Goal: Task Accomplishment & Management: Complete application form

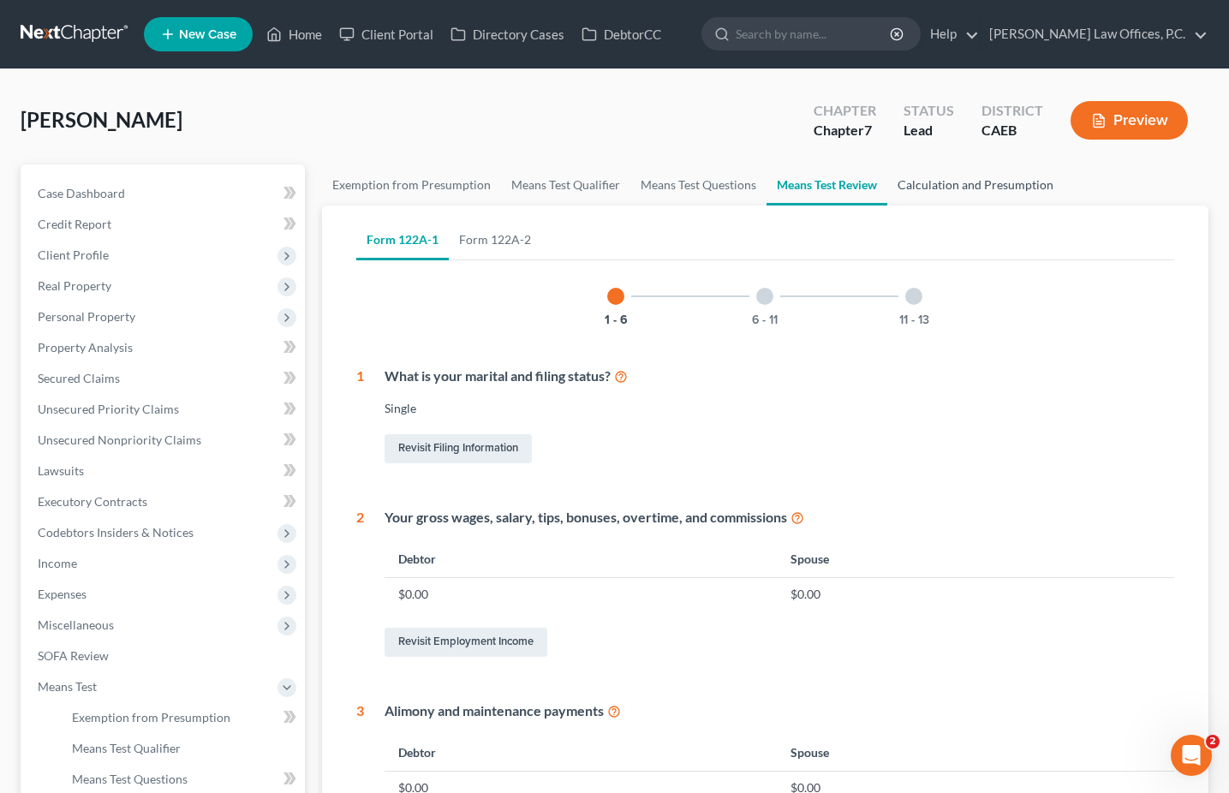
click at [1004, 200] on link "Calculation and Presumption" at bounding box center [975, 184] width 176 height 41
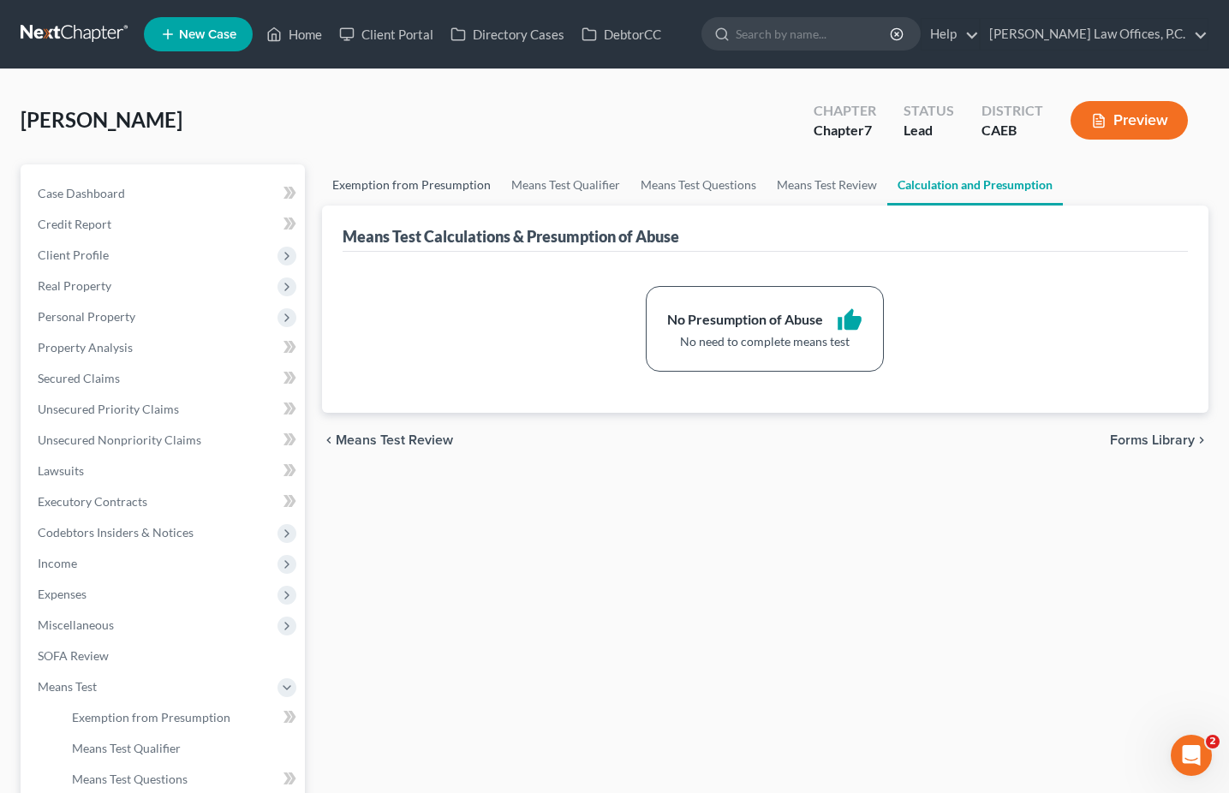
click at [424, 167] on link "Exemption from Presumption" at bounding box center [411, 184] width 179 height 41
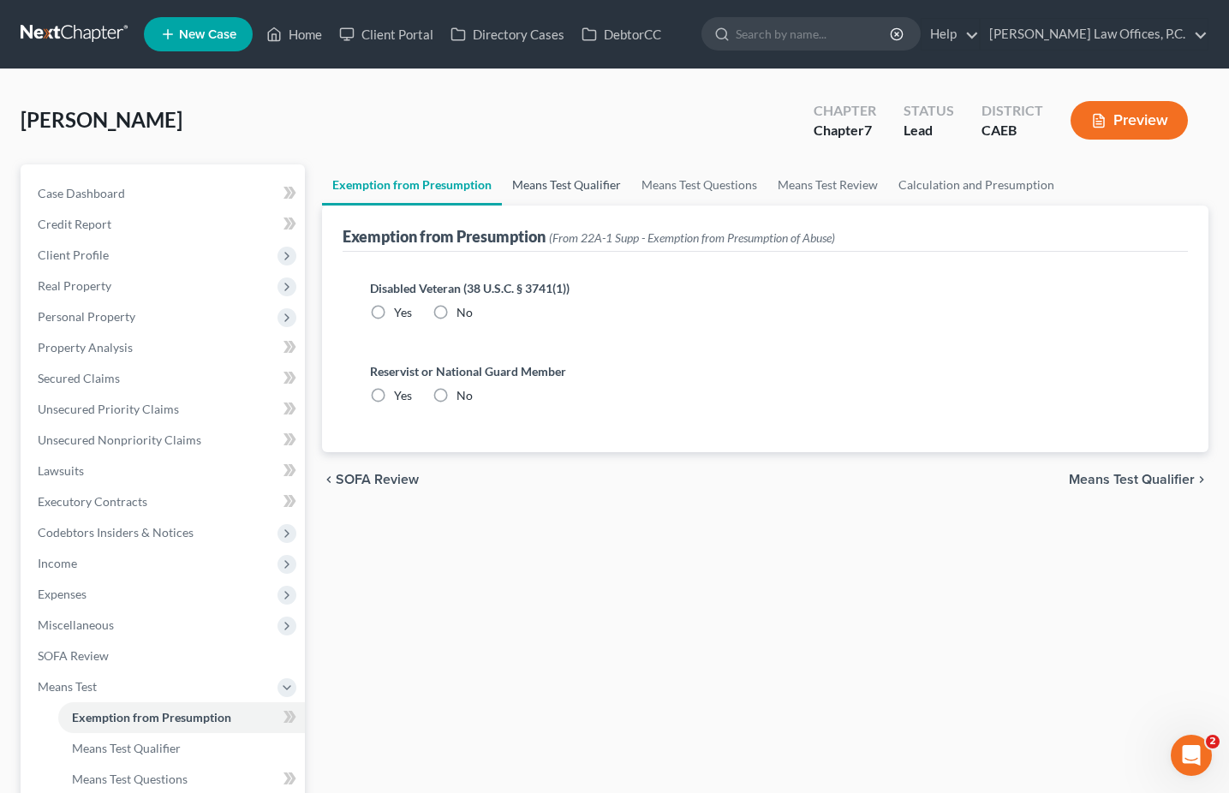
click at [509, 183] on link "Means Test Qualifier" at bounding box center [566, 184] width 129 height 41
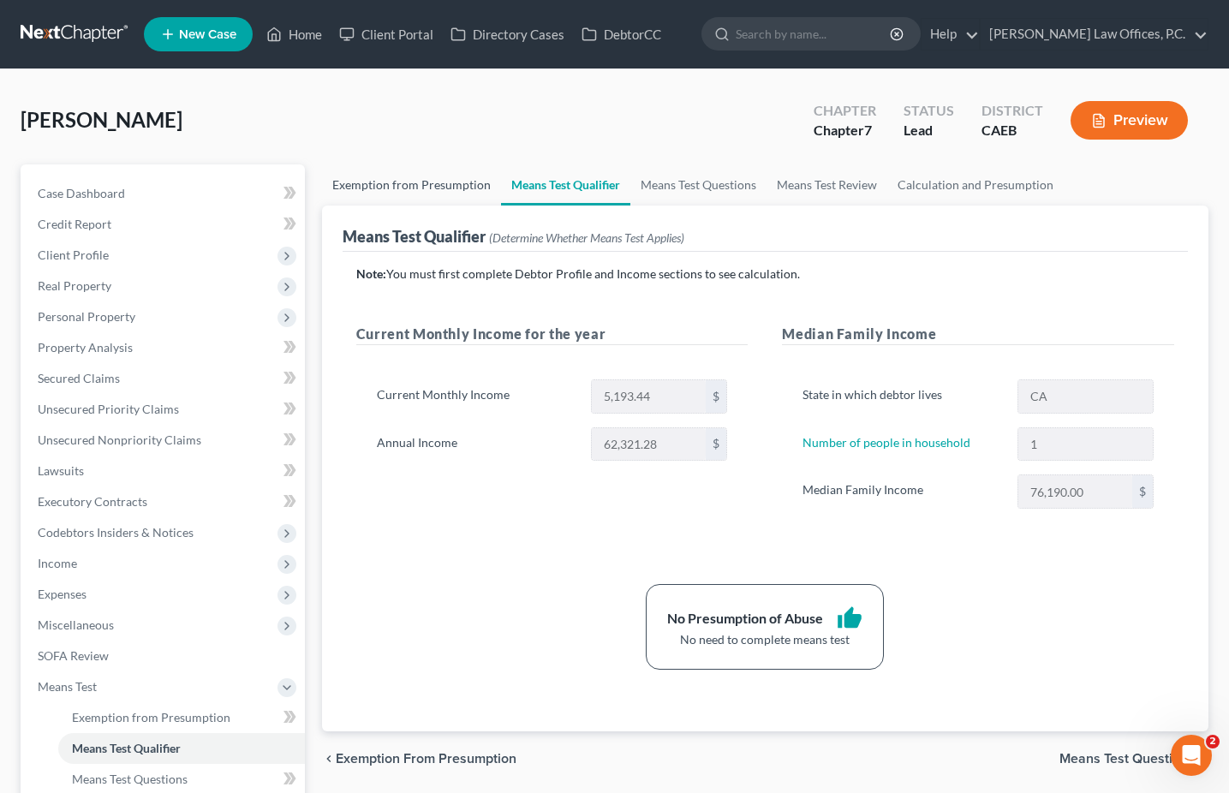
click at [408, 183] on link "Exemption from Presumption" at bounding box center [411, 184] width 179 height 41
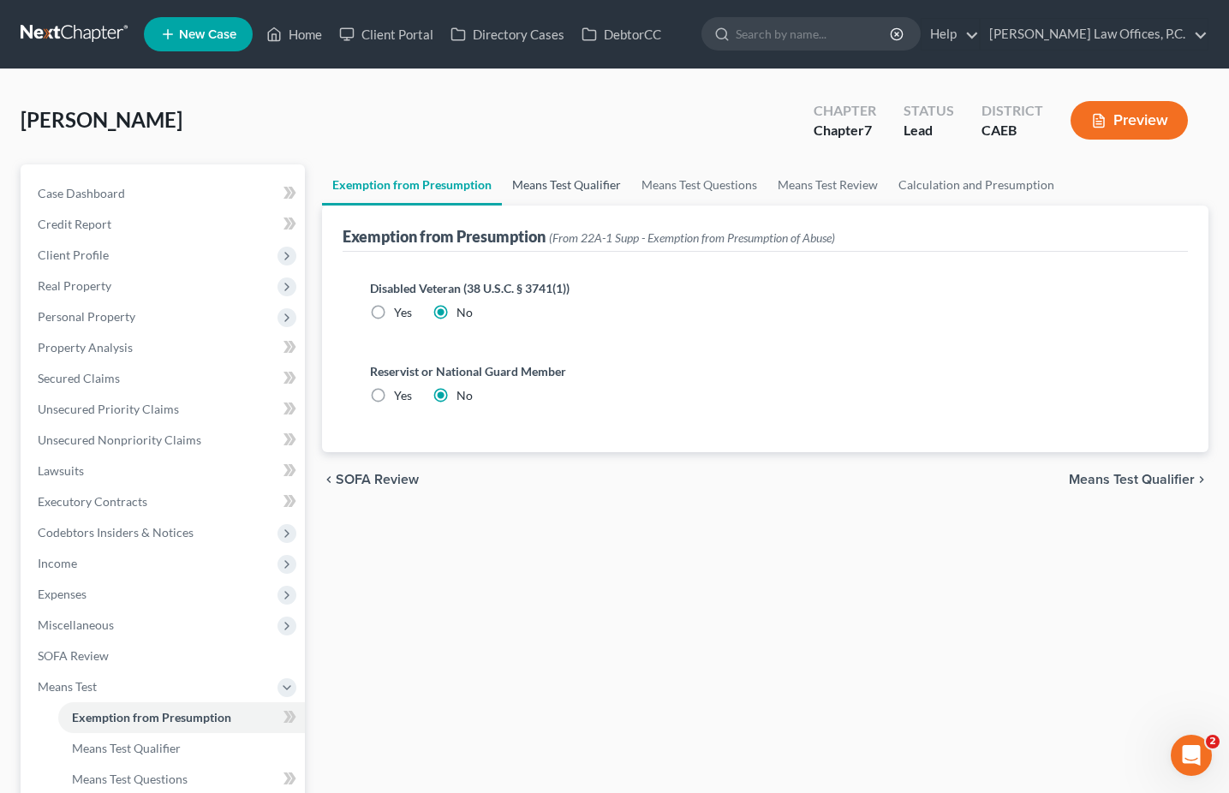
click at [548, 176] on link "Means Test Qualifier" at bounding box center [566, 184] width 129 height 41
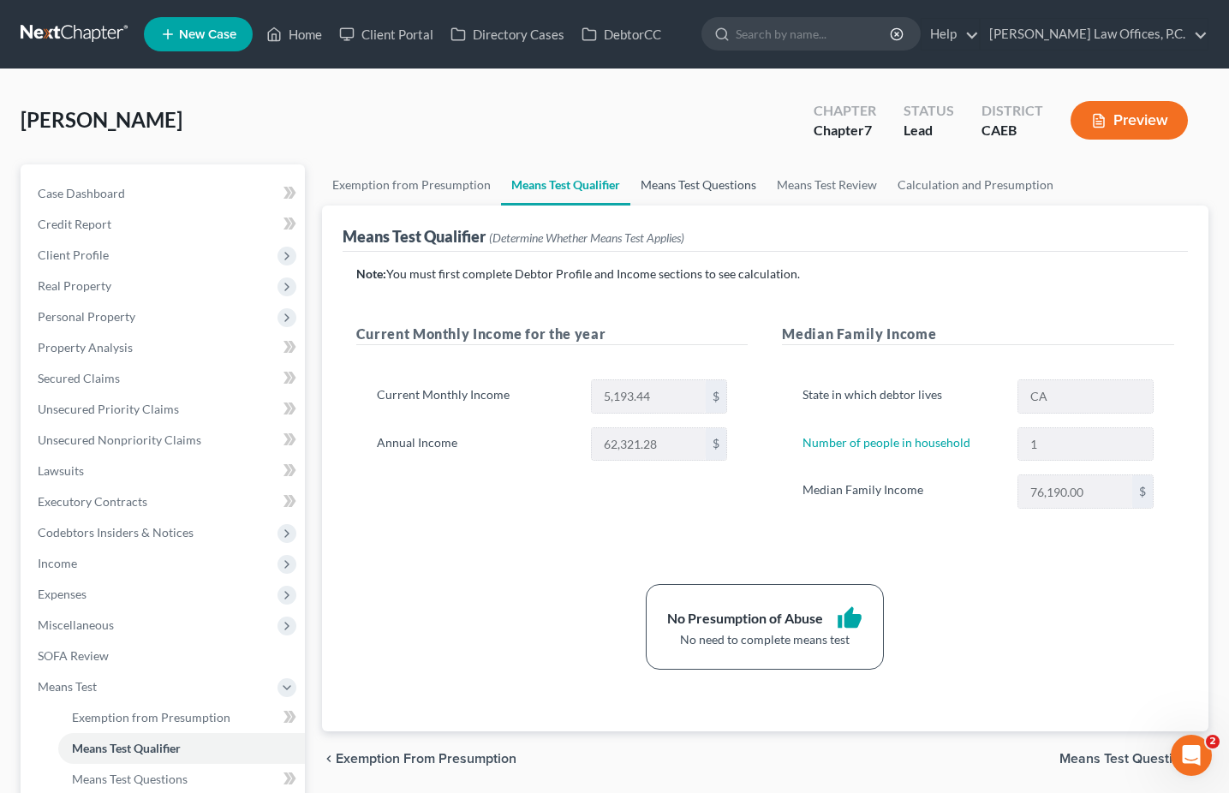
click at [753, 176] on link "Means Test Questions" at bounding box center [698, 184] width 136 height 41
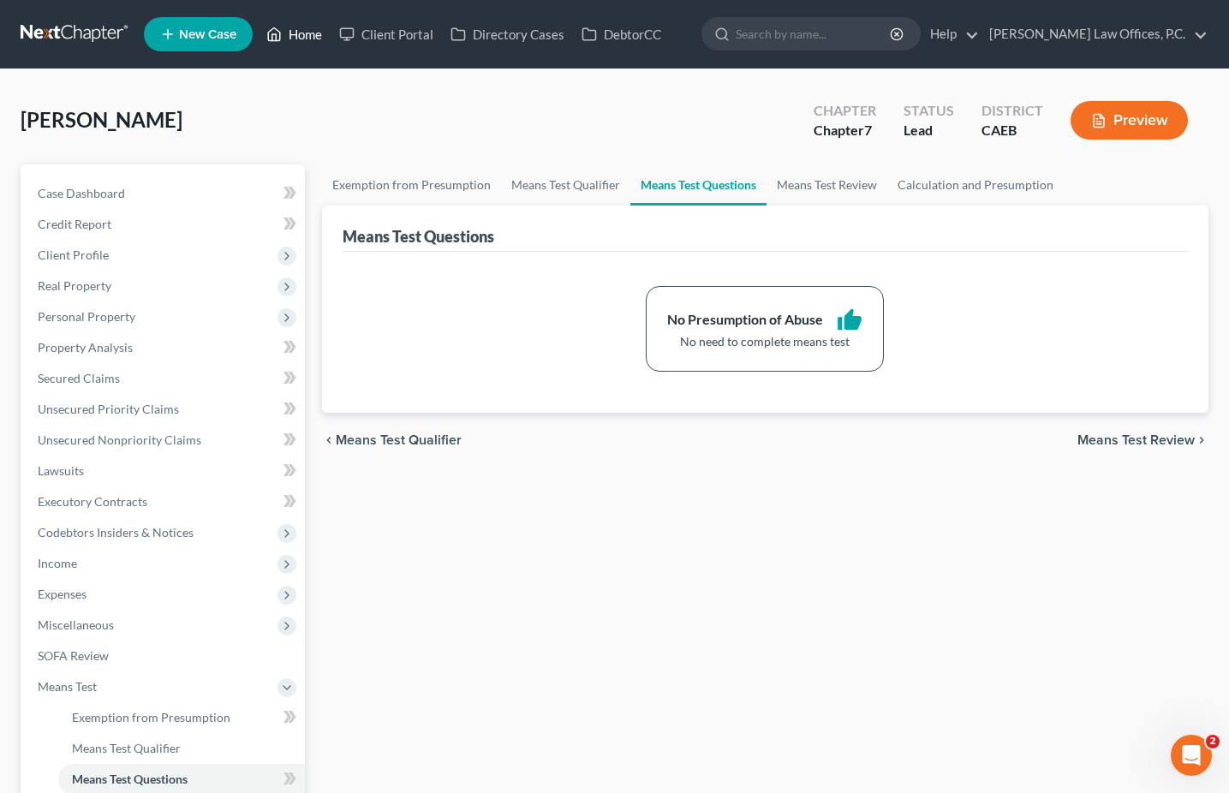
click at [312, 39] on link "Home" at bounding box center [294, 34] width 73 height 31
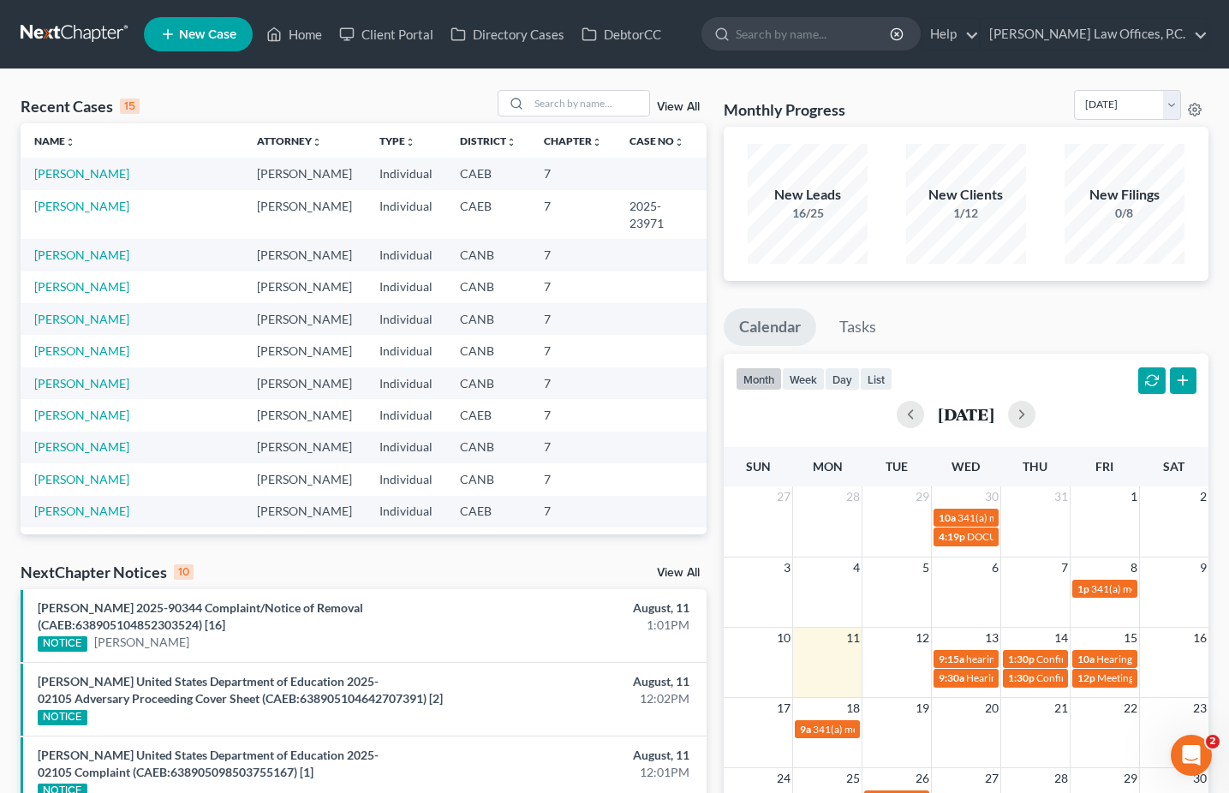
click at [100, 349] on td "[PERSON_NAME]" at bounding box center [132, 351] width 223 height 32
click at [104, 343] on link "[PERSON_NAME]" at bounding box center [81, 350] width 95 height 15
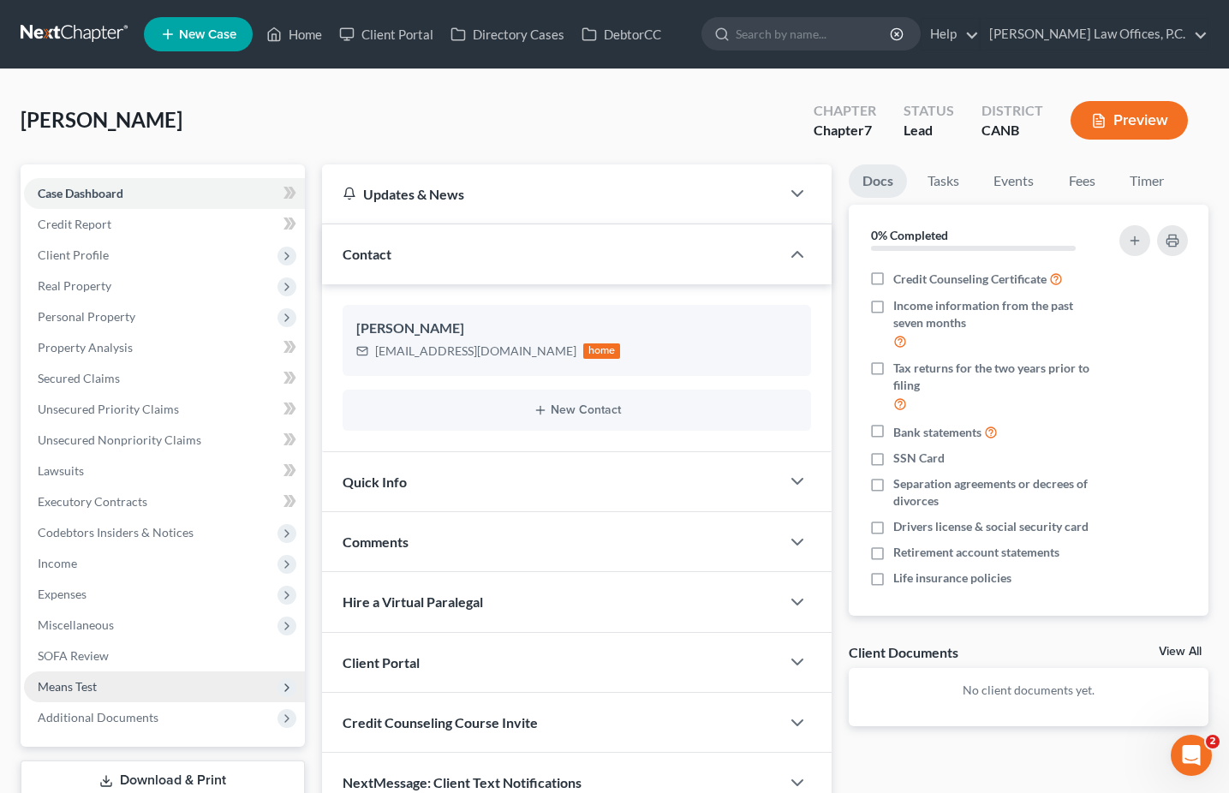
click at [171, 677] on span "Means Test" at bounding box center [164, 686] width 281 height 31
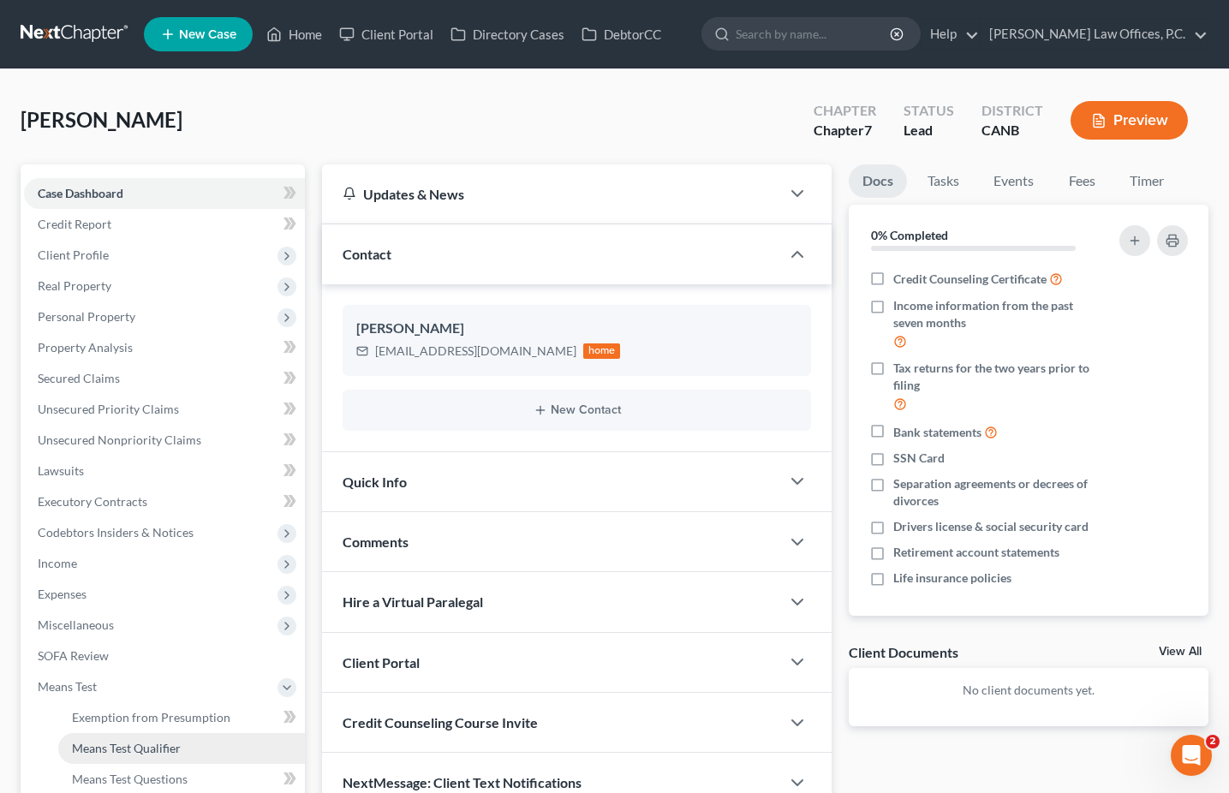
click at [164, 746] on span "Means Test Qualifier" at bounding box center [126, 748] width 109 height 15
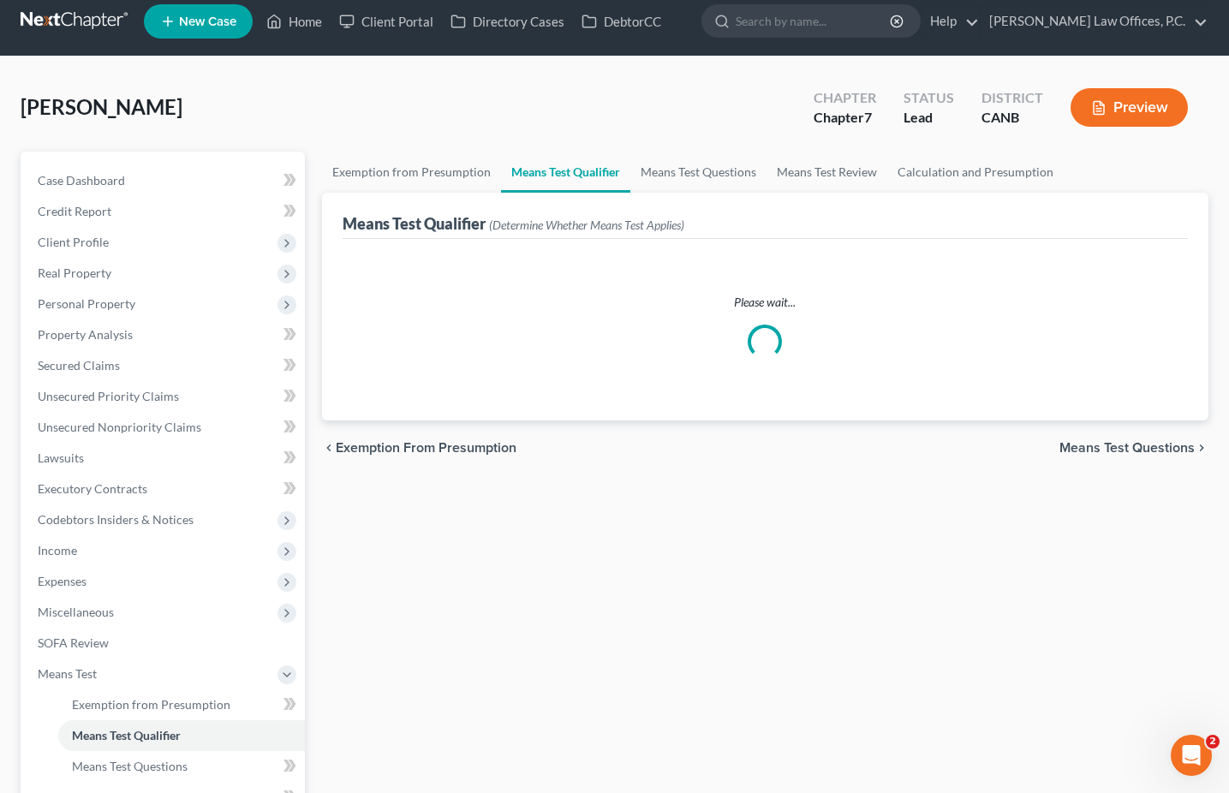
scroll to position [15, 0]
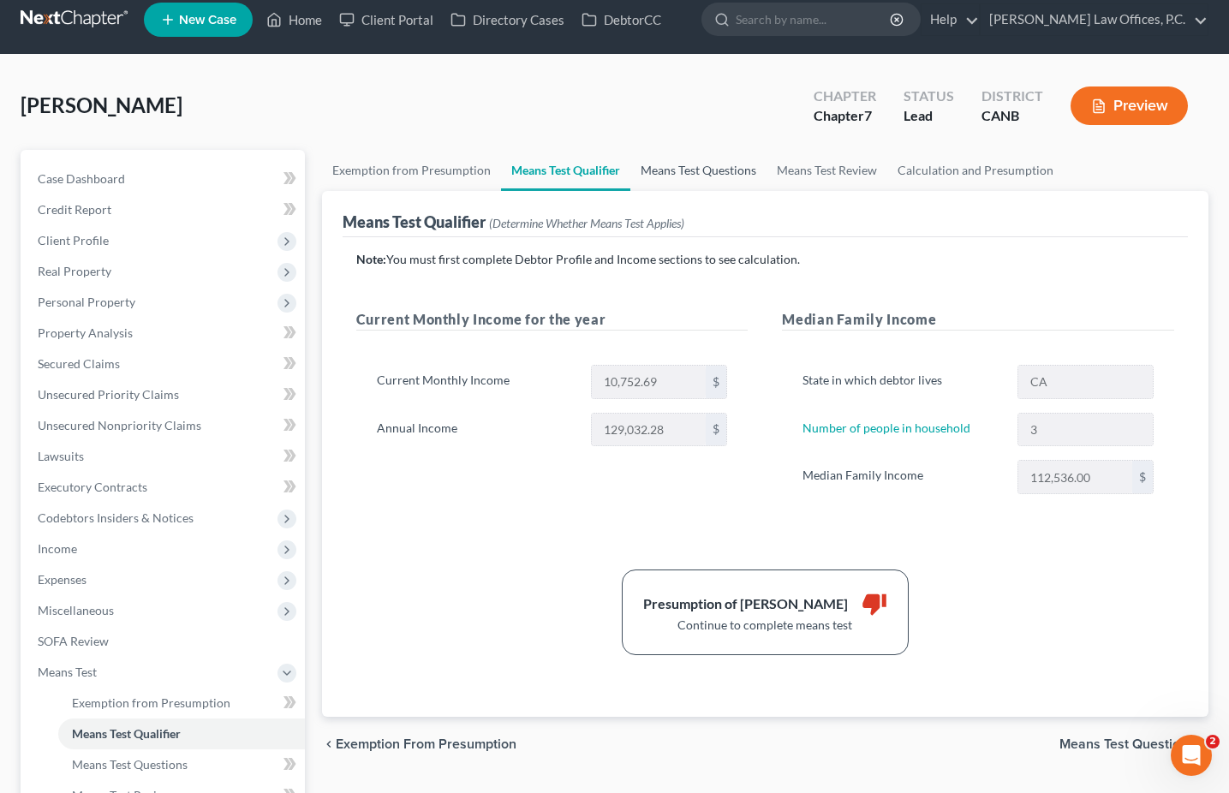
click at [673, 170] on link "Means Test Questions" at bounding box center [698, 170] width 136 height 41
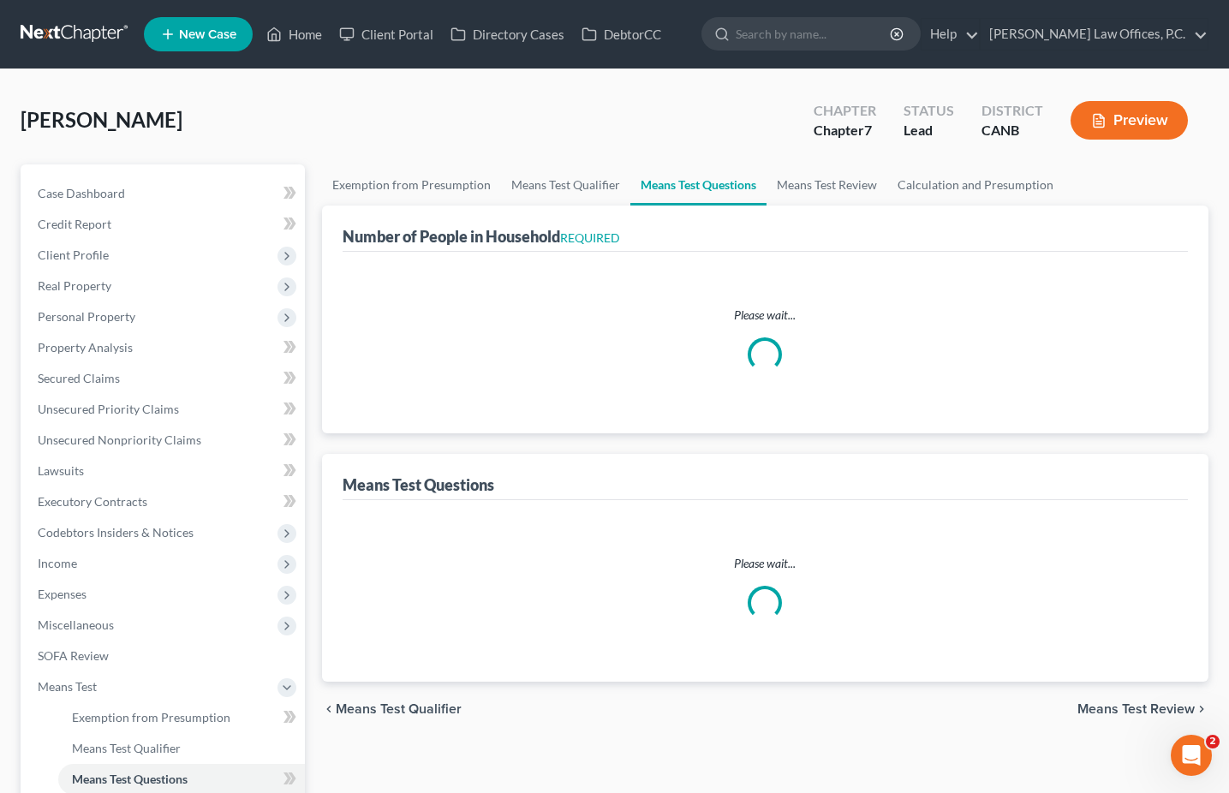
select select "0"
select select "60"
select select "3"
select select "1"
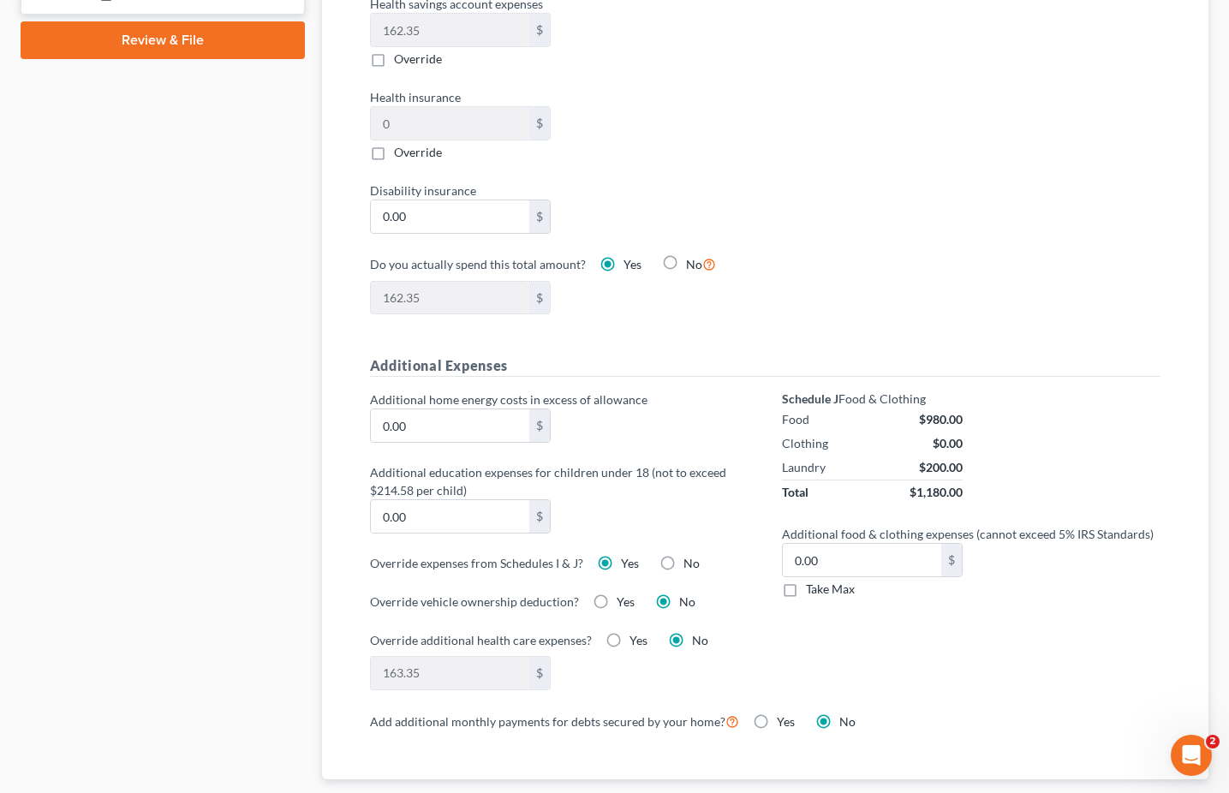
scroll to position [911, 0]
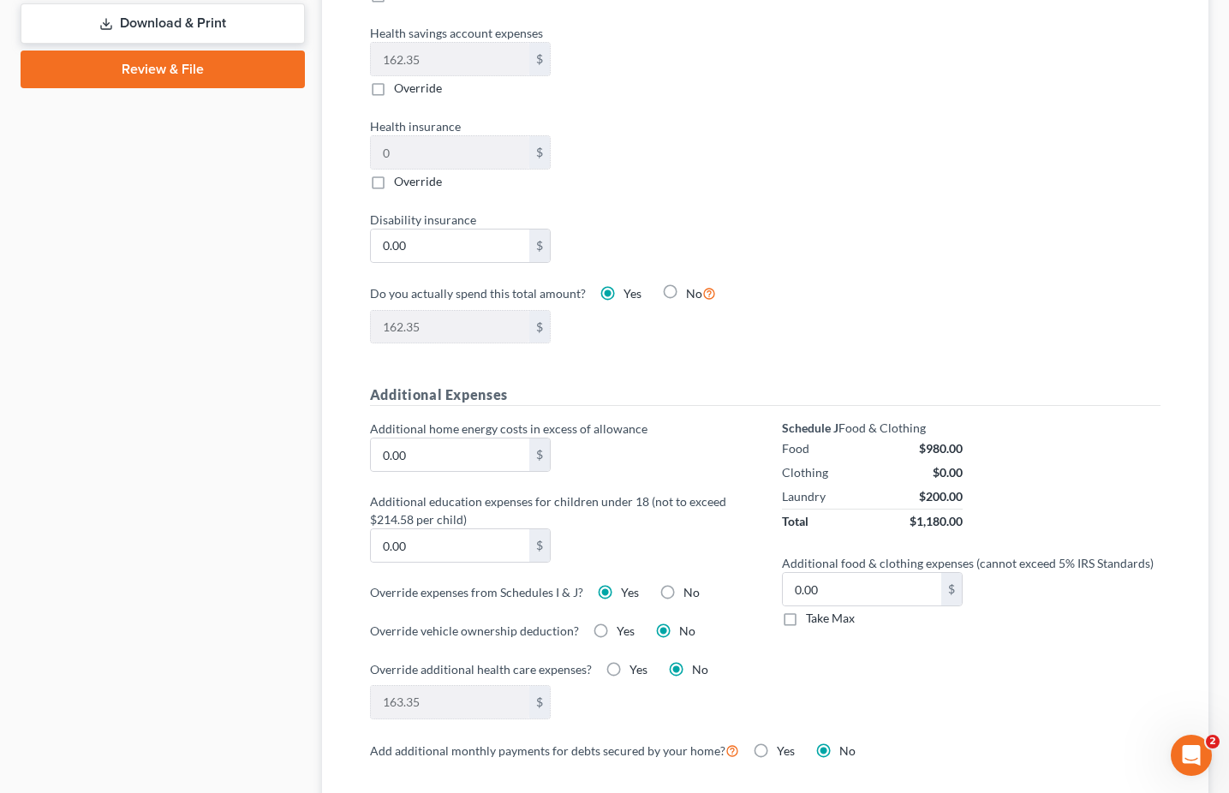
click at [683, 587] on label "No" at bounding box center [691, 592] width 16 height 17
click at [690, 587] on input "No" at bounding box center [695, 589] width 11 height 11
radio input "true"
click at [621, 587] on label "Yes" at bounding box center [630, 592] width 18 height 17
click at [628, 587] on input "Yes" at bounding box center [633, 589] width 11 height 11
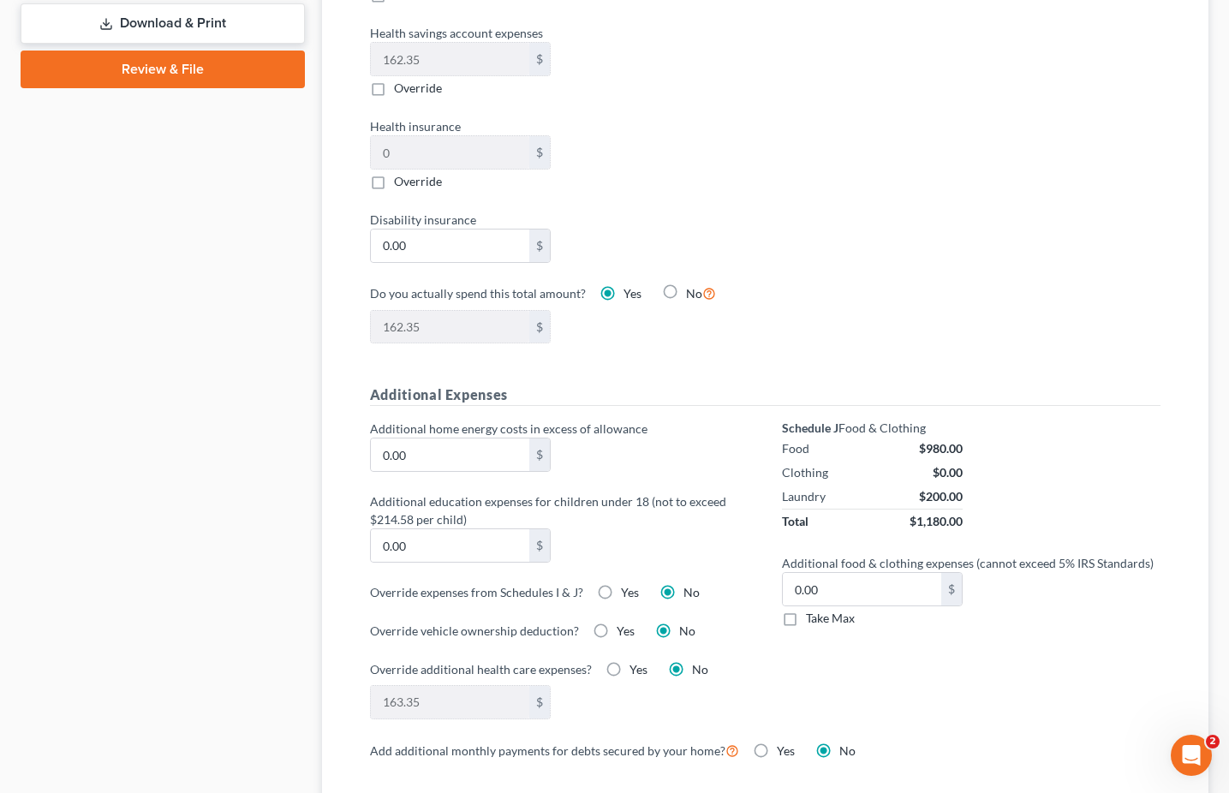
radio input "true"
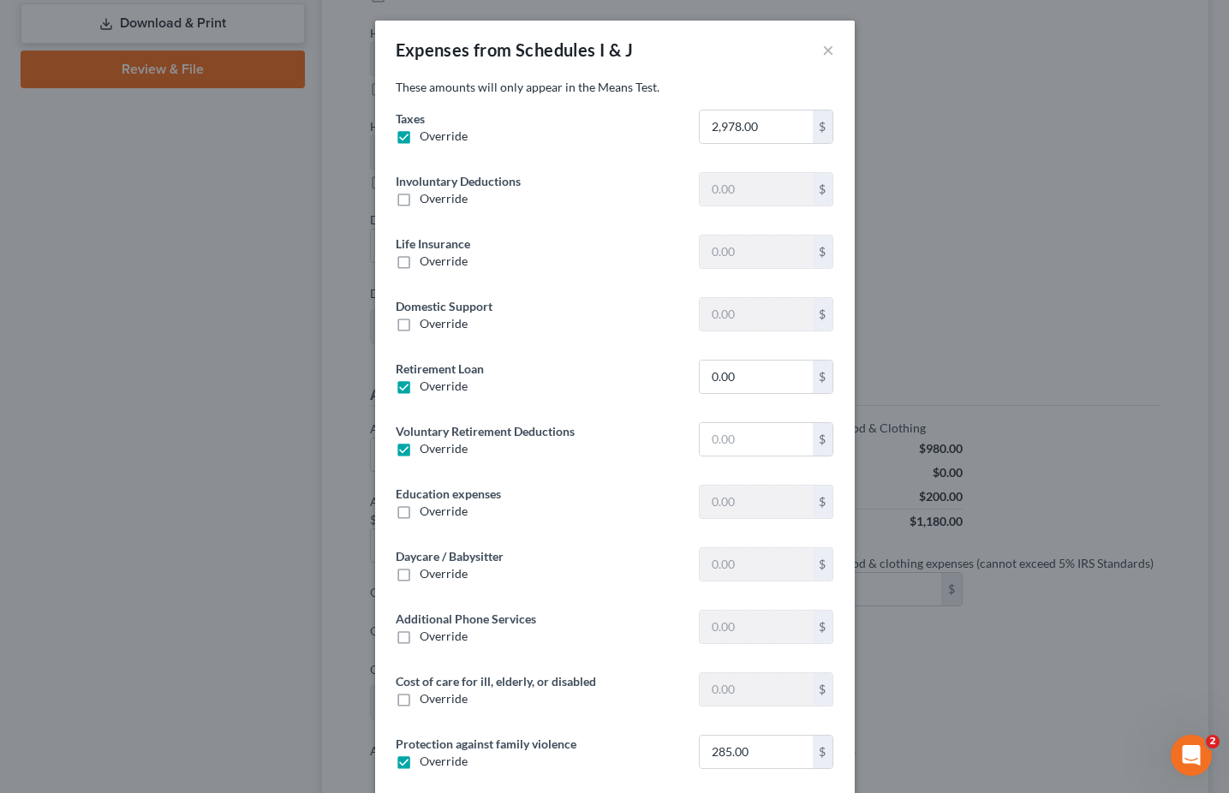
type input "35.00"
type input "195.87"
type input "0"
type input "1,250.00"
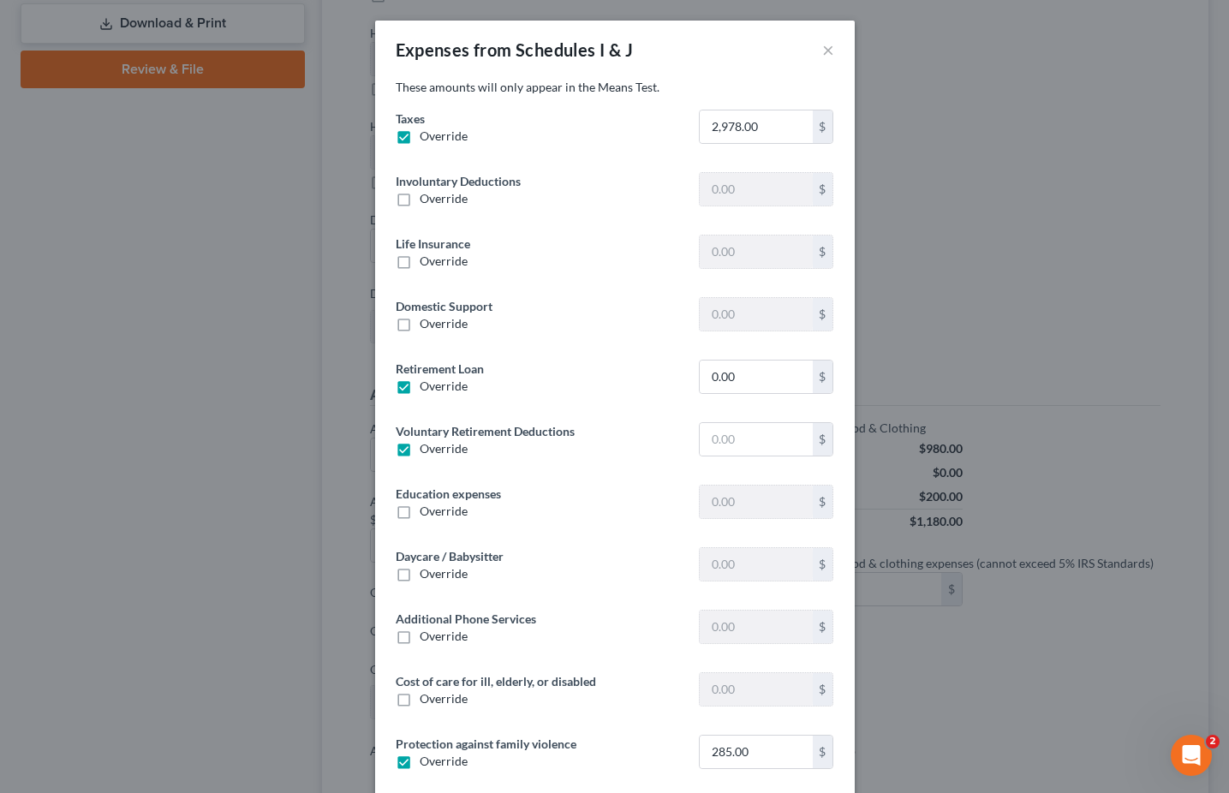
type input "0"
type input "25.00"
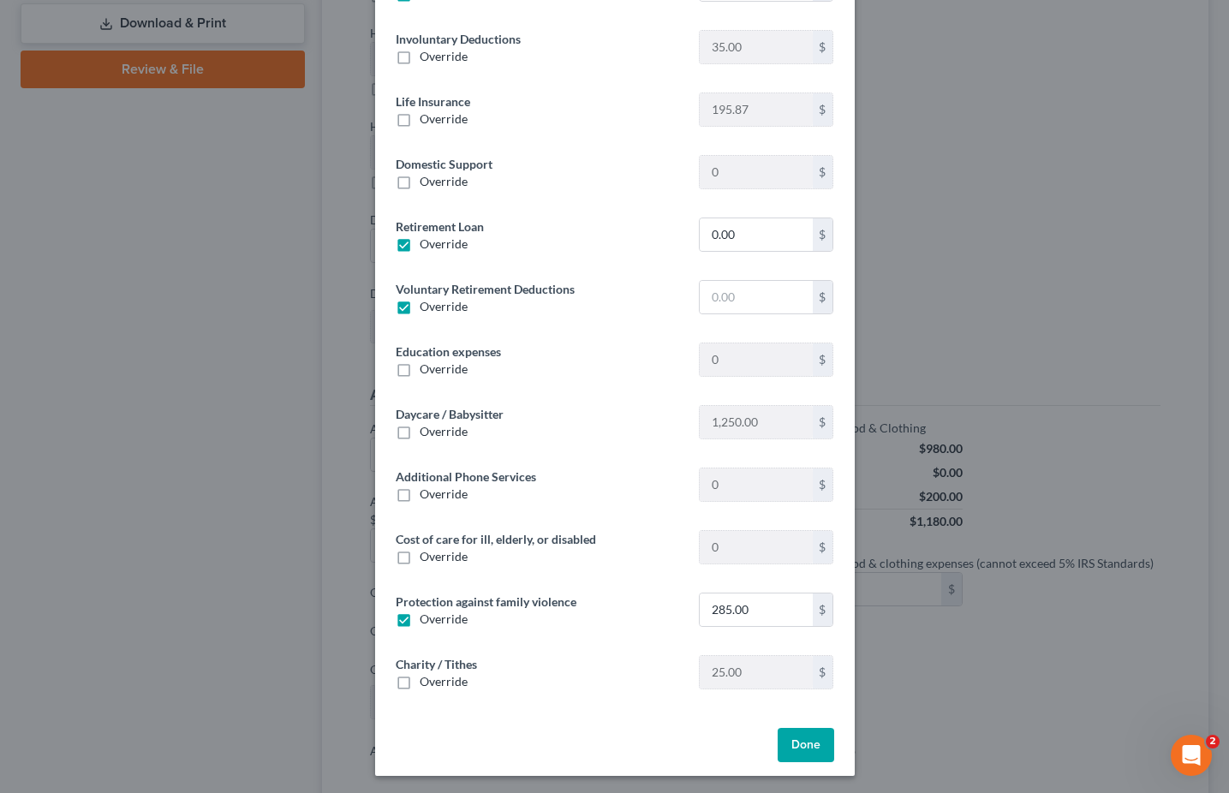
scroll to position [145, 0]
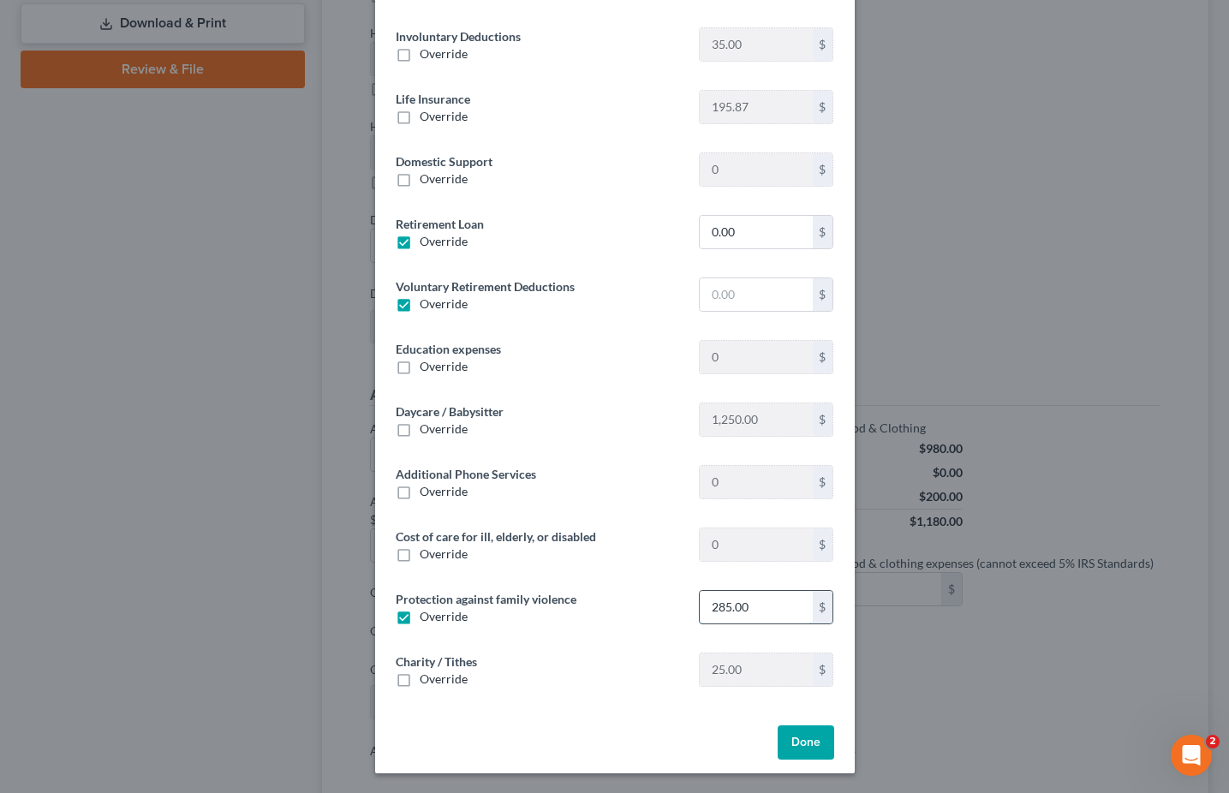
click at [780, 606] on input "285.00" at bounding box center [756, 607] width 112 height 33
type input "165"
click at [796, 734] on button "Done" at bounding box center [806, 742] width 57 height 34
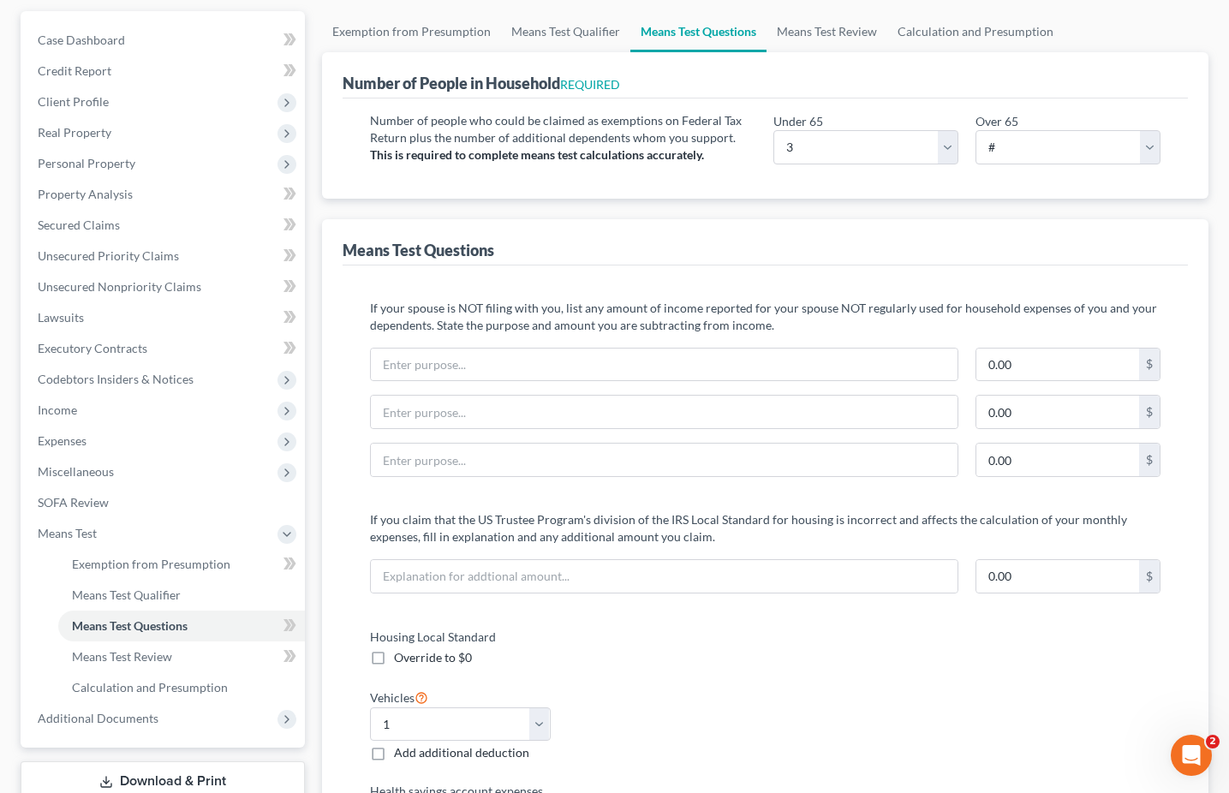
scroll to position [0, 0]
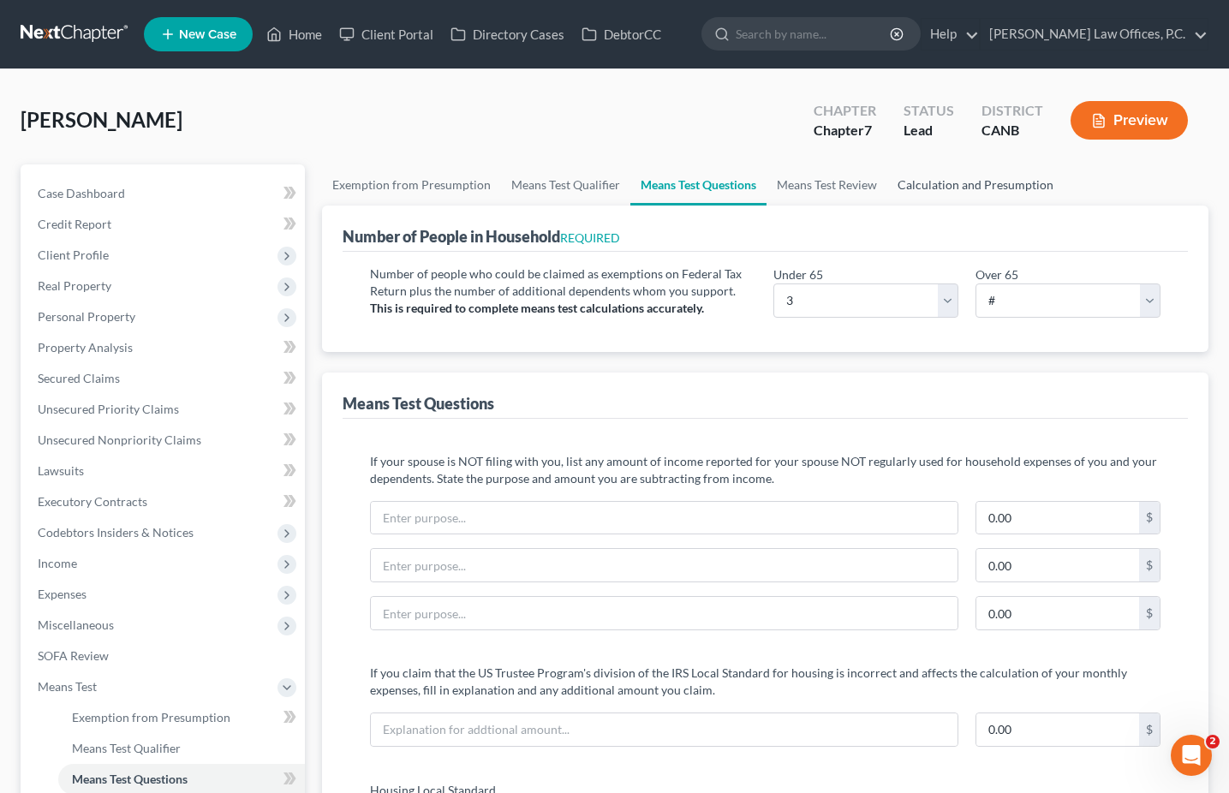
click at [931, 187] on link "Calculation and Presumption" at bounding box center [975, 184] width 176 height 41
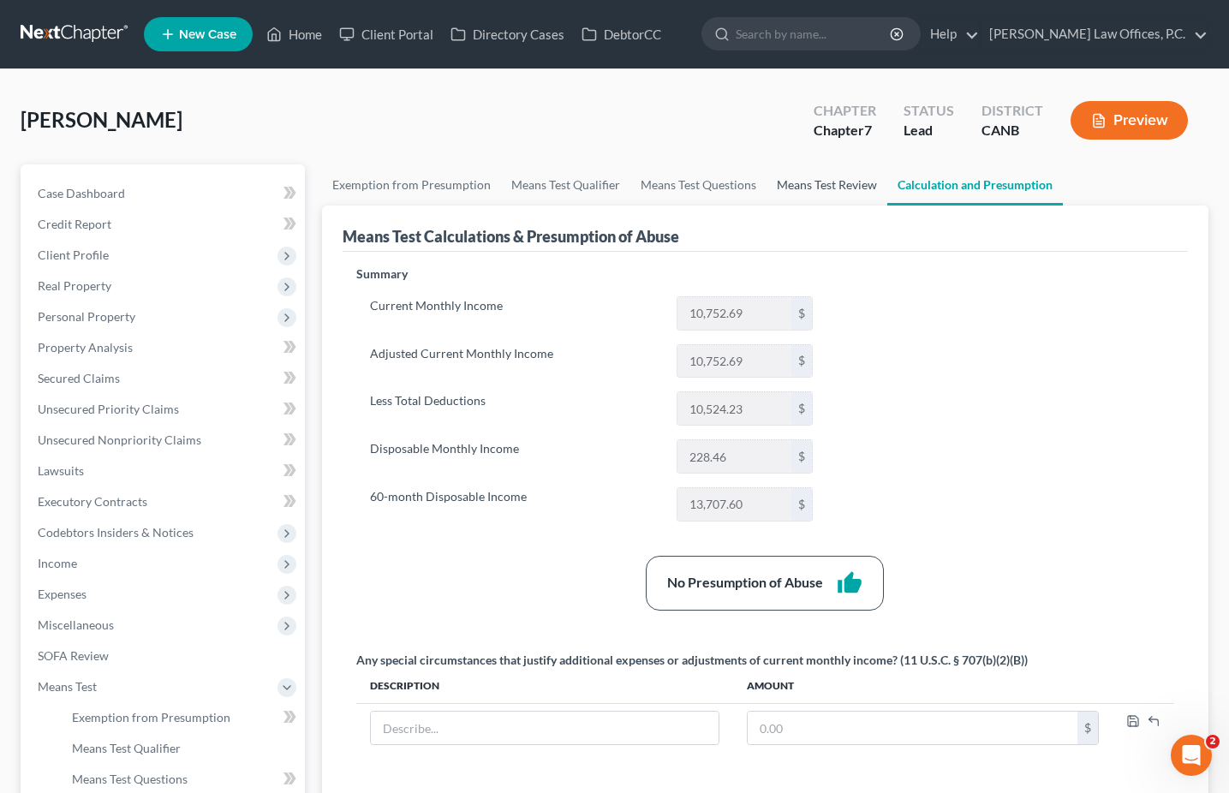
click at [814, 178] on link "Means Test Review" at bounding box center [826, 184] width 121 height 41
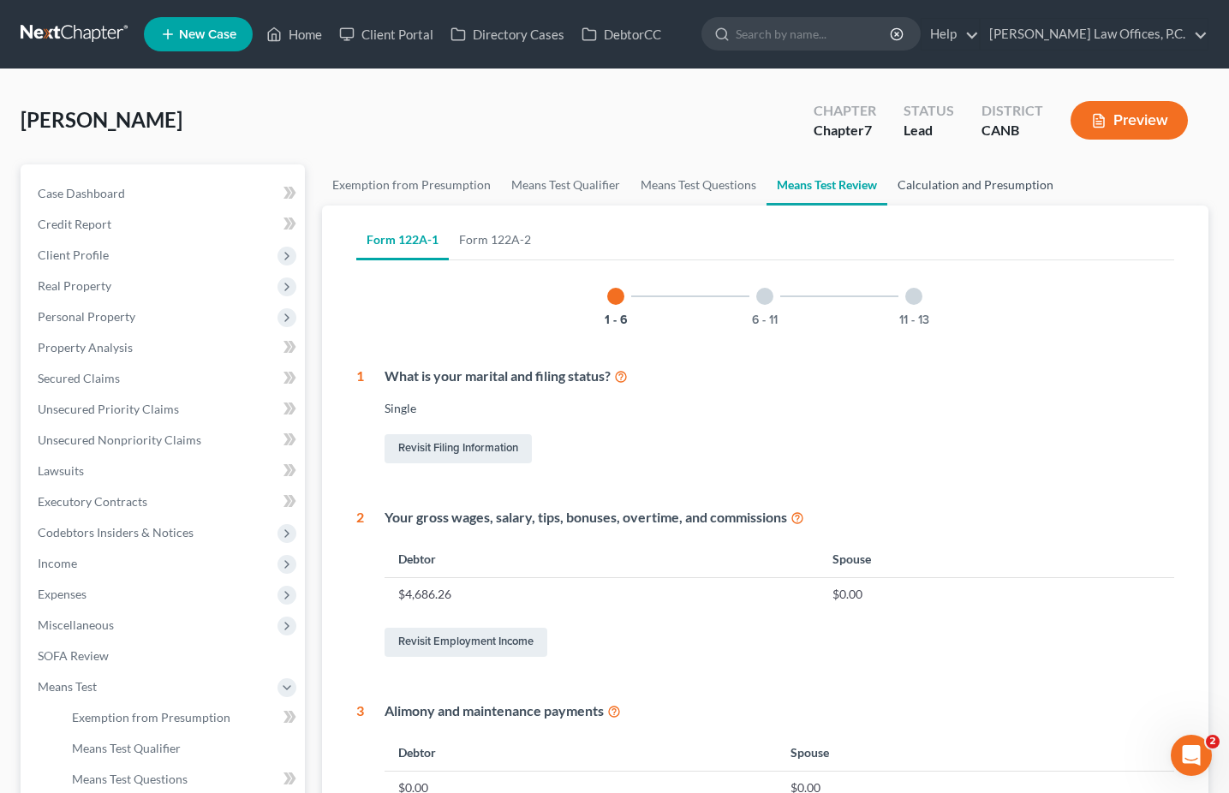
click at [931, 182] on link "Calculation and Presumption" at bounding box center [975, 184] width 176 height 41
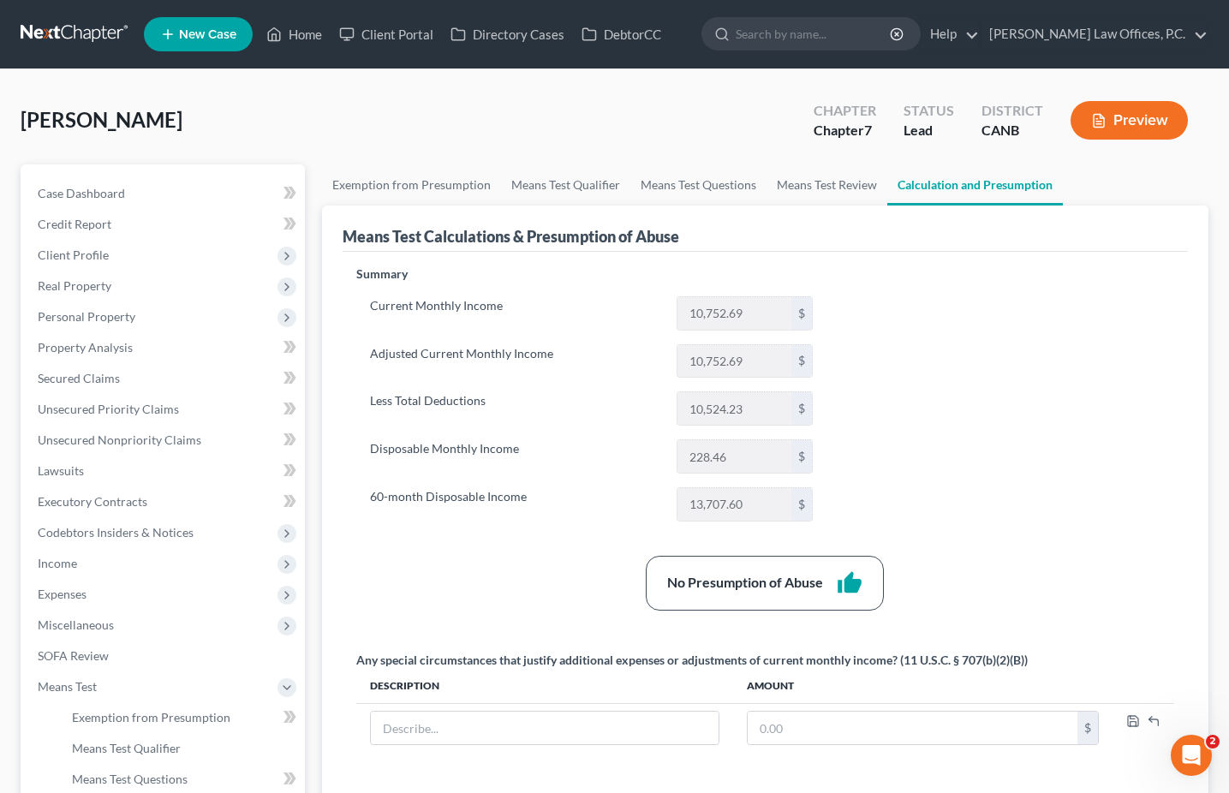
click at [1115, 119] on button "Preview" at bounding box center [1128, 120] width 117 height 39
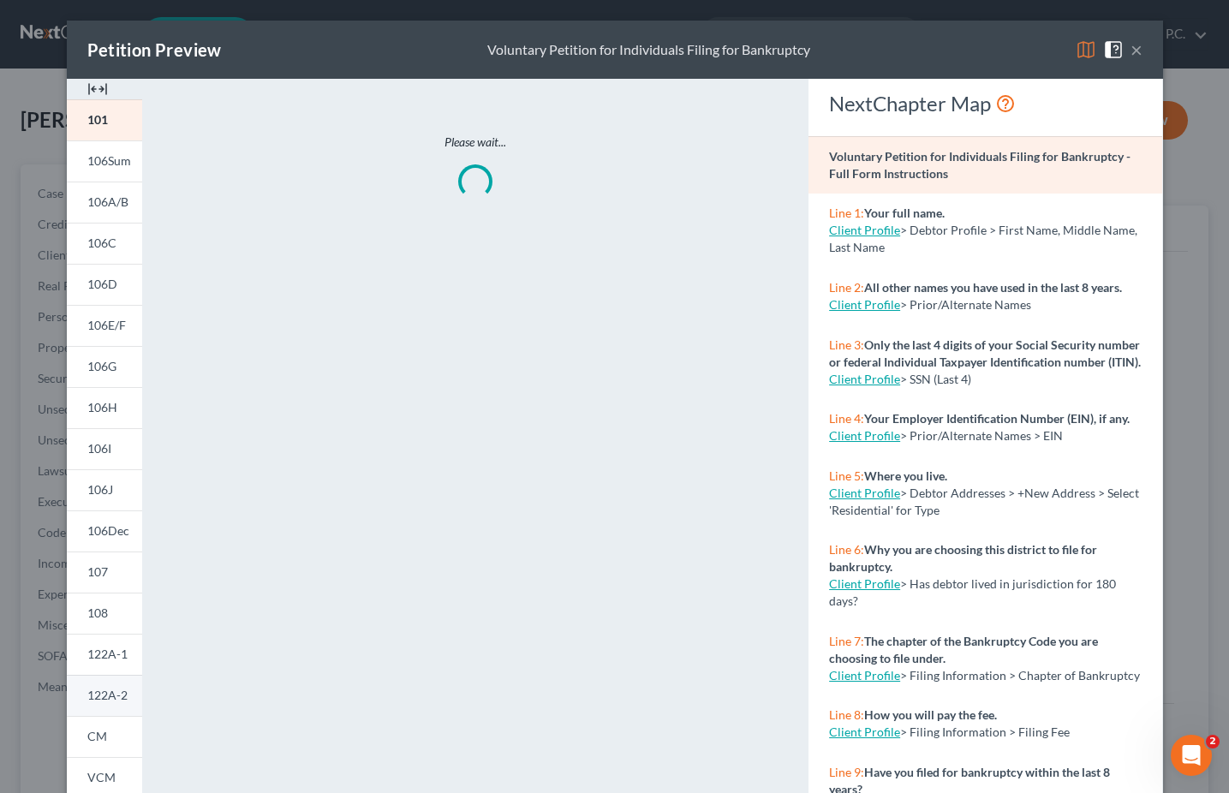
click at [124, 696] on span "122A-2" at bounding box center [107, 695] width 40 height 15
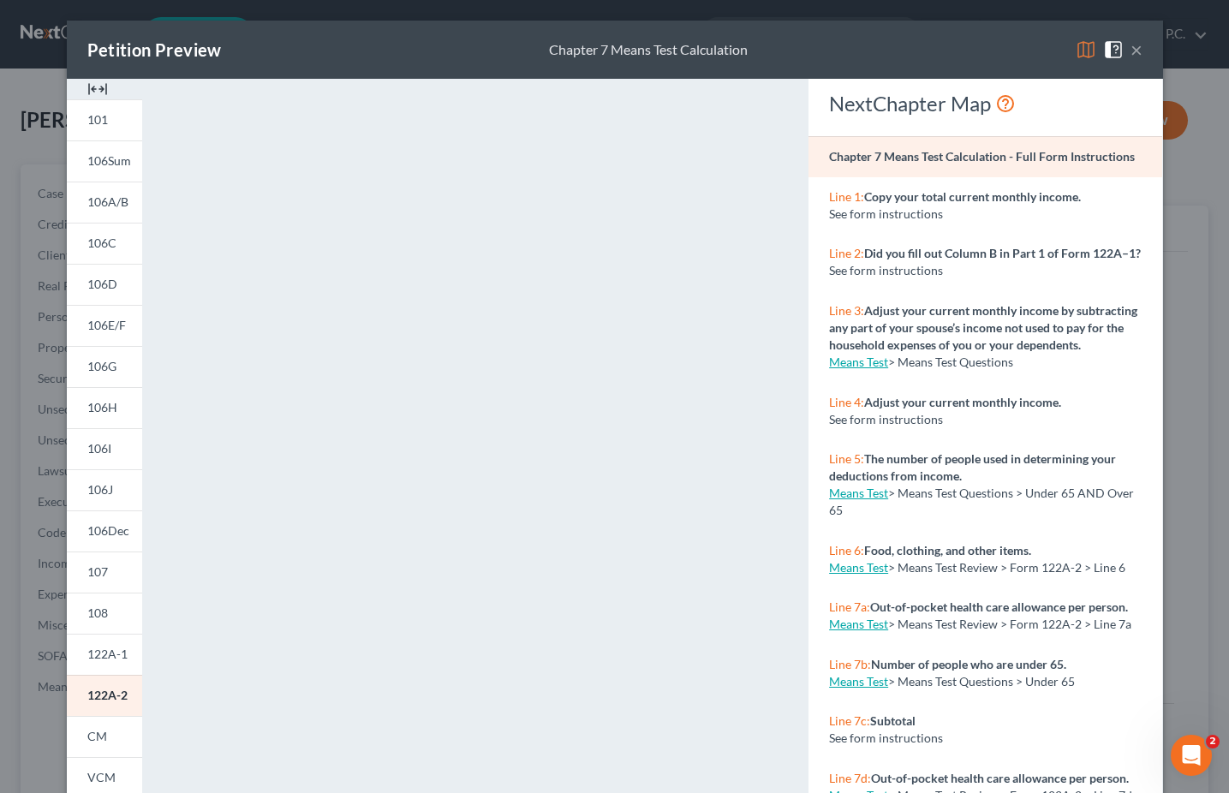
click at [1139, 44] on button "×" at bounding box center [1136, 49] width 12 height 21
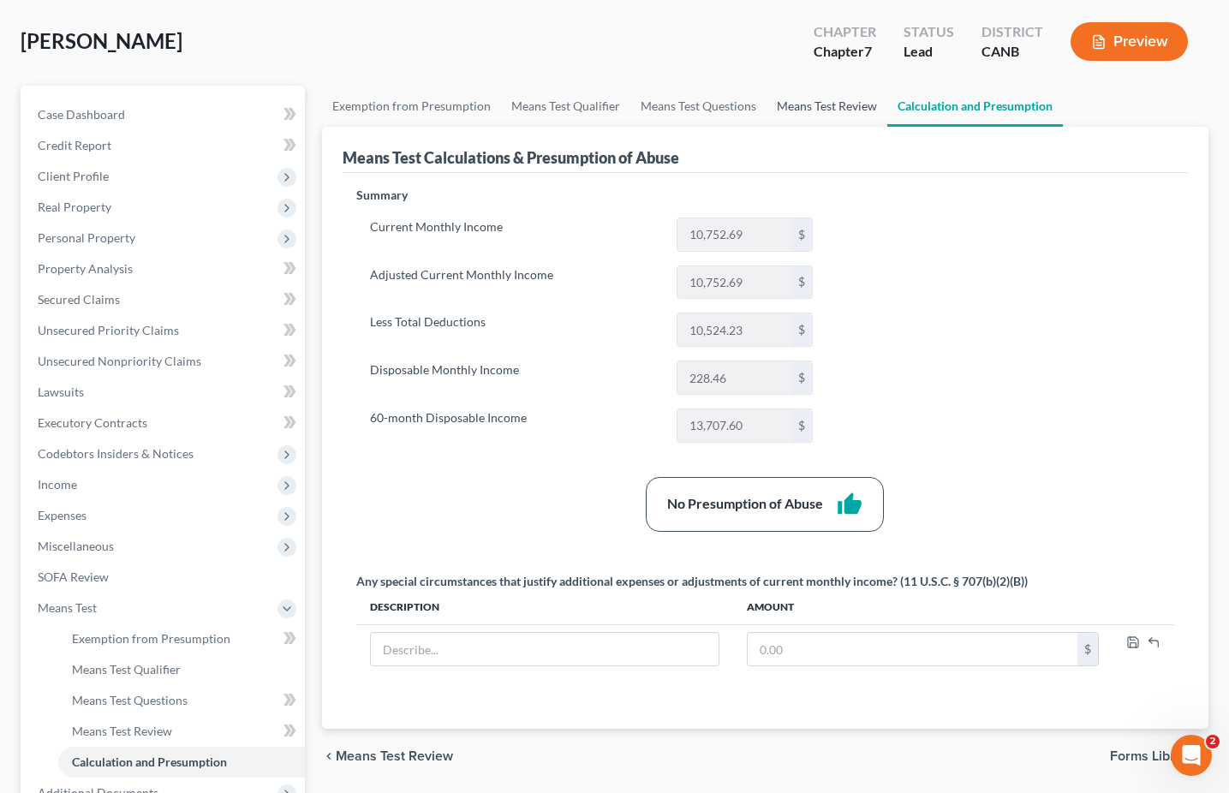
click at [813, 98] on link "Means Test Review" at bounding box center [826, 106] width 121 height 41
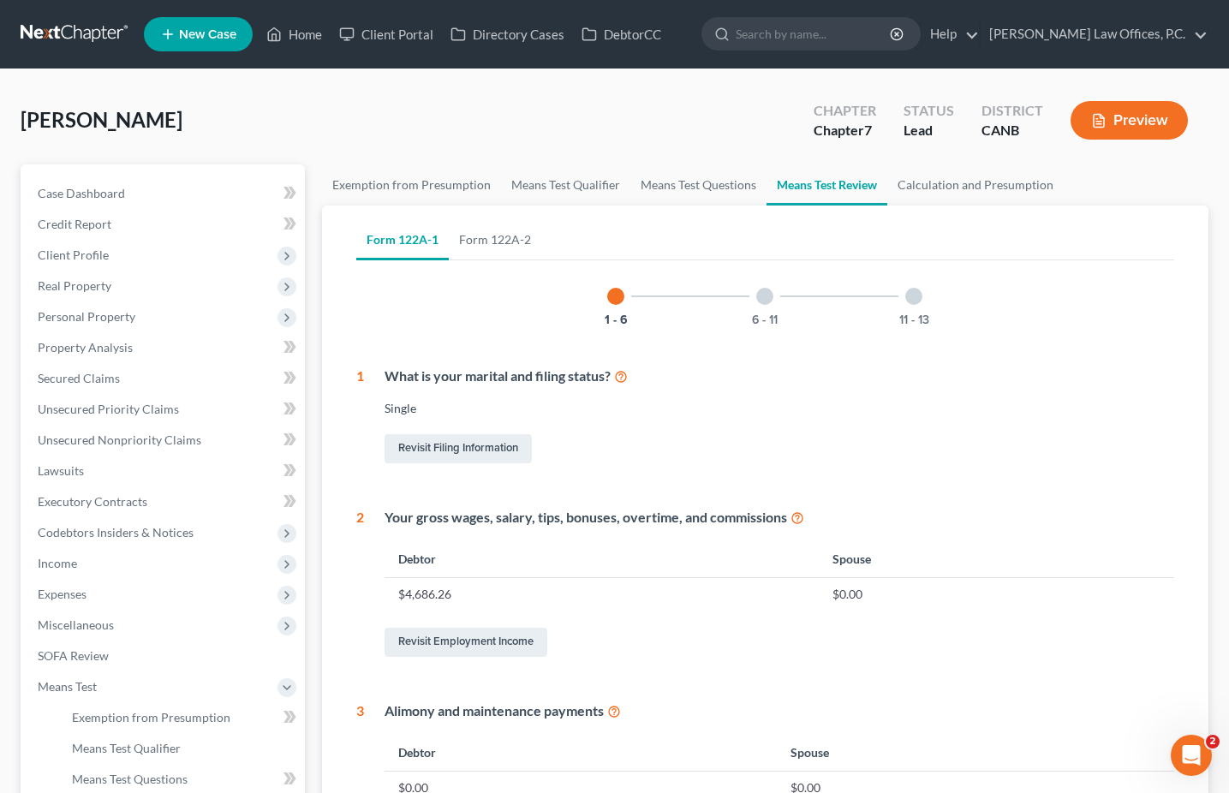
click at [690, 206] on div "Form 122A-1 Form 122A-2 1 - 6 6 - 11 11 - 13 1 What is your marital and filing …" at bounding box center [765, 789] width 845 height 1166
click at [703, 160] on div "[PERSON_NAME] Upgraded Chapter Chapter 7 Status Lead District CANB Preview" at bounding box center [615, 127] width 1188 height 74
click at [687, 183] on link "Means Test Questions" at bounding box center [698, 184] width 136 height 41
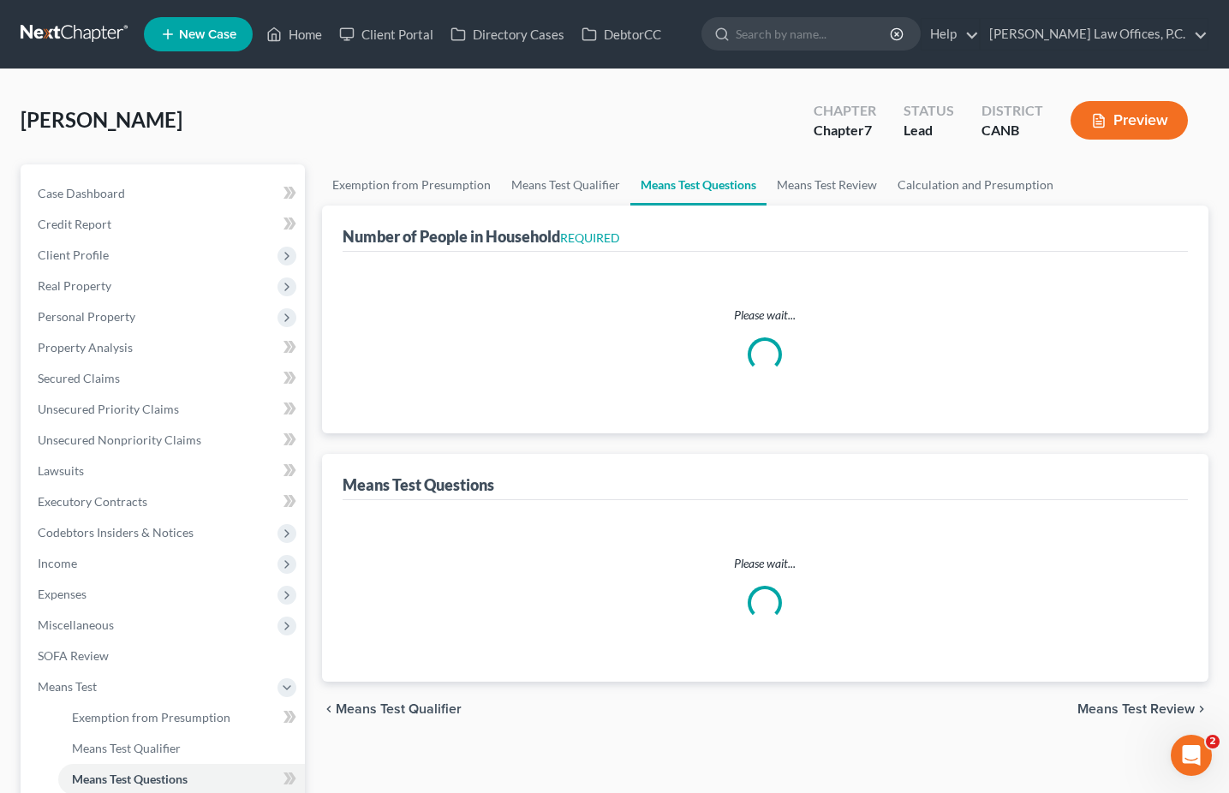
select select "0"
select select "60"
select select "3"
select select "1"
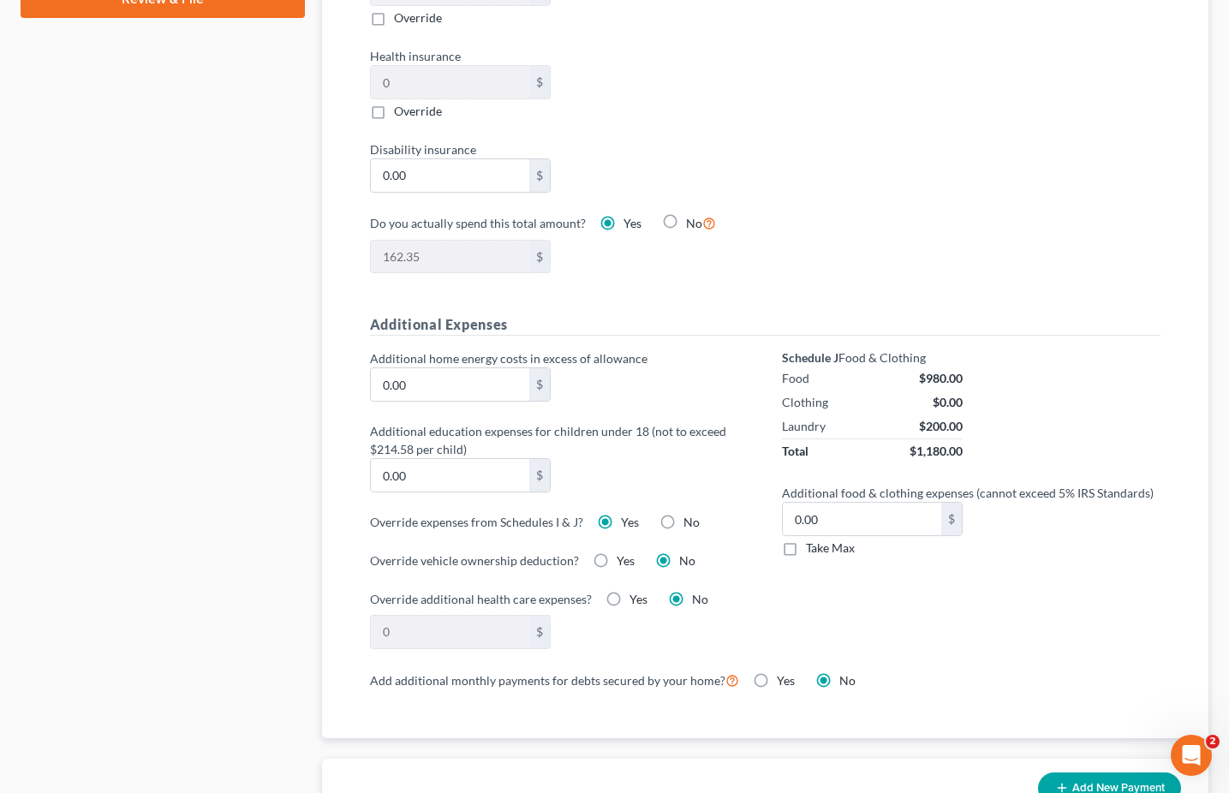
scroll to position [1638, 0]
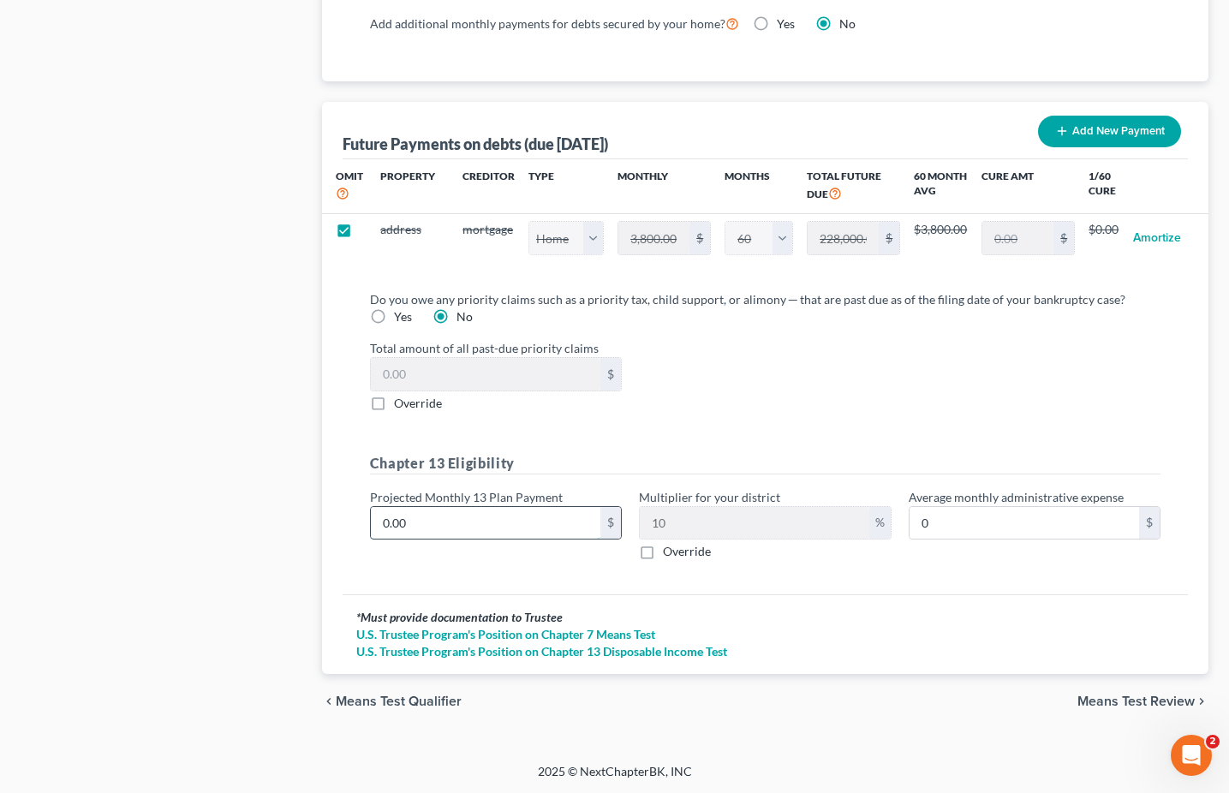
click at [495, 507] on input "0.00" at bounding box center [485, 523] width 229 height 33
type input "50.00"
type input "5.00"
type input "550.00"
type input "55.00"
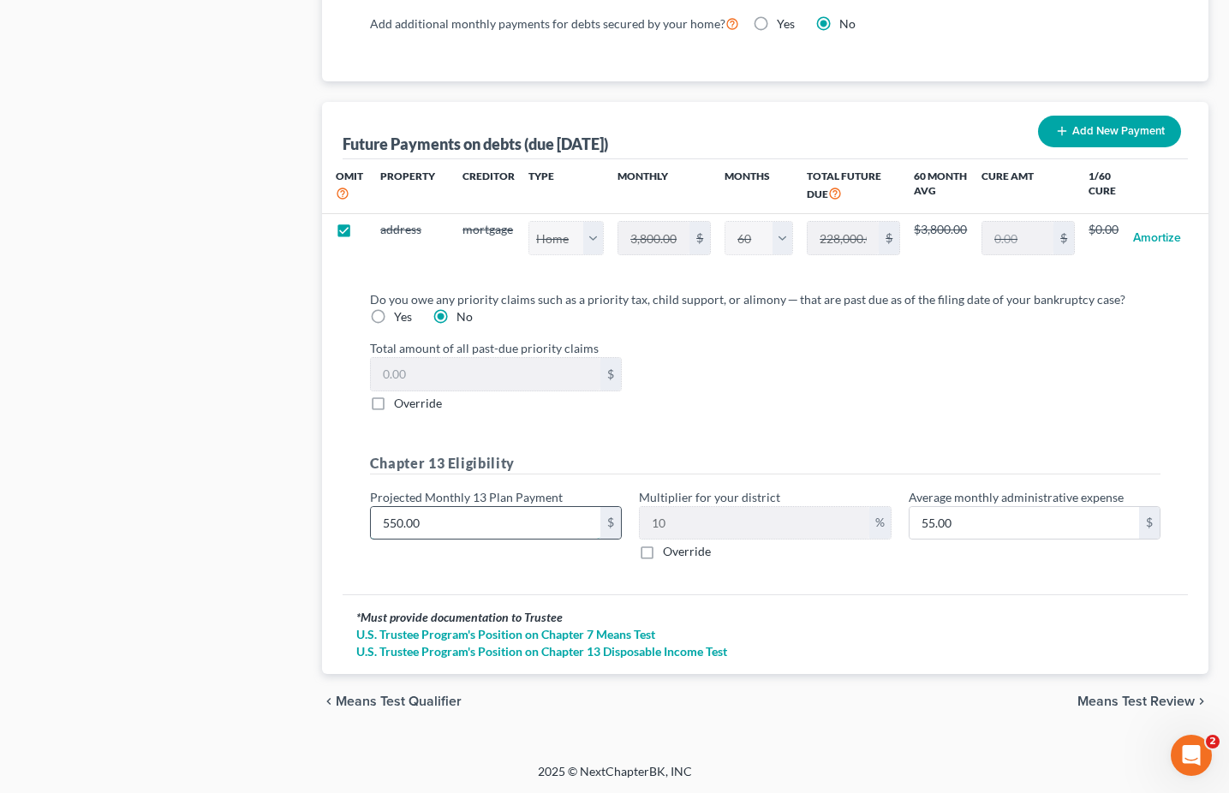
type input "5500.00"
type input "550.00"
type input "5,500.00"
click at [453, 522] on input "5,500.00" at bounding box center [485, 523] width 229 height 33
type input "5"
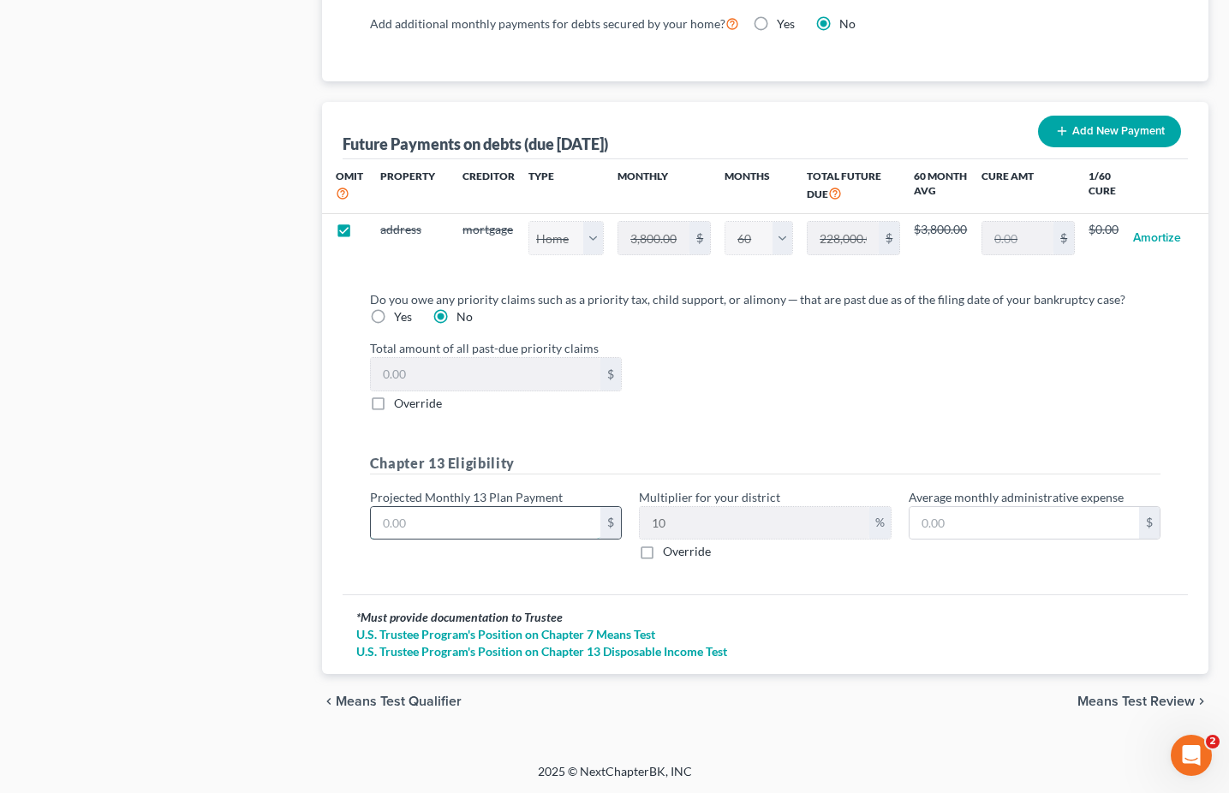
type input "0.50"
type input "55"
type input "5.50"
type input "550"
type input "55.00"
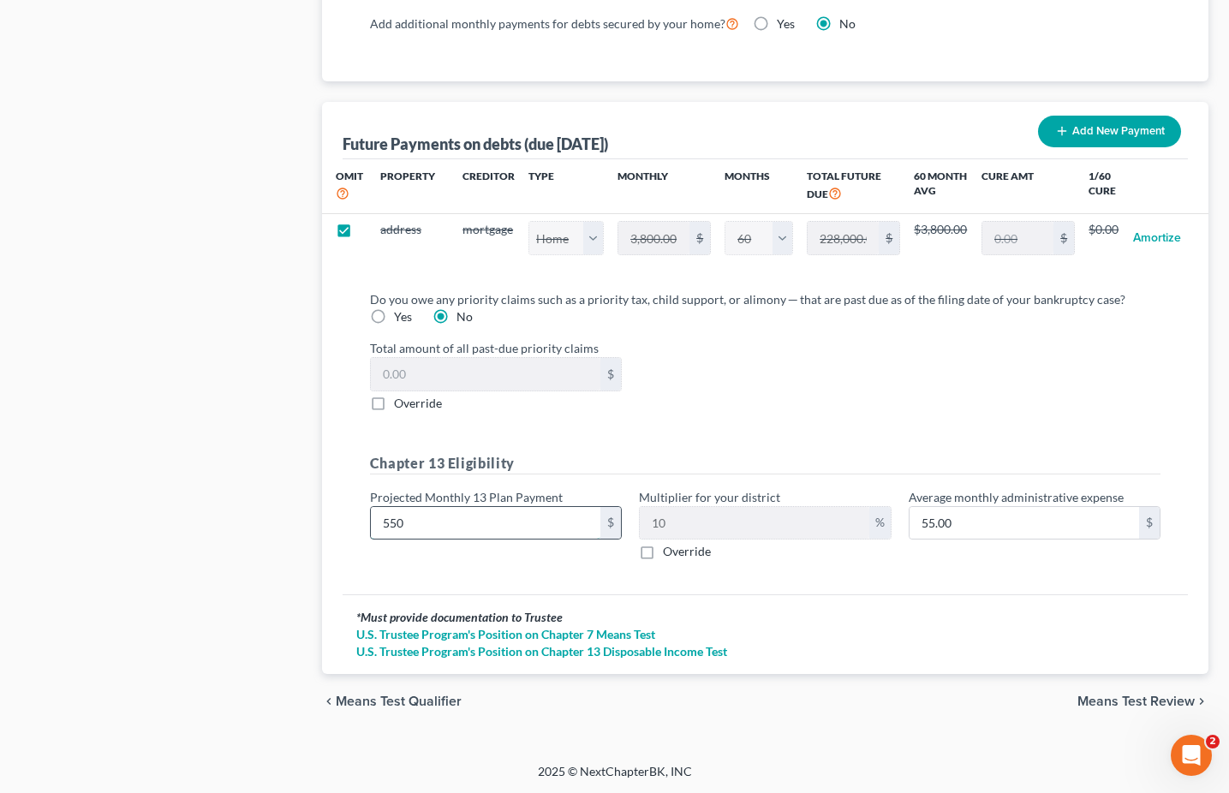
type input "550"
click at [1082, 694] on span "Means Test Review" at bounding box center [1135, 701] width 117 height 14
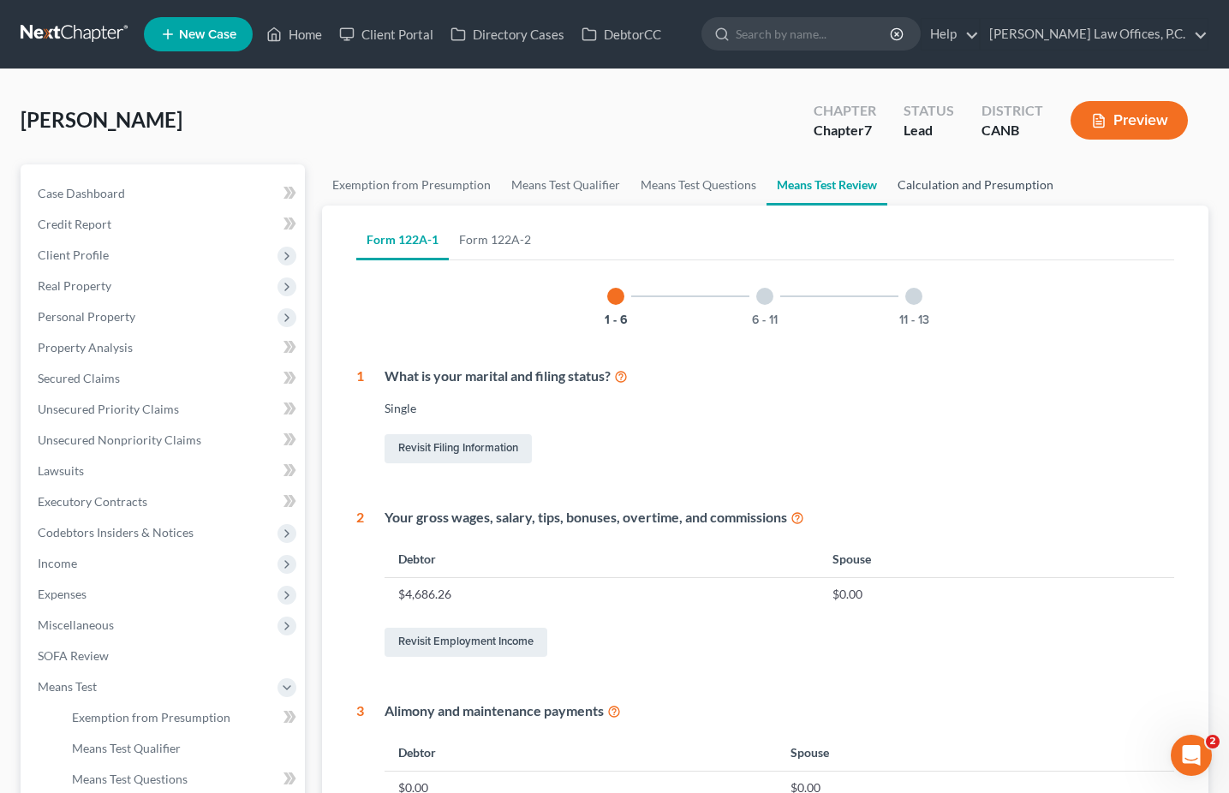
click at [922, 189] on link "Calculation and Presumption" at bounding box center [975, 184] width 176 height 41
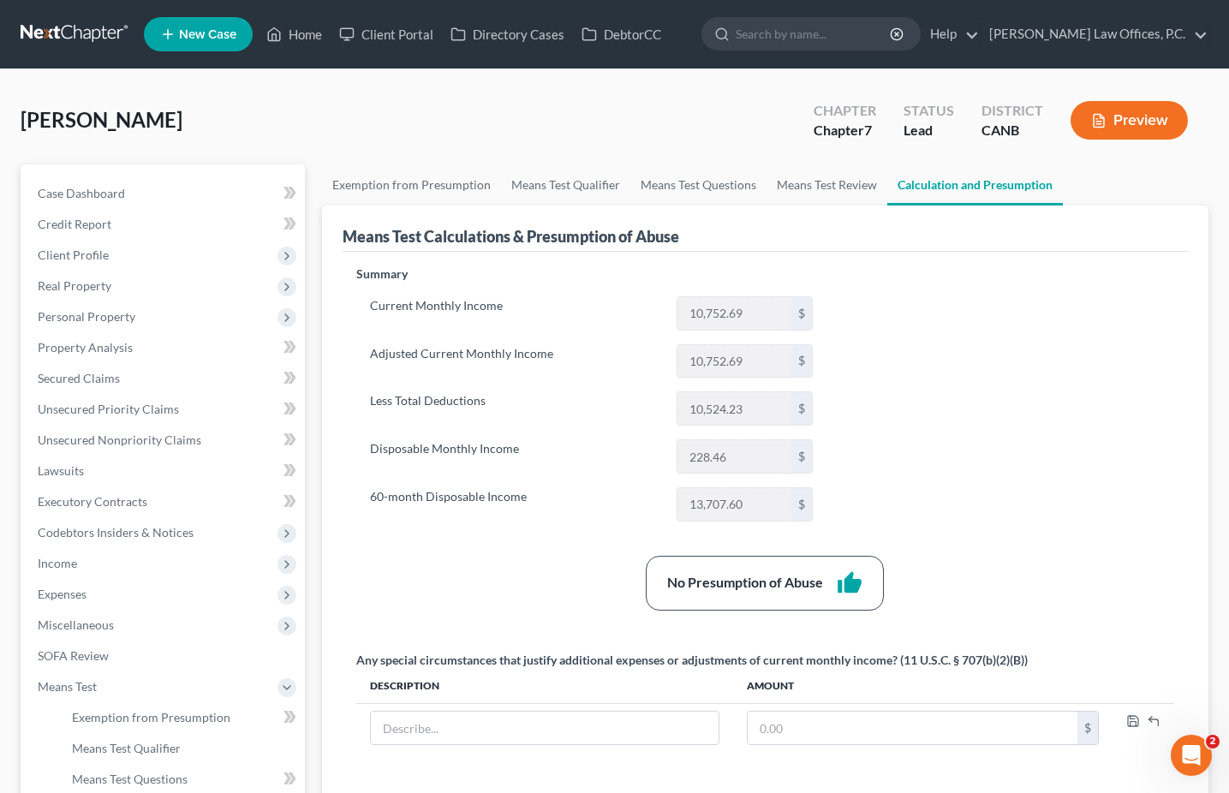
click at [1080, 116] on button "Preview" at bounding box center [1128, 120] width 117 height 39
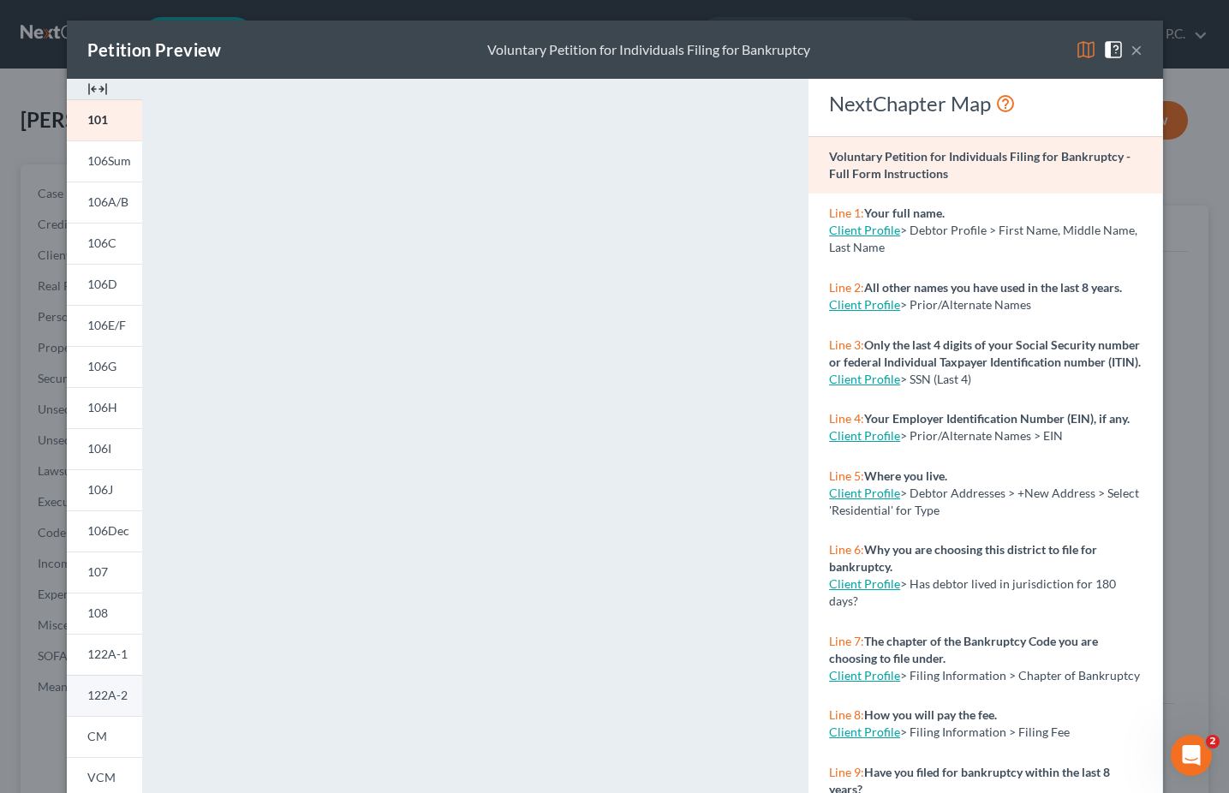
click at [102, 687] on link "122A-2" at bounding box center [104, 695] width 75 height 41
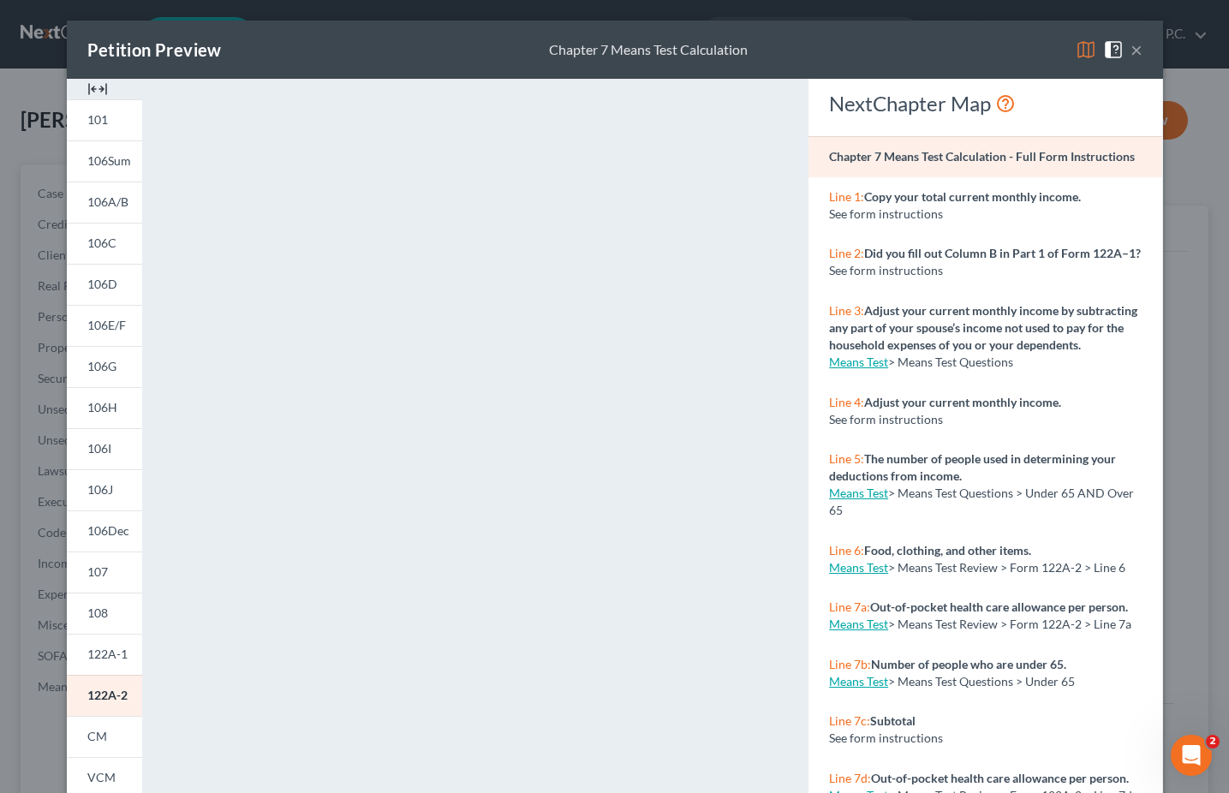
click at [1133, 46] on button "×" at bounding box center [1136, 49] width 12 height 21
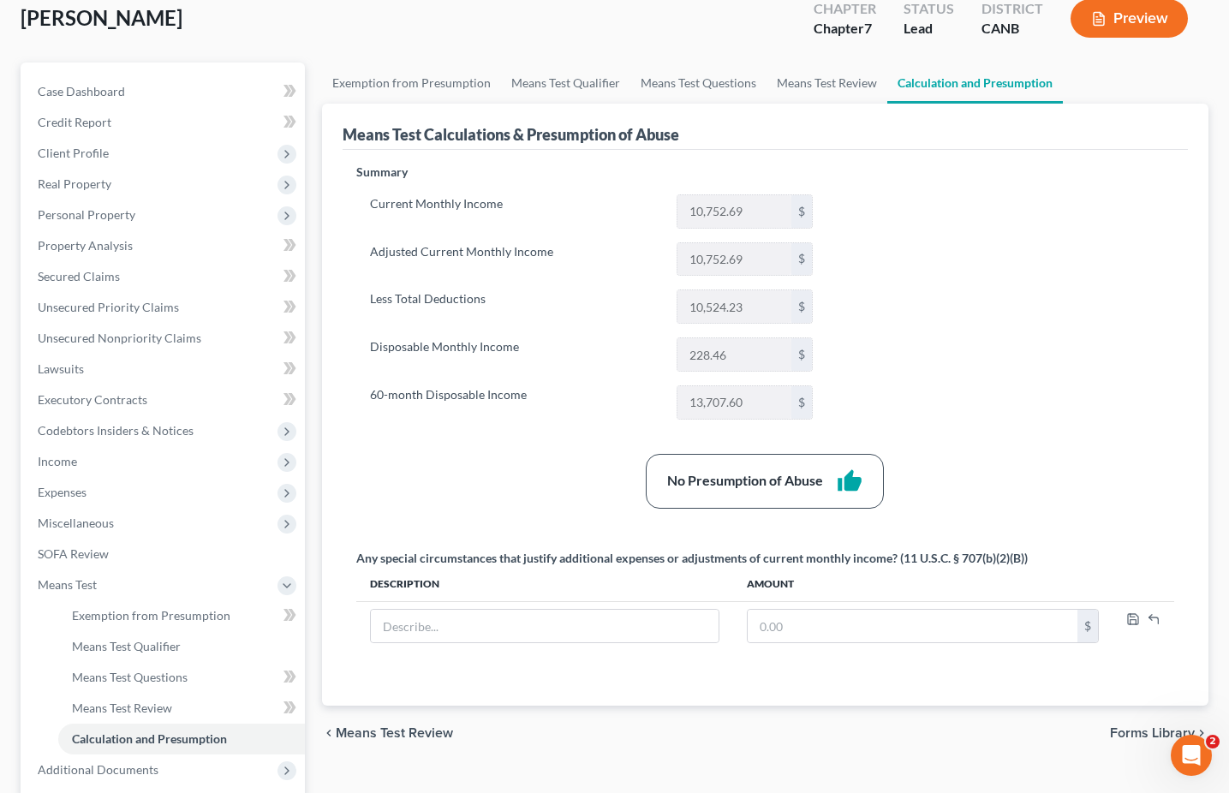
scroll to position [84, 0]
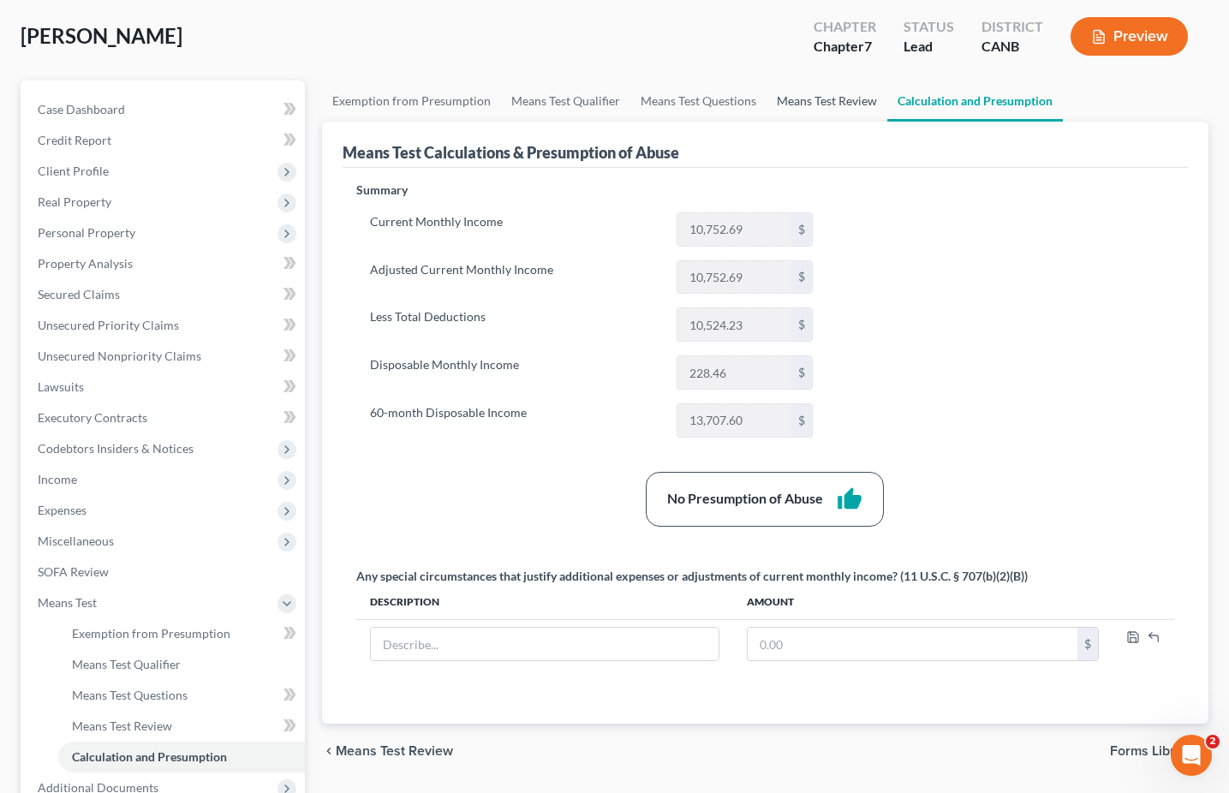
click at [848, 111] on link "Means Test Review" at bounding box center [826, 100] width 121 height 41
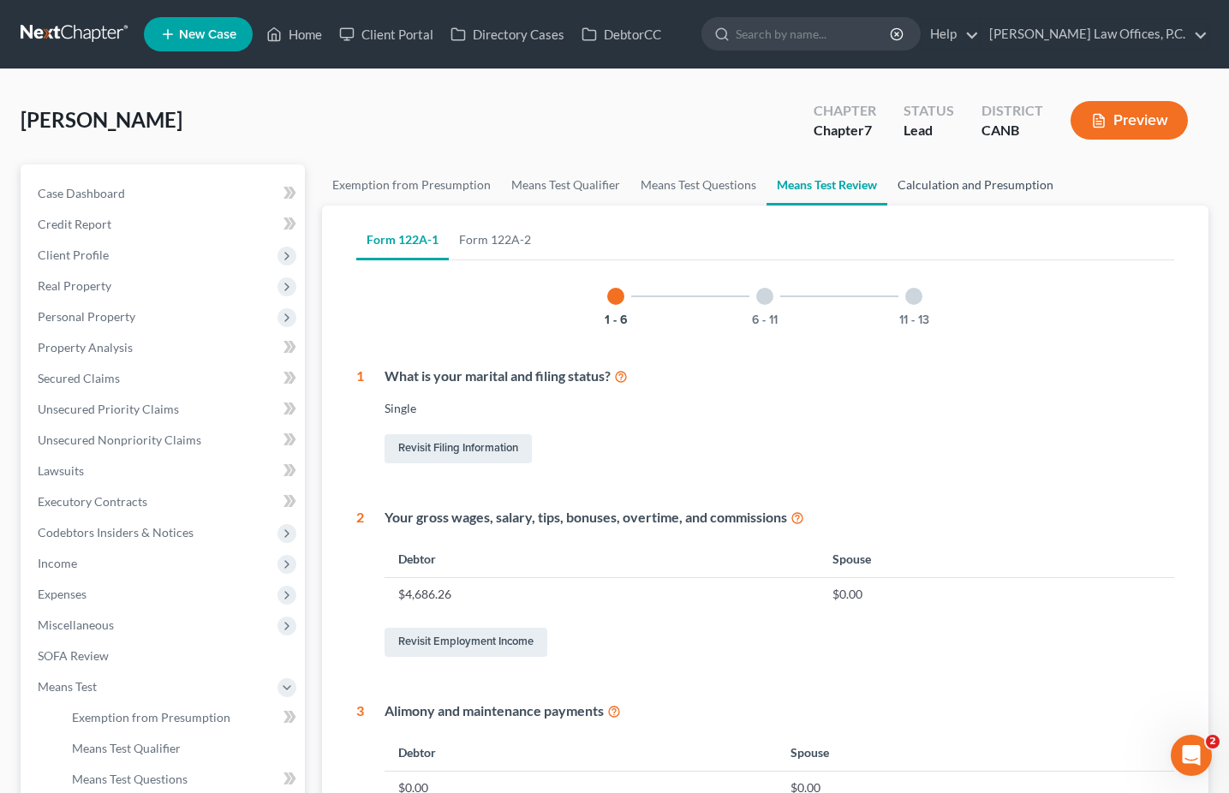
click at [936, 192] on link "Calculation and Presumption" at bounding box center [975, 184] width 176 height 41
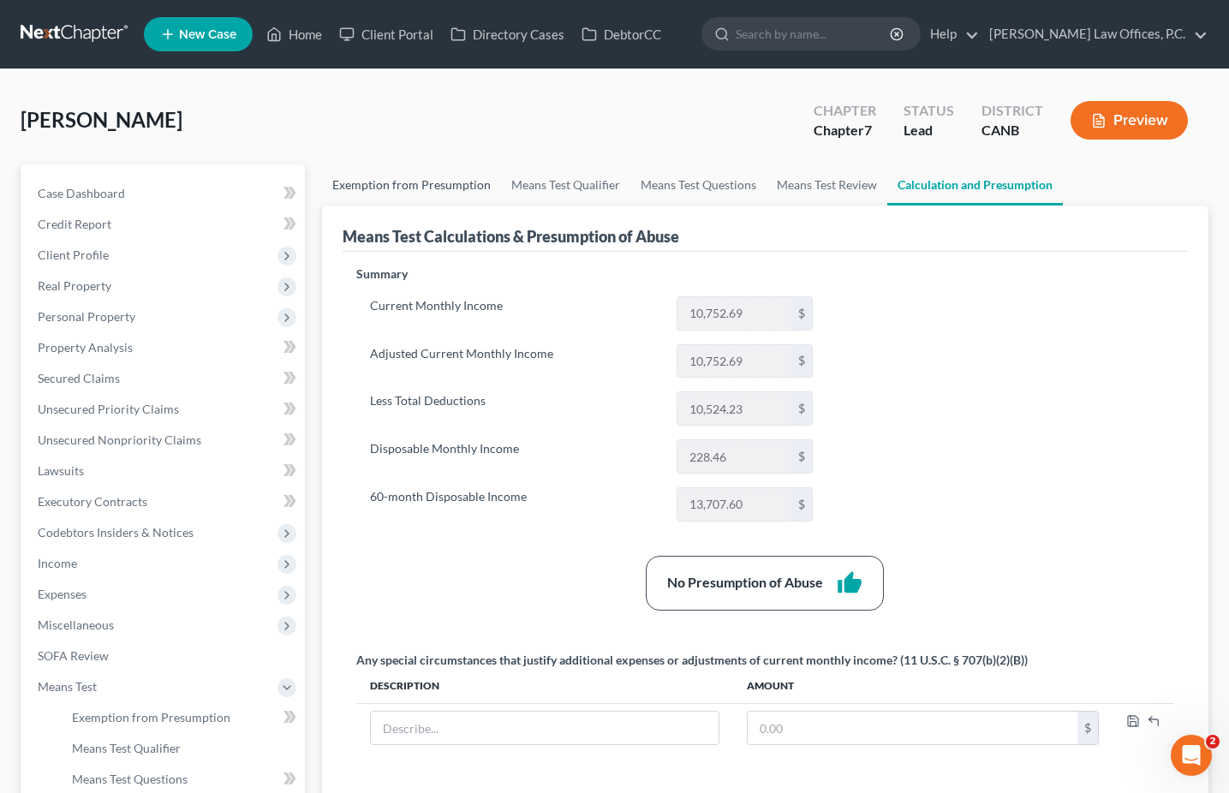
click at [468, 187] on link "Exemption from Presumption" at bounding box center [411, 184] width 179 height 41
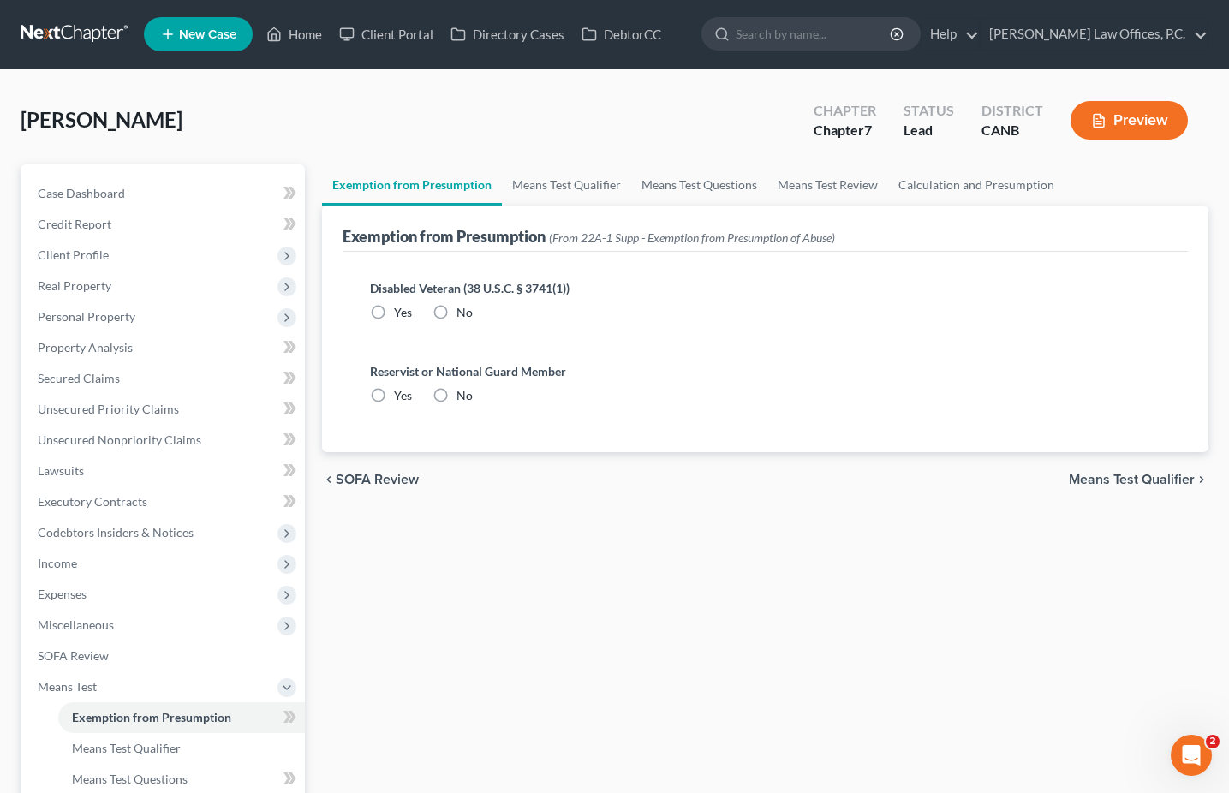
radio input "true"
click at [580, 176] on link "Means Test Qualifier" at bounding box center [566, 184] width 129 height 41
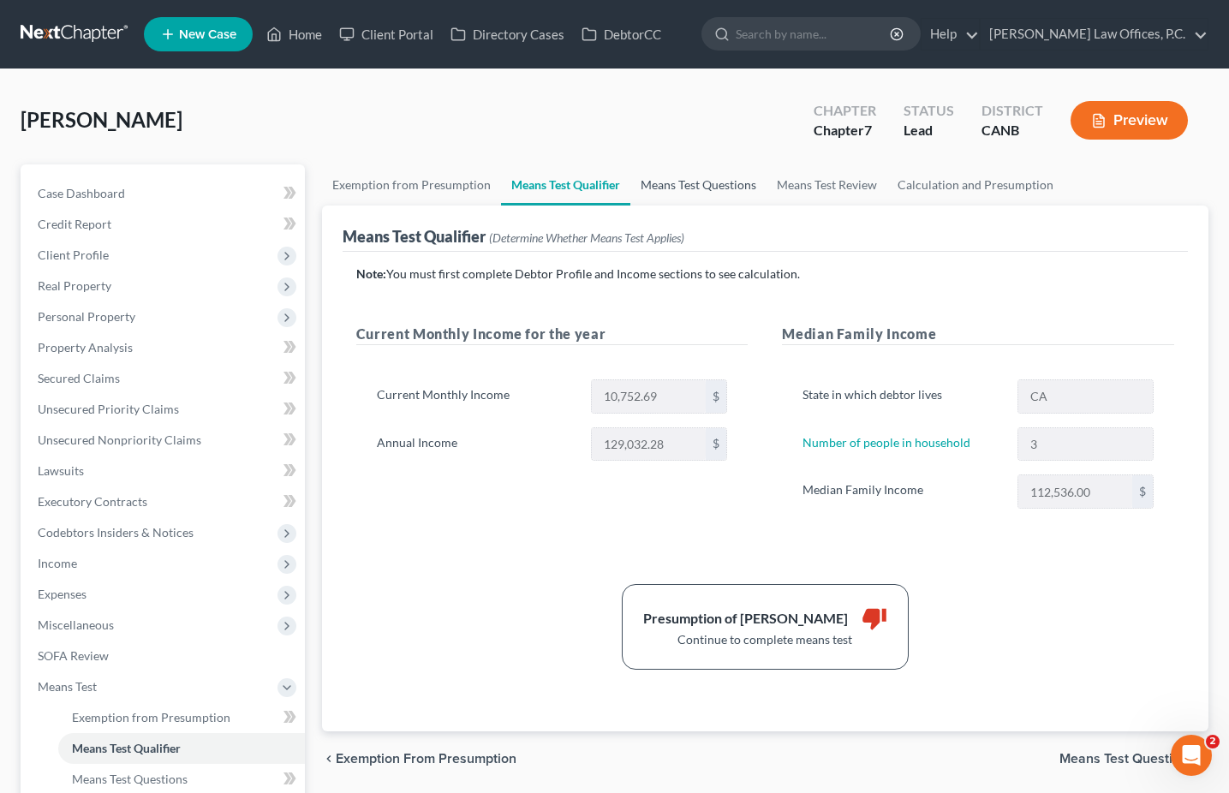
click at [649, 179] on link "Means Test Questions" at bounding box center [698, 184] width 136 height 41
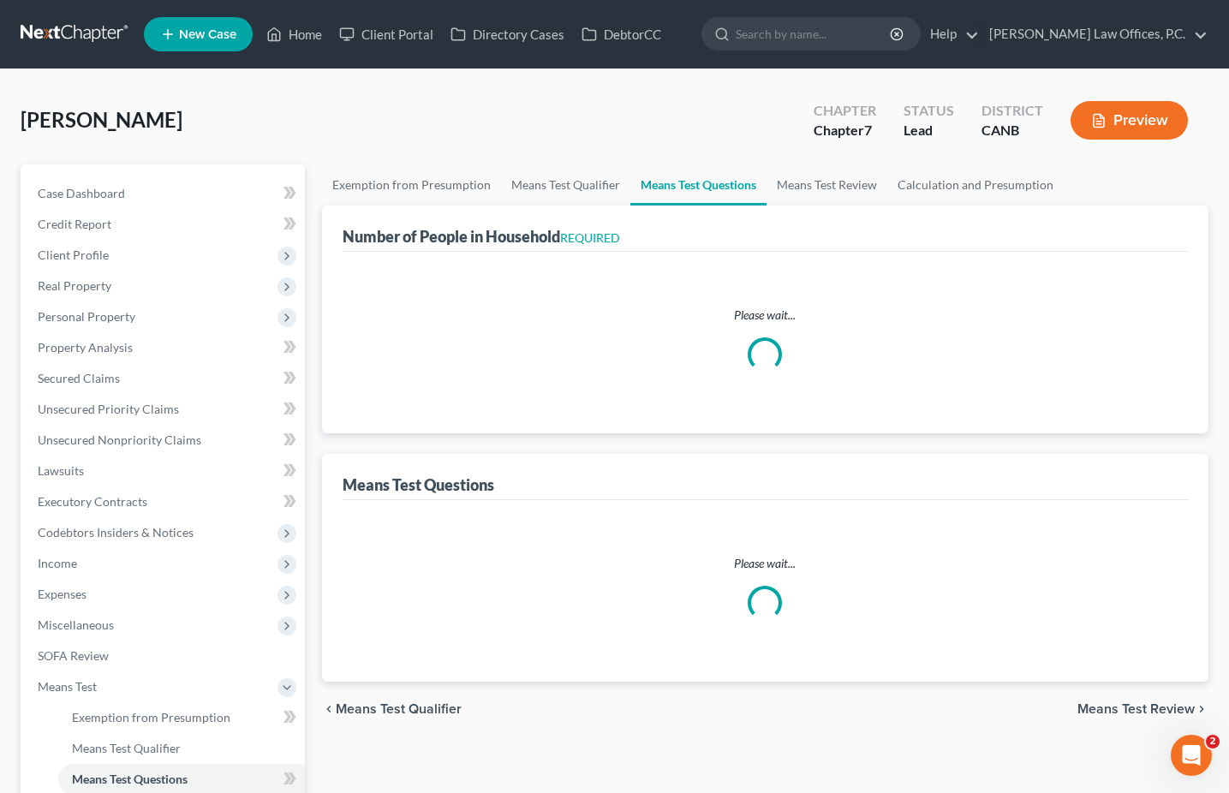
select select "0"
select select "60"
select select "3"
select select "1"
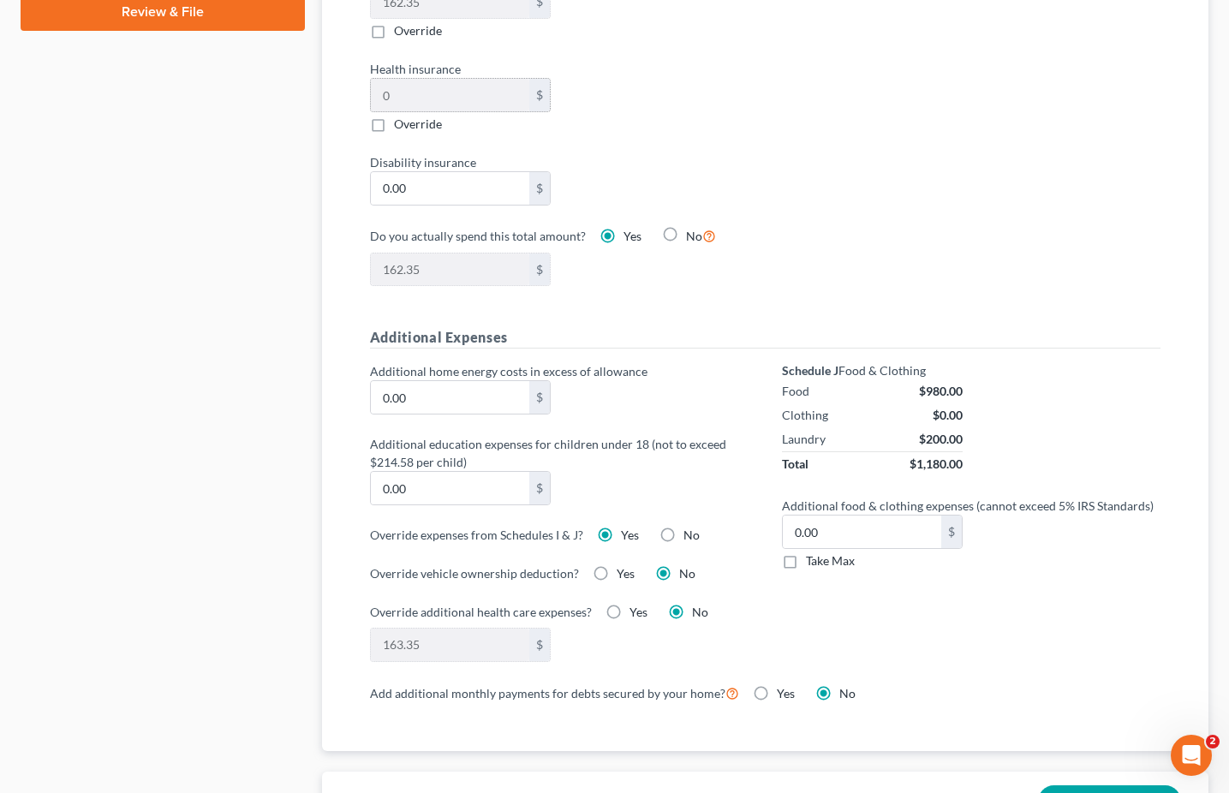
scroll to position [981, 0]
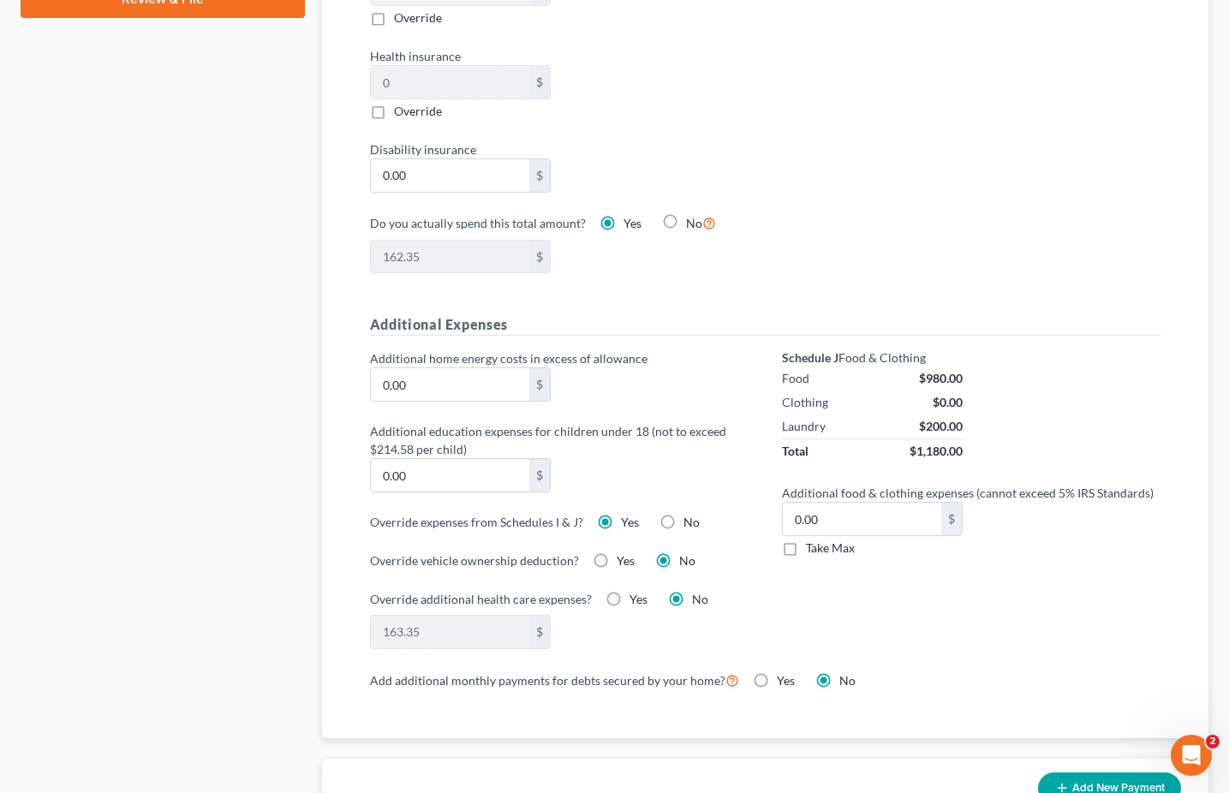
click at [683, 522] on label "No" at bounding box center [691, 522] width 16 height 17
click at [690, 522] on input "No" at bounding box center [695, 519] width 11 height 11
radio input "true"
click at [621, 521] on label "Yes" at bounding box center [630, 522] width 18 height 17
click at [628, 521] on input "Yes" at bounding box center [633, 519] width 11 height 11
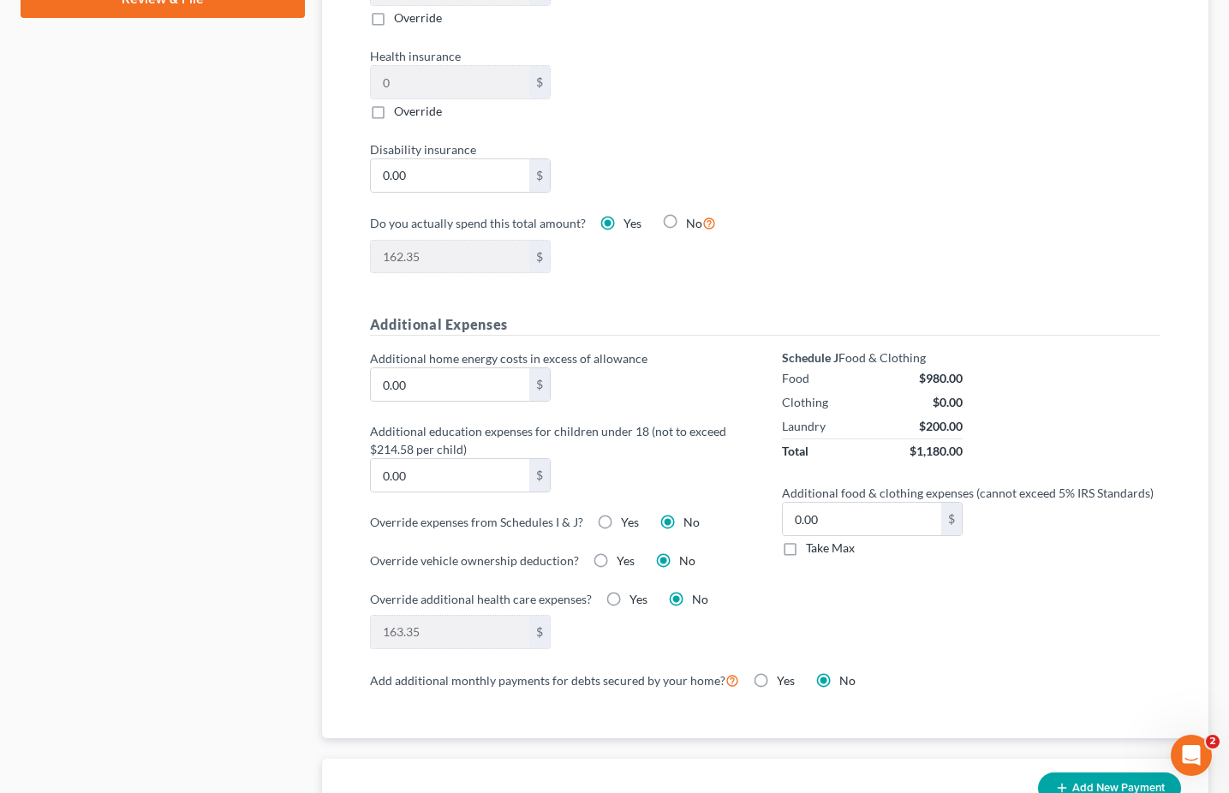
radio input "true"
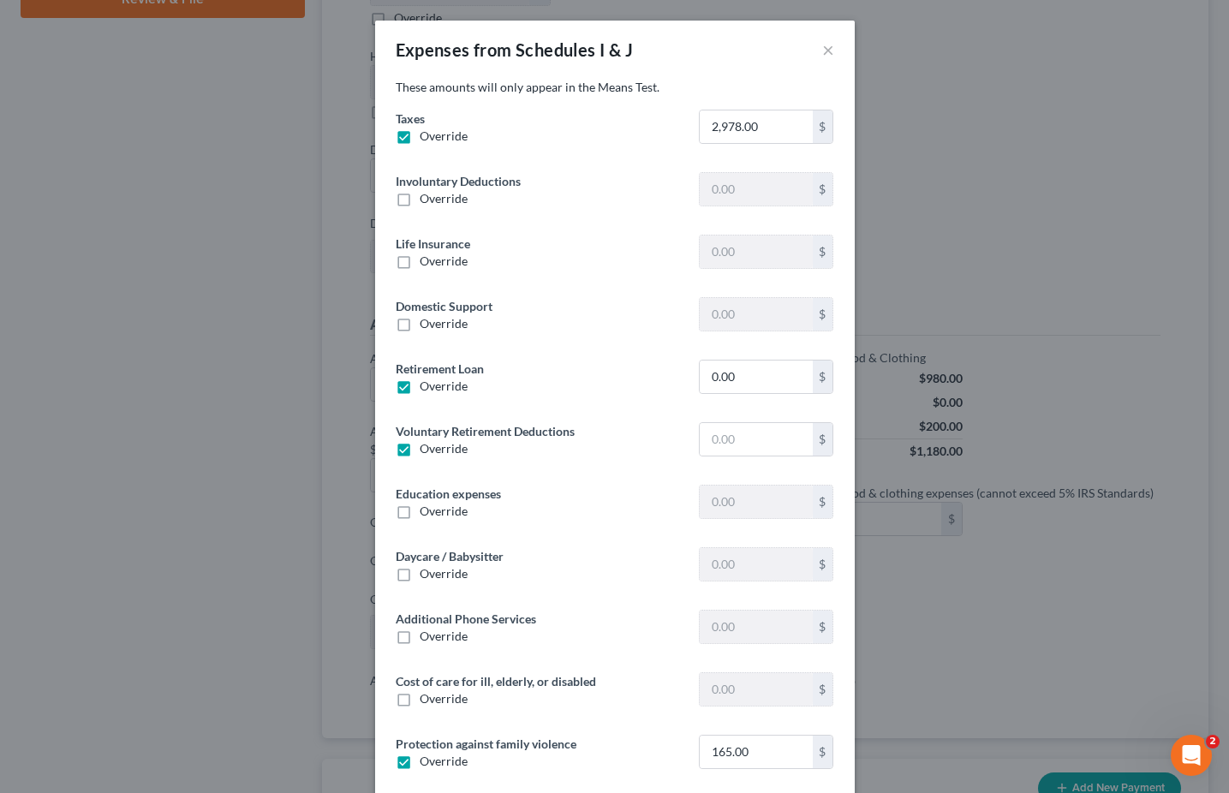
type input "35.00"
type input "195.87"
type input "0"
type input "1,250.00"
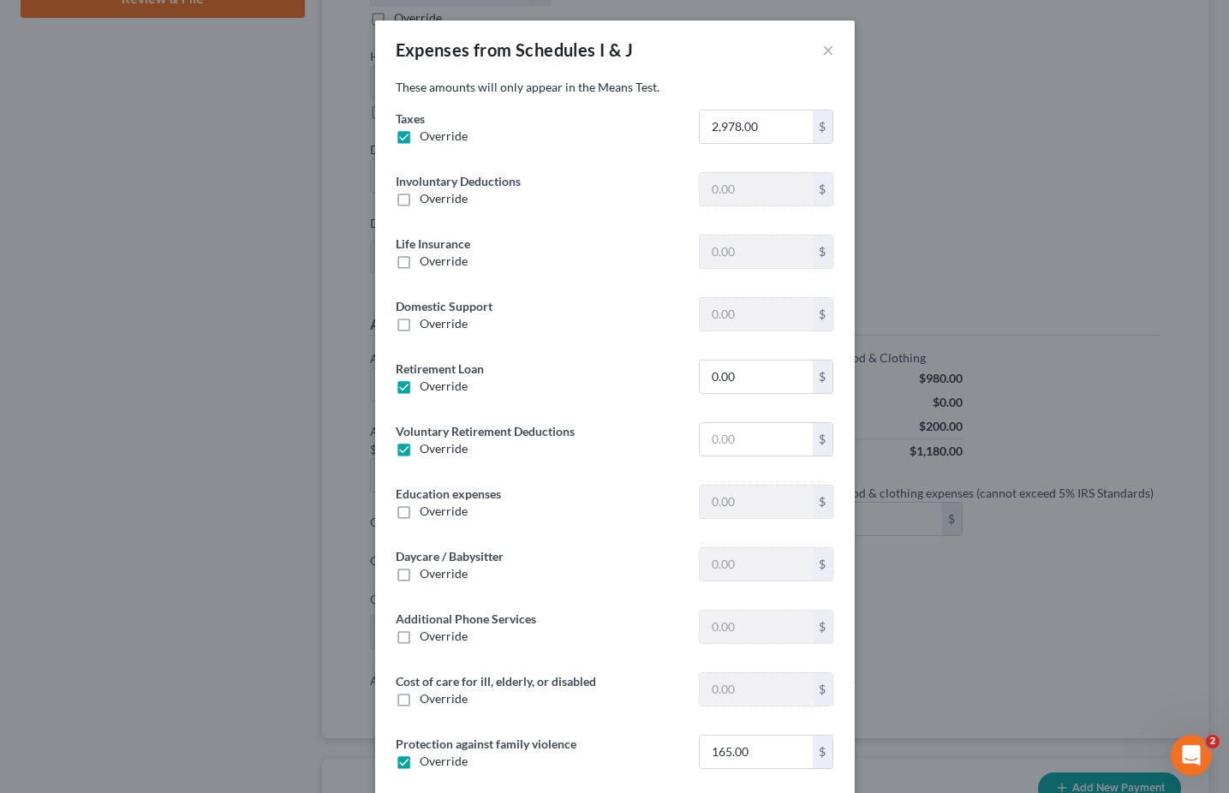
type input "0"
type input "25.00"
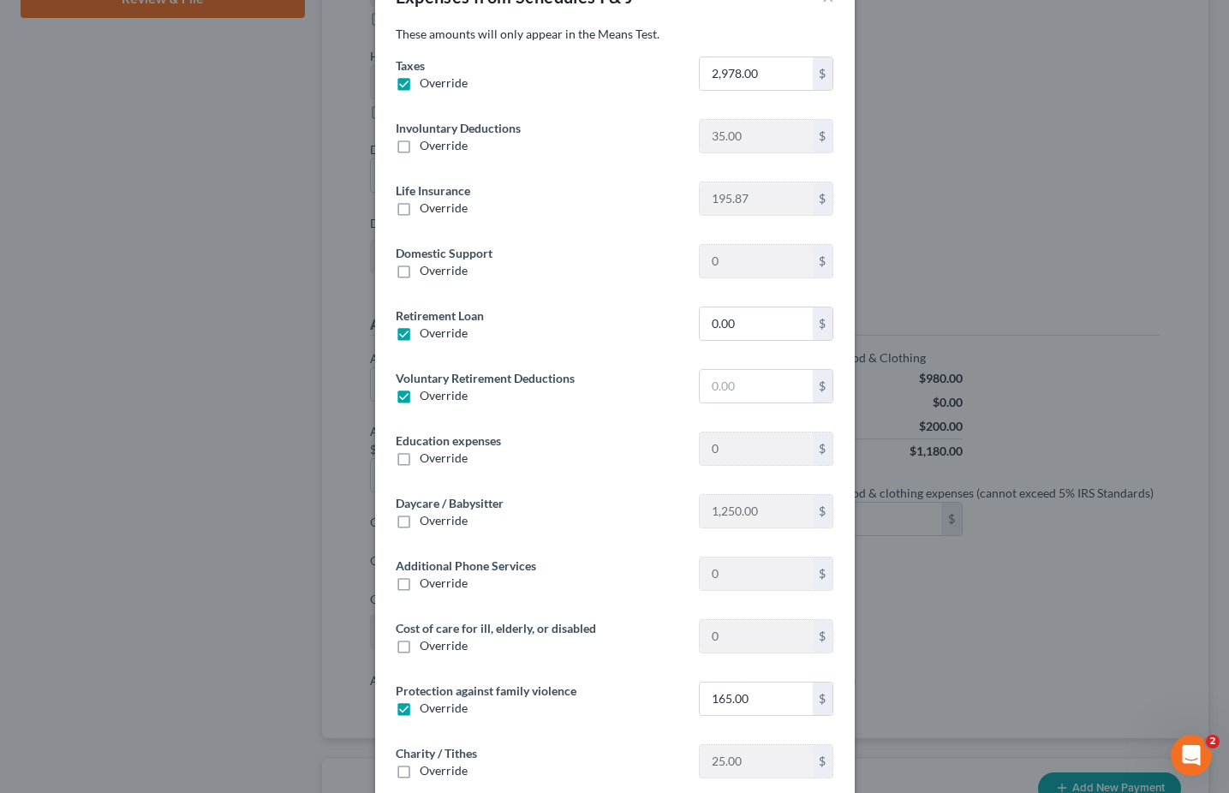
scroll to position [39, 0]
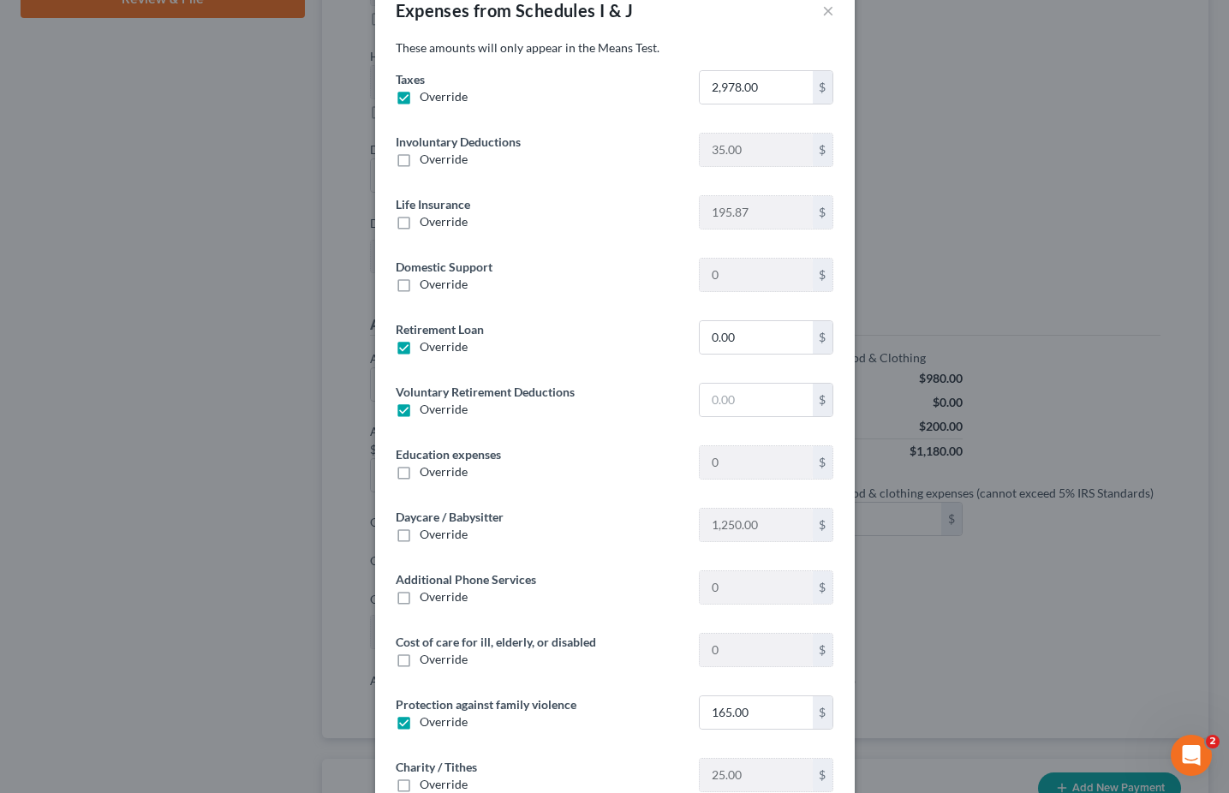
click at [434, 531] on span "Override" at bounding box center [444, 534] width 48 height 15
click at [434, 531] on input "Override" at bounding box center [431, 531] width 11 height 11
checkbox input "true"
click at [737, 518] on input "text" at bounding box center [756, 525] width 112 height 33
type input "2,773"
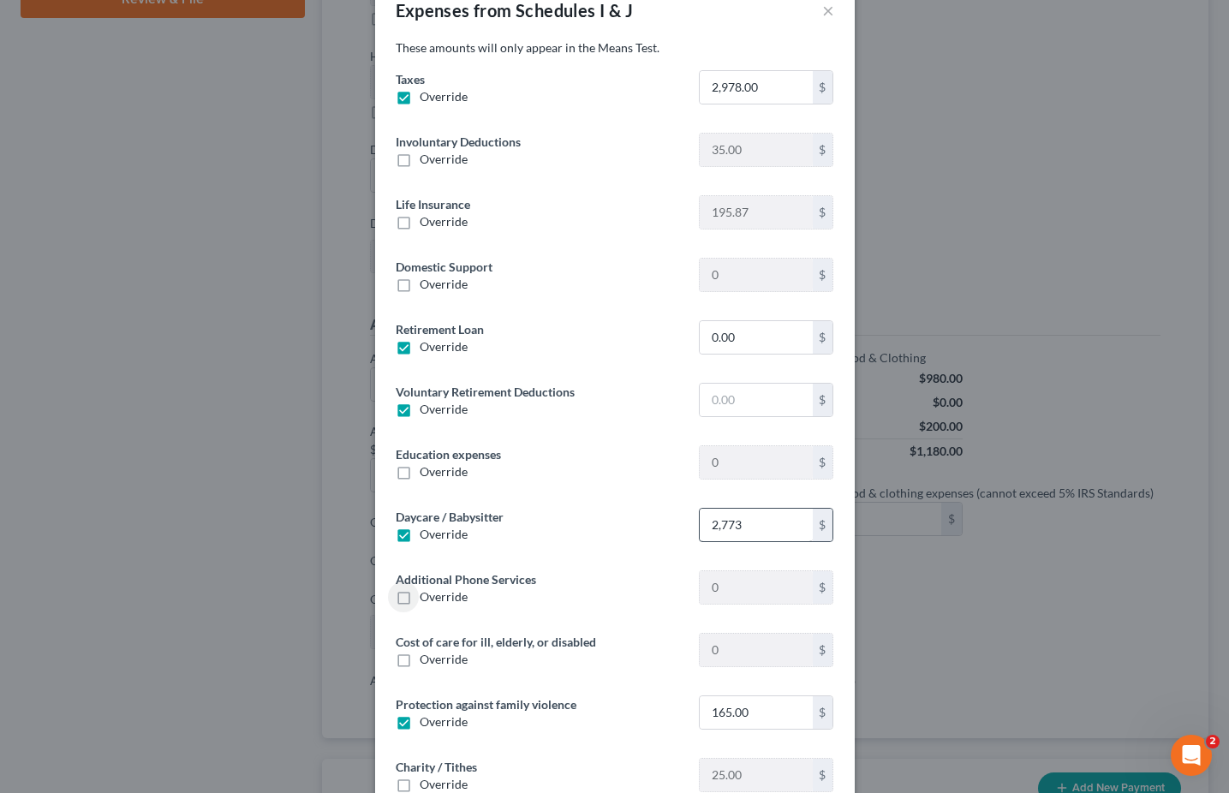
scroll to position [145, 0]
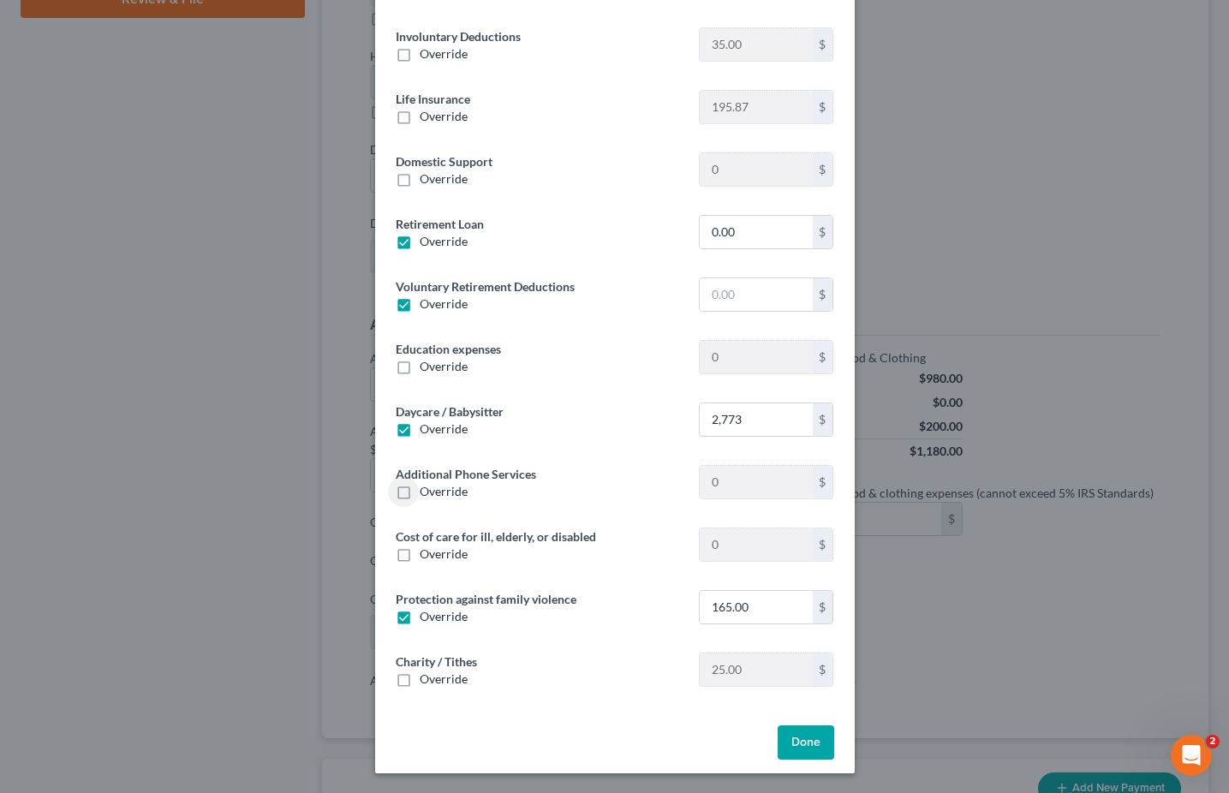
click at [797, 752] on button "Done" at bounding box center [806, 742] width 57 height 34
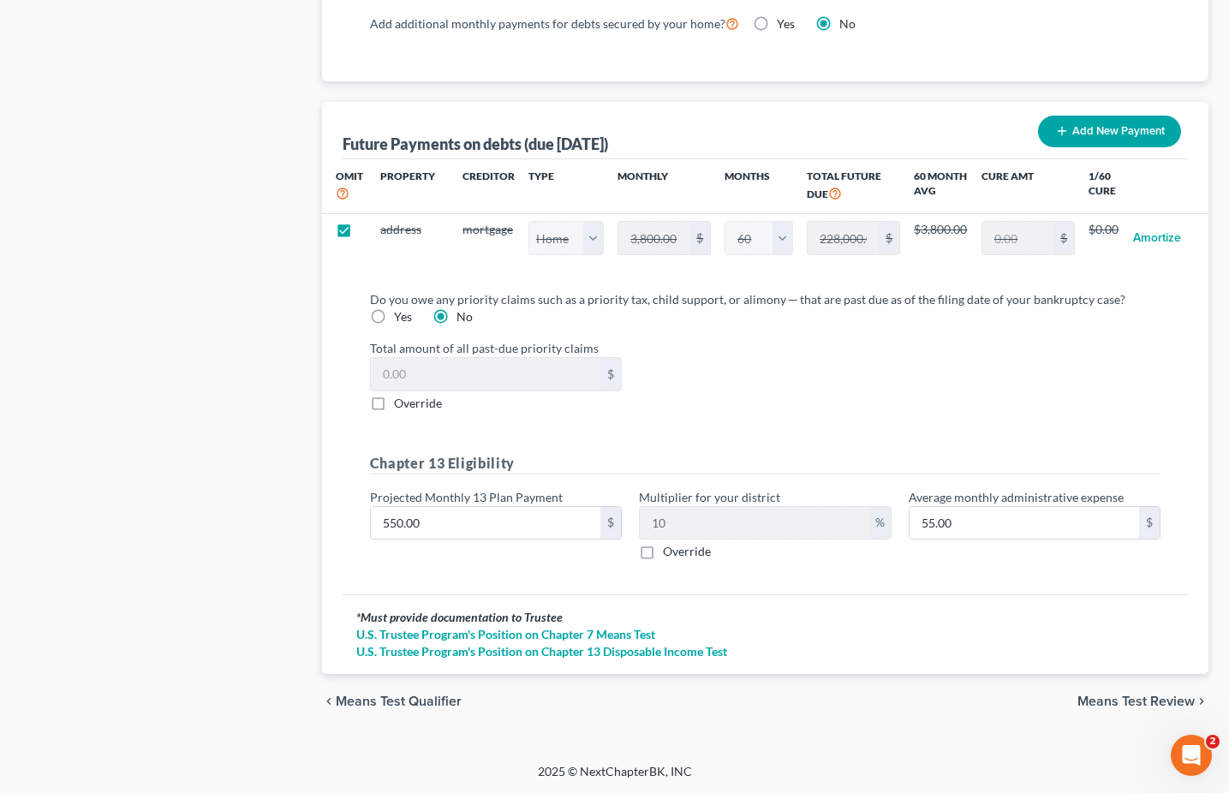
click at [1100, 694] on span "Means Test Review" at bounding box center [1135, 701] width 117 height 14
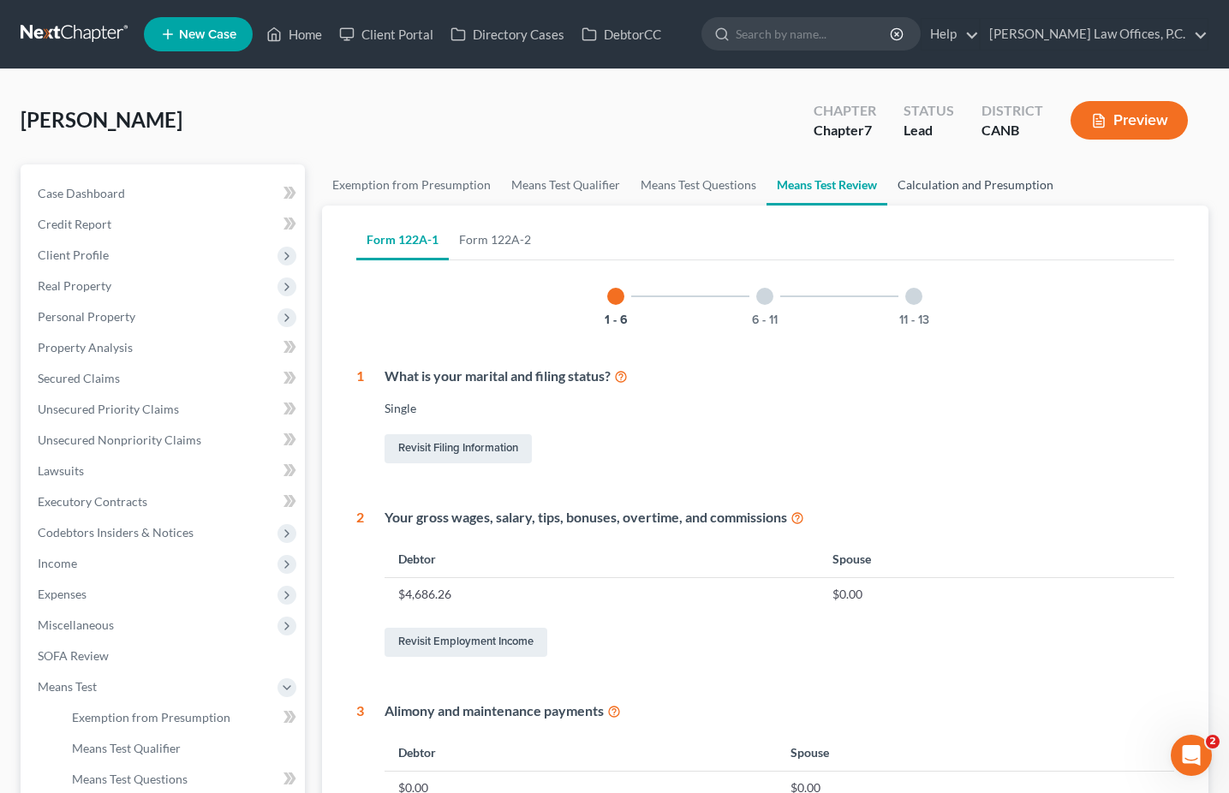
click at [927, 179] on link "Calculation and Presumption" at bounding box center [975, 184] width 176 height 41
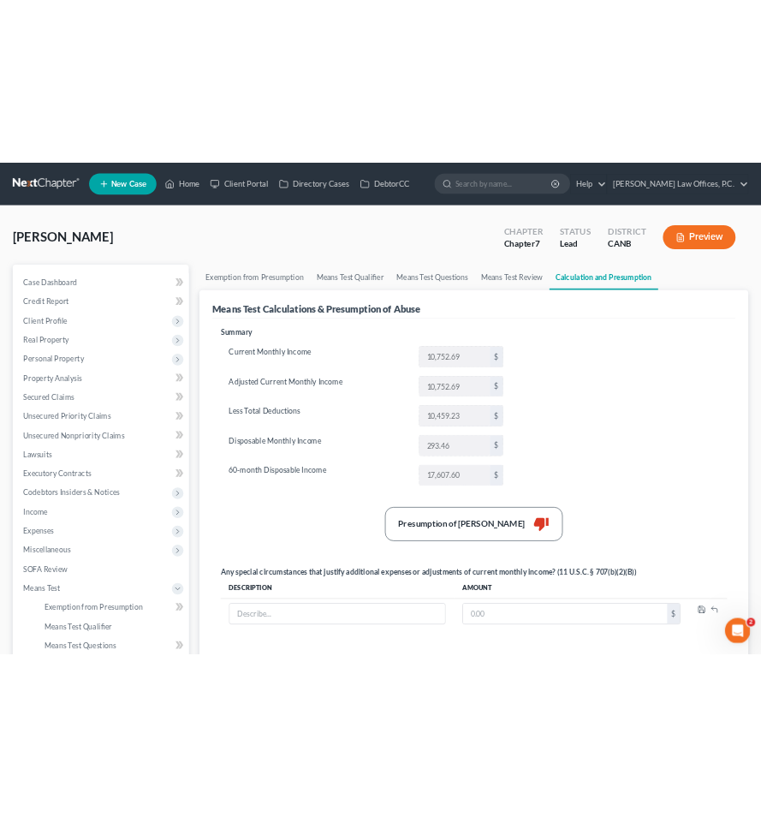
scroll to position [29, 0]
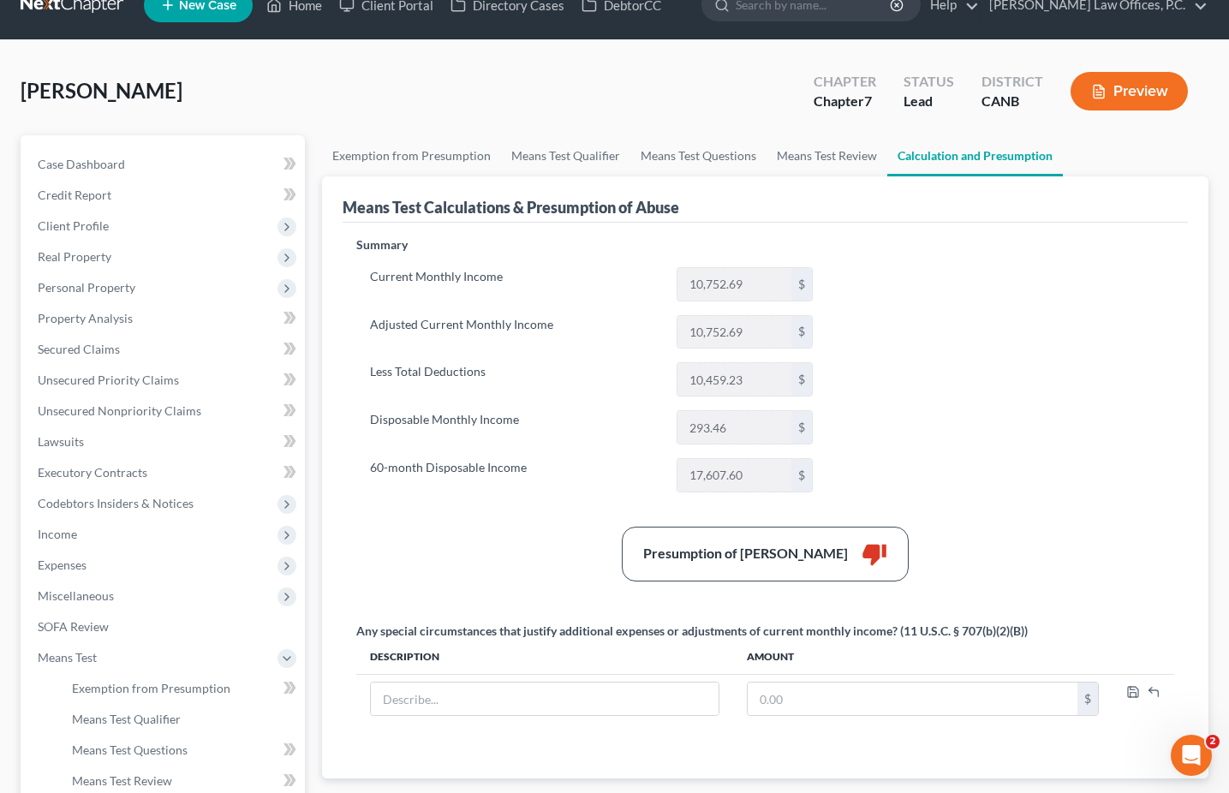
click at [953, 147] on link "Calculation and Presumption" at bounding box center [975, 155] width 176 height 41
click at [1093, 98] on icon "button" at bounding box center [1098, 91] width 15 height 15
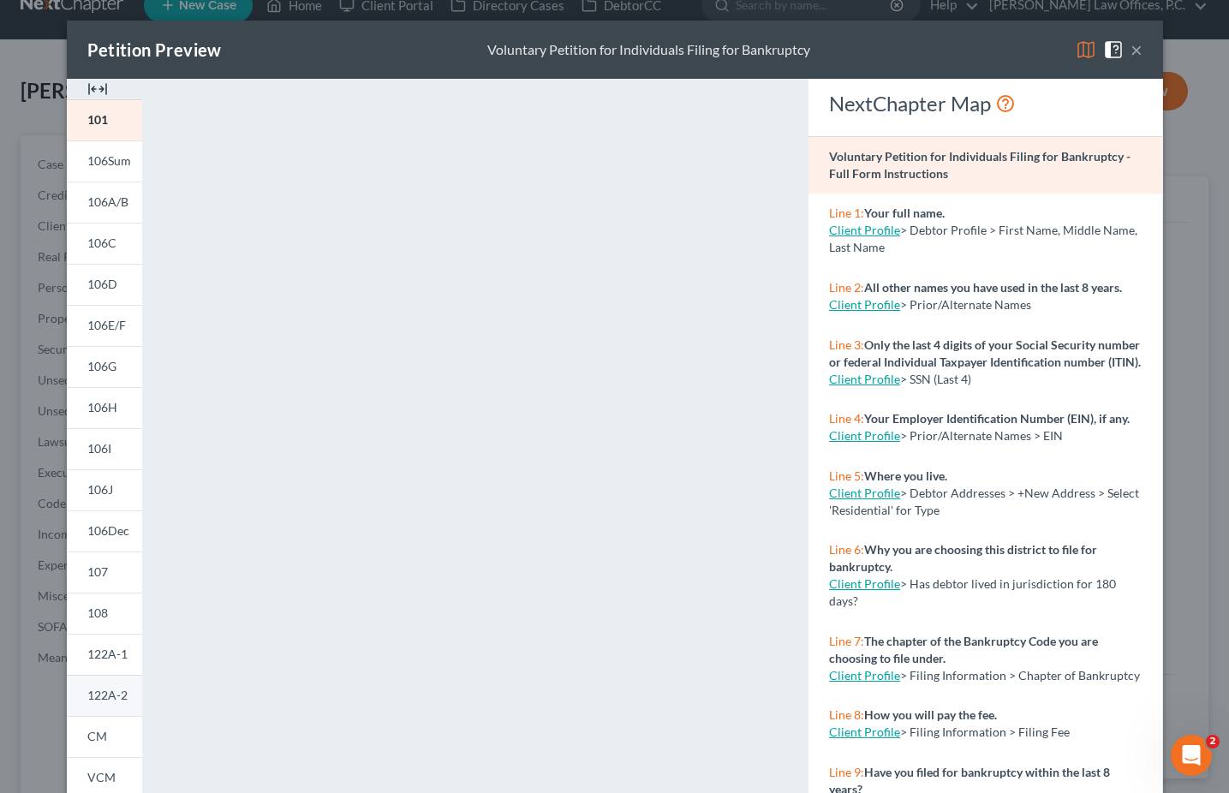
click at [110, 698] on span "122A-2" at bounding box center [107, 695] width 40 height 15
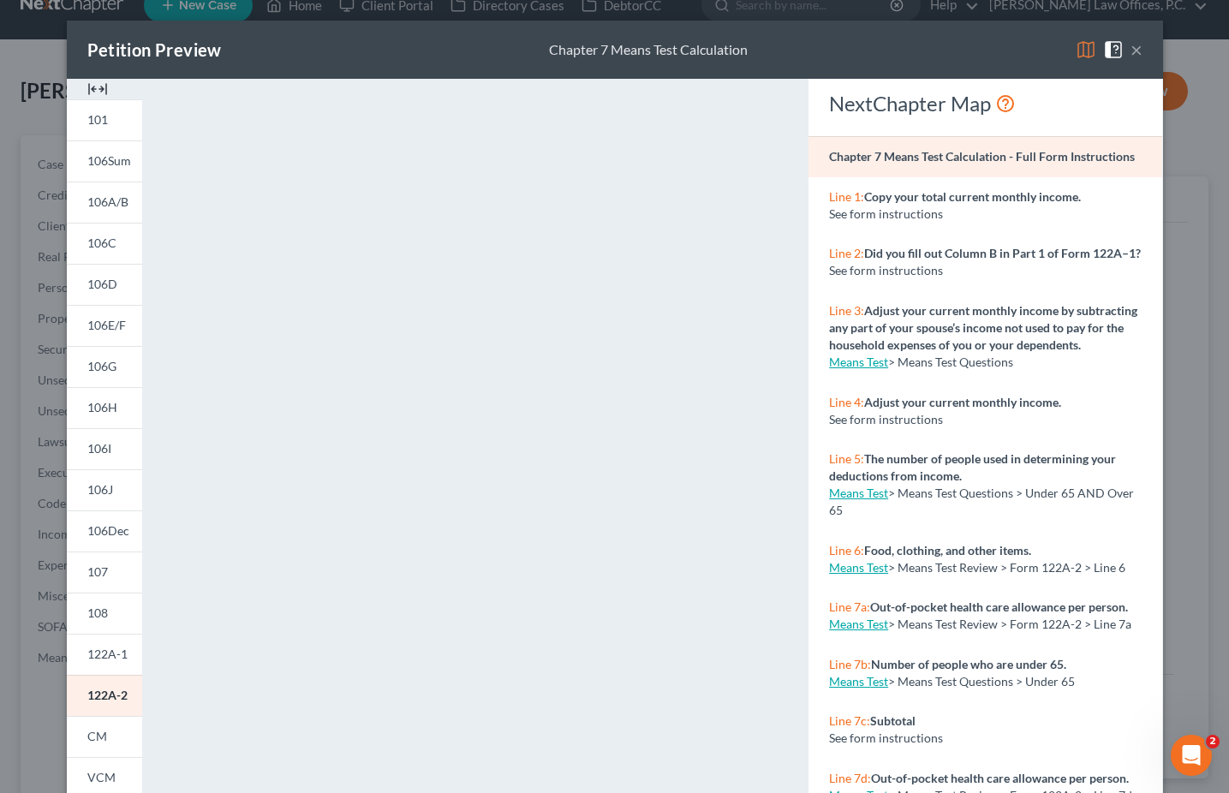
click at [1138, 46] on button "×" at bounding box center [1136, 49] width 12 height 21
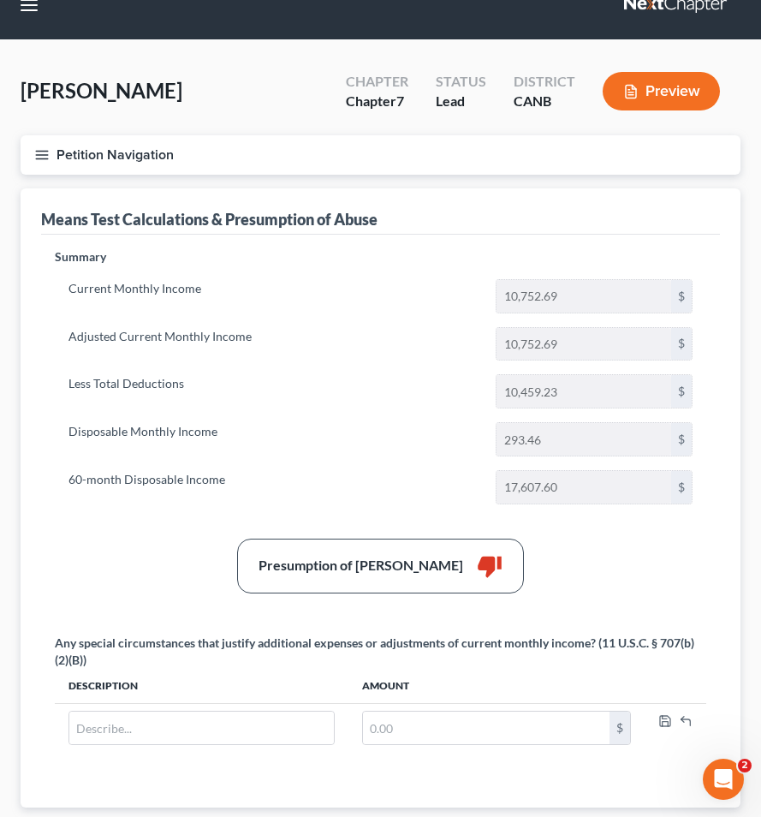
scroll to position [0, 0]
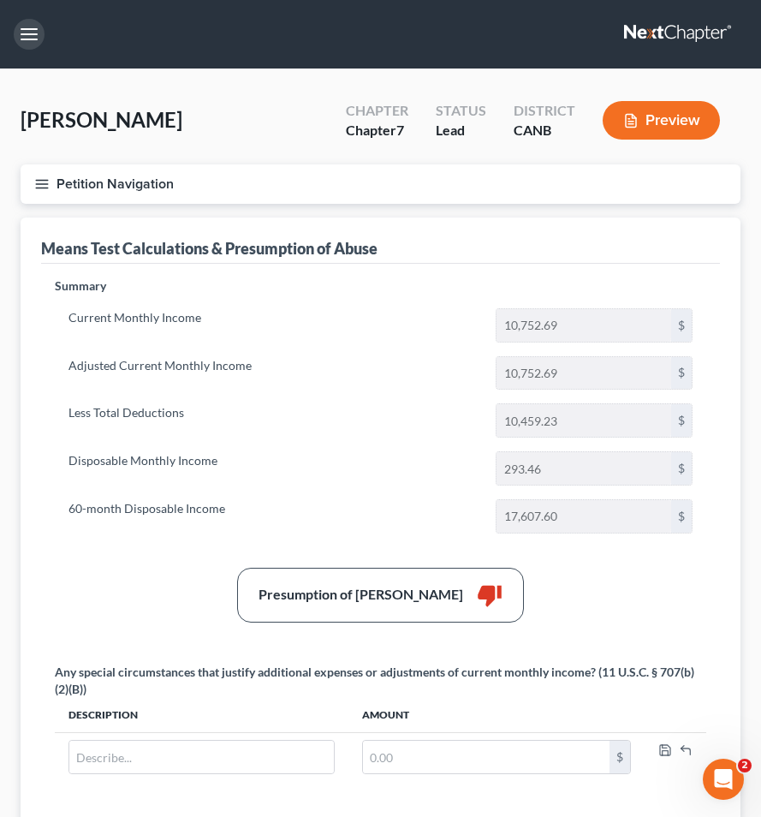
click at [17, 33] on button "button" at bounding box center [29, 34] width 31 height 31
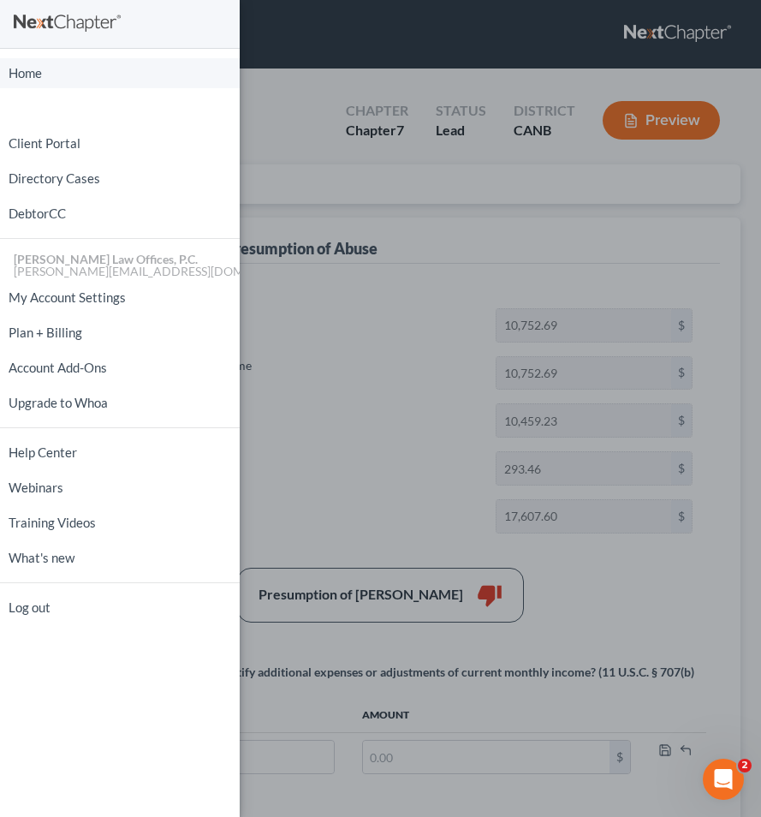
click at [44, 66] on link "Home" at bounding box center [120, 73] width 240 height 30
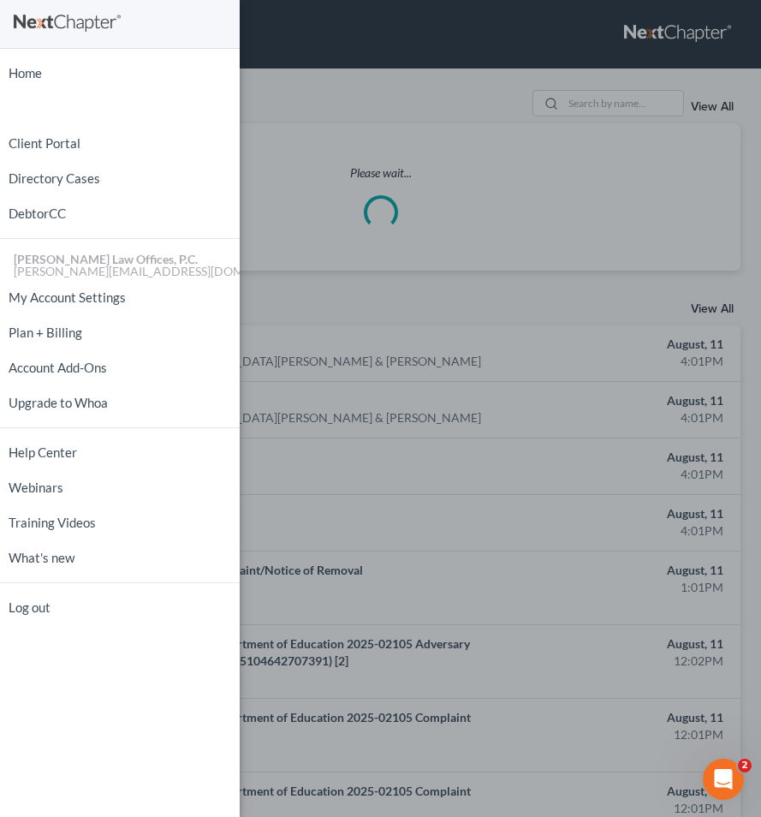
click at [284, 254] on div "Home New Case Client Portal Directory Cases DebtorCC [PERSON_NAME] Law Offices,…" at bounding box center [380, 408] width 761 height 817
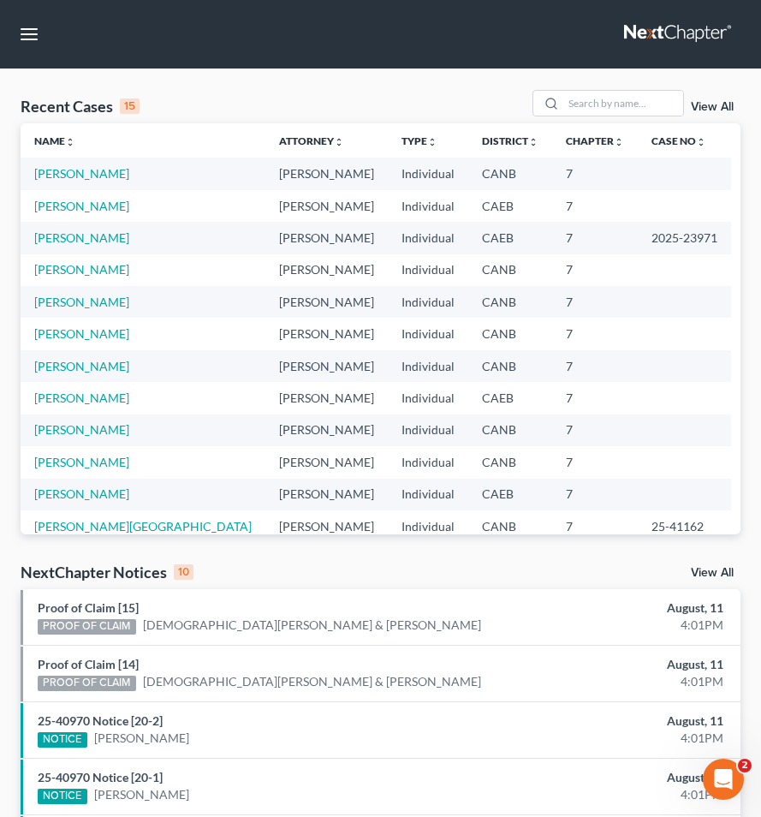
click at [89, 325] on td "[PERSON_NAME]" at bounding box center [143, 334] width 245 height 32
click at [89, 326] on td "[PERSON_NAME]" at bounding box center [143, 334] width 245 height 32
click at [76, 334] on link "[PERSON_NAME]" at bounding box center [81, 333] width 95 height 15
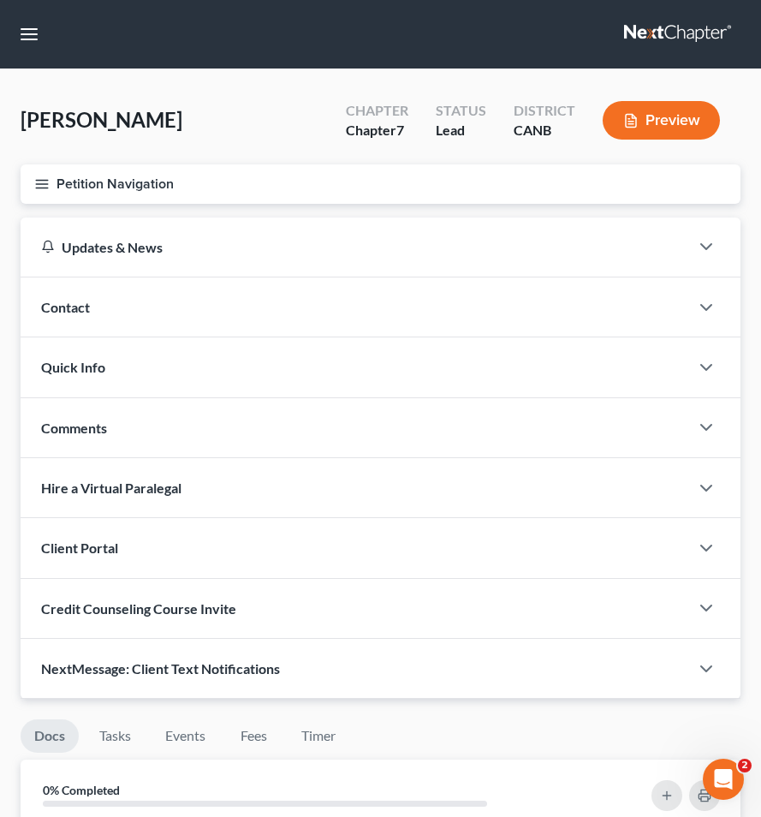
click at [56, 188] on button "Petition Navigation" at bounding box center [381, 183] width 720 height 39
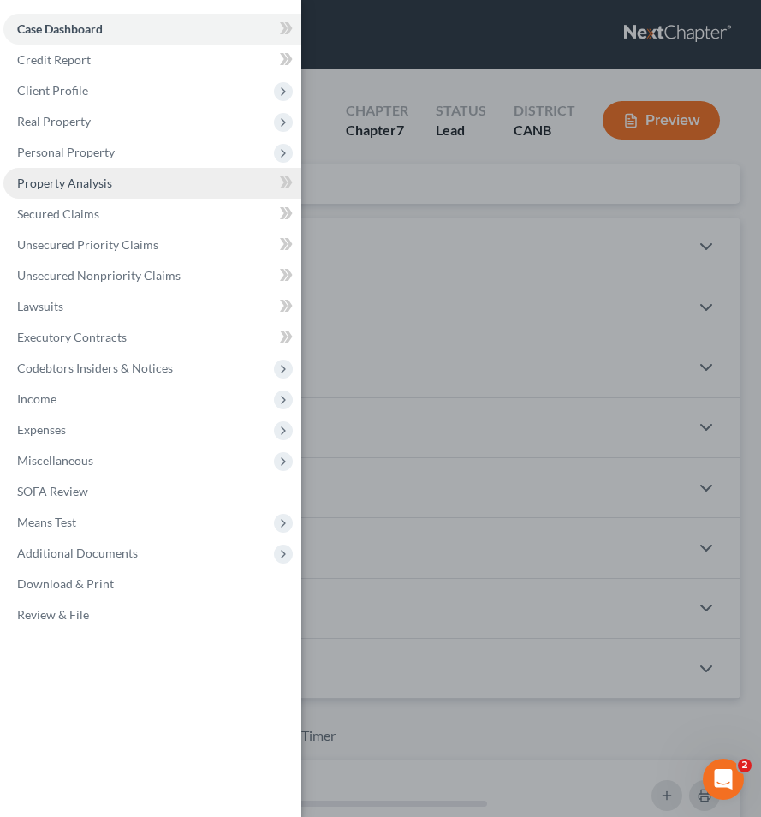
click at [49, 188] on link "Property Analysis" at bounding box center [152, 183] width 298 height 31
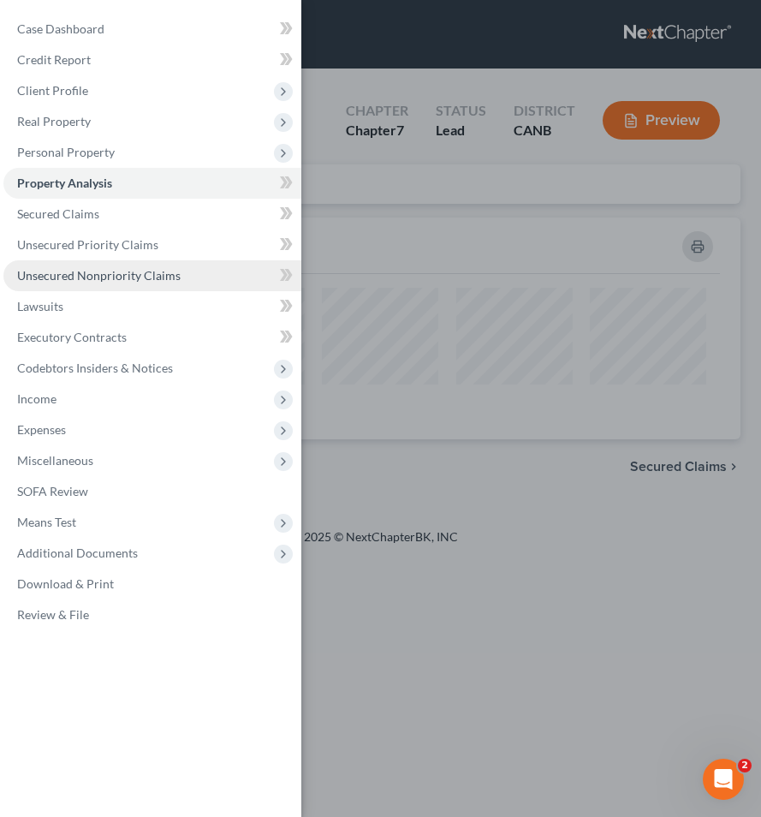
scroll to position [222, 720]
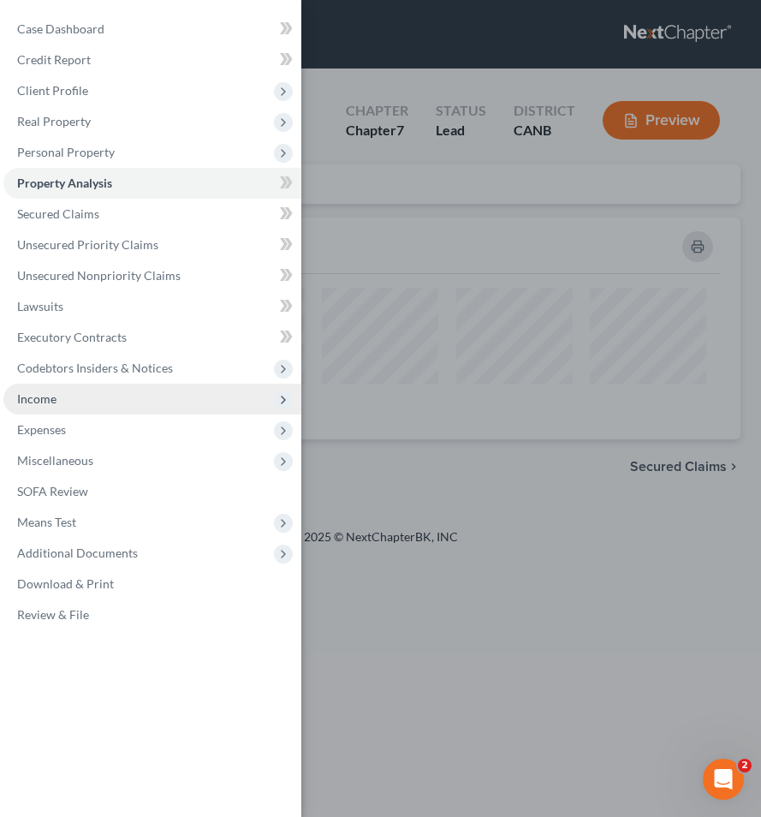
click at [63, 403] on span "Income" at bounding box center [152, 399] width 298 height 31
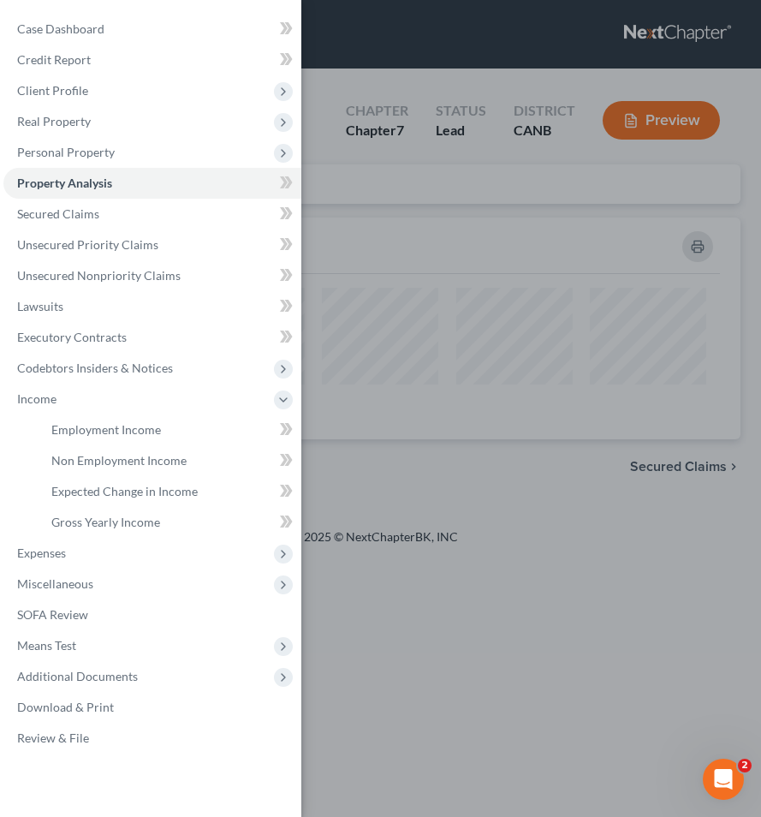
click at [375, 365] on div "Case Dashboard Payments Invoices Payments Payments Credit Report Client Profile" at bounding box center [380, 408] width 761 height 817
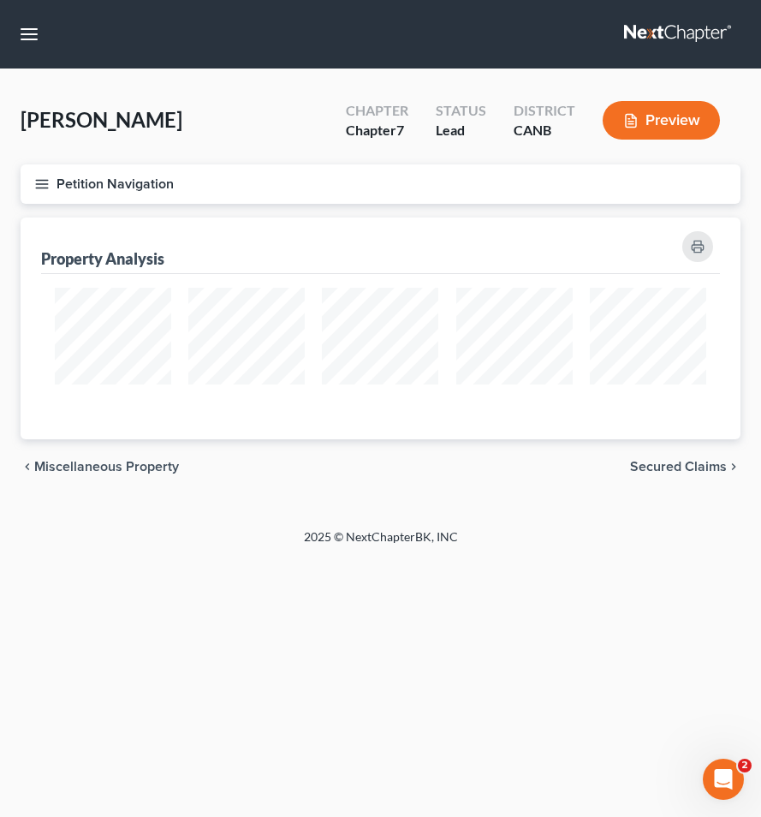
click at [30, 188] on button "Petition Navigation" at bounding box center [381, 183] width 720 height 39
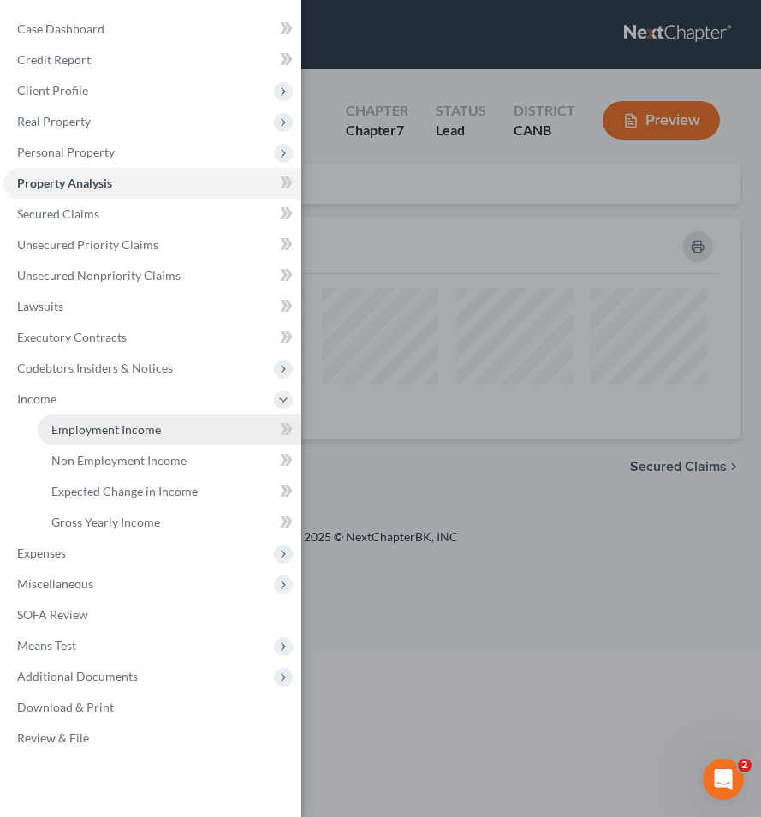
click at [130, 439] on link "Employment Income" at bounding box center [170, 429] width 264 height 31
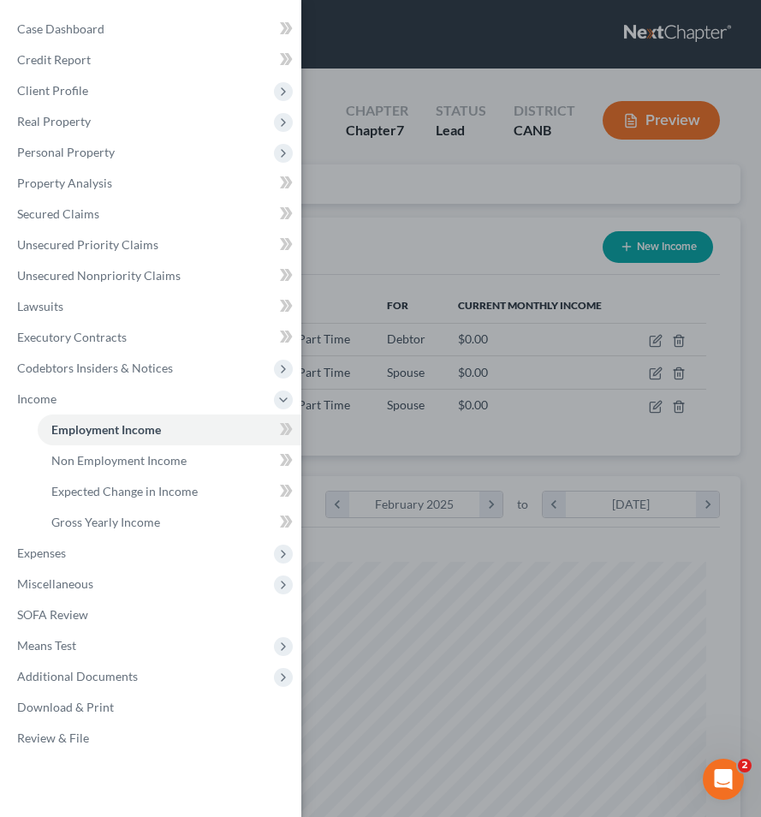
click at [405, 301] on div "Case Dashboard Payments Invoices Payments Payments Credit Report Client Profile" at bounding box center [380, 408] width 761 height 817
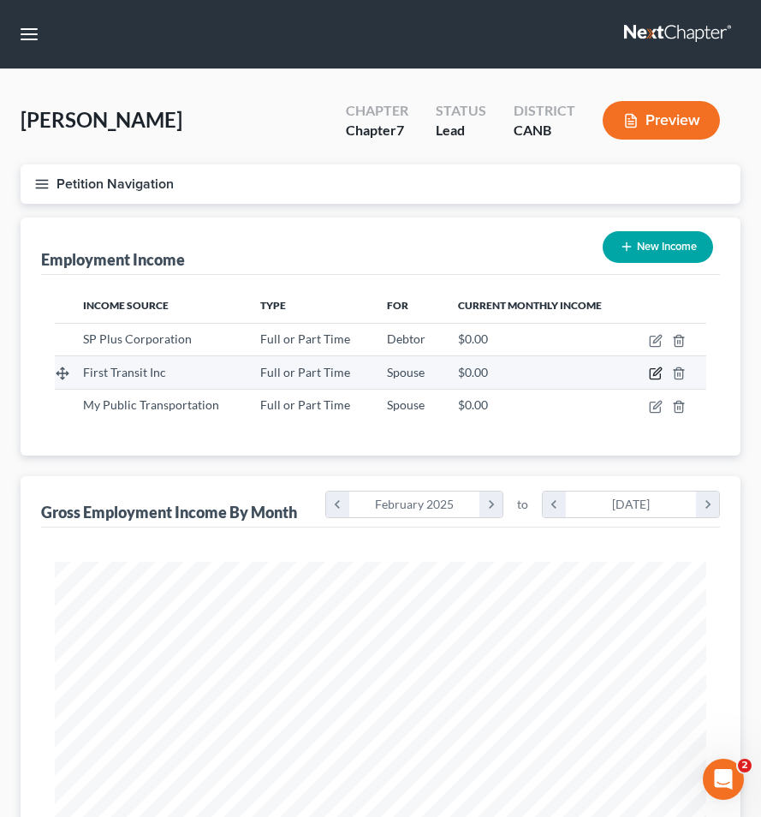
click at [658, 372] on icon "button" at bounding box center [657, 372] width 8 height 8
select select "0"
select select "1"
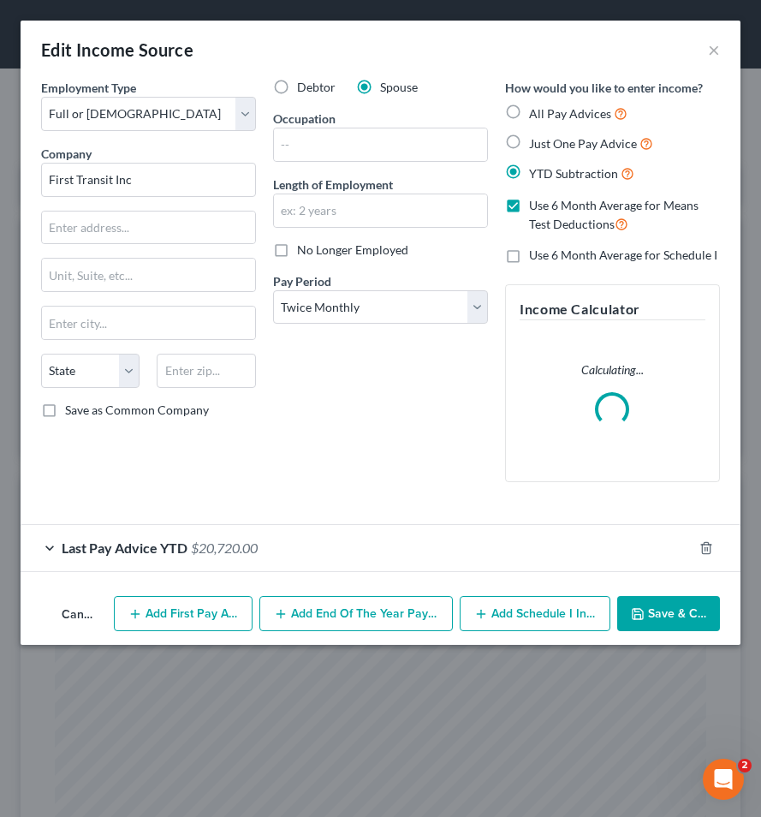
click at [255, 559] on div "Last Pay Advice YTD $20,720.00" at bounding box center [357, 547] width 672 height 45
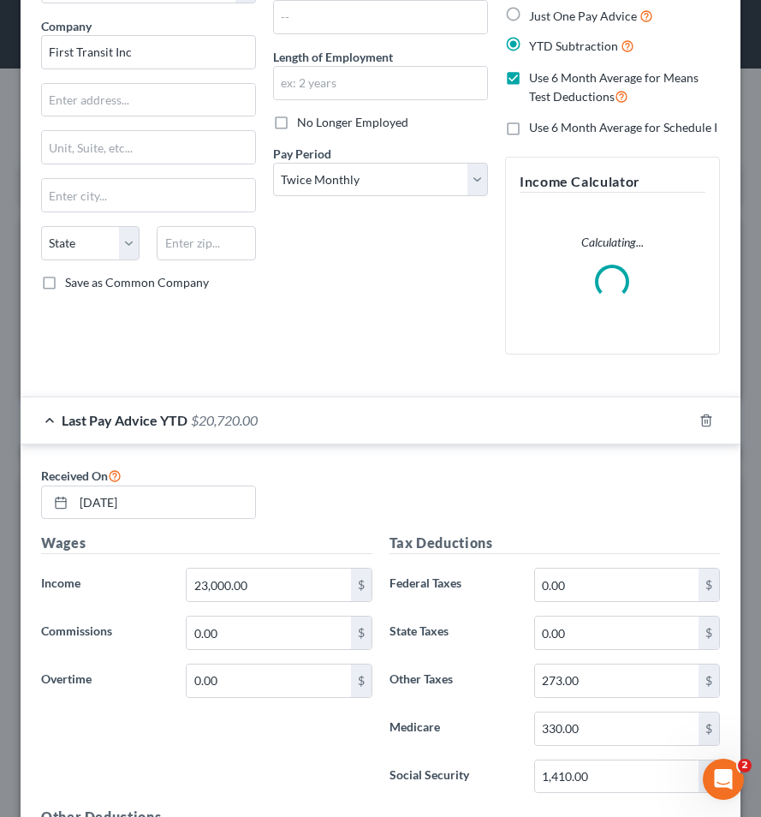
scroll to position [170, 0]
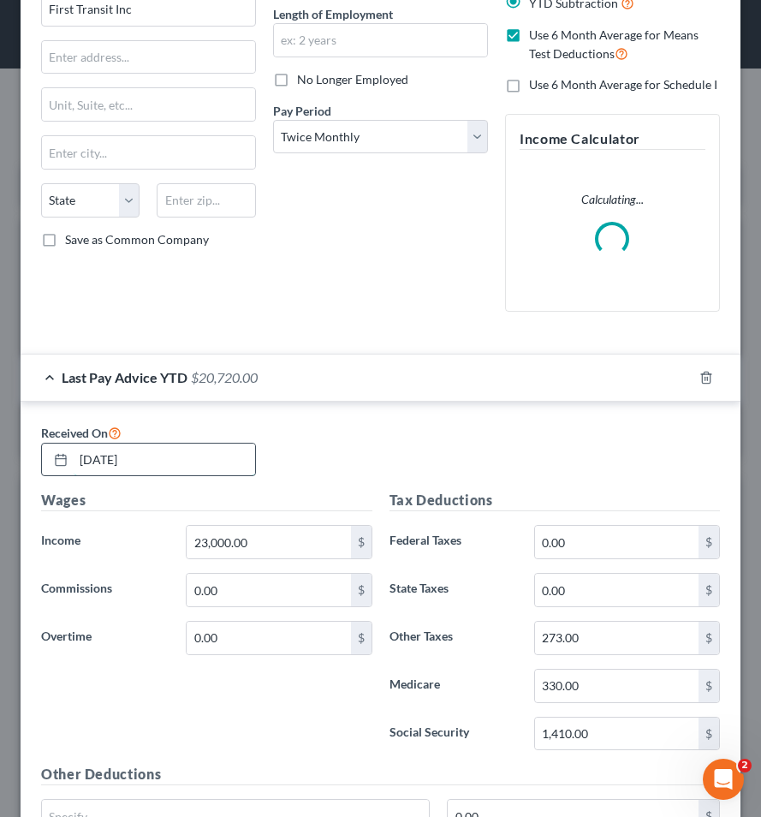
click at [113, 458] on input "[DATE]" at bounding box center [165, 460] width 182 height 33
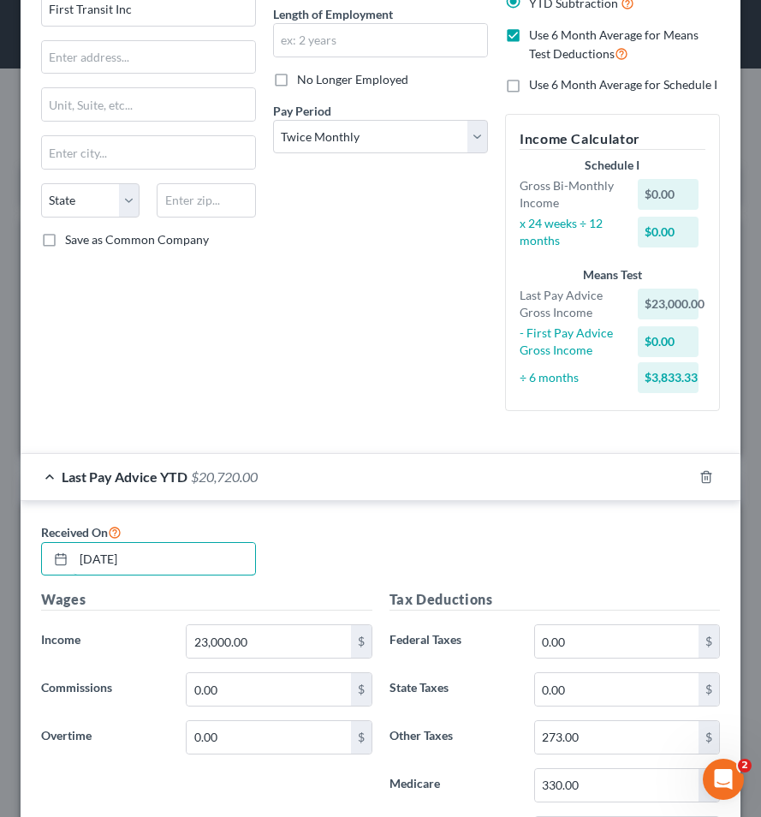
type input "[DATE]"
type input "30,666.8"
type input "361"
type input "437"
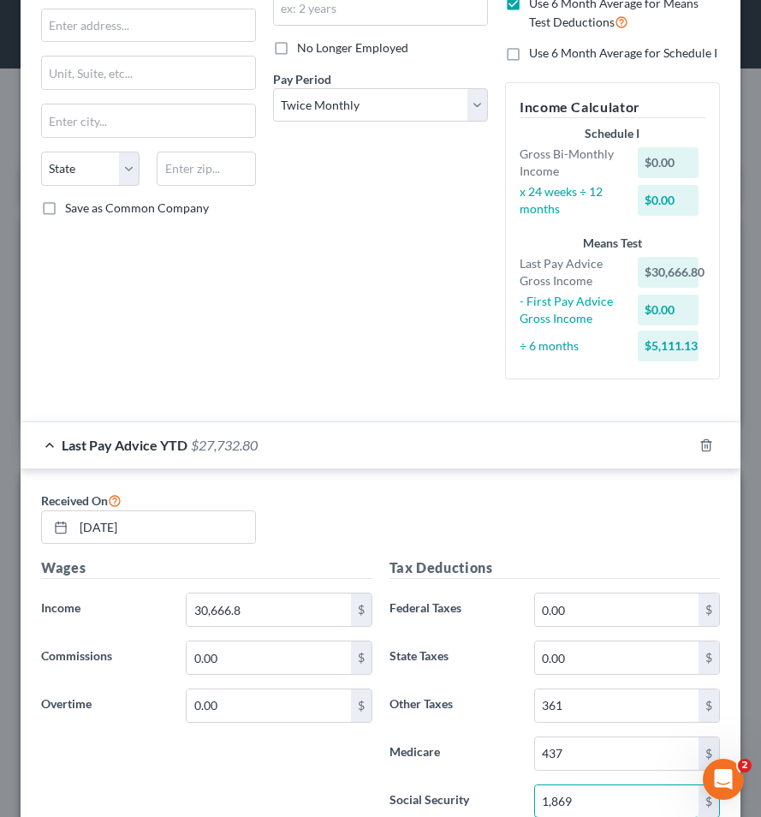
type input "1,869"
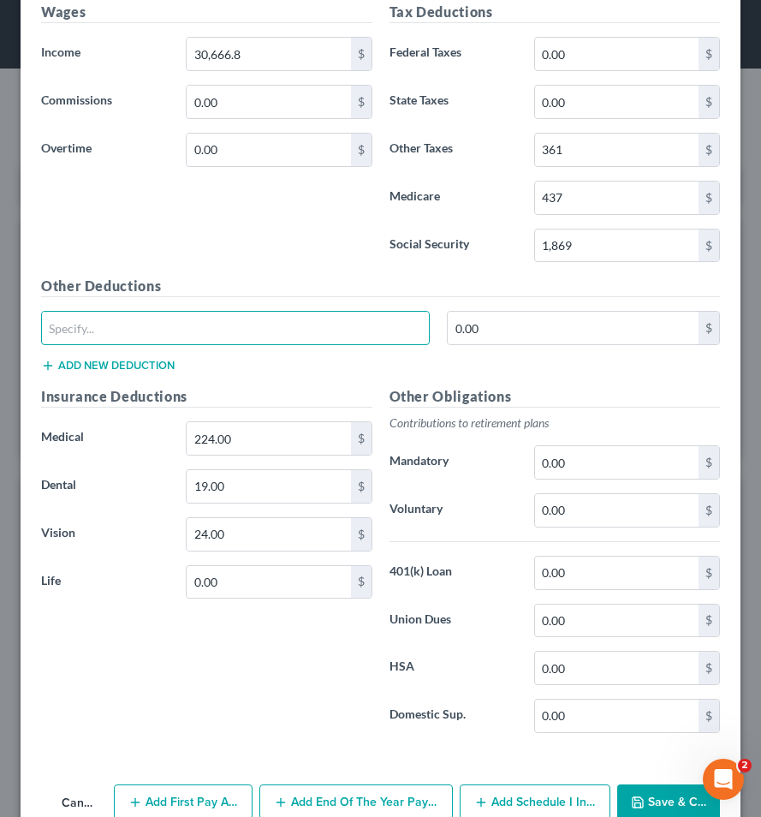
scroll to position [795, 0]
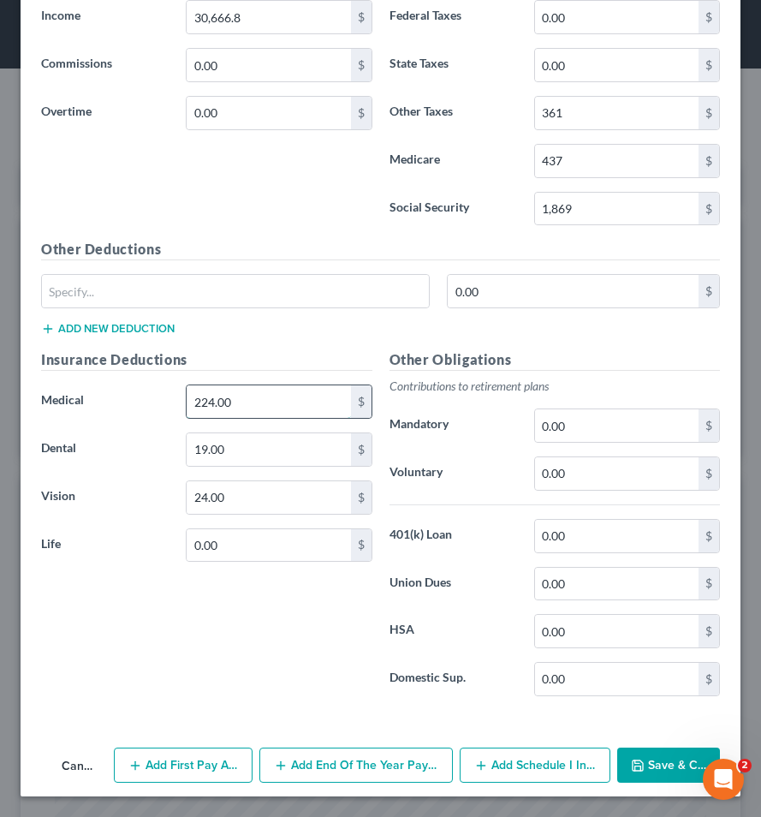
click at [216, 403] on input "224.00" at bounding box center [269, 401] width 164 height 33
type input "448.00"
type input "1"
type input "38"
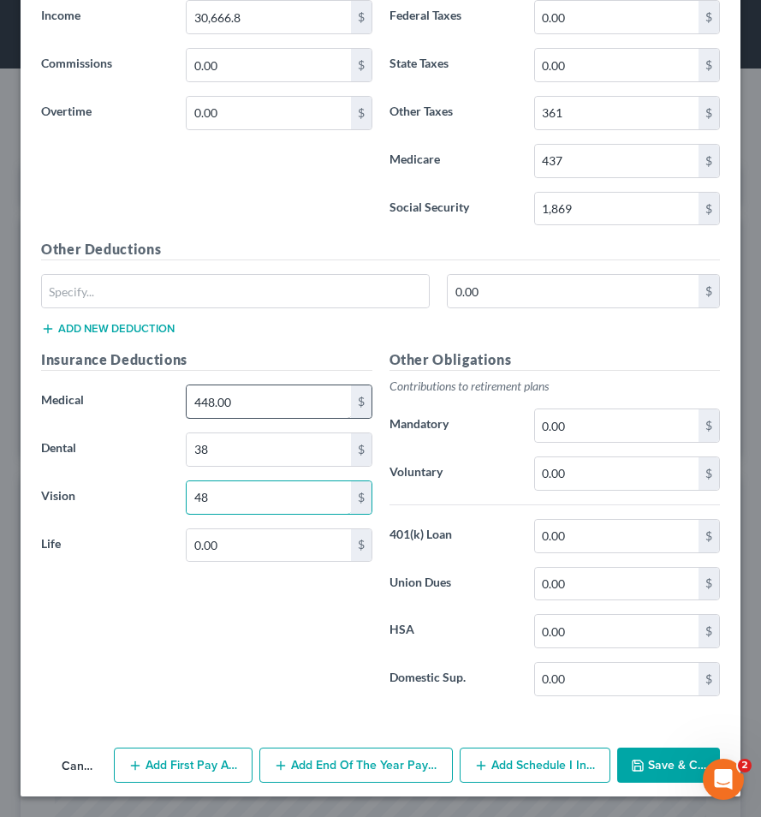
type input "48"
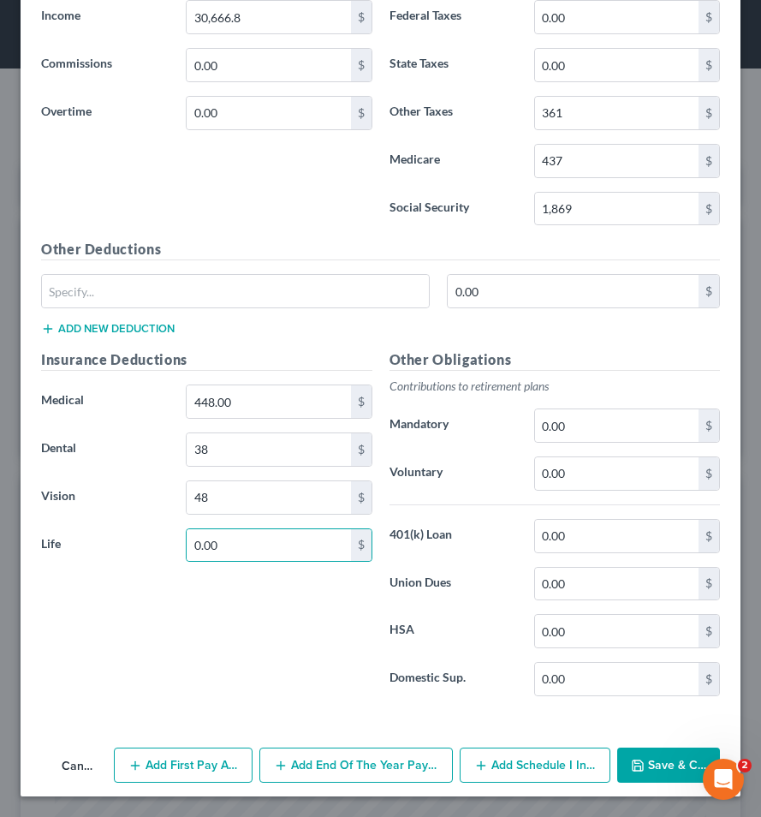
click at [654, 766] on button "Save & Close" at bounding box center [668, 766] width 103 height 36
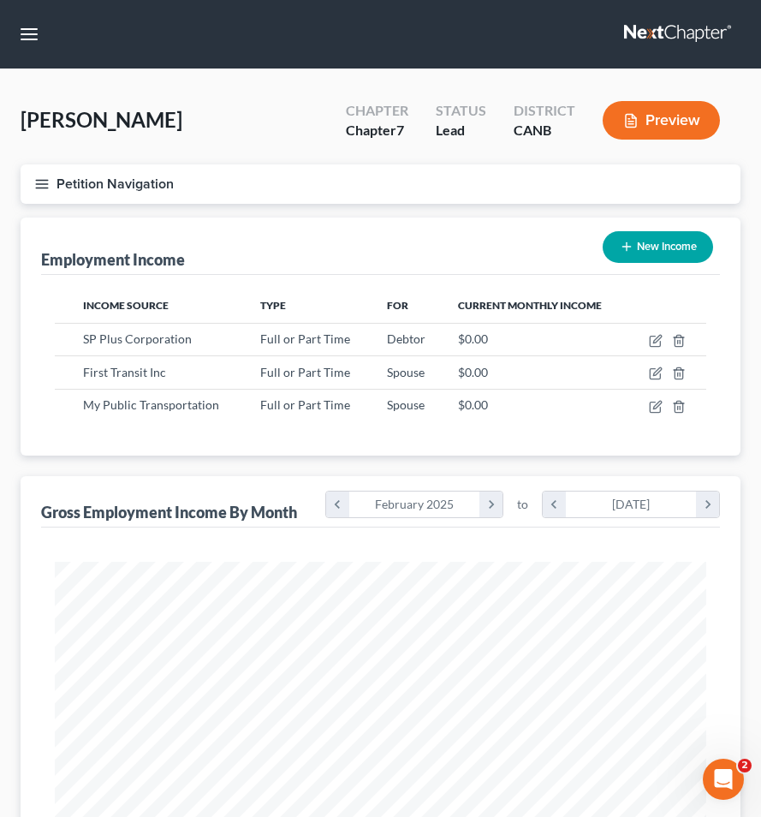
click at [57, 200] on button "Petition Navigation" at bounding box center [381, 183] width 720 height 39
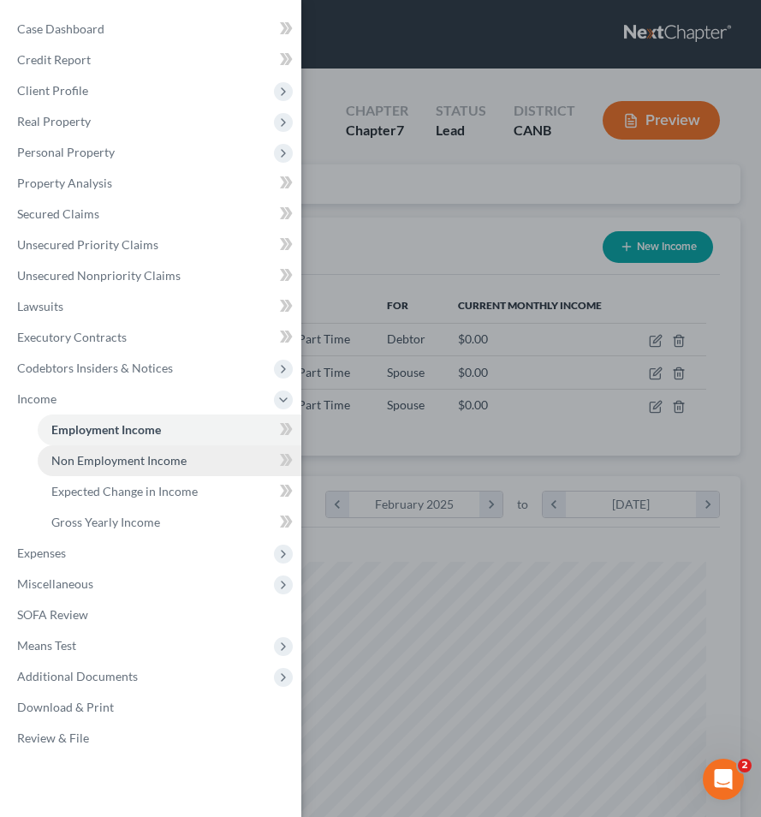
click at [128, 456] on span "Non Employment Income" at bounding box center [118, 460] width 135 height 15
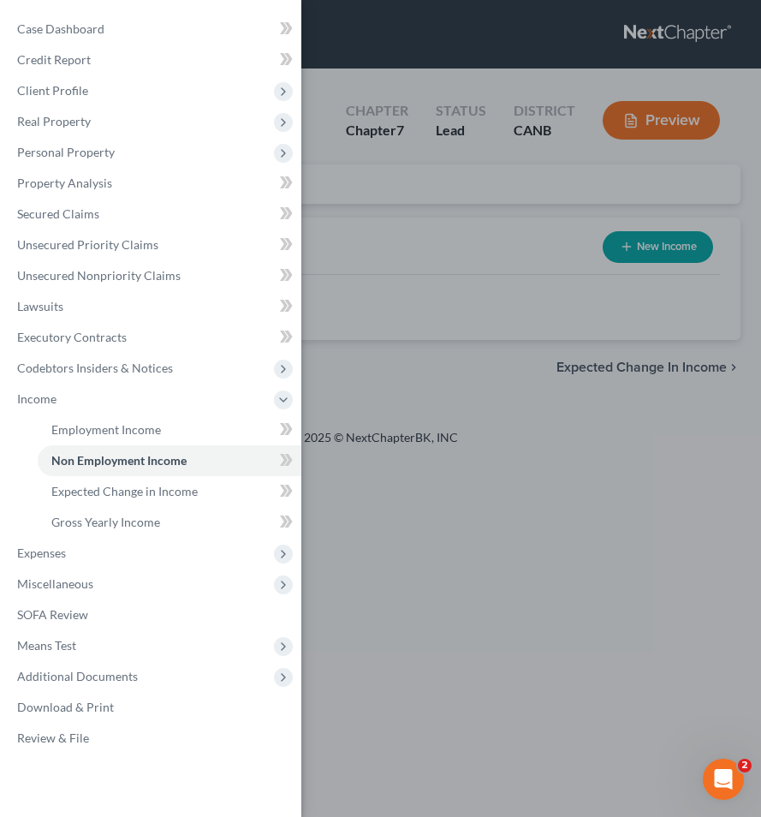
click at [418, 264] on div "Case Dashboard Payments Invoices Payments Payments Credit Report Client Profile" at bounding box center [380, 408] width 761 height 817
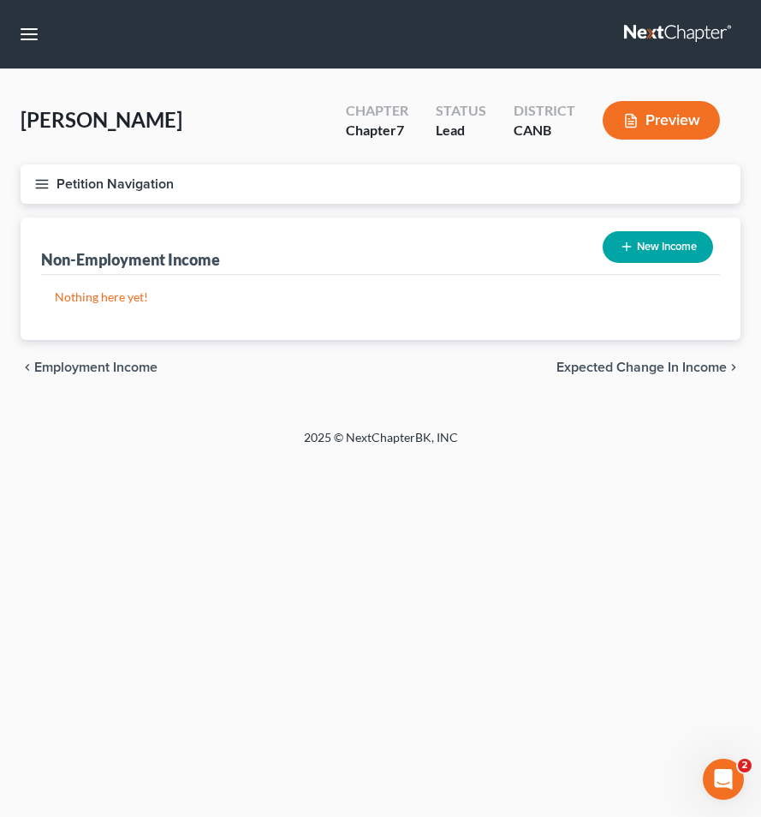
click at [597, 248] on div "New Income" at bounding box center [658, 246] width 124 height 45
click at [631, 260] on button "New Income" at bounding box center [658, 247] width 110 height 32
select select "0"
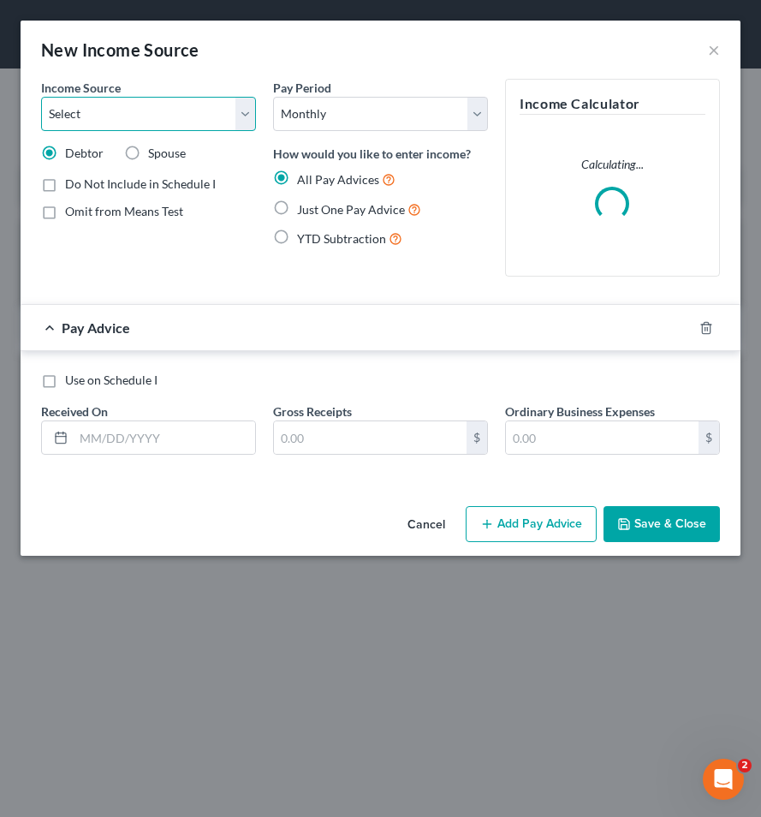
click at [136, 115] on select "Select Unemployment Disability (from employer) Pension Retirement Social Securi…" at bounding box center [148, 114] width 215 height 34
select select "1"
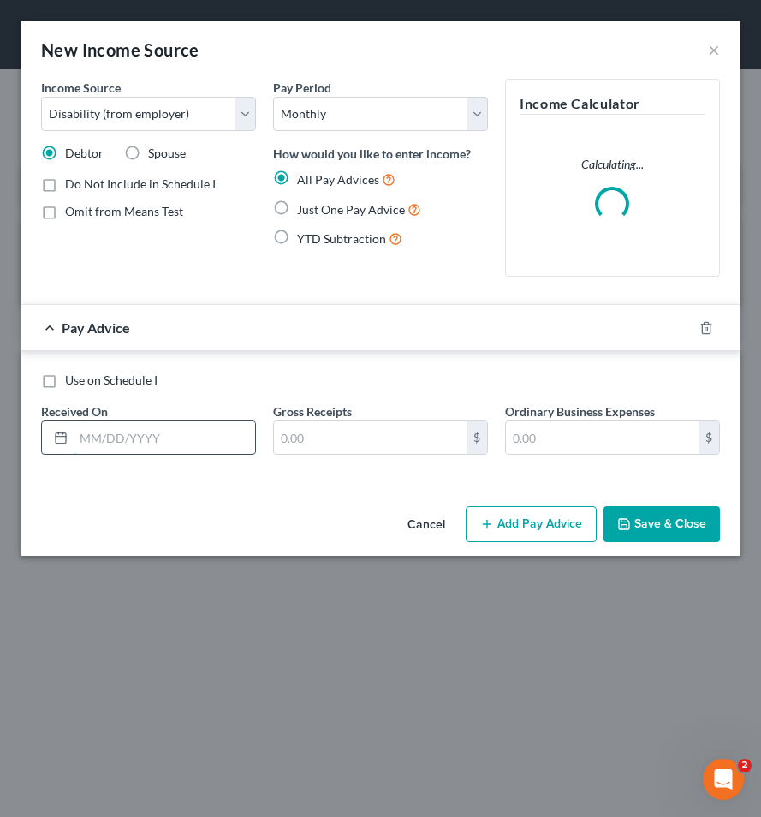
click at [116, 444] on input "text" at bounding box center [165, 437] width 182 height 33
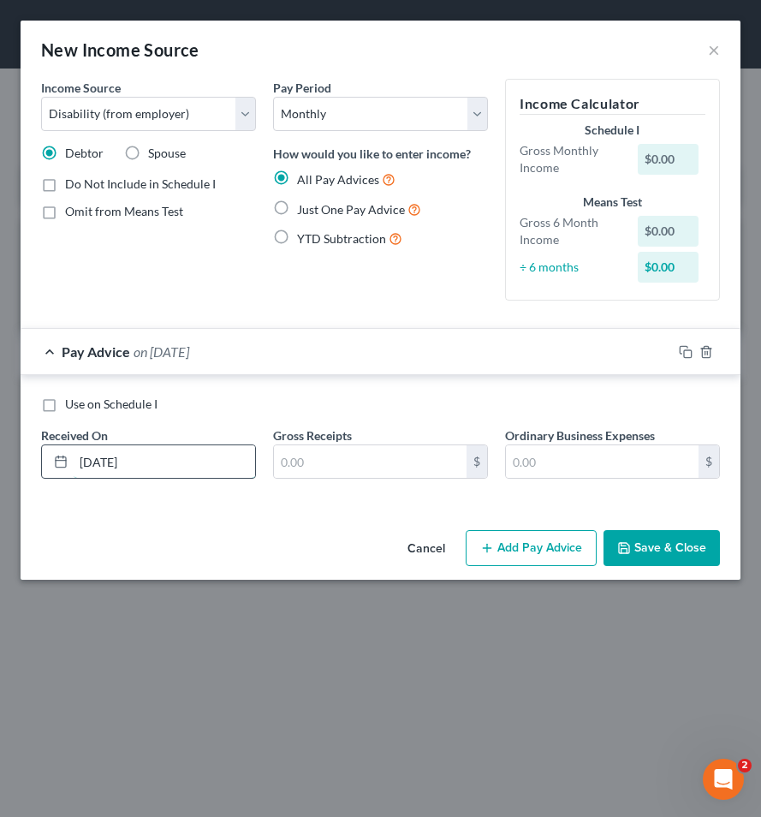
type input "[DATE]"
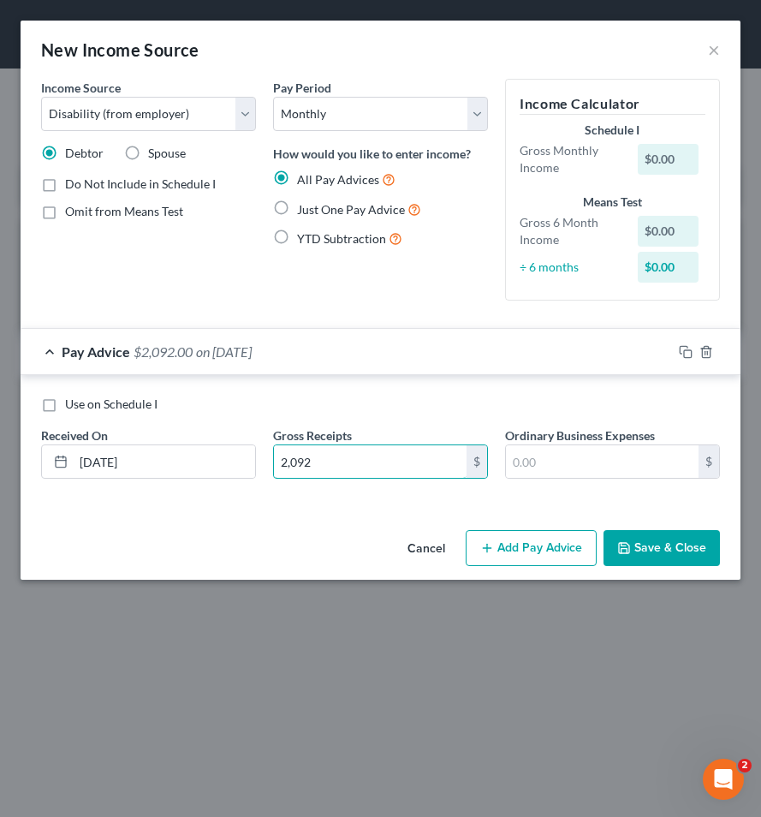
type input "2,092"
click at [532, 543] on button "Add Pay Advice" at bounding box center [531, 548] width 131 height 36
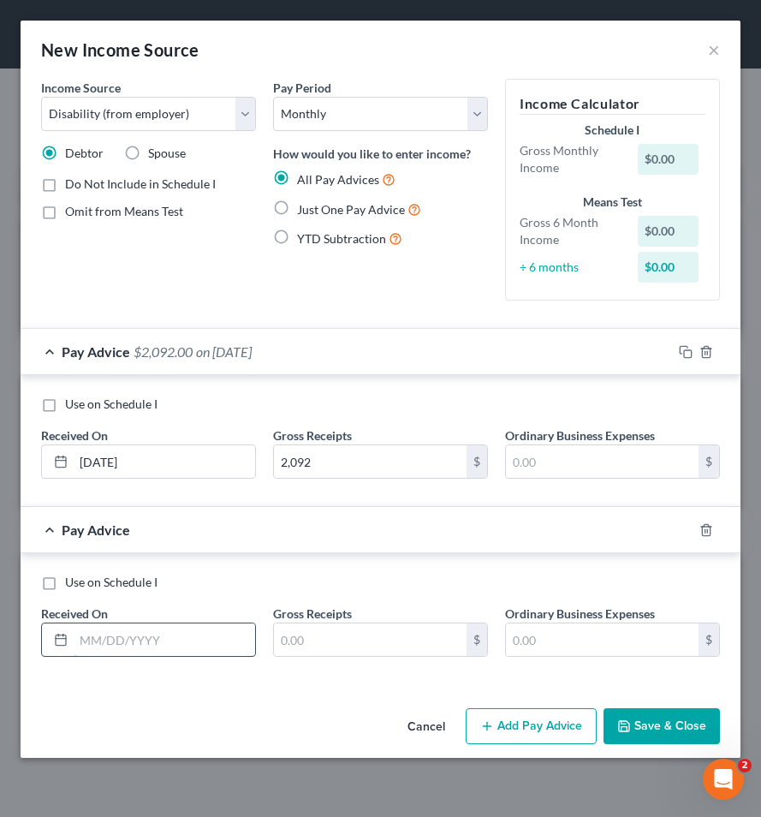
click at [114, 636] on input "text" at bounding box center [165, 639] width 182 height 33
type input "[DATE]"
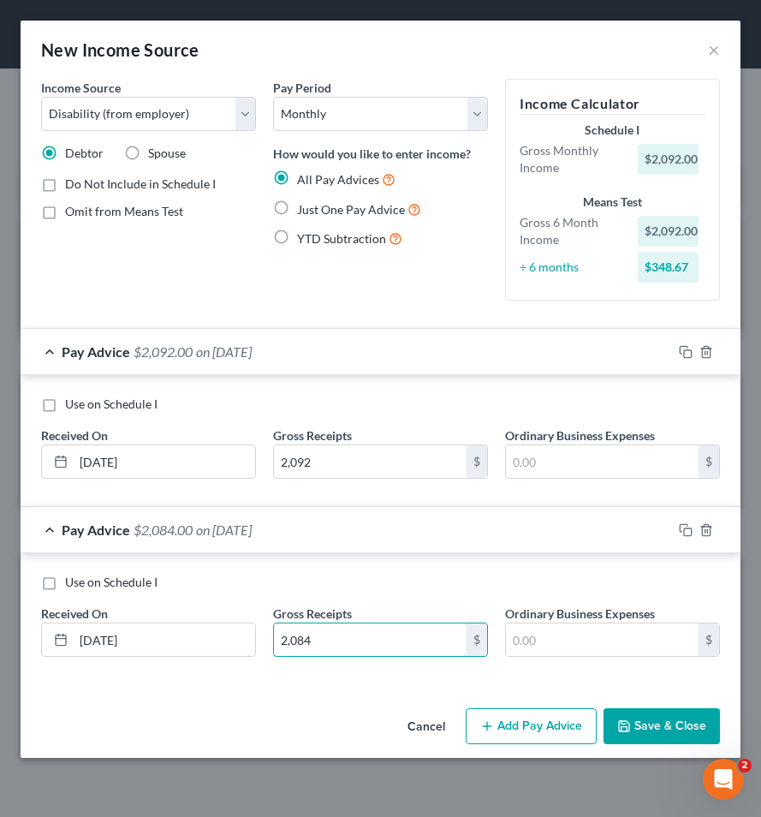
type input "2,084"
click at [545, 718] on button "Add Pay Advice" at bounding box center [531, 726] width 131 height 36
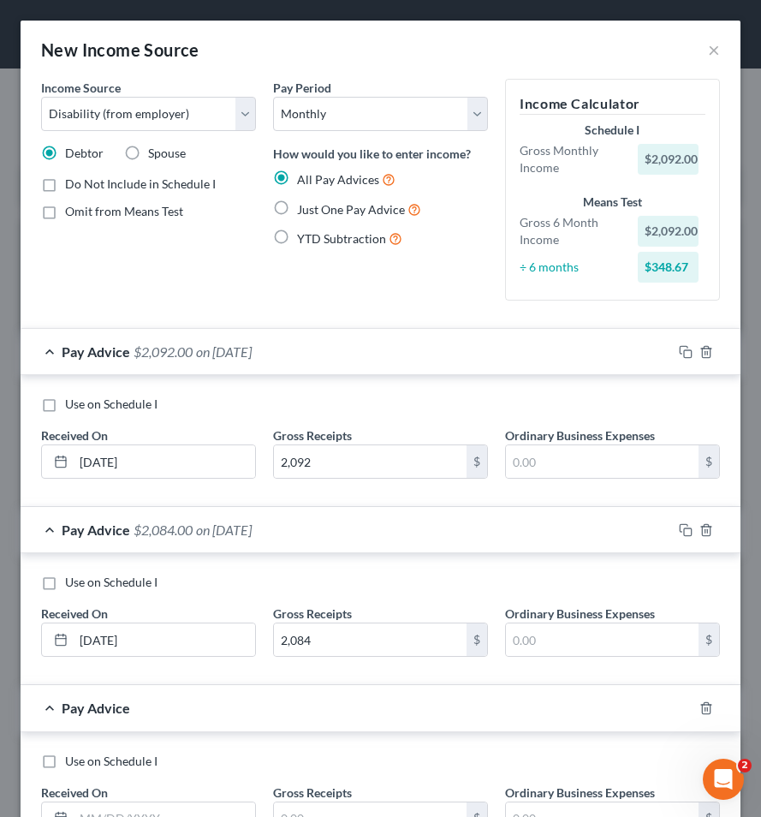
scroll to position [140, 0]
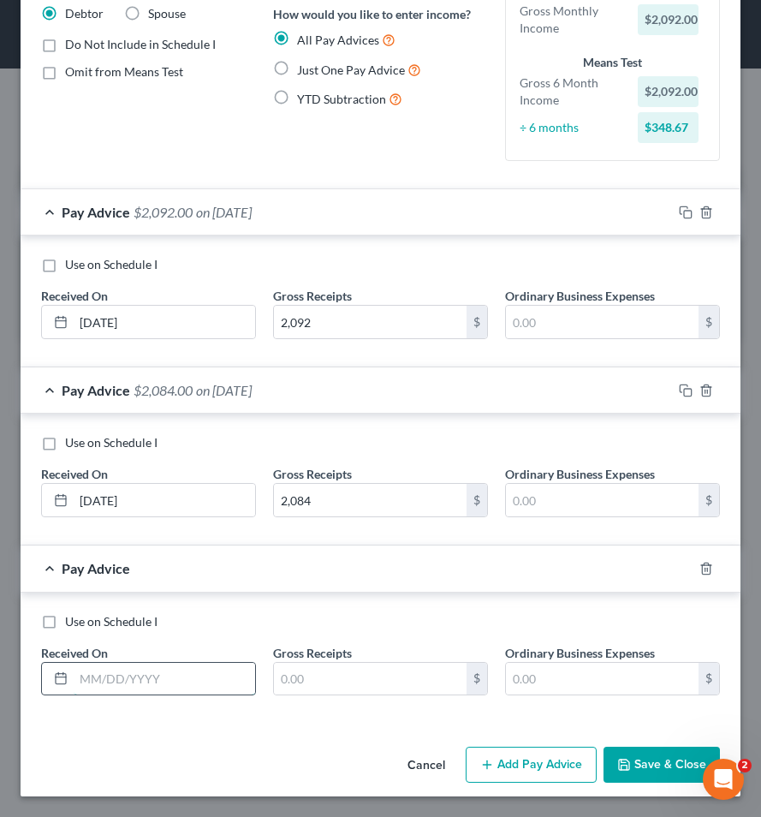
click at [128, 676] on input "text" at bounding box center [165, 679] width 182 height 33
type input "[DATE]"
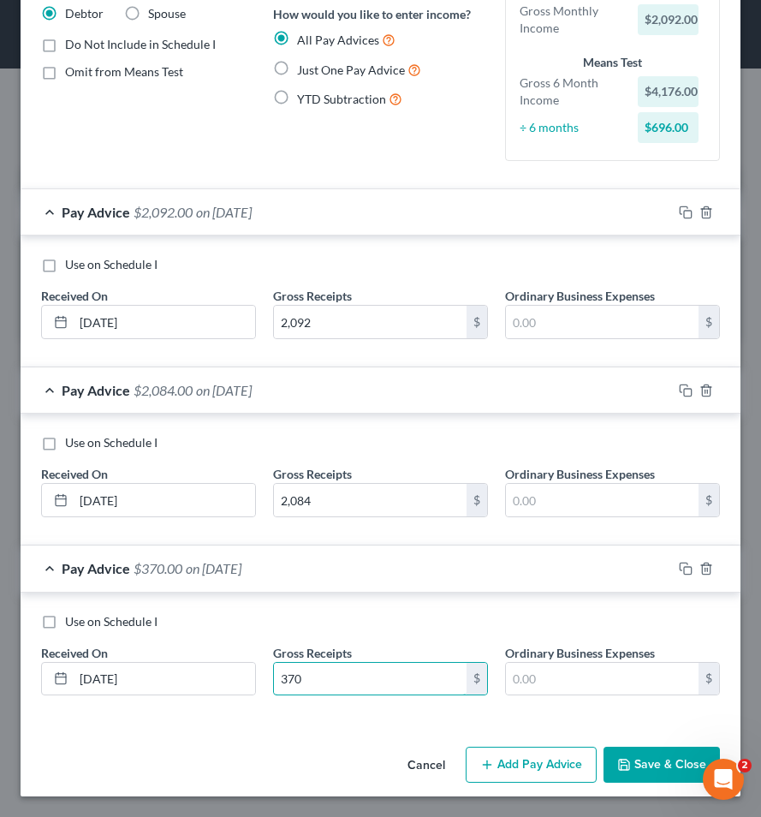
type input "370"
click at [634, 760] on button "Save & Close" at bounding box center [662, 765] width 116 height 36
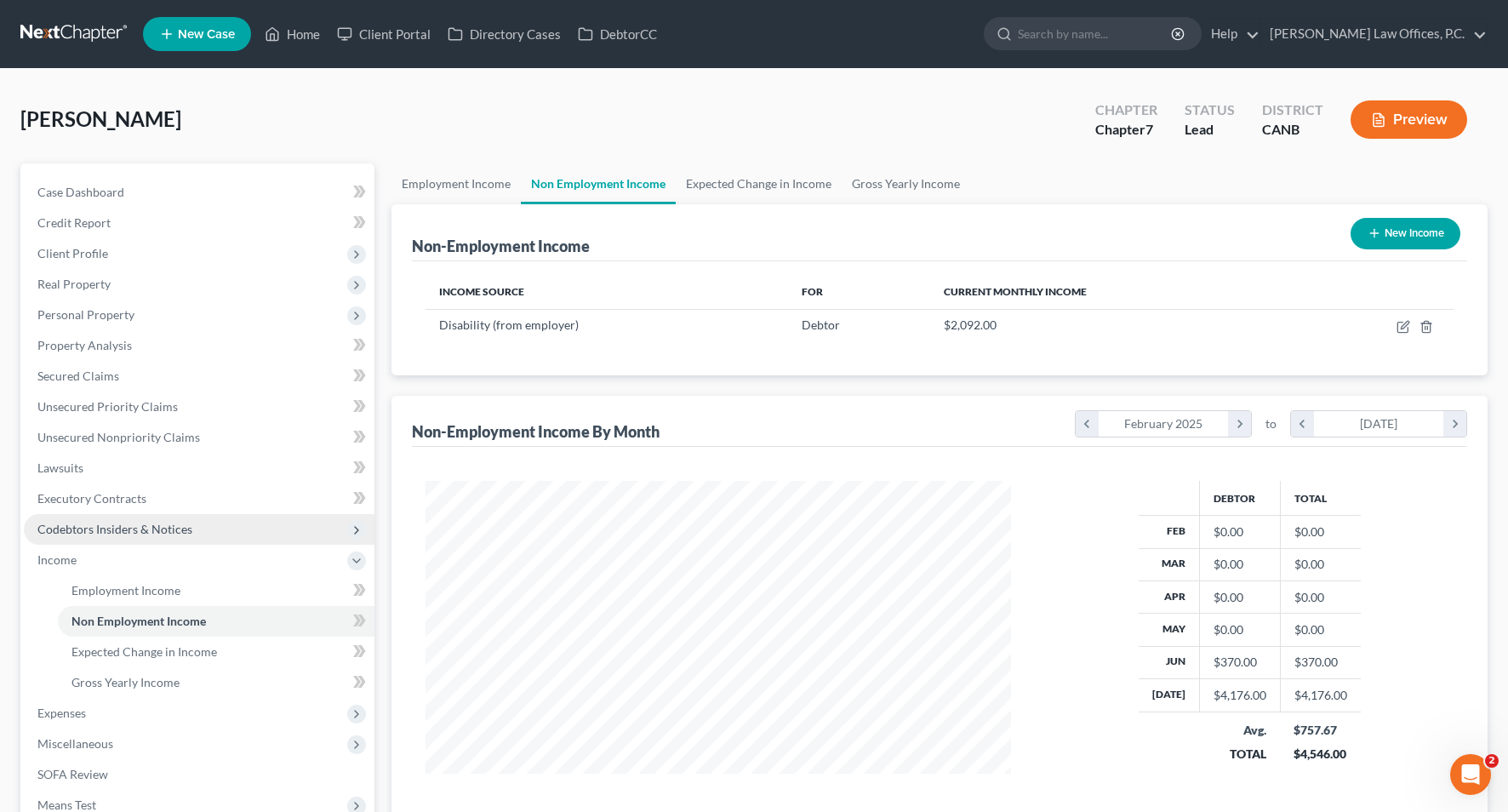
scroll to position [214, 0]
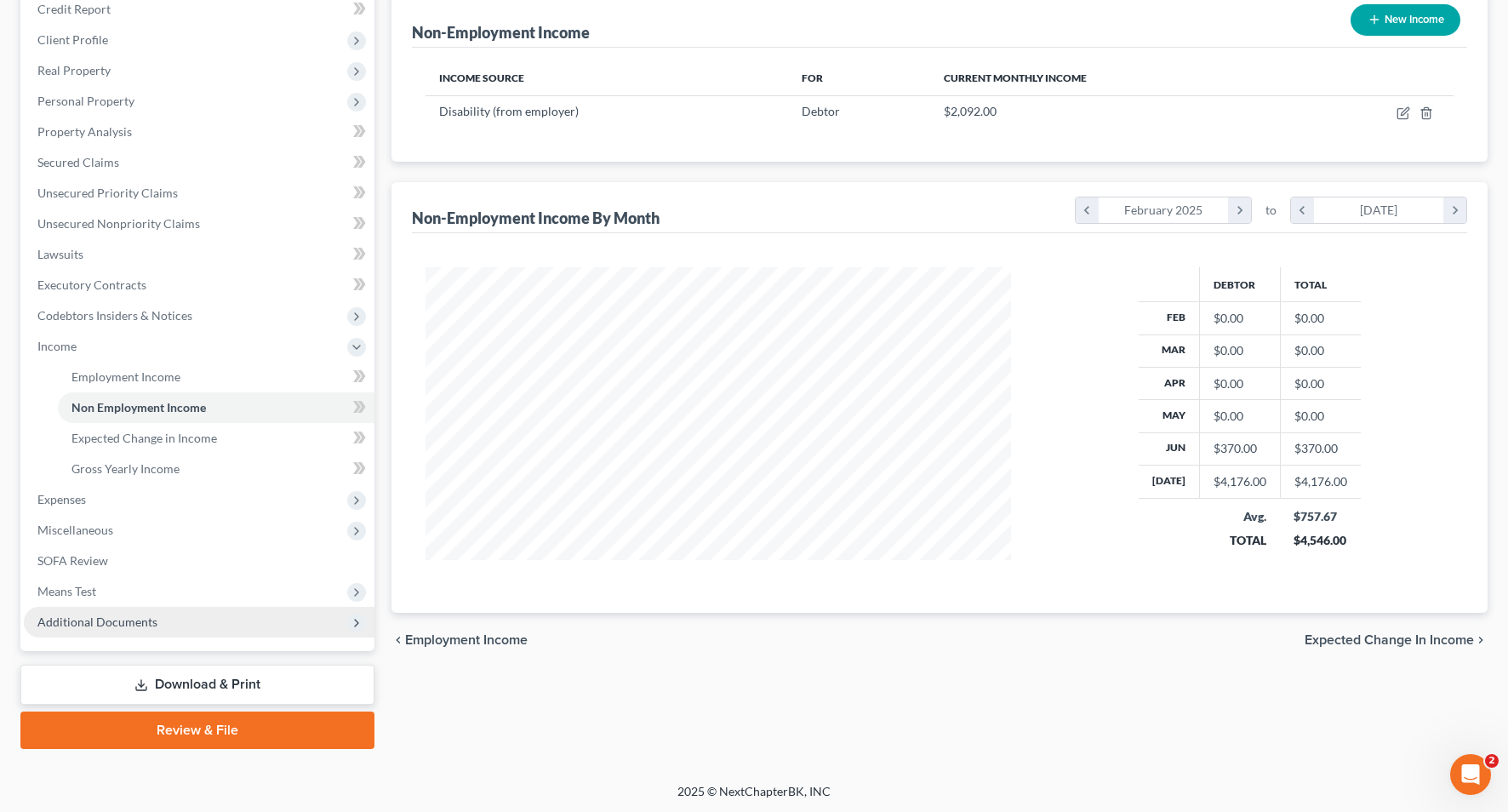
click at [109, 607] on span "Additional Documents" at bounding box center [199, 622] width 351 height 31
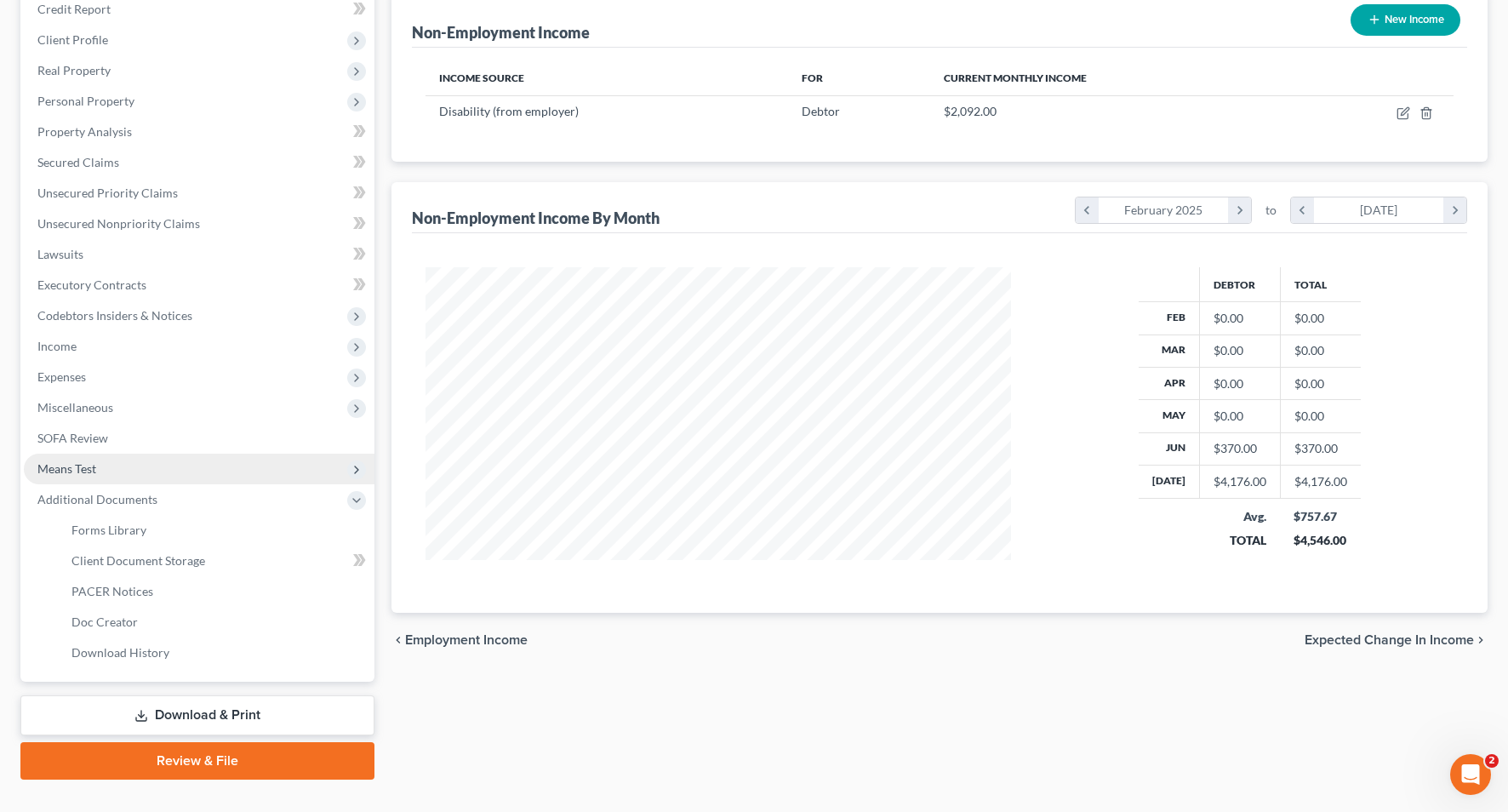
click at [152, 460] on span "Means Test" at bounding box center [199, 468] width 351 height 31
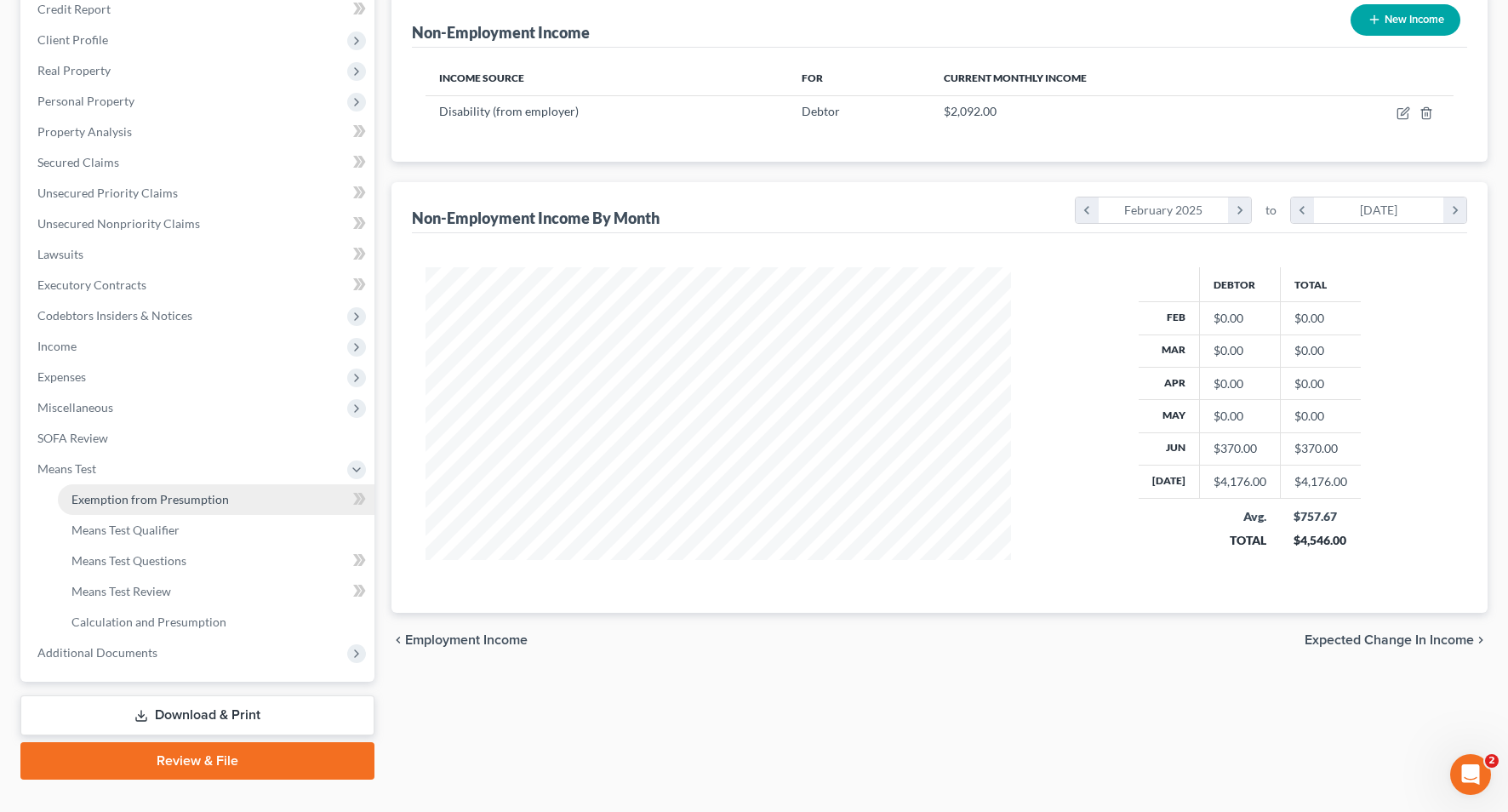
click at [148, 489] on link "Exemption from Presumption" at bounding box center [216, 499] width 317 height 31
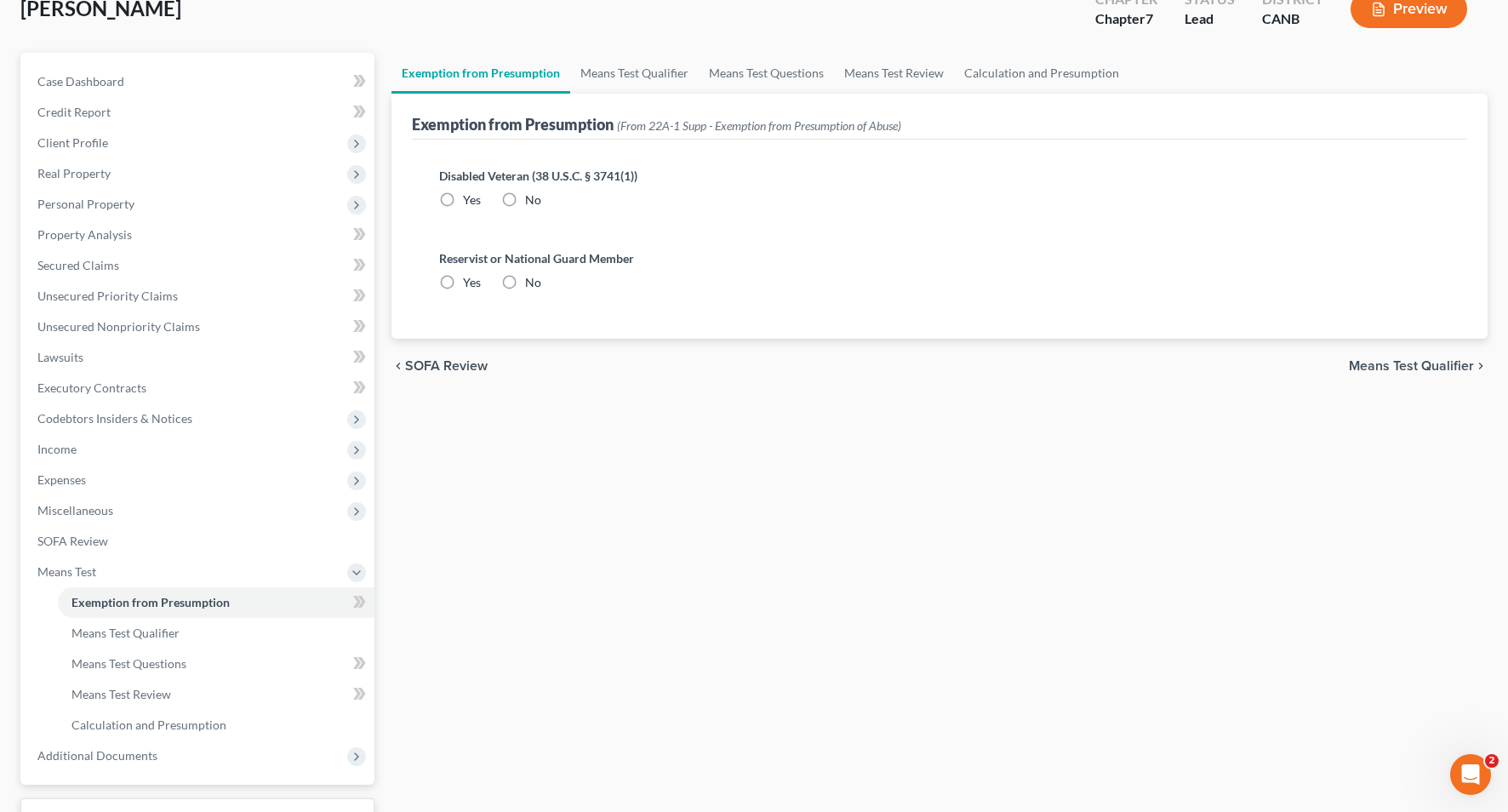
radio input "true"
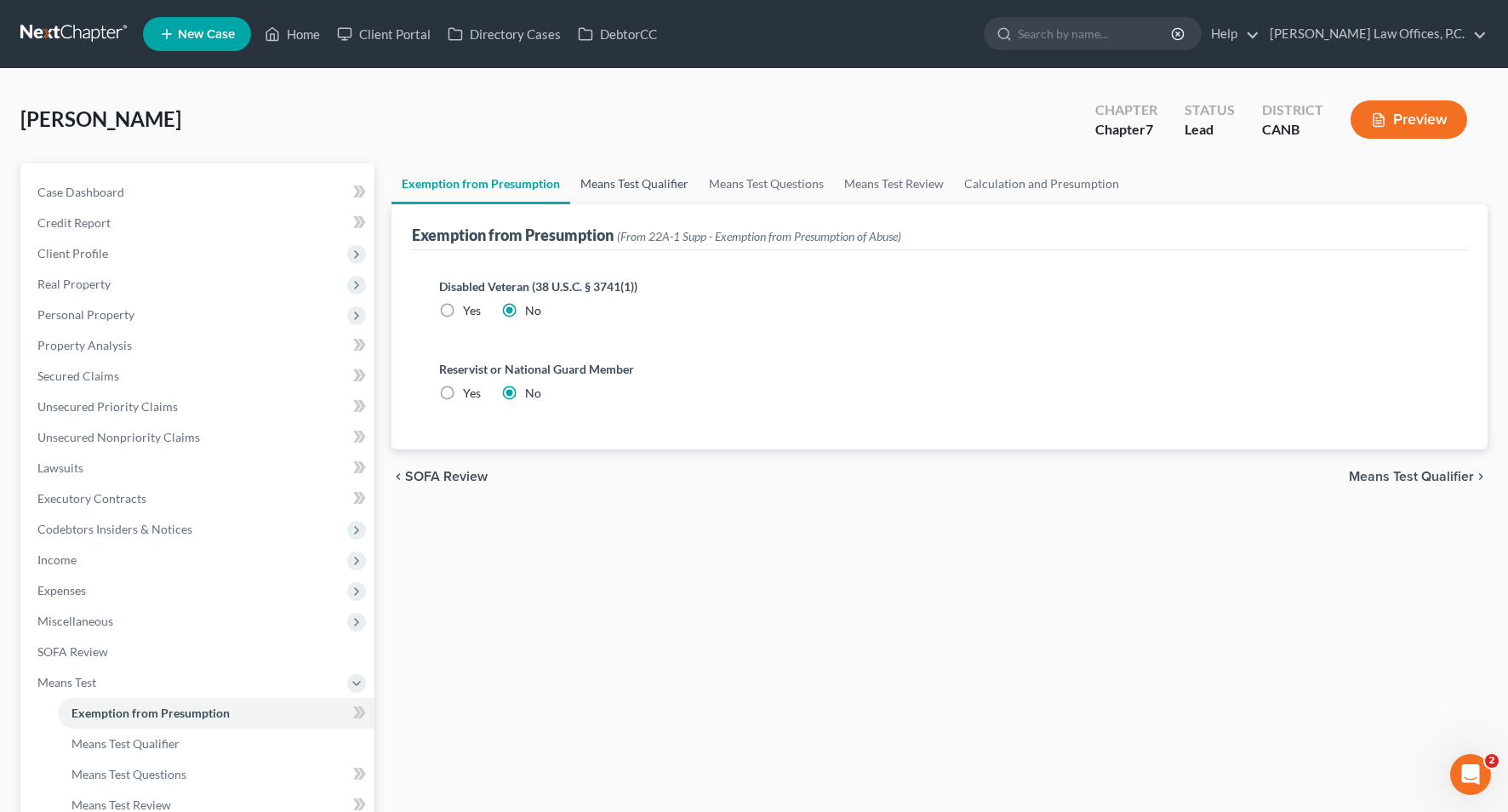
click at [650, 193] on link "Means Test Qualifier" at bounding box center [634, 183] width 128 height 41
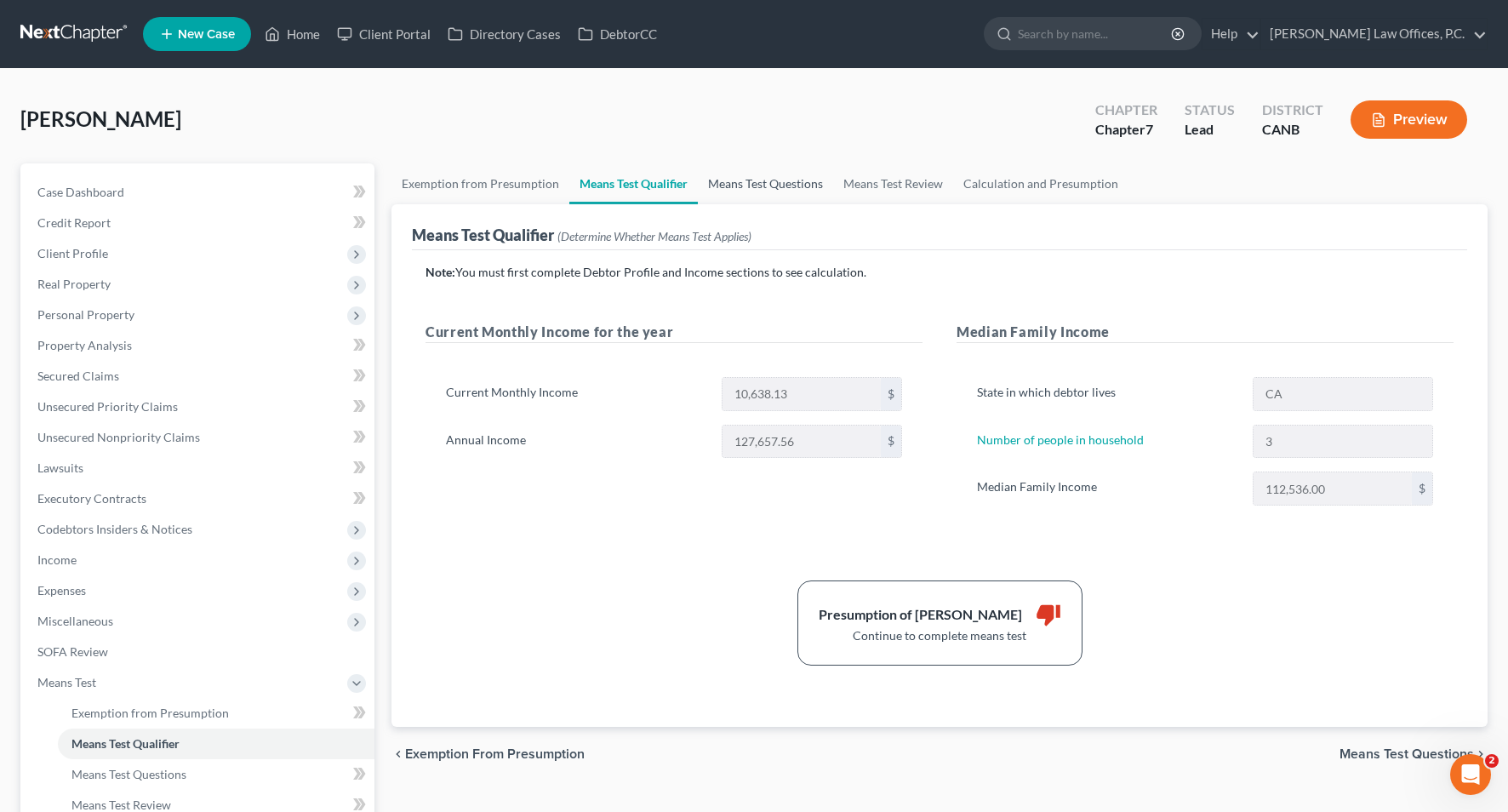
click at [728, 188] on link "Means Test Questions" at bounding box center [765, 183] width 135 height 41
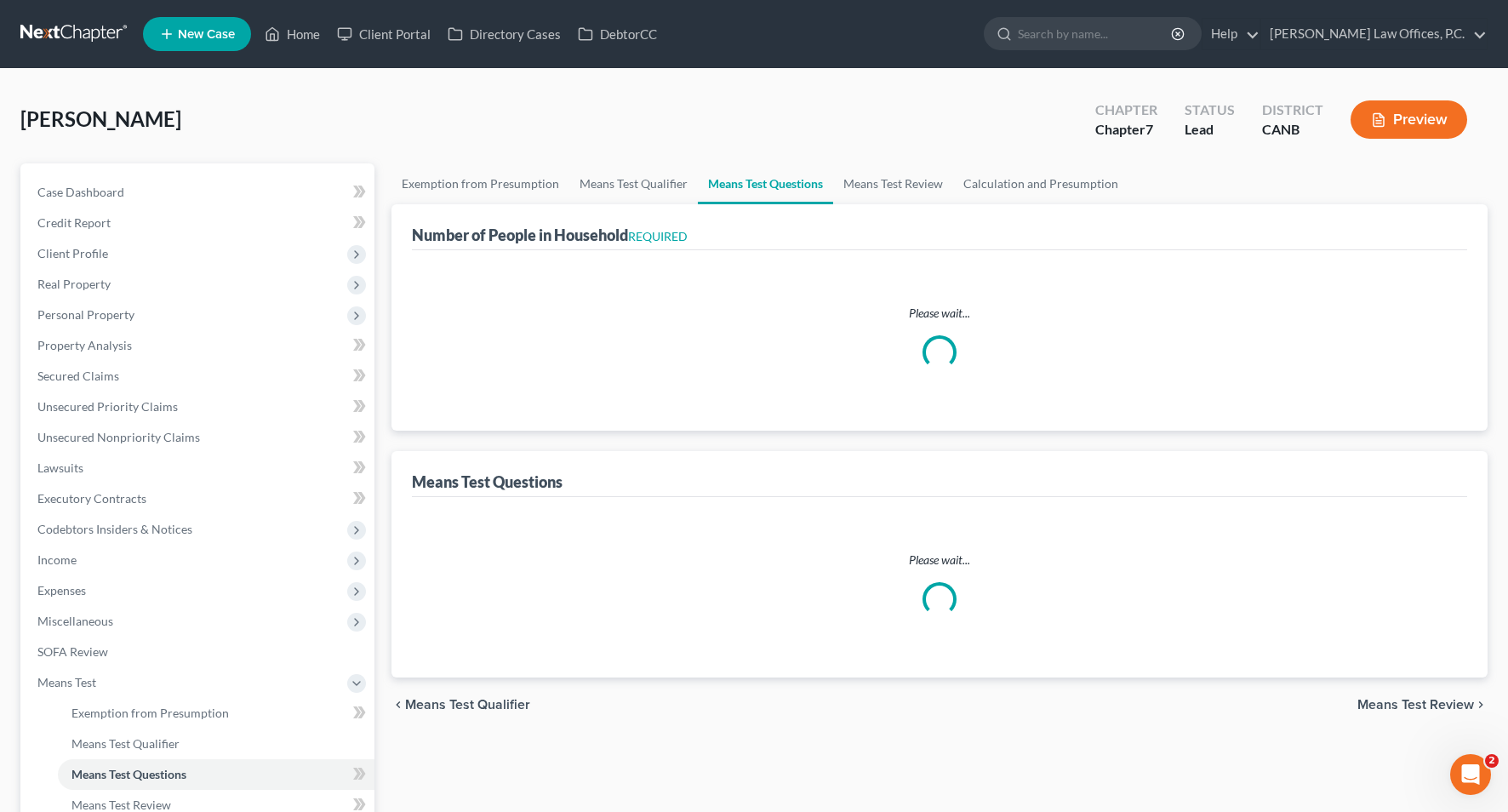
select select "0"
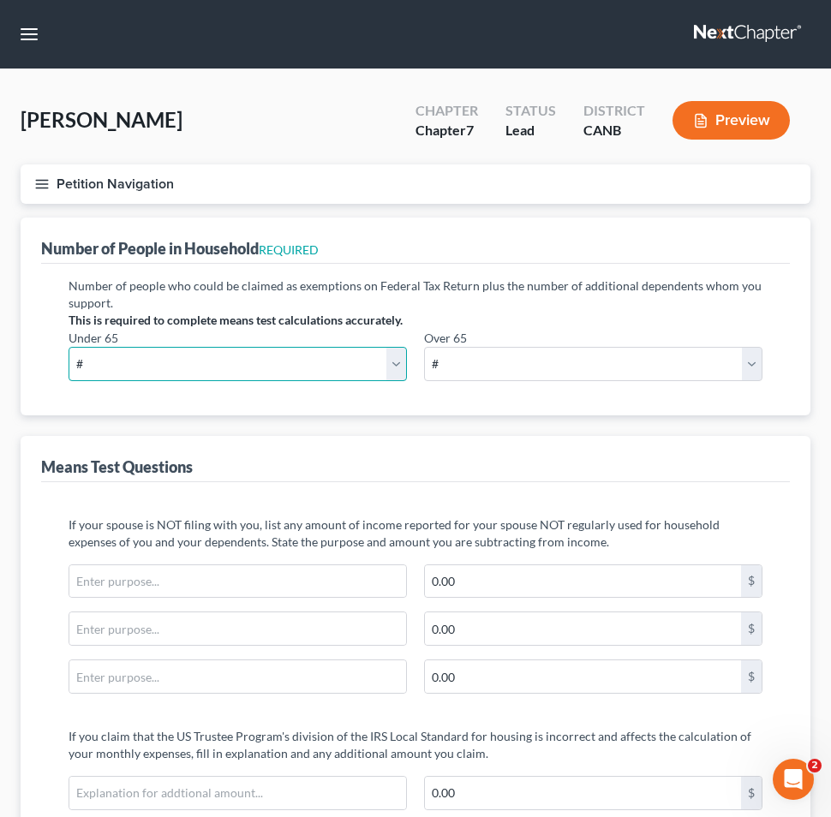
click at [366, 359] on select "# 0 1 2 3 4 5 6 7 8 9 10" at bounding box center [238, 364] width 338 height 34
select select "3"
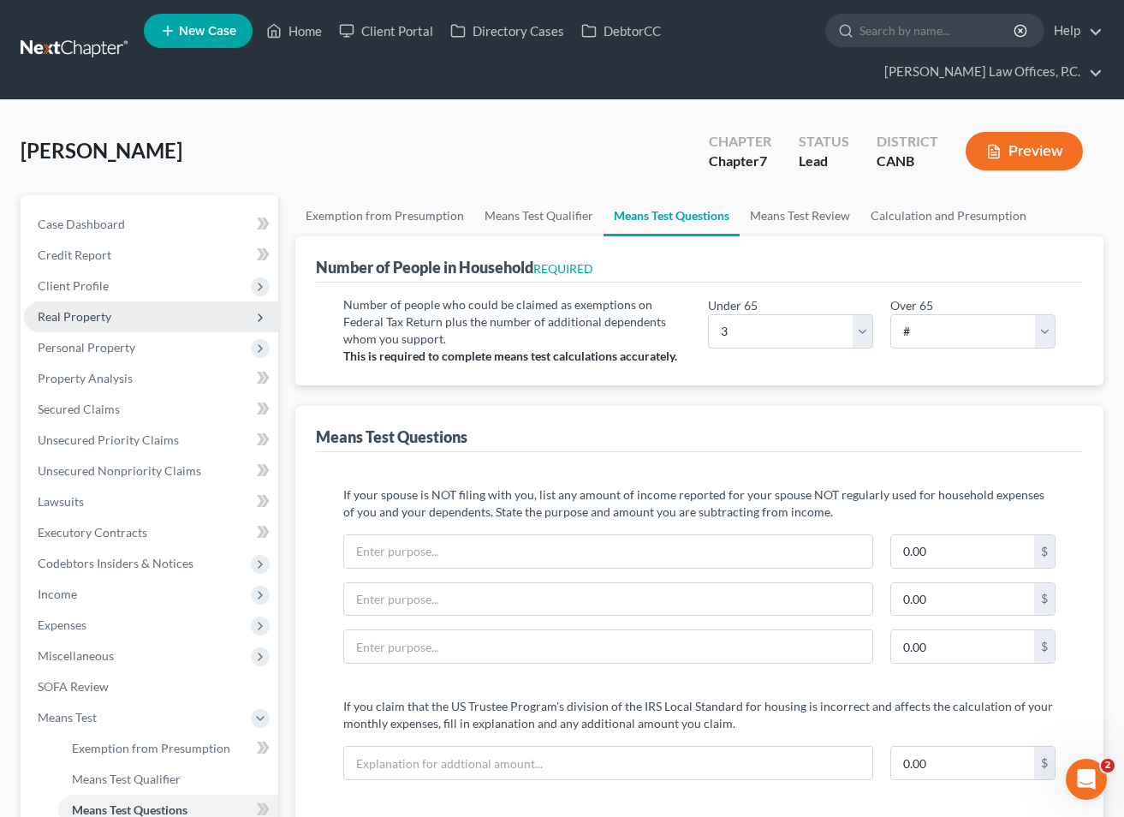
click at [194, 310] on span "Real Property" at bounding box center [151, 316] width 254 height 31
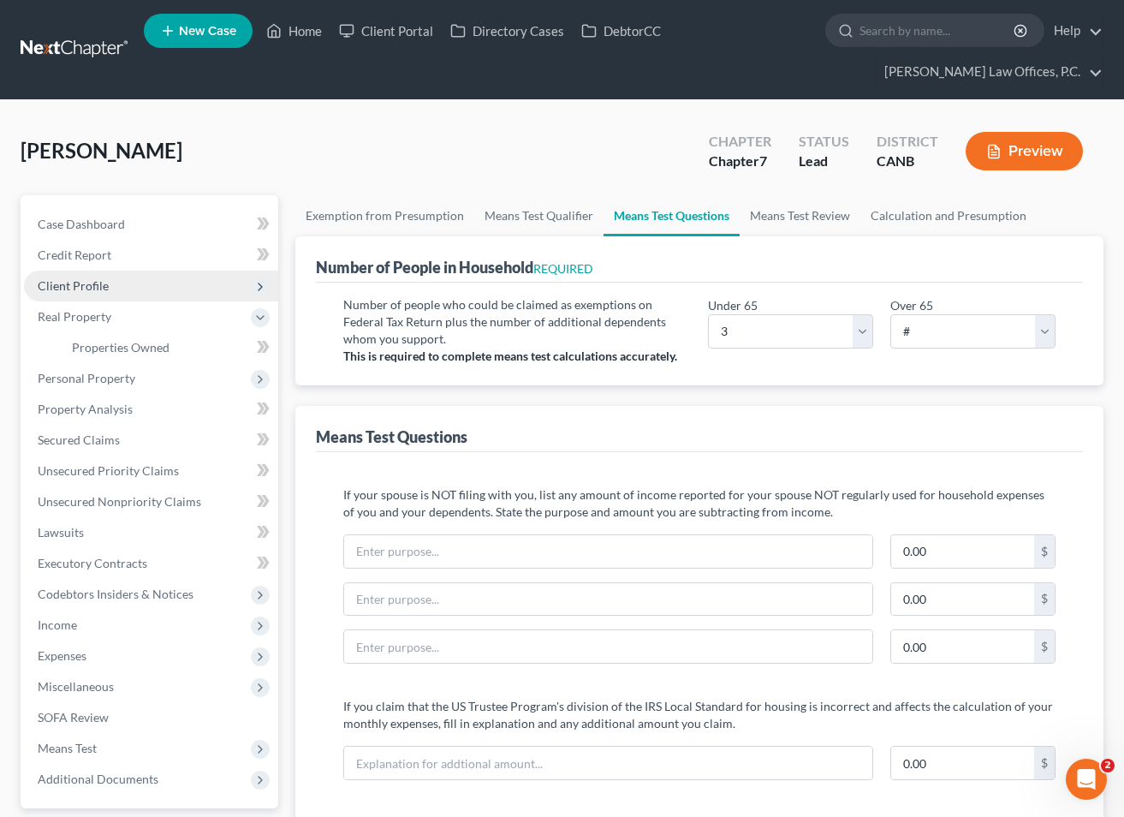
click at [150, 284] on span "Client Profile" at bounding box center [151, 286] width 254 height 31
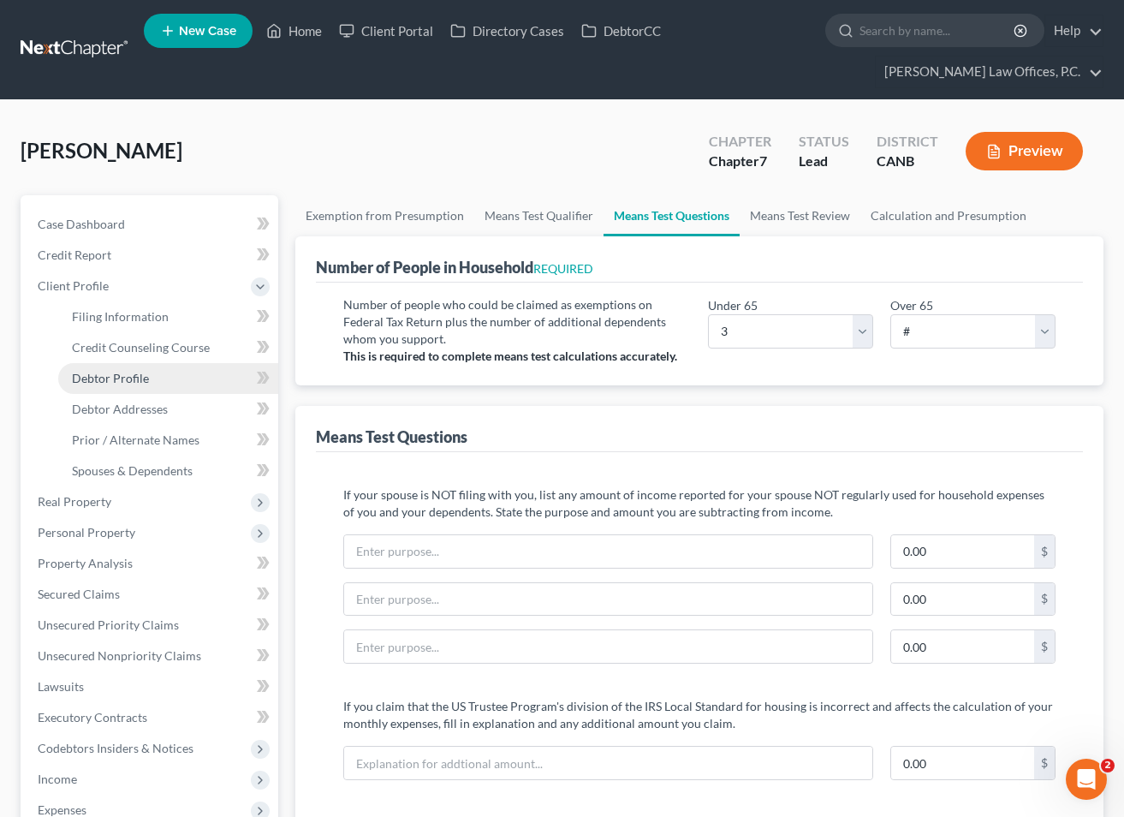
click at [166, 371] on link "Debtor Profile" at bounding box center [168, 378] width 220 height 31
select select "1"
select select "2"
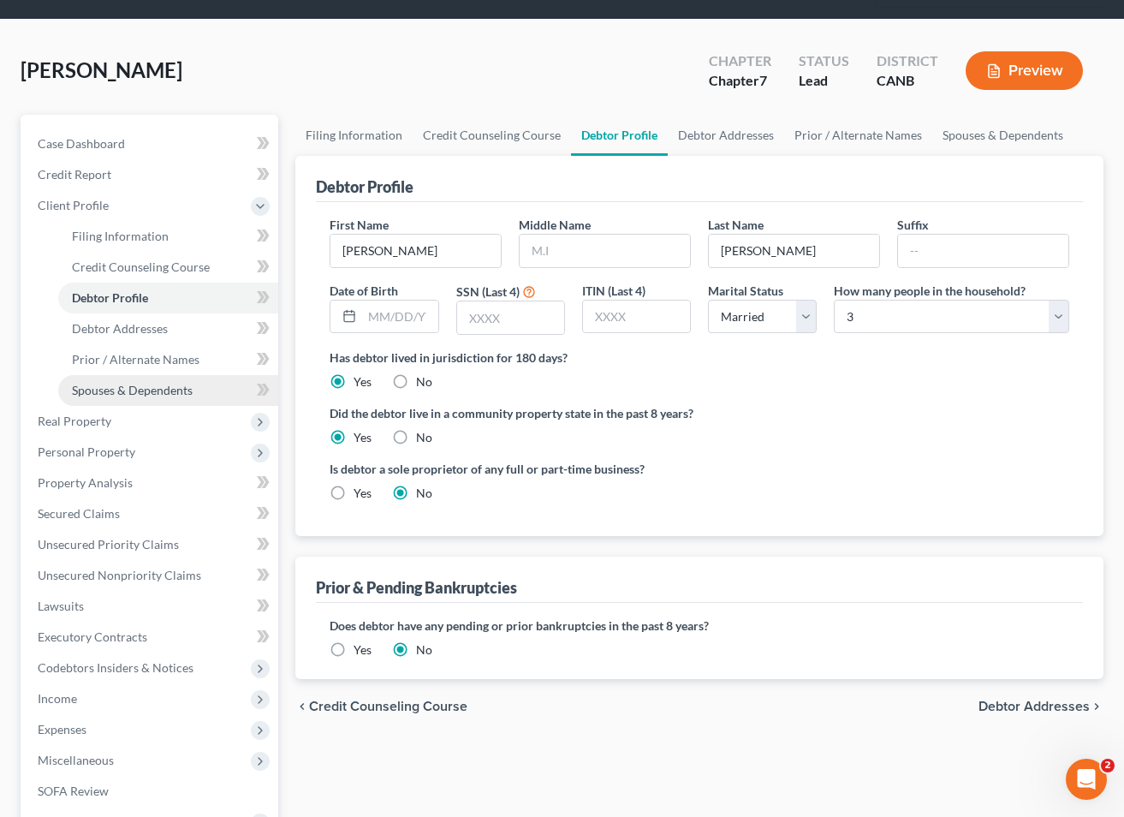
scroll to position [307, 0]
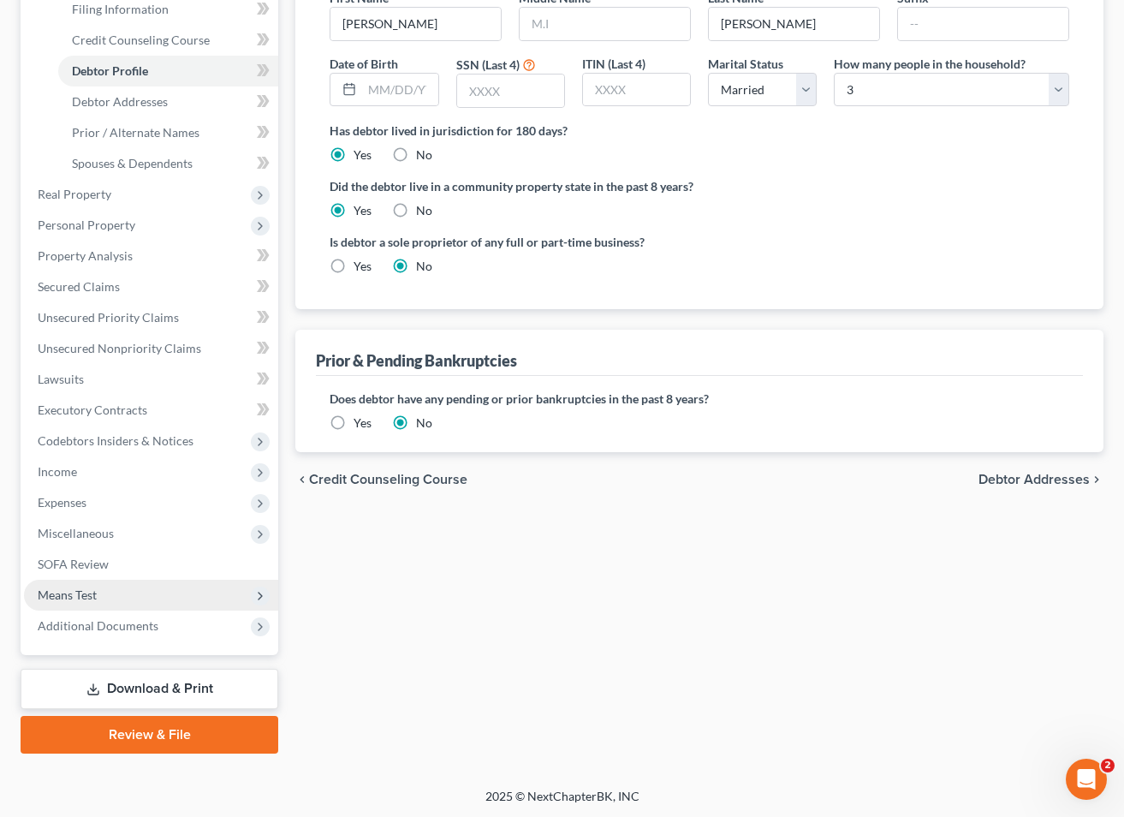
click at [138, 601] on span "Means Test" at bounding box center [151, 595] width 254 height 31
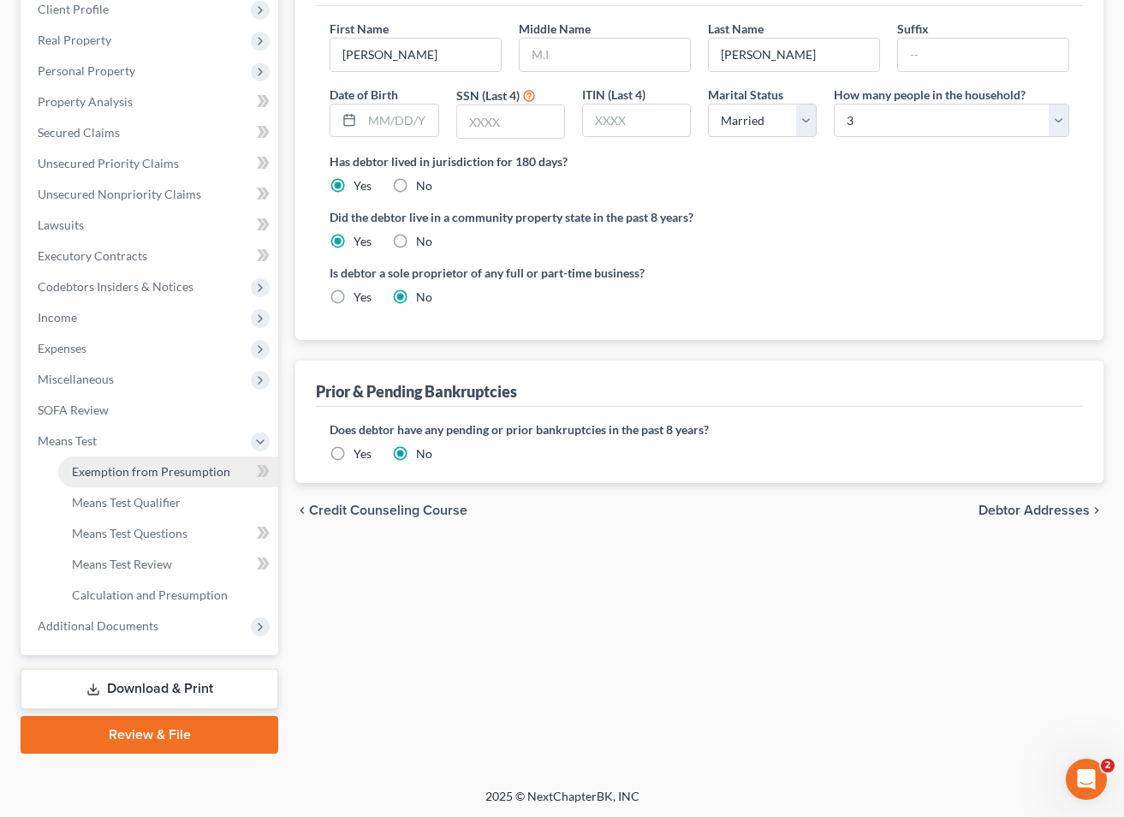
click at [155, 484] on link "Exemption from Presumption" at bounding box center [168, 471] width 220 height 31
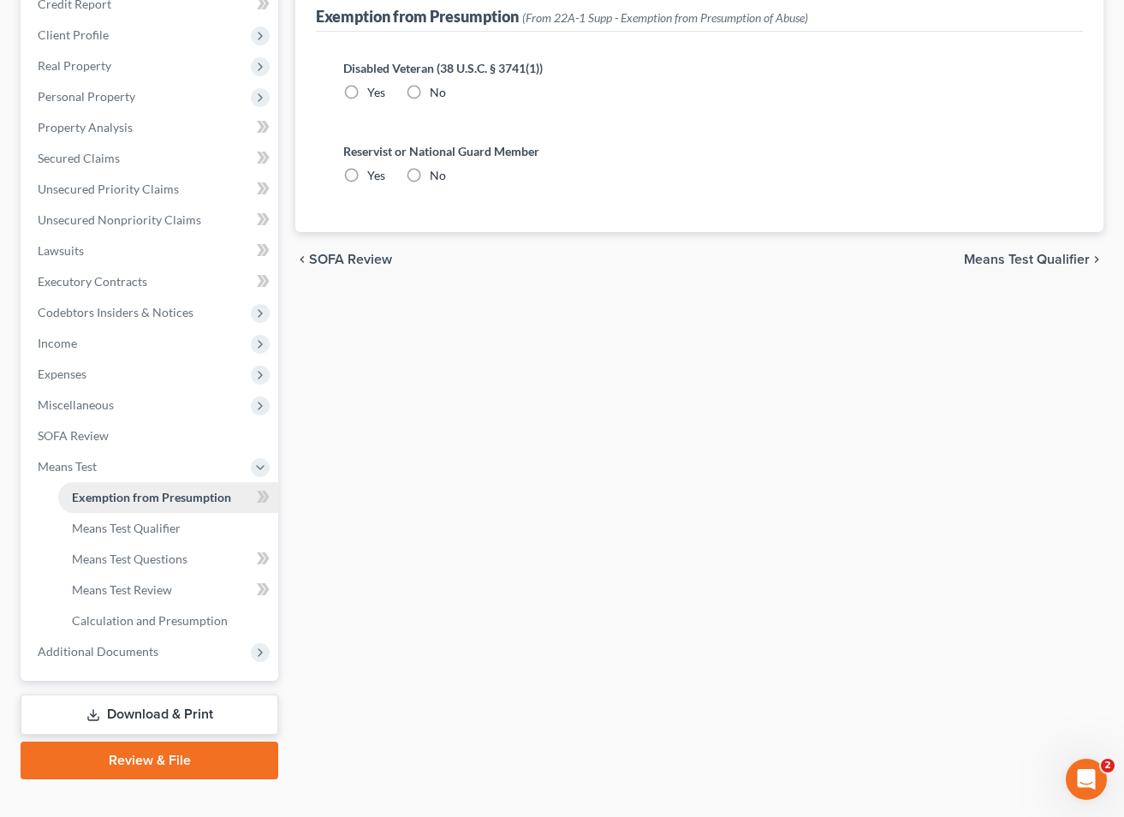
radio input "true"
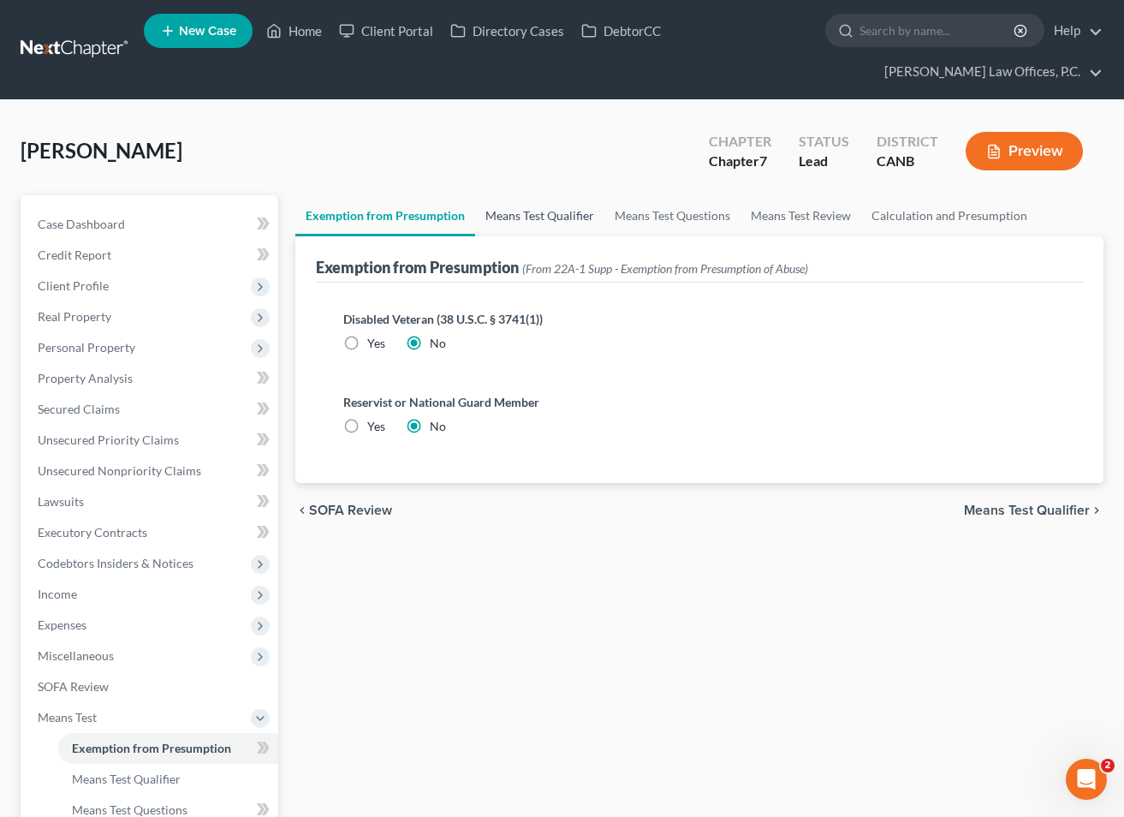
click at [511, 214] on link "Means Test Qualifier" at bounding box center [539, 215] width 129 height 41
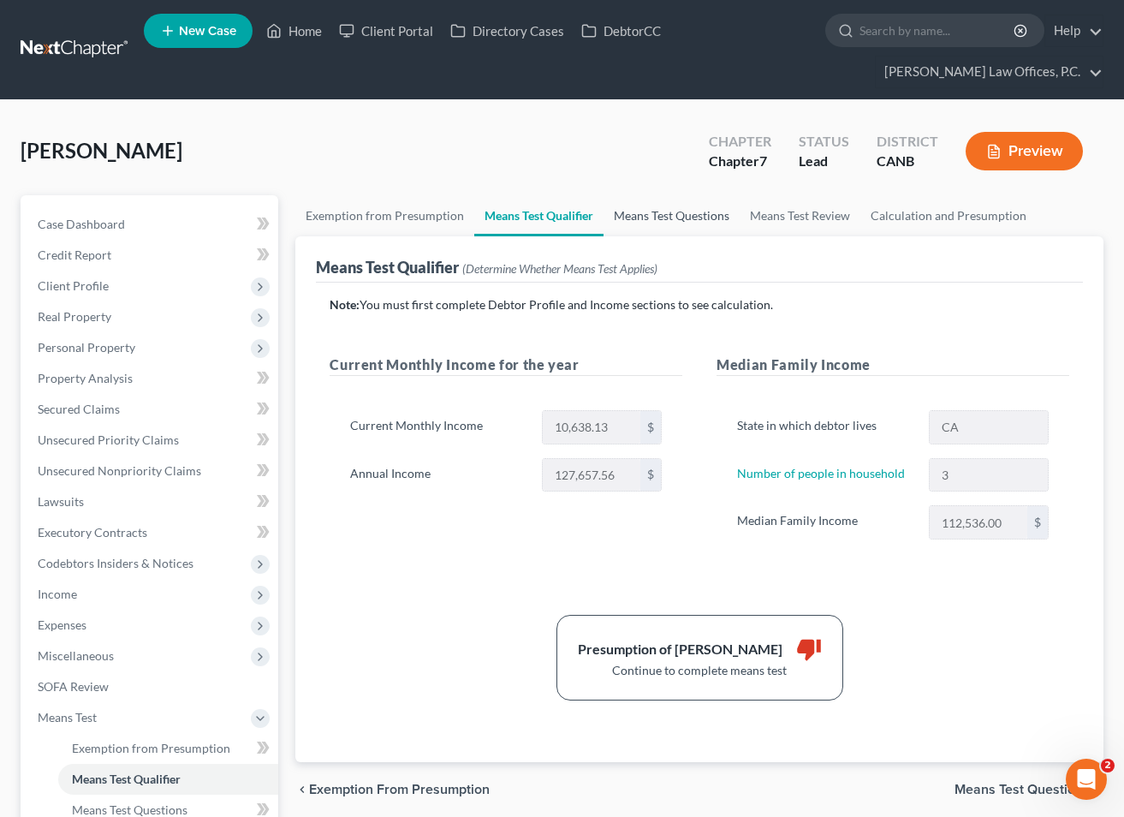
click at [635, 216] on link "Means Test Questions" at bounding box center [672, 215] width 136 height 41
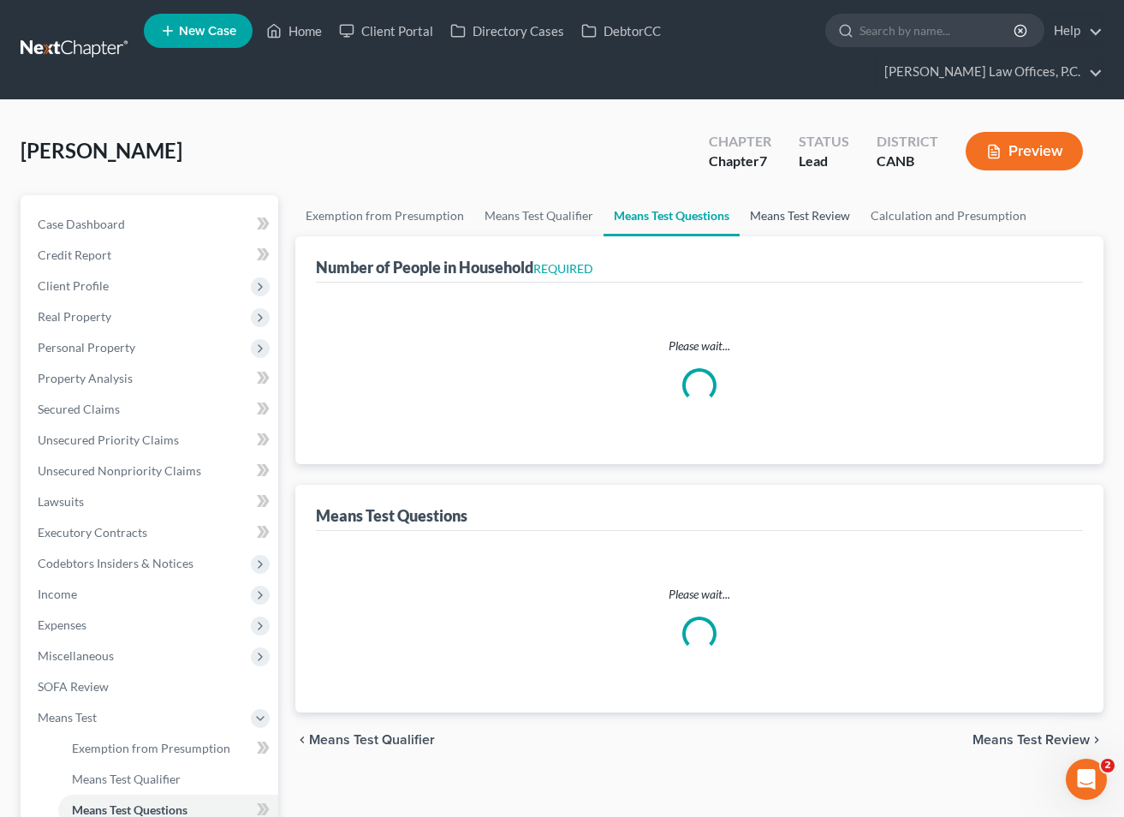
select select "3"
select select "0"
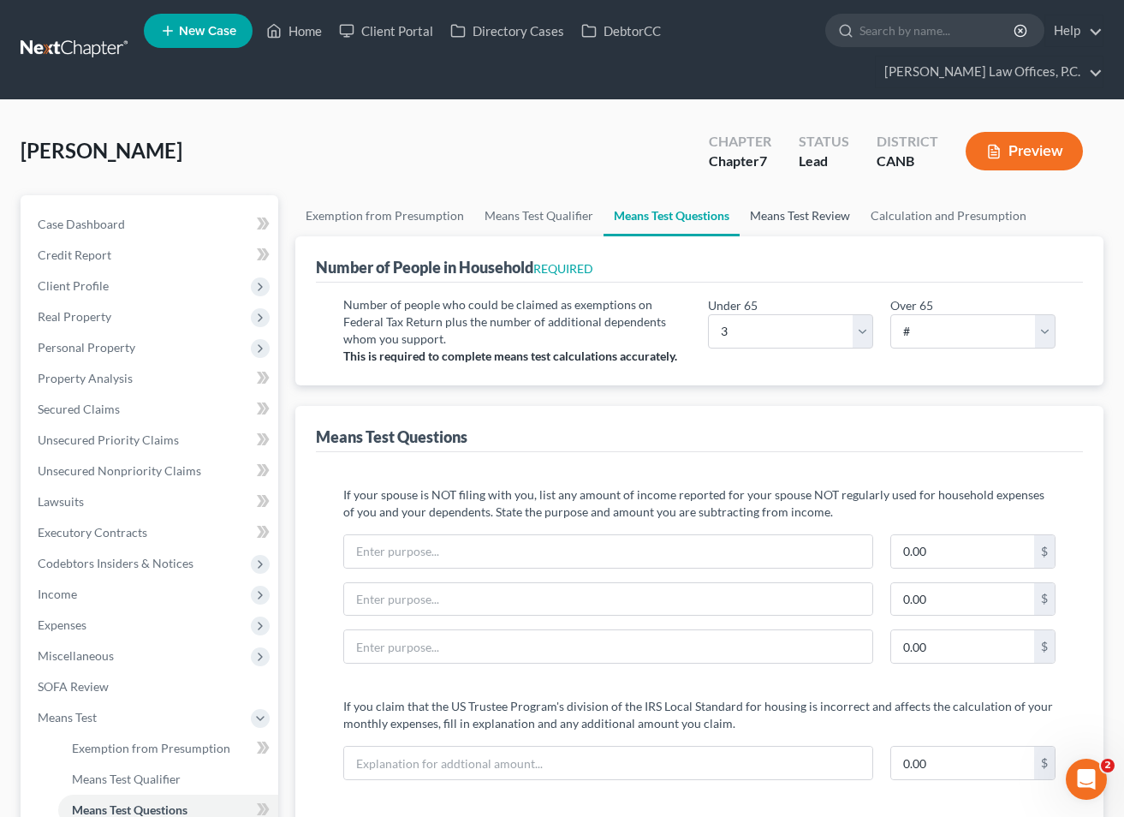
click at [786, 217] on link "Means Test Review" at bounding box center [800, 215] width 121 height 41
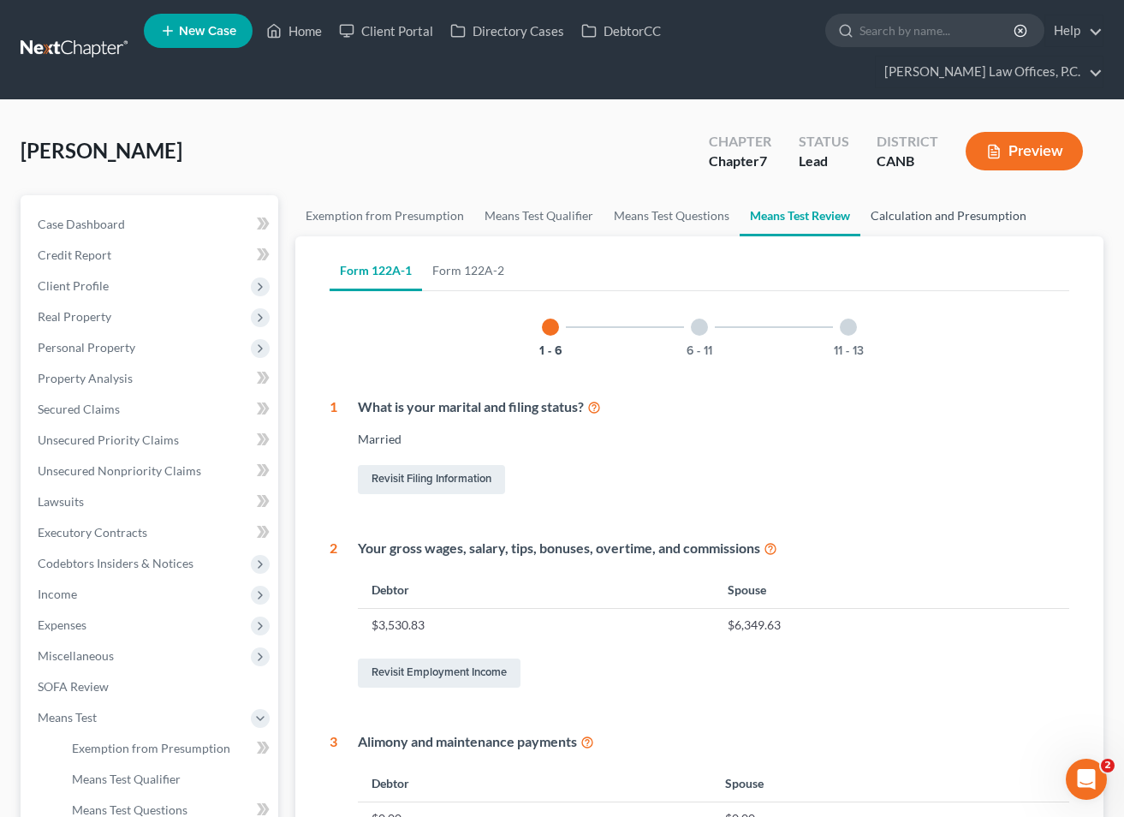
click at [889, 210] on link "Calculation and Presumption" at bounding box center [949, 215] width 176 height 41
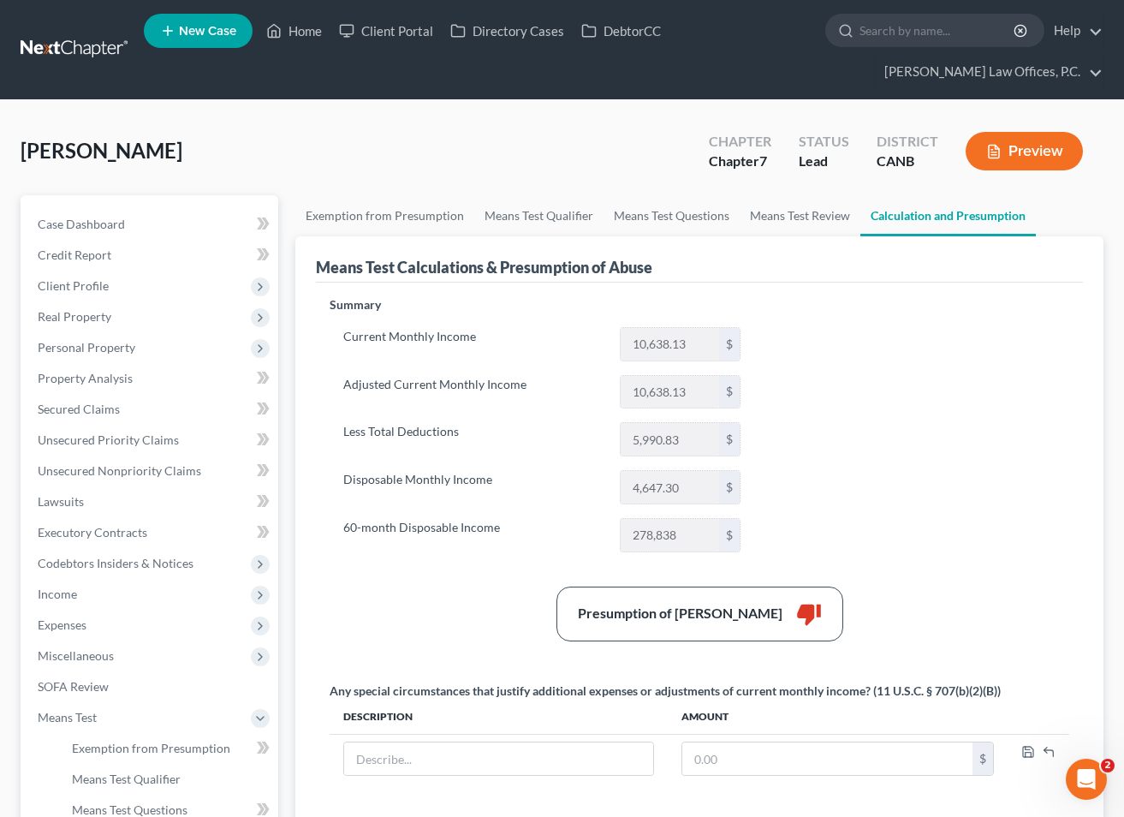
click at [615, 236] on div "Means Test Calculations & Presumption of Abuse" at bounding box center [699, 259] width 767 height 46
click at [636, 222] on link "Means Test Questions" at bounding box center [672, 215] width 136 height 41
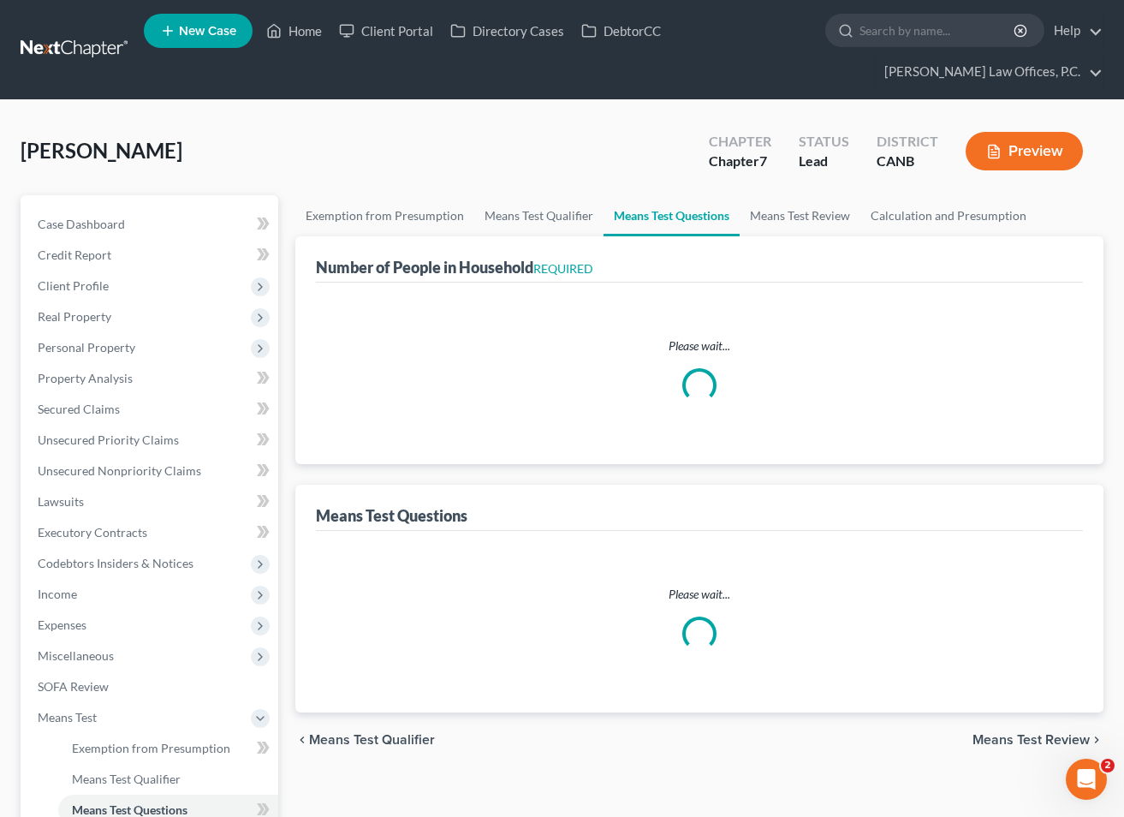
select select "3"
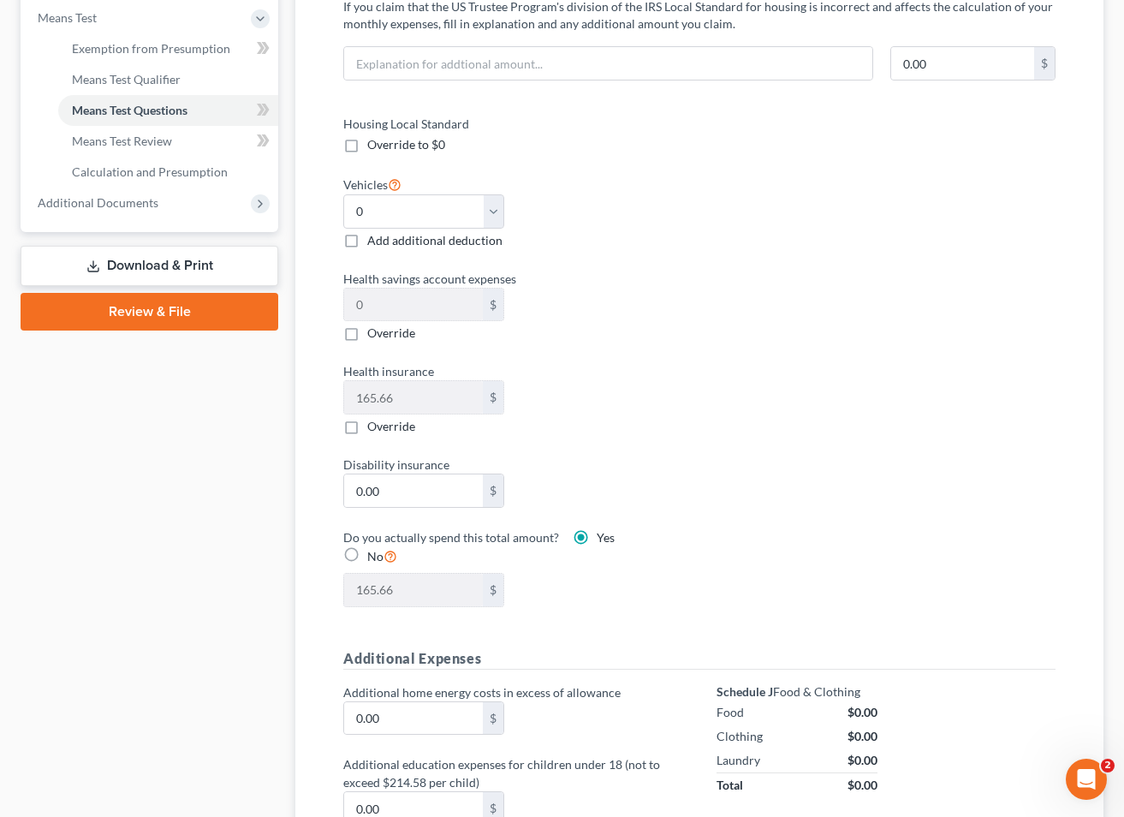
scroll to position [699, 0]
click at [494, 214] on select "Select 0 1 2 3 4 5" at bounding box center [423, 212] width 161 height 34
select select "2"
click at [628, 282] on label "Health savings account expenses" at bounding box center [513, 280] width 356 height 18
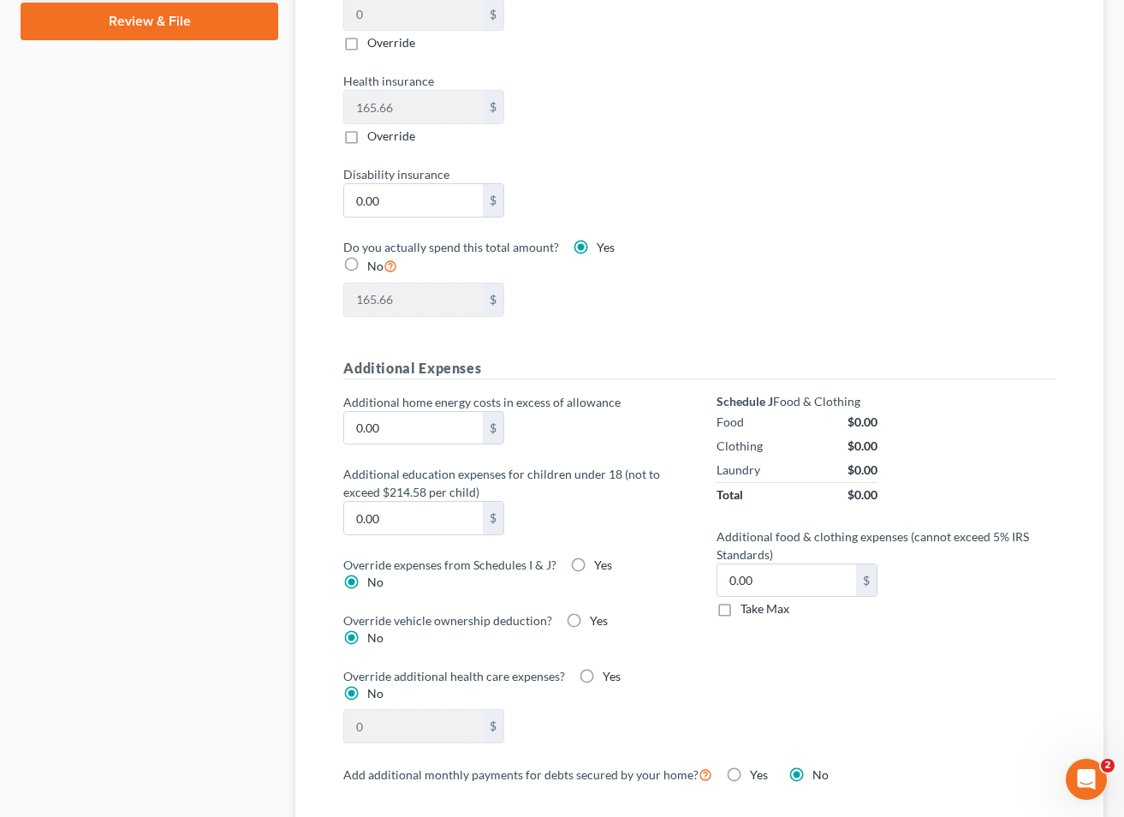
scroll to position [1024, 0]
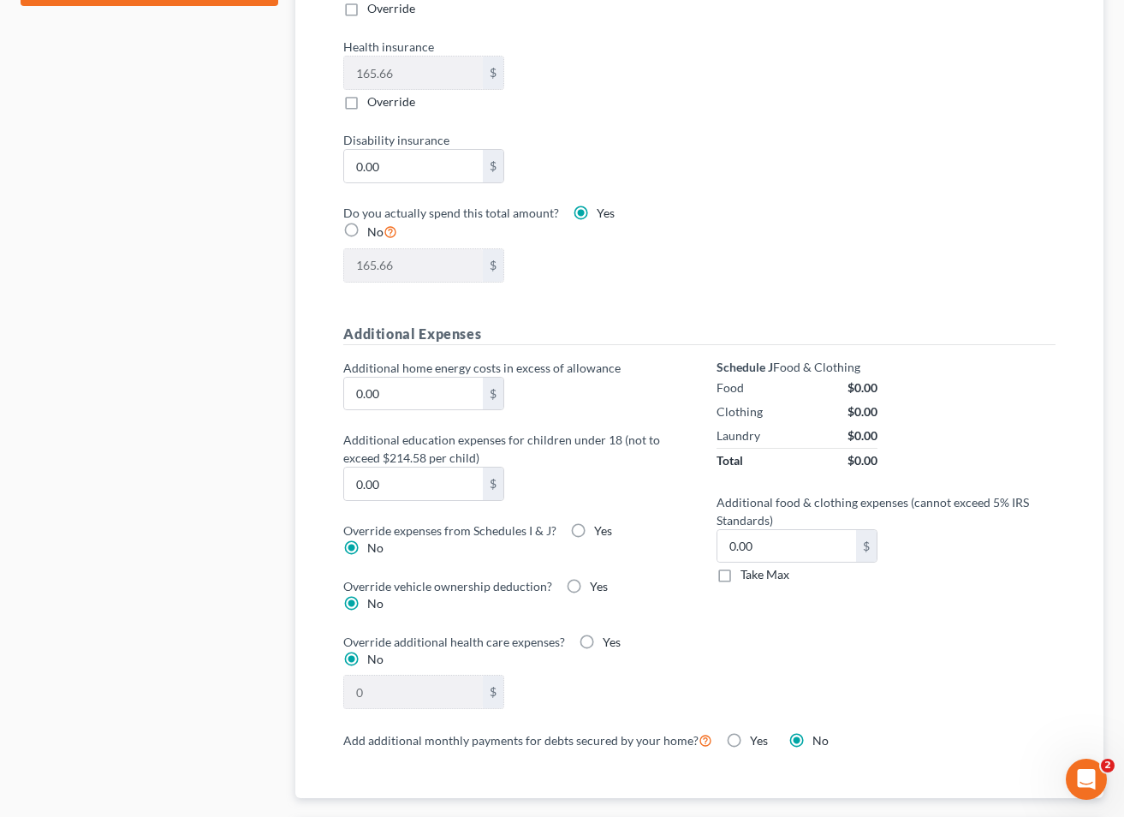
click at [568, 510] on div "Additional home energy costs in excess of allowance 0.00 $ Additional education…" at bounding box center [512, 544] width 373 height 371
click at [594, 522] on label "Yes" at bounding box center [603, 530] width 18 height 17
click at [601, 522] on input "Yes" at bounding box center [606, 527] width 11 height 11
radio input "true"
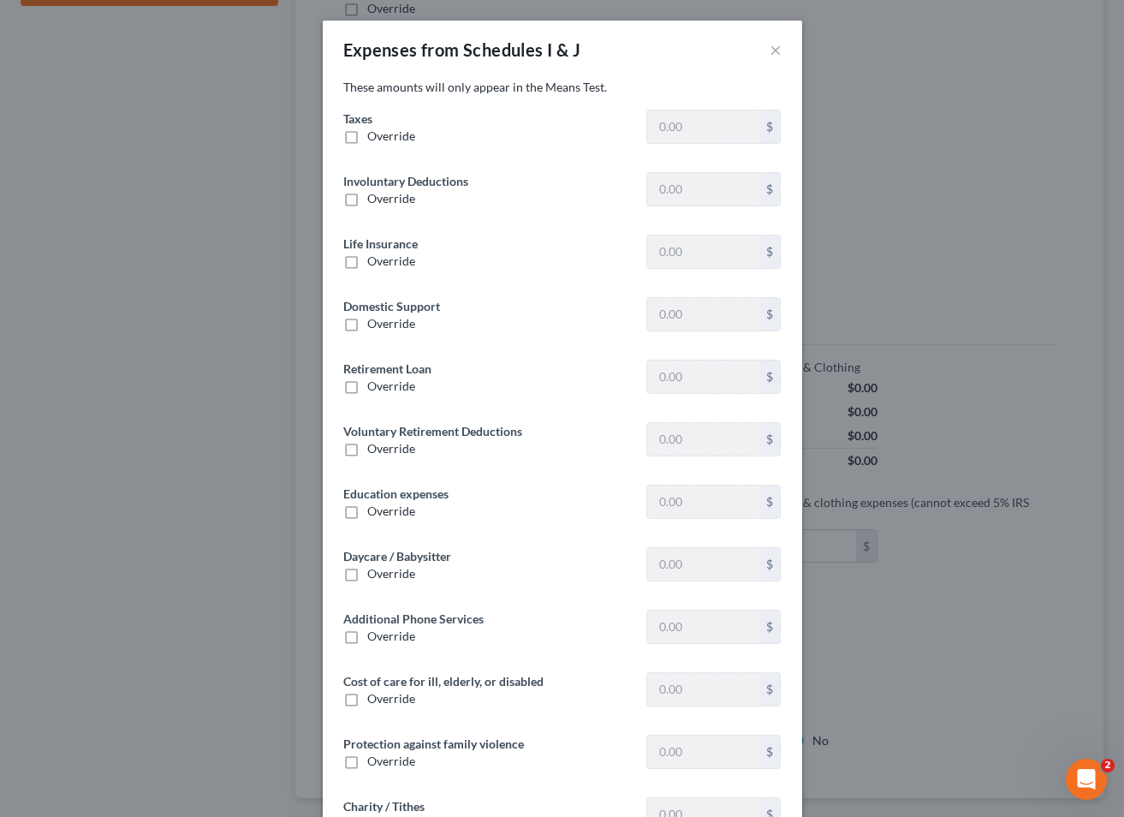
type input "966.16"
type input "0"
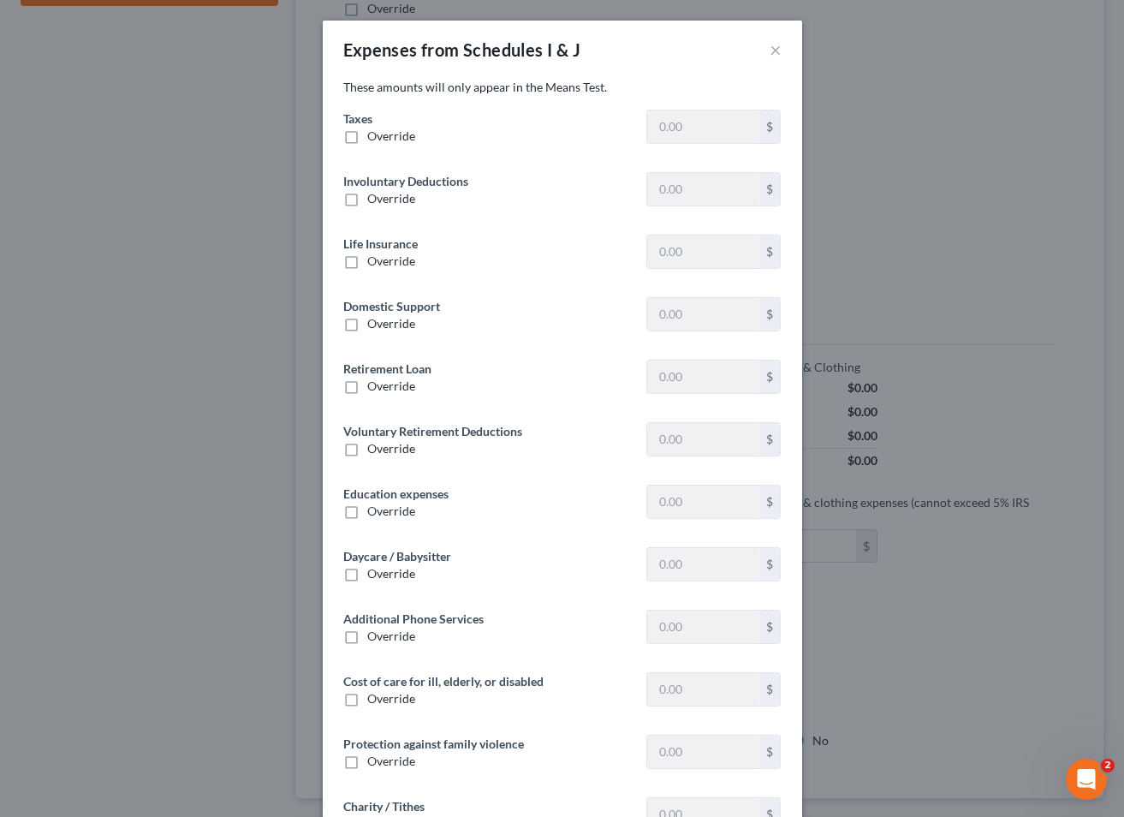
type input "96.33"
type input "0"
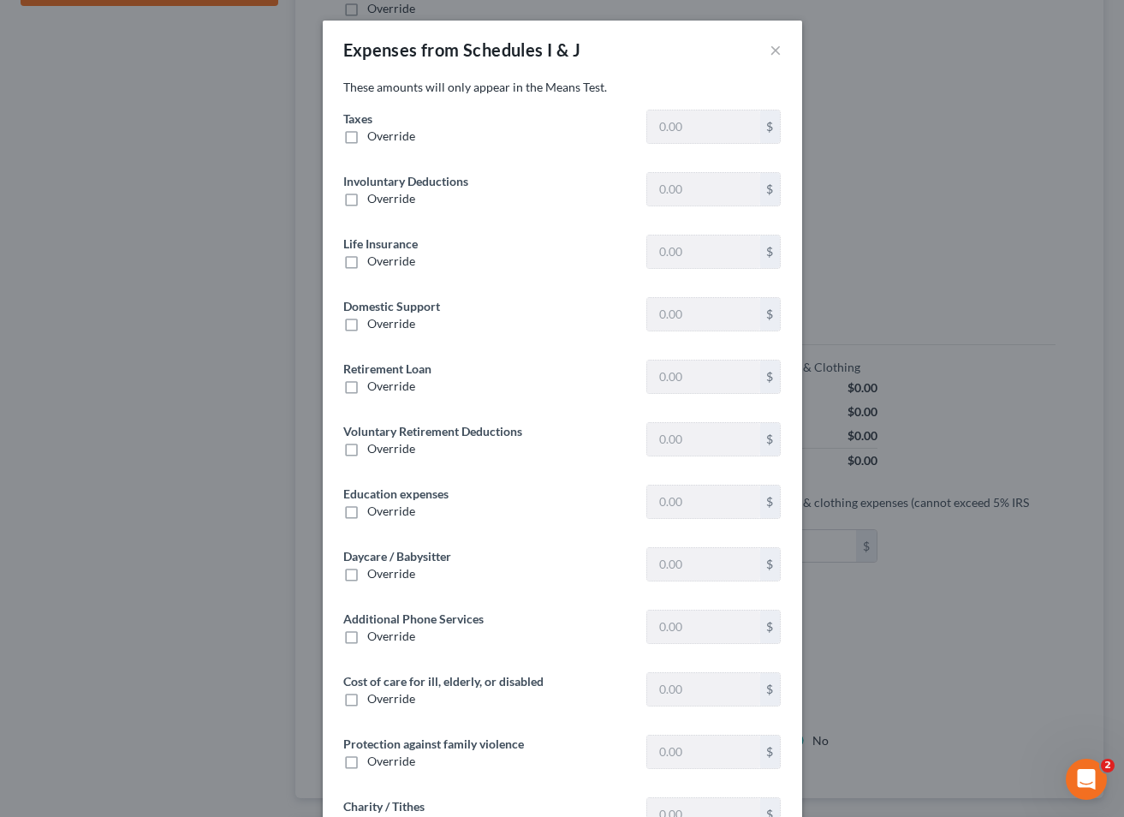
type input "0"
click at [778, 48] on button "×" at bounding box center [776, 49] width 12 height 21
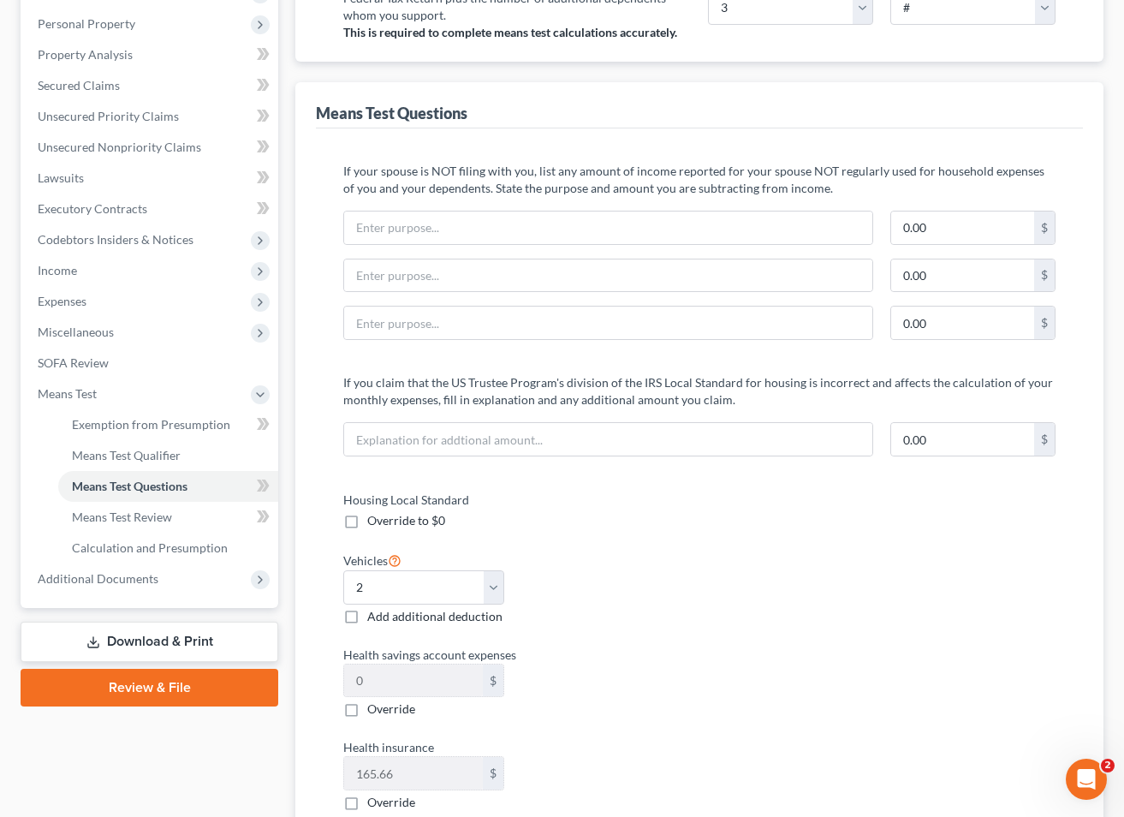
scroll to position [0, 0]
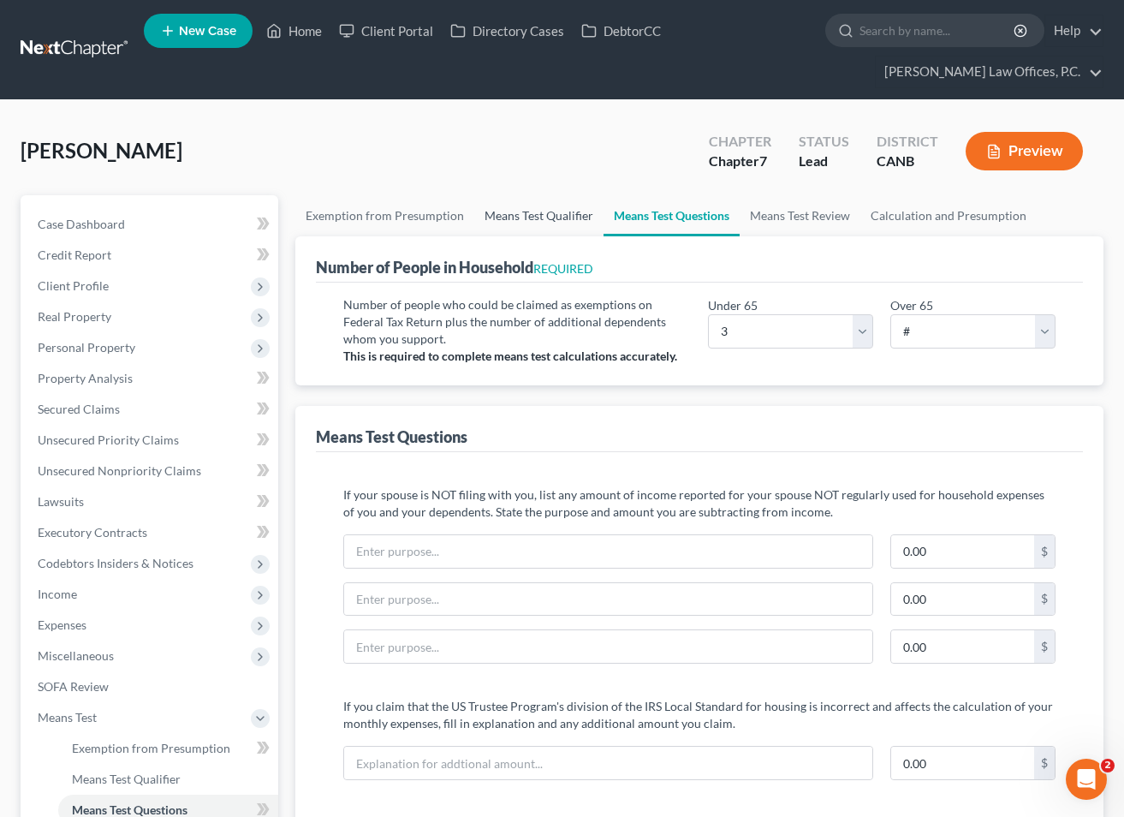
click at [558, 212] on link "Means Test Qualifier" at bounding box center [538, 215] width 129 height 41
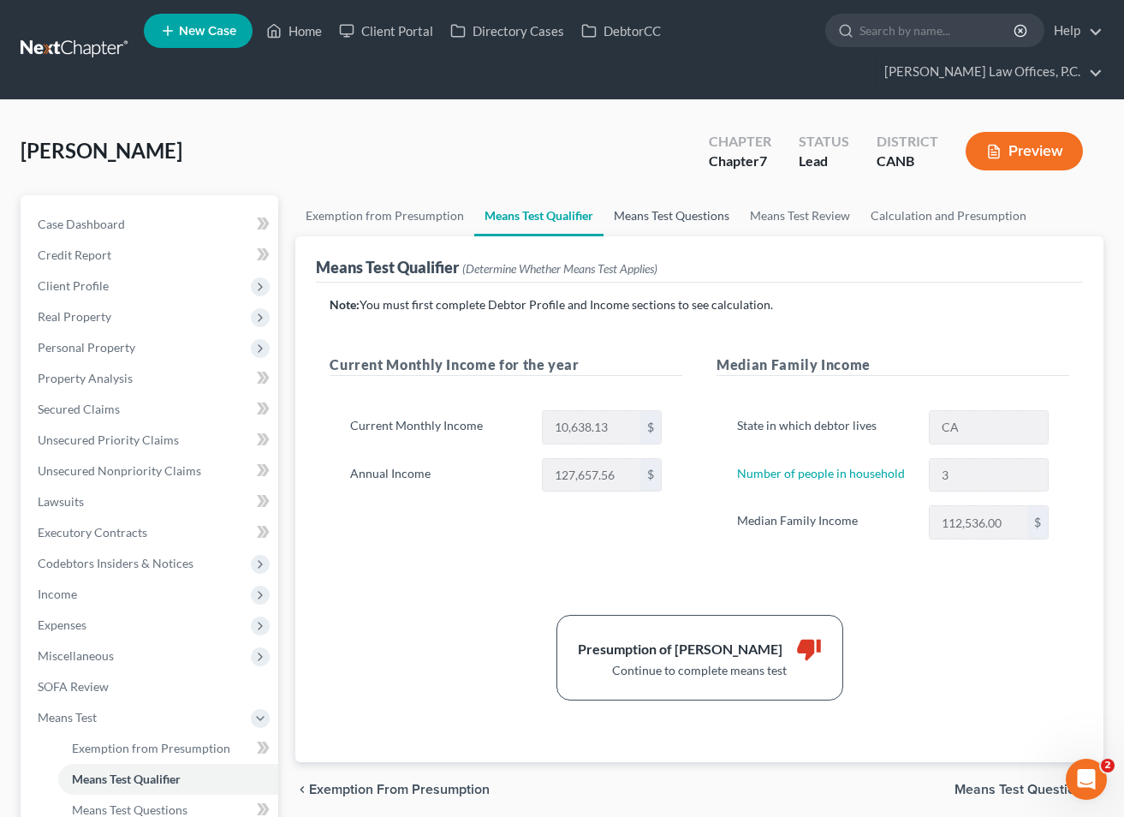
click at [680, 209] on link "Means Test Questions" at bounding box center [672, 215] width 136 height 41
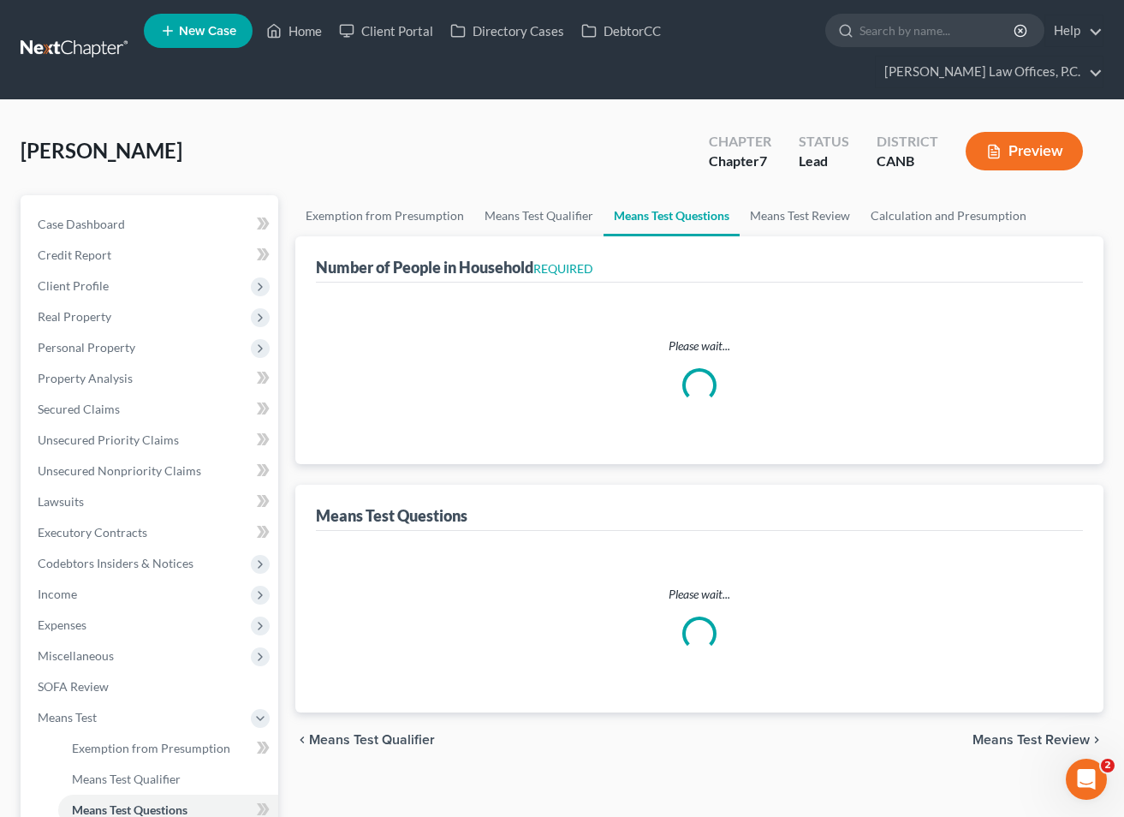
select select "3"
select select "2"
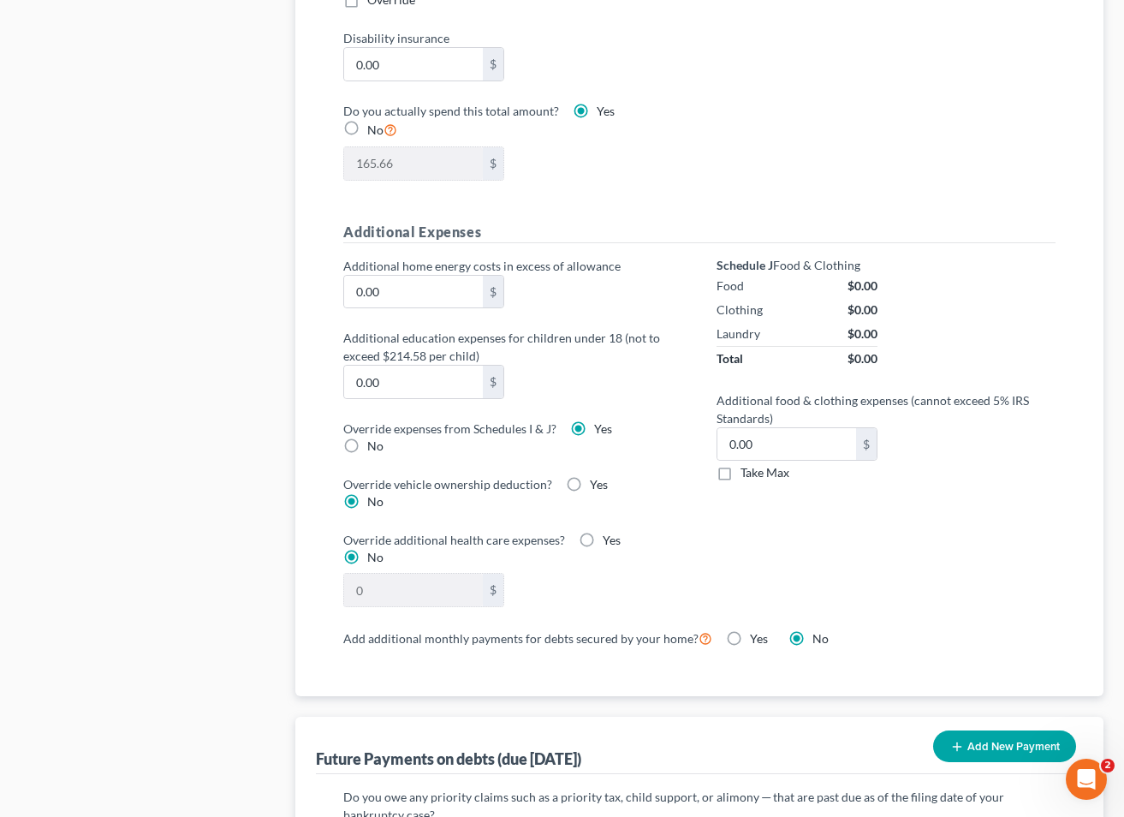
scroll to position [1147, 0]
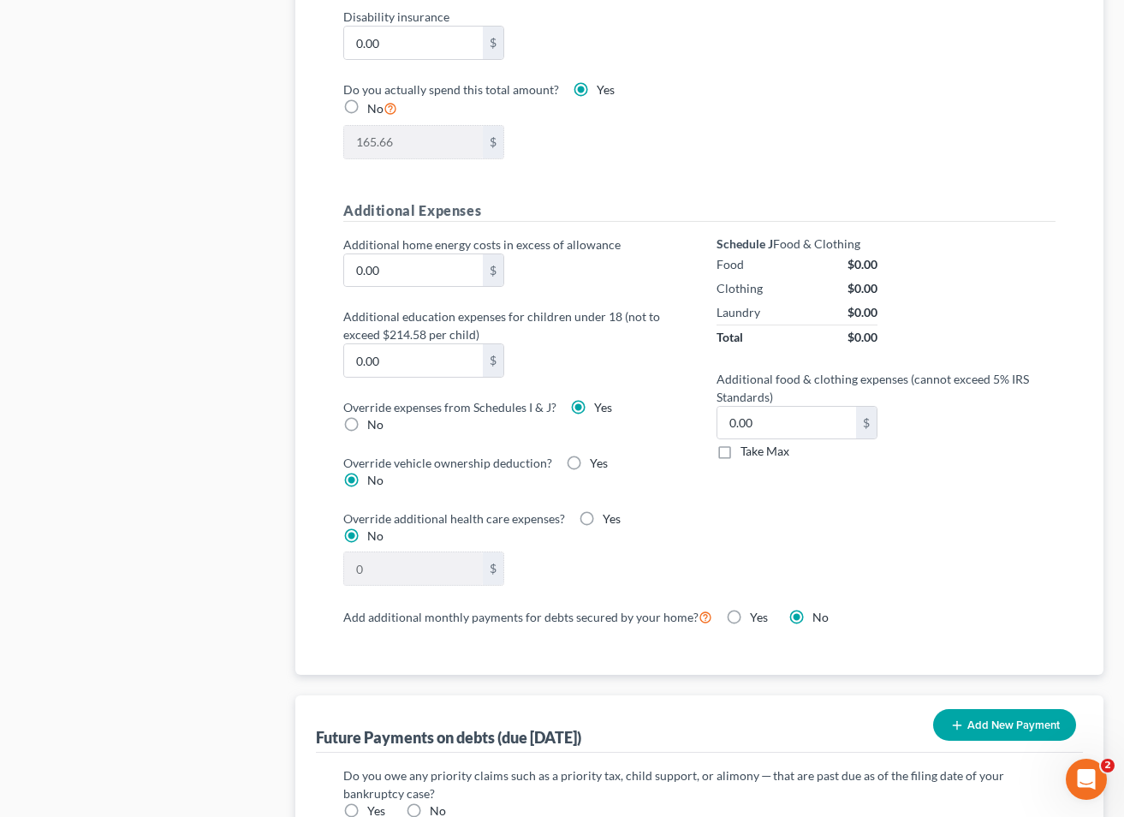
click at [367, 427] on label "No" at bounding box center [375, 424] width 16 height 17
click at [374, 427] on input "No" at bounding box center [379, 421] width 11 height 11
radio input "true"
click at [594, 407] on label "Yes" at bounding box center [603, 407] width 18 height 17
click at [601, 407] on input "Yes" at bounding box center [606, 404] width 11 height 11
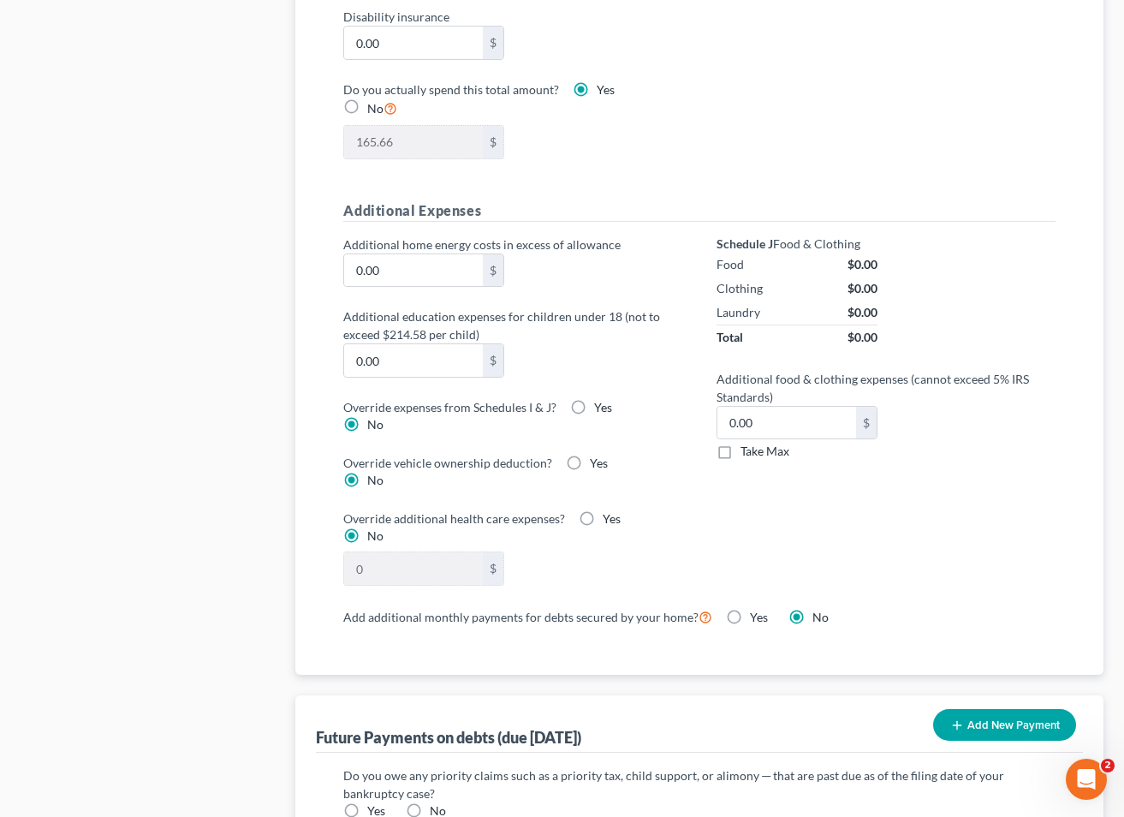
radio input "true"
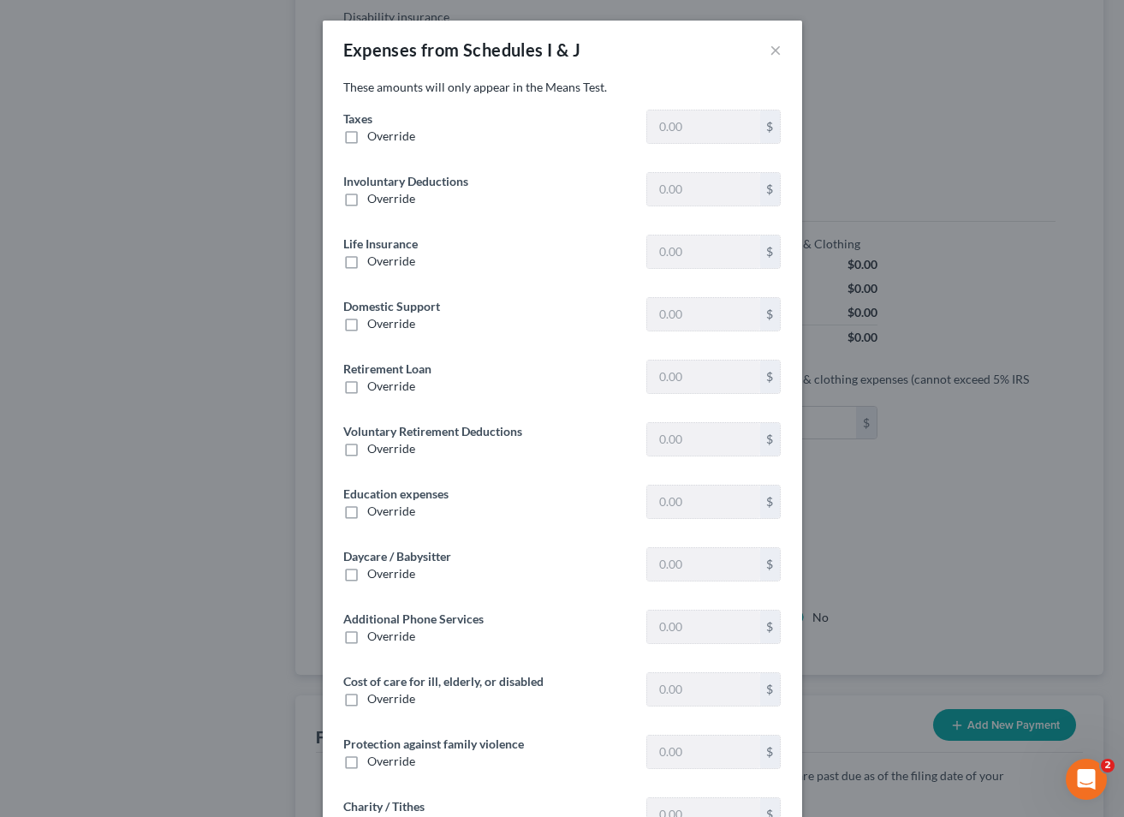
type input "966.16"
type input "0"
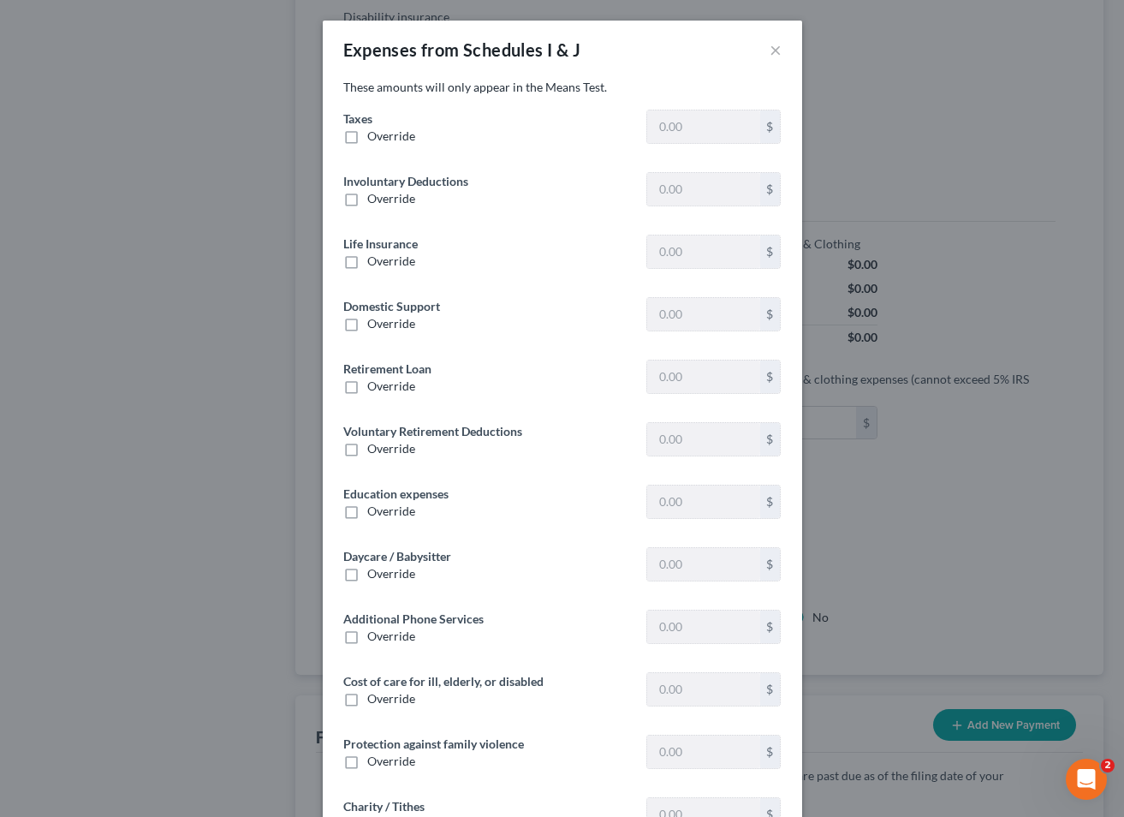
type input "96.33"
type input "0"
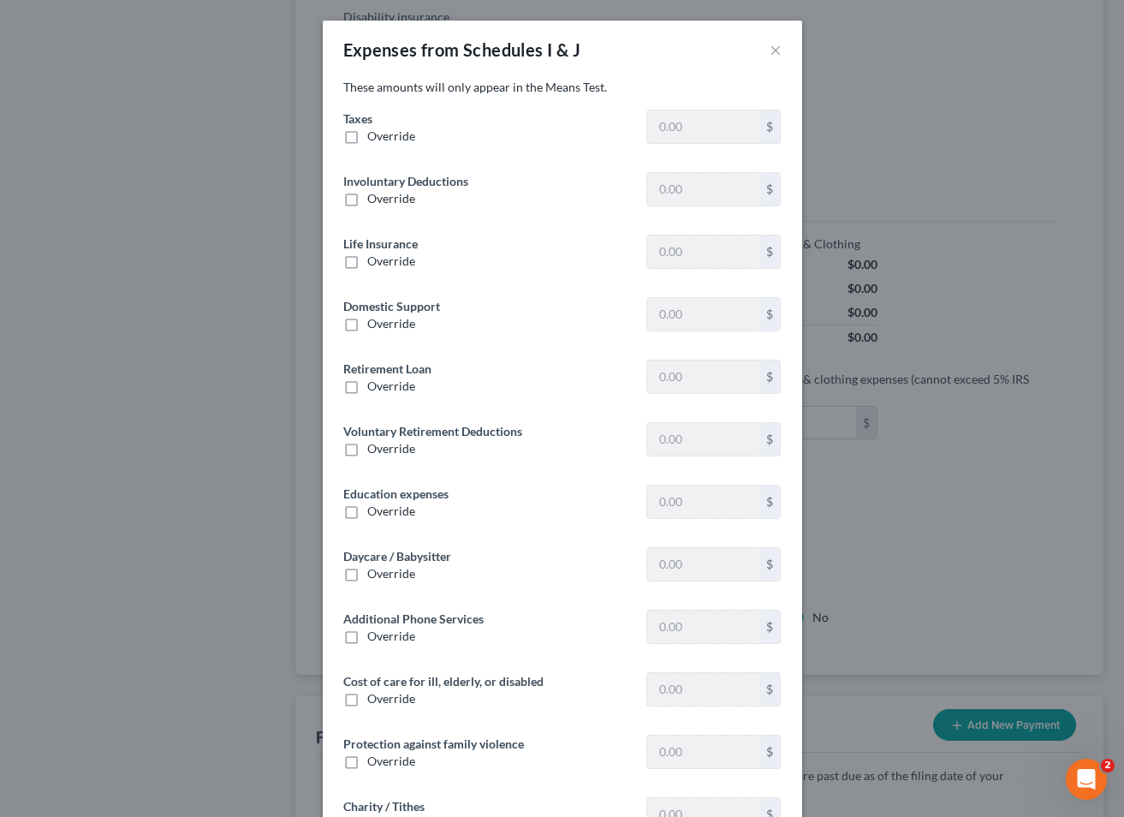
type input "0"
click at [378, 146] on div "Taxes Override 966.16 $" at bounding box center [563, 134] width 456 height 49
drag, startPoint x: 386, startPoint y: 138, endPoint x: 469, endPoint y: 131, distance: 83.3
click at [386, 138] on span "Override" at bounding box center [391, 135] width 48 height 15
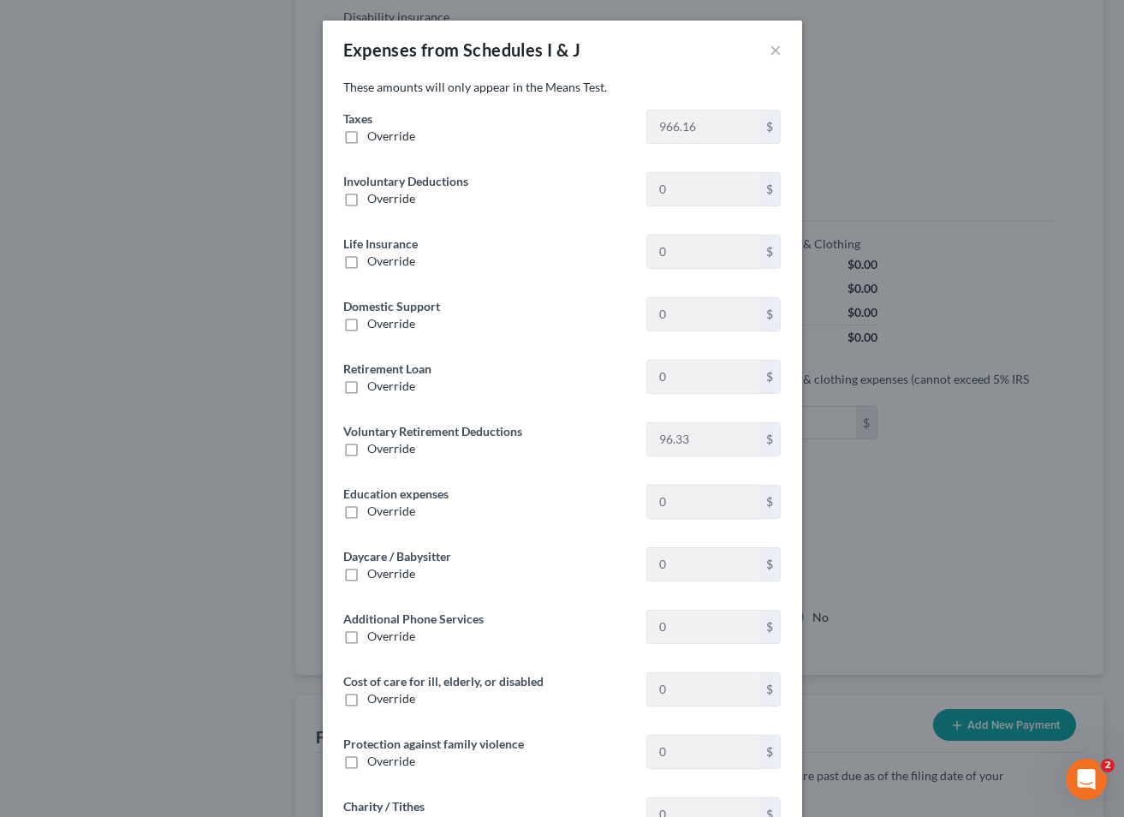
click at [385, 138] on input "Override" at bounding box center [379, 133] width 11 height 11
checkbox input "true"
click at [672, 130] on input "0.00" at bounding box center [703, 126] width 112 height 33
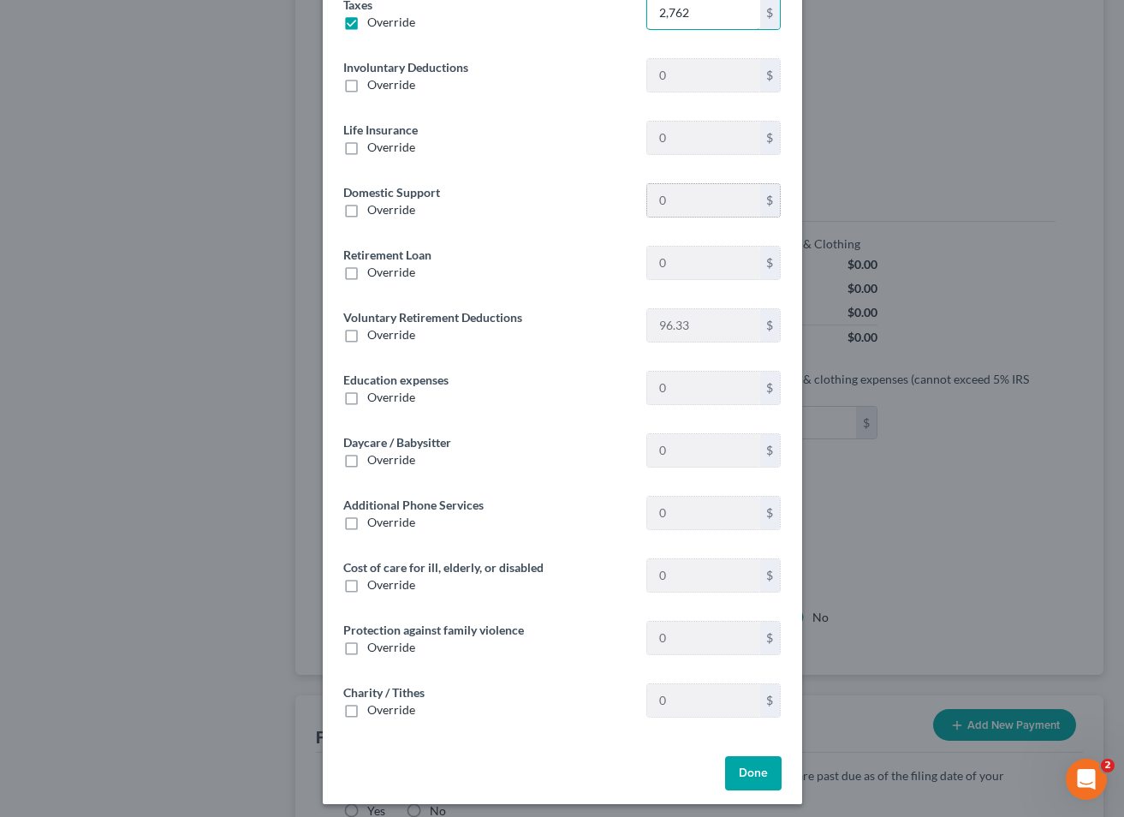
scroll to position [121, 0]
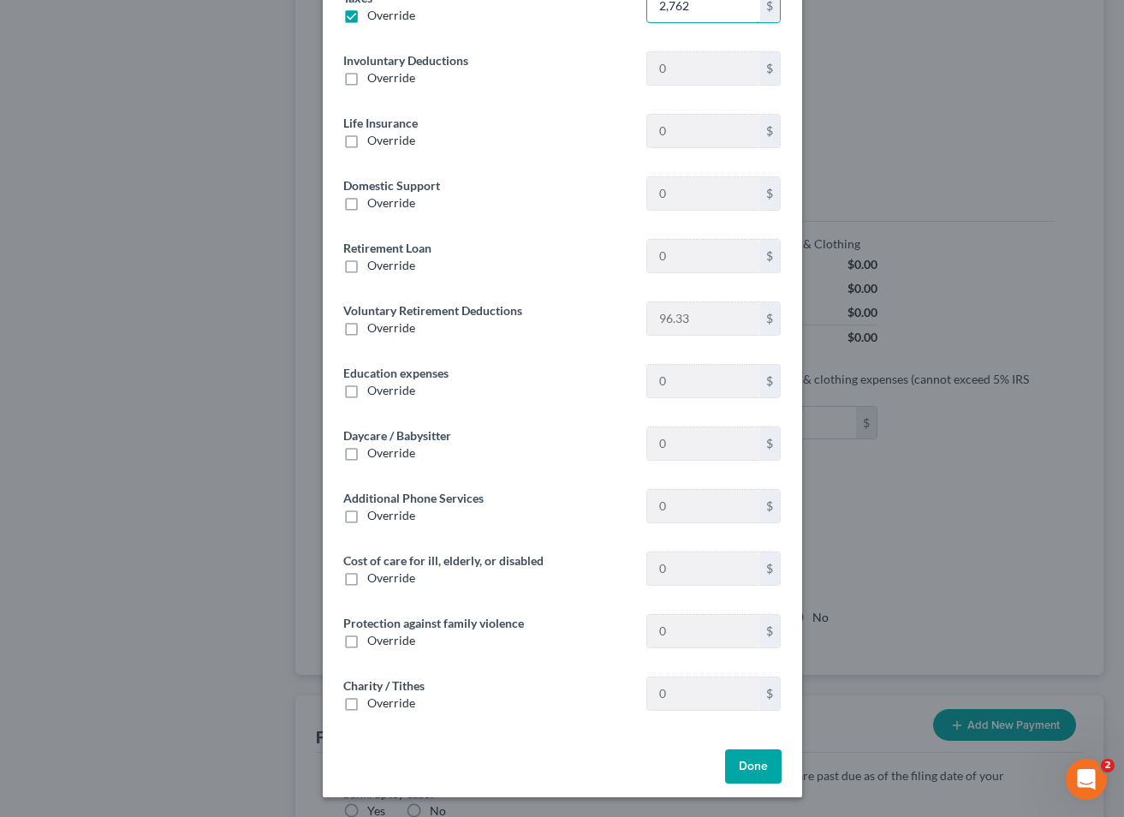
type input "2,762"
click at [761, 770] on button "Done" at bounding box center [753, 766] width 57 height 34
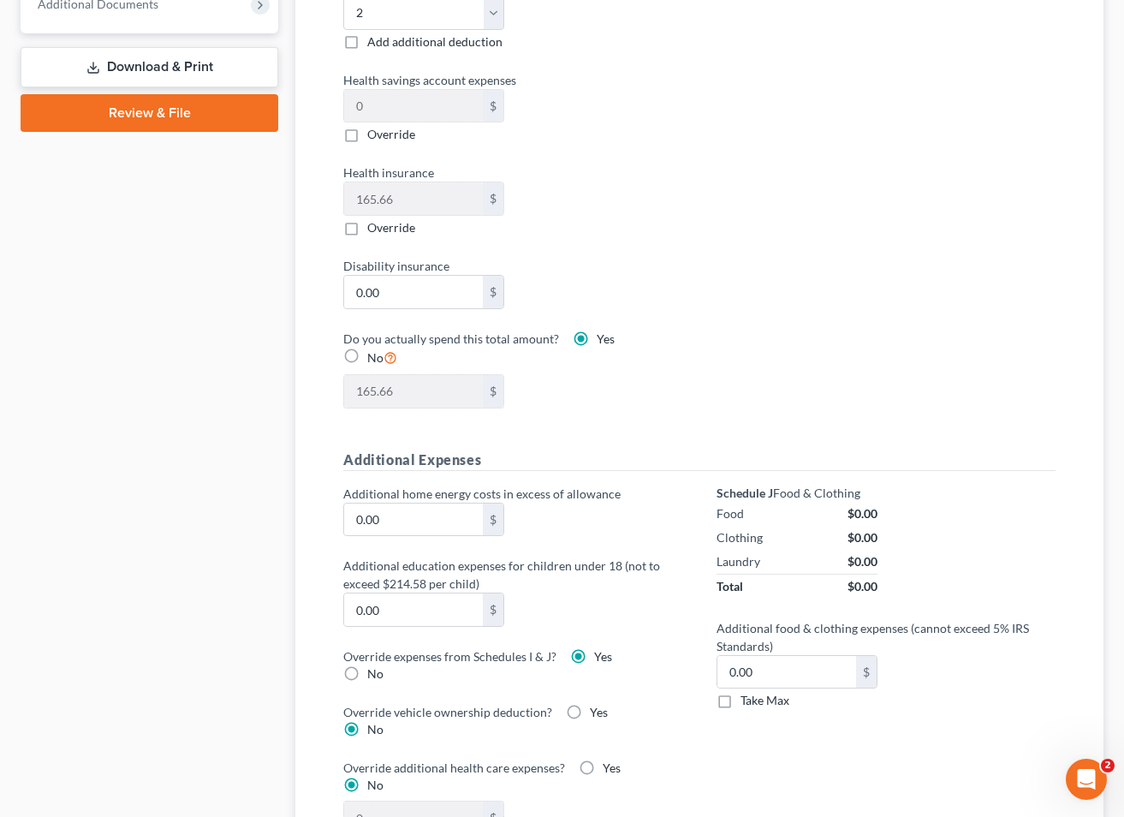
scroll to position [887, 0]
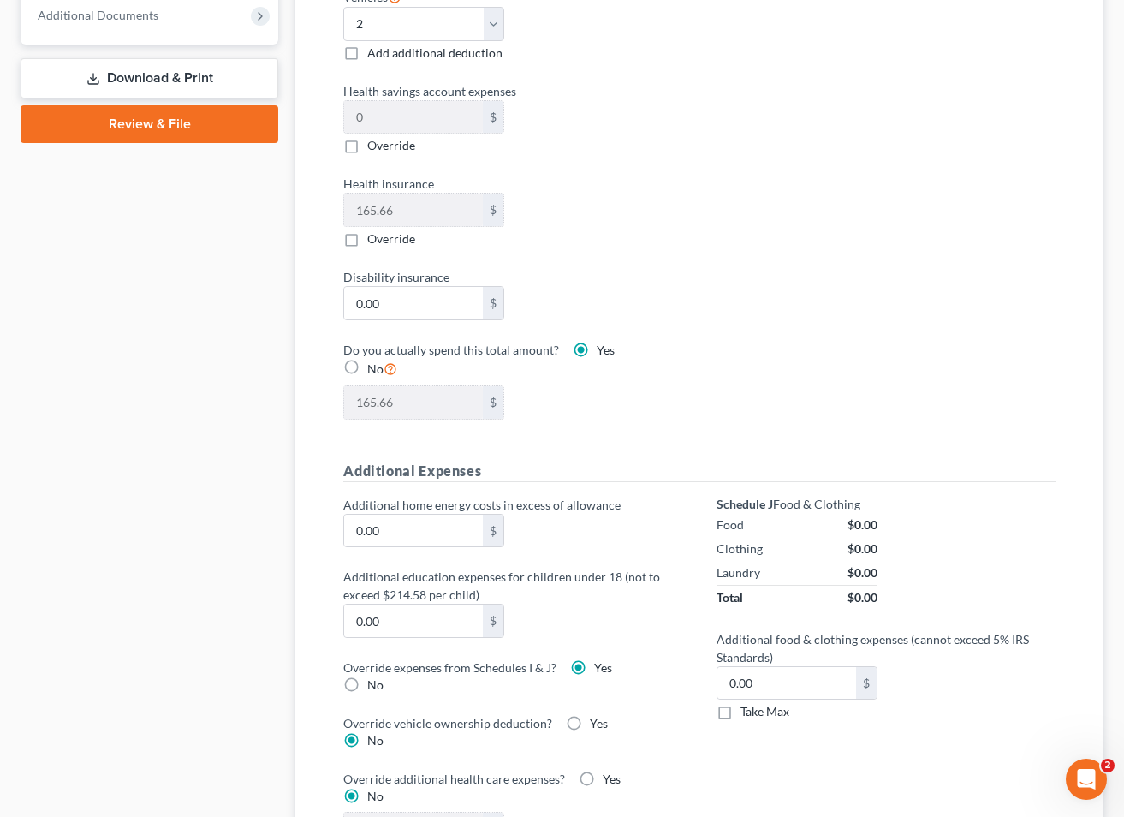
click at [379, 241] on span "Override" at bounding box center [391, 238] width 48 height 15
click at [379, 241] on input "Override" at bounding box center [379, 235] width 11 height 11
checkbox input "true"
click at [410, 213] on input "0.00" at bounding box center [413, 210] width 139 height 33
type input "2.00"
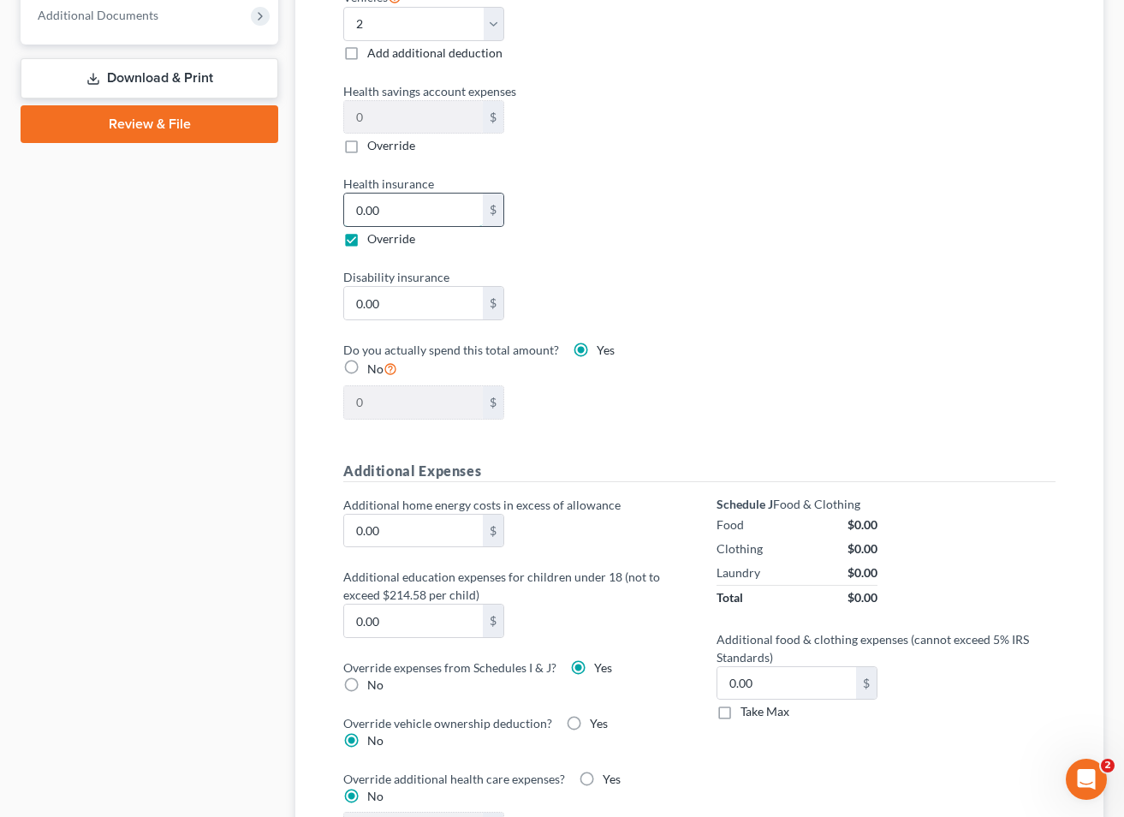
type input "2"
type input "26.00"
type input "26"
type input "269.00"
type input "269"
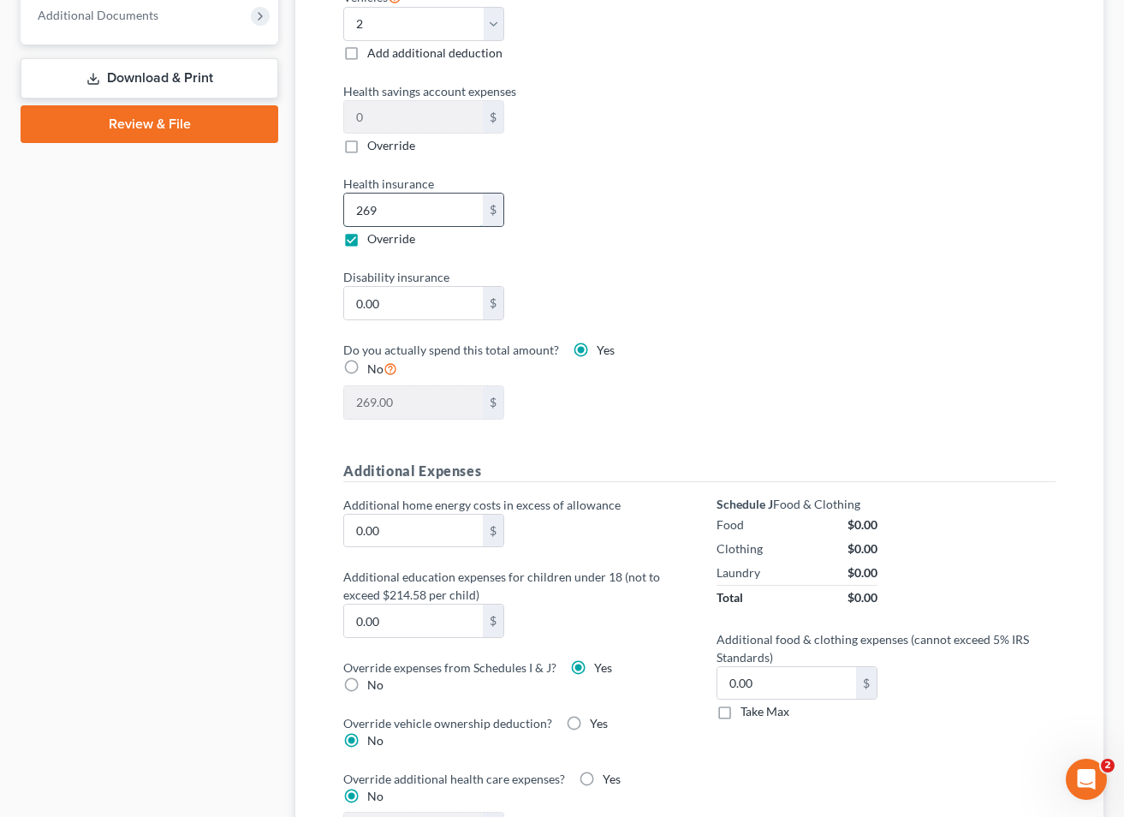
type input "26.00"
type input "26"
type input "268.00"
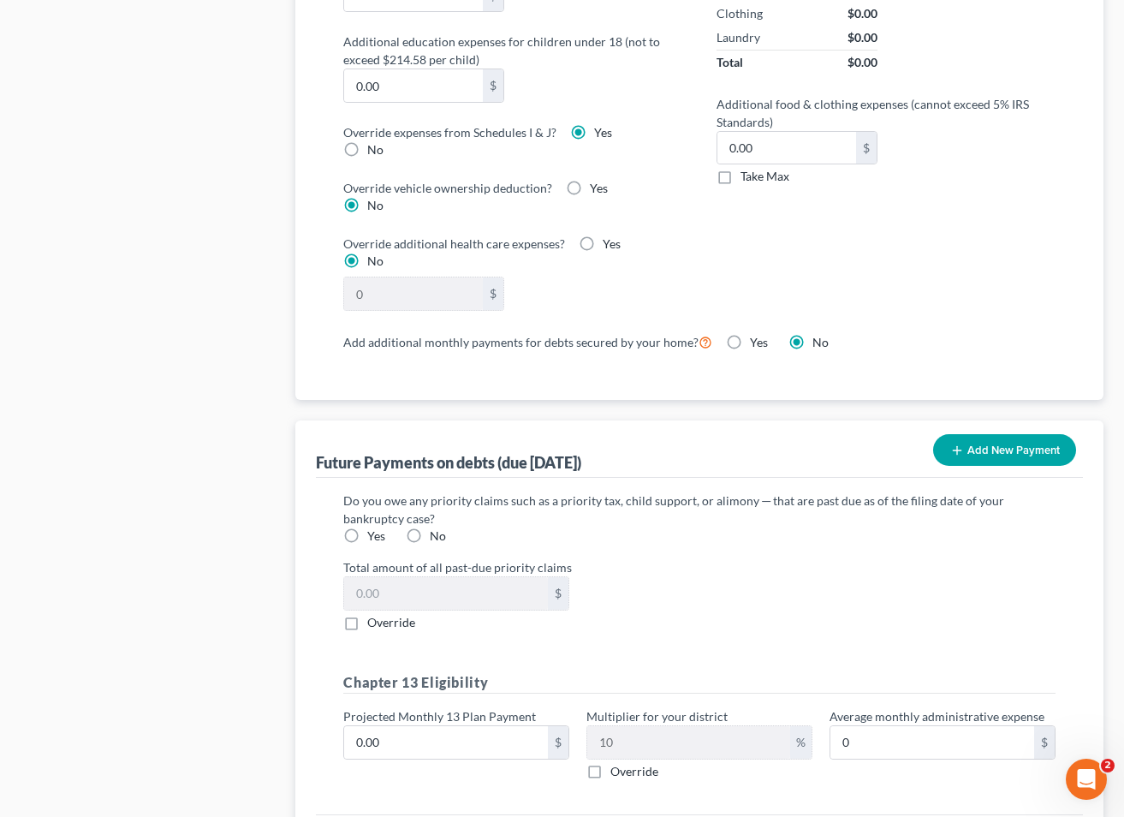
scroll to position [1618, 0]
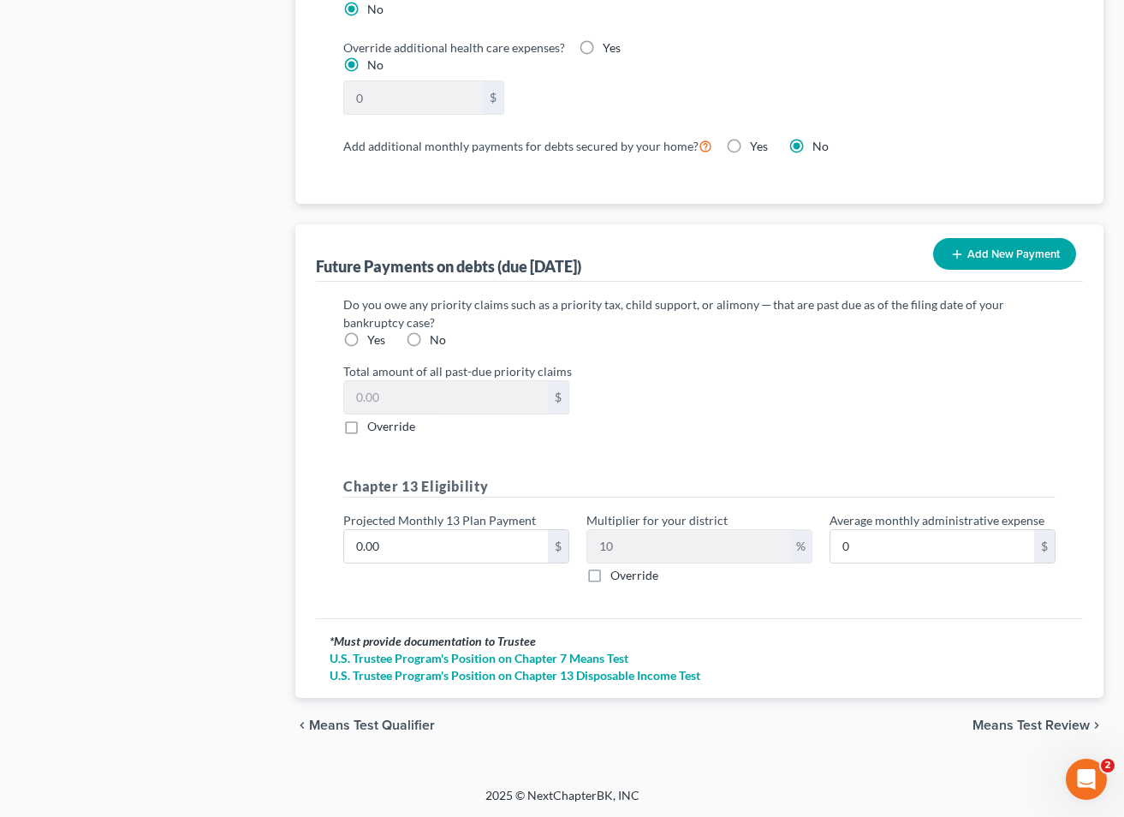
type input "268"
click at [997, 712] on div "chevron_left Means Test Qualifier Means Test Review chevron_right" at bounding box center [699, 725] width 808 height 55
click at [996, 724] on span "Means Test Review" at bounding box center [1031, 725] width 117 height 14
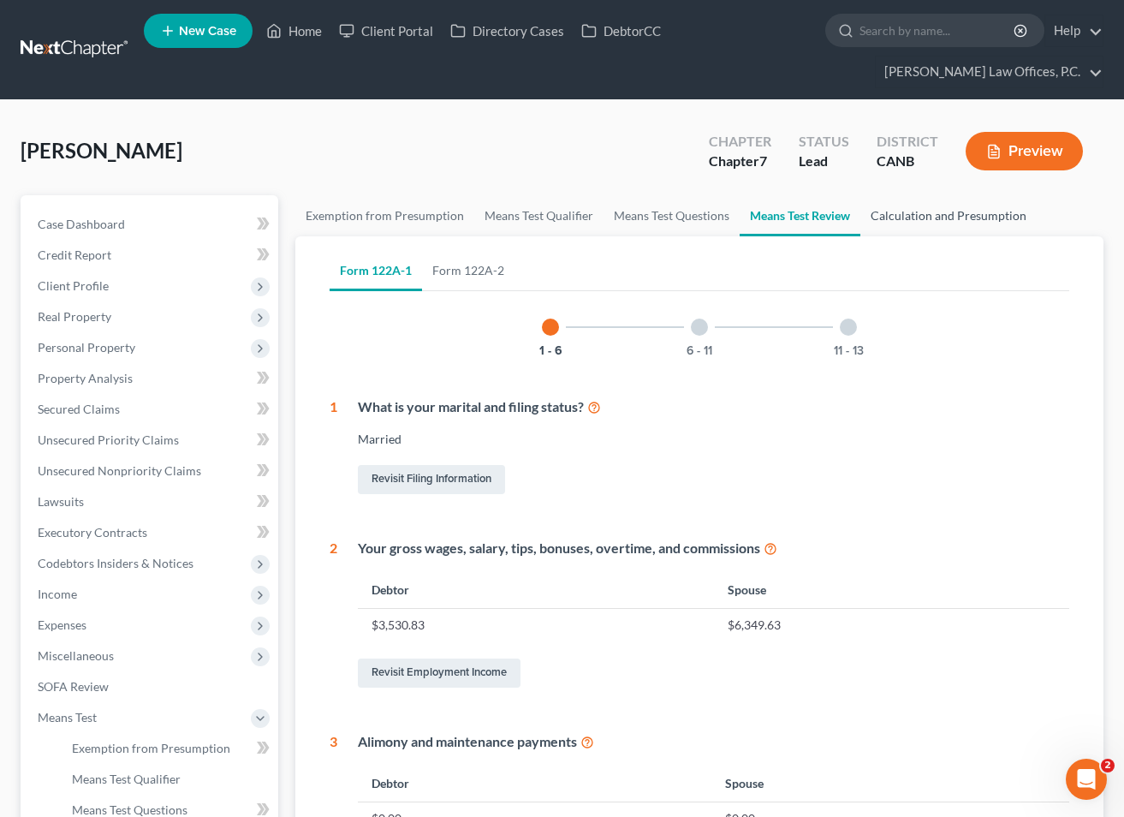
click at [969, 220] on link "Calculation and Presumption" at bounding box center [949, 215] width 176 height 41
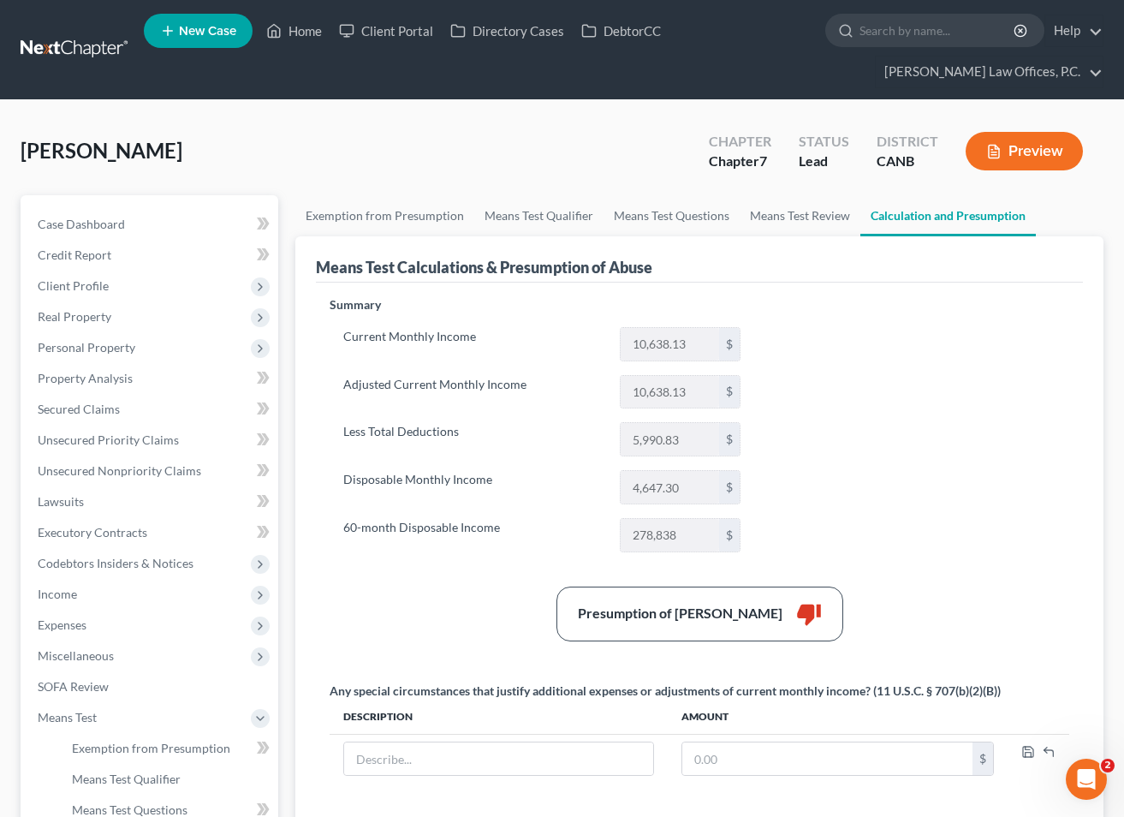
click at [1036, 151] on button "Preview" at bounding box center [1024, 151] width 117 height 39
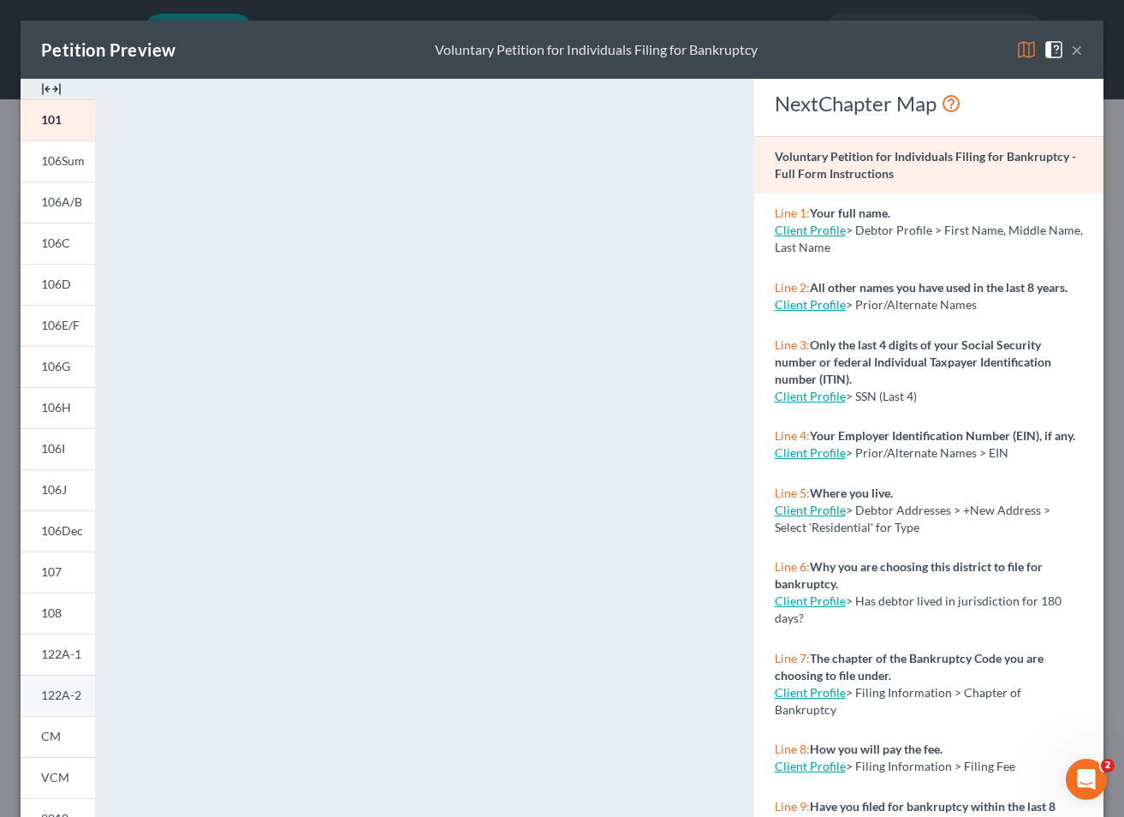
click at [62, 691] on span "122A-2" at bounding box center [61, 695] width 40 height 15
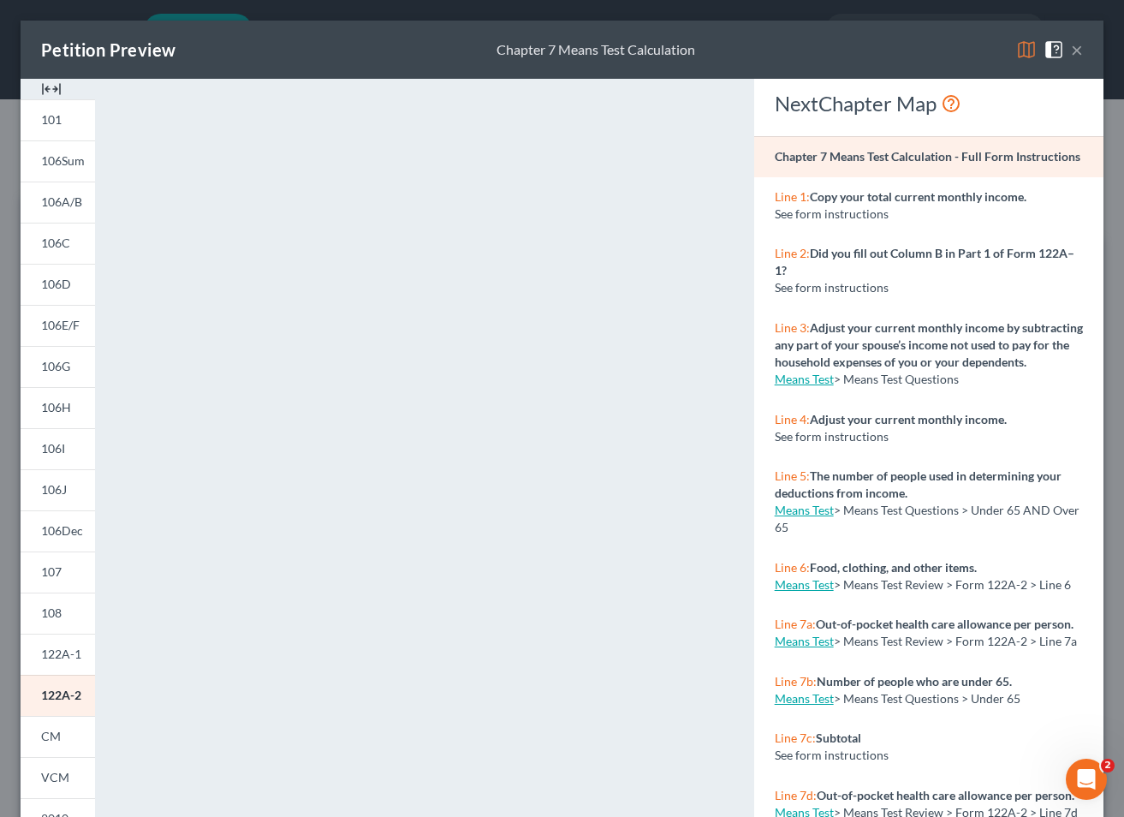
click at [1075, 54] on button "×" at bounding box center [1077, 49] width 12 height 21
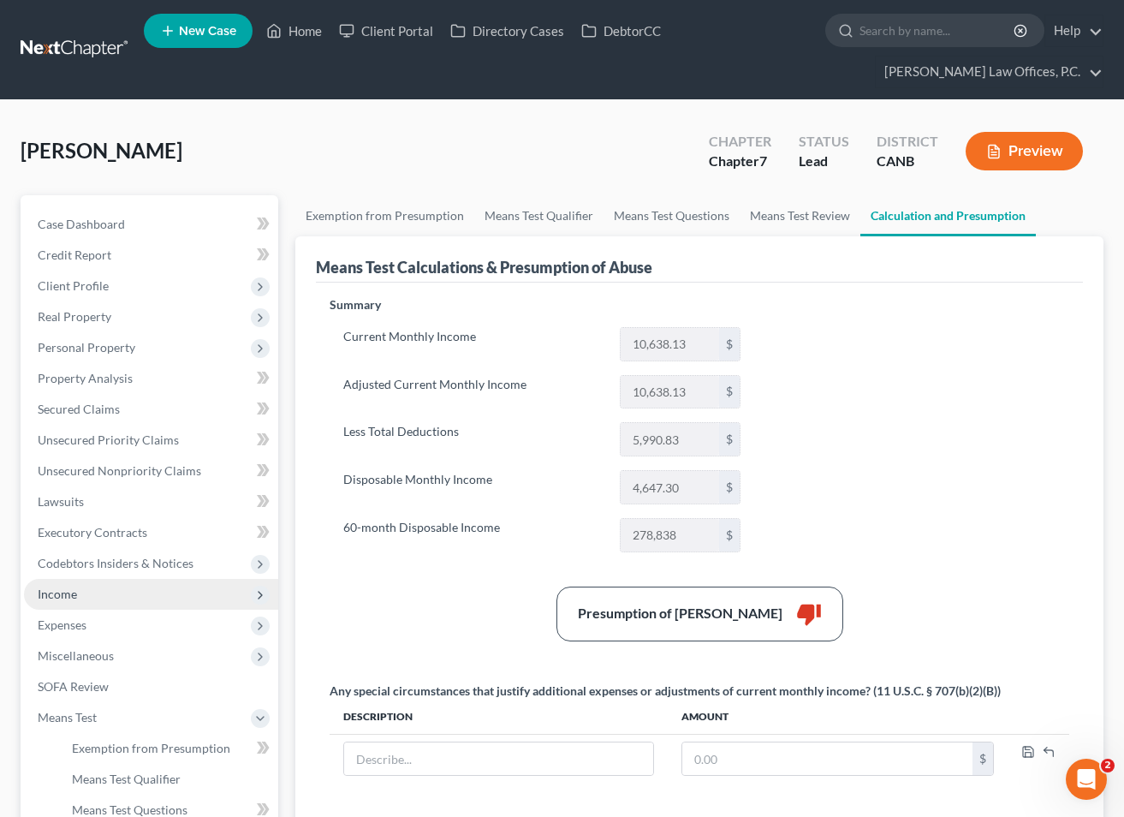
click at [83, 587] on span "Income" at bounding box center [151, 594] width 254 height 31
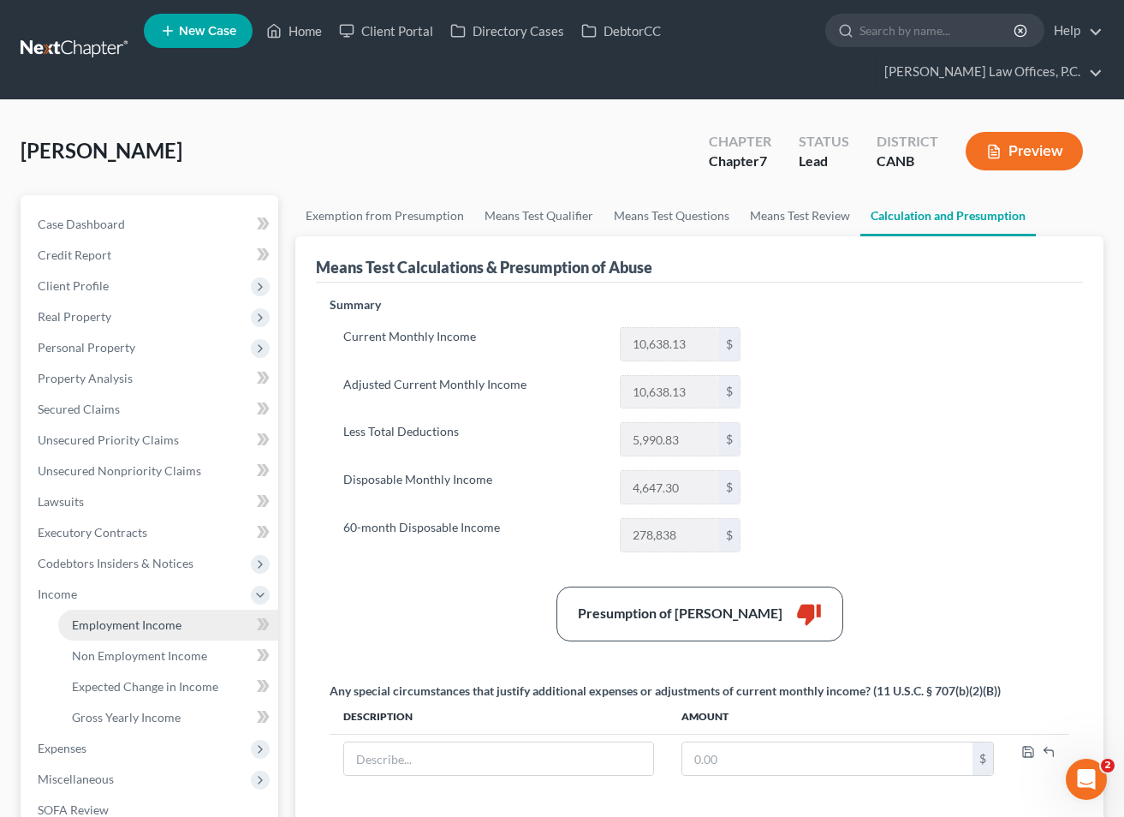
click at [119, 617] on span "Employment Income" at bounding box center [127, 624] width 110 height 15
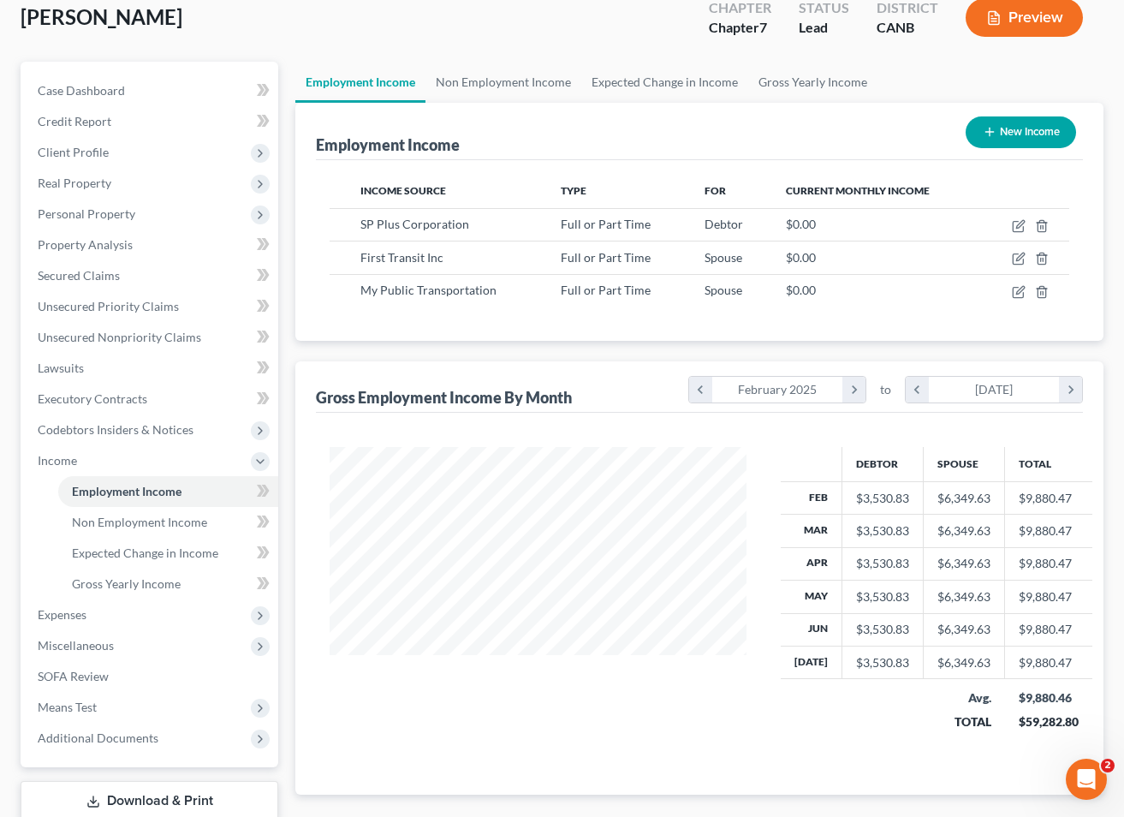
scroll to position [134, 0]
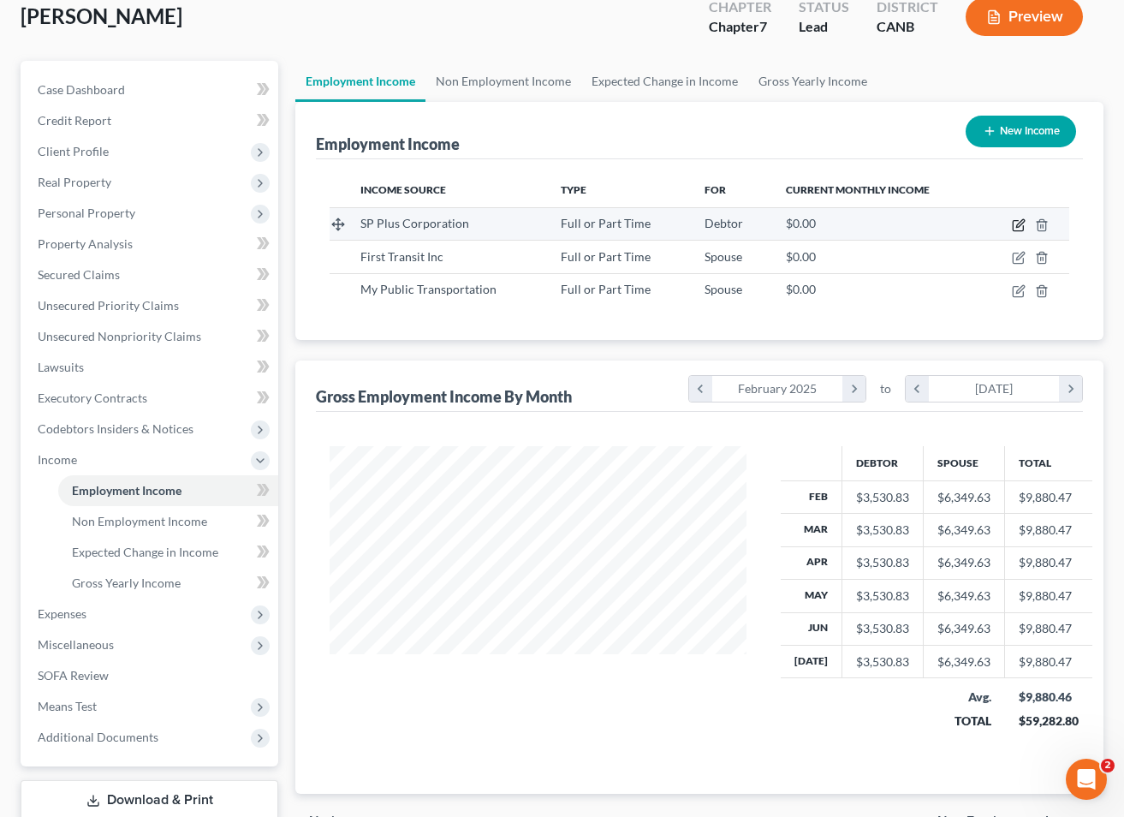
click at [1018, 222] on icon "button" at bounding box center [1019, 225] width 14 height 14
select select "0"
select select "14"
select select "2"
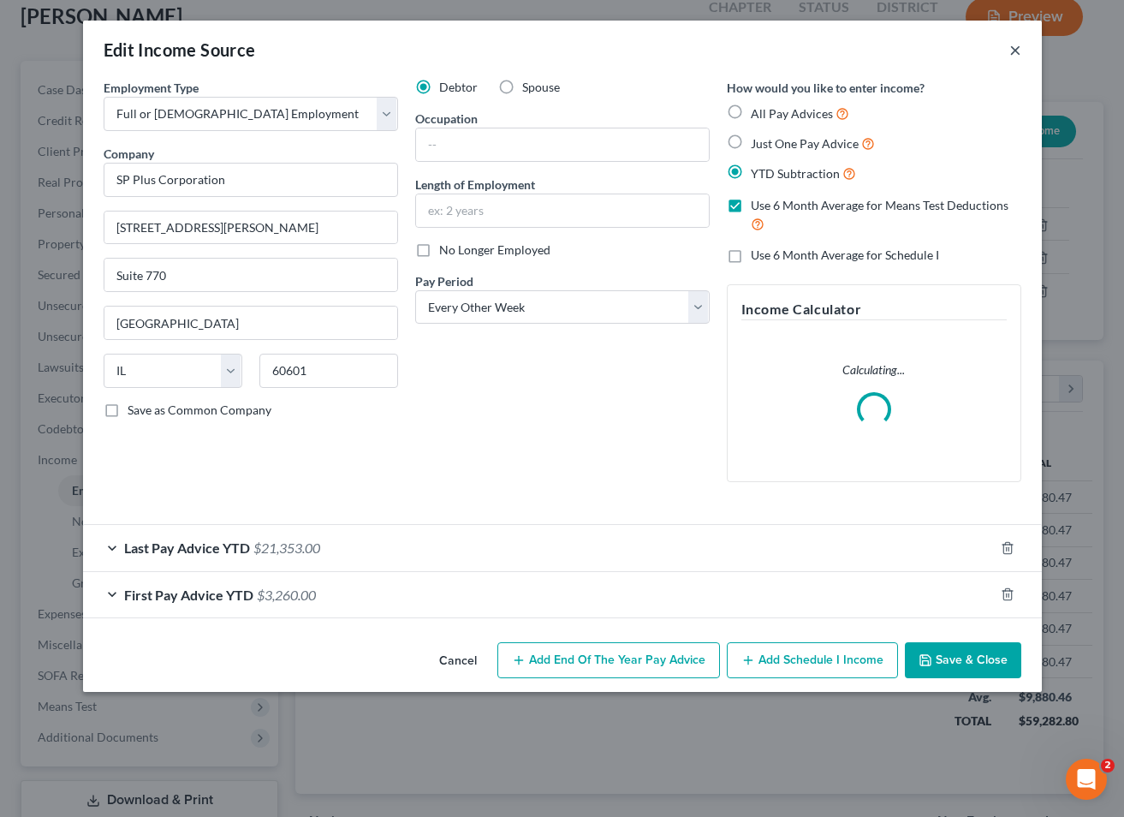
click at [1015, 51] on button "×" at bounding box center [1016, 49] width 12 height 21
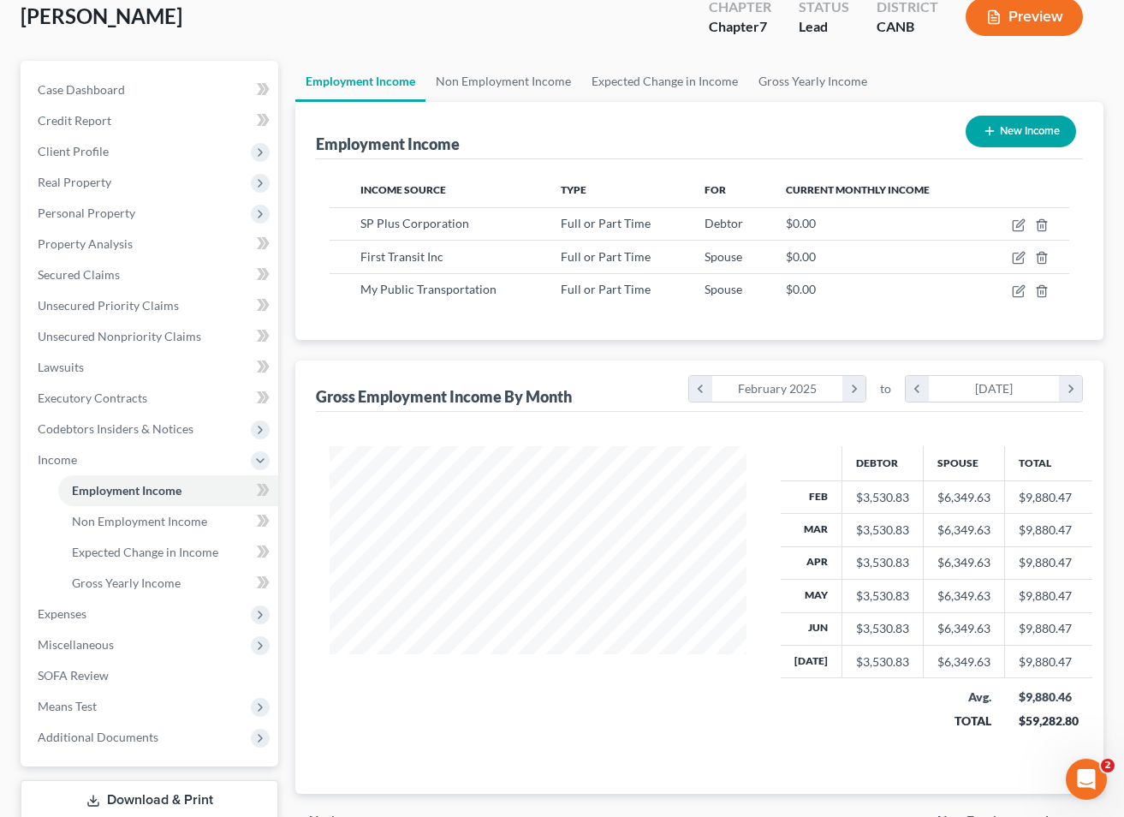
click at [1011, 15] on button "Preview" at bounding box center [1024, 16] width 117 height 39
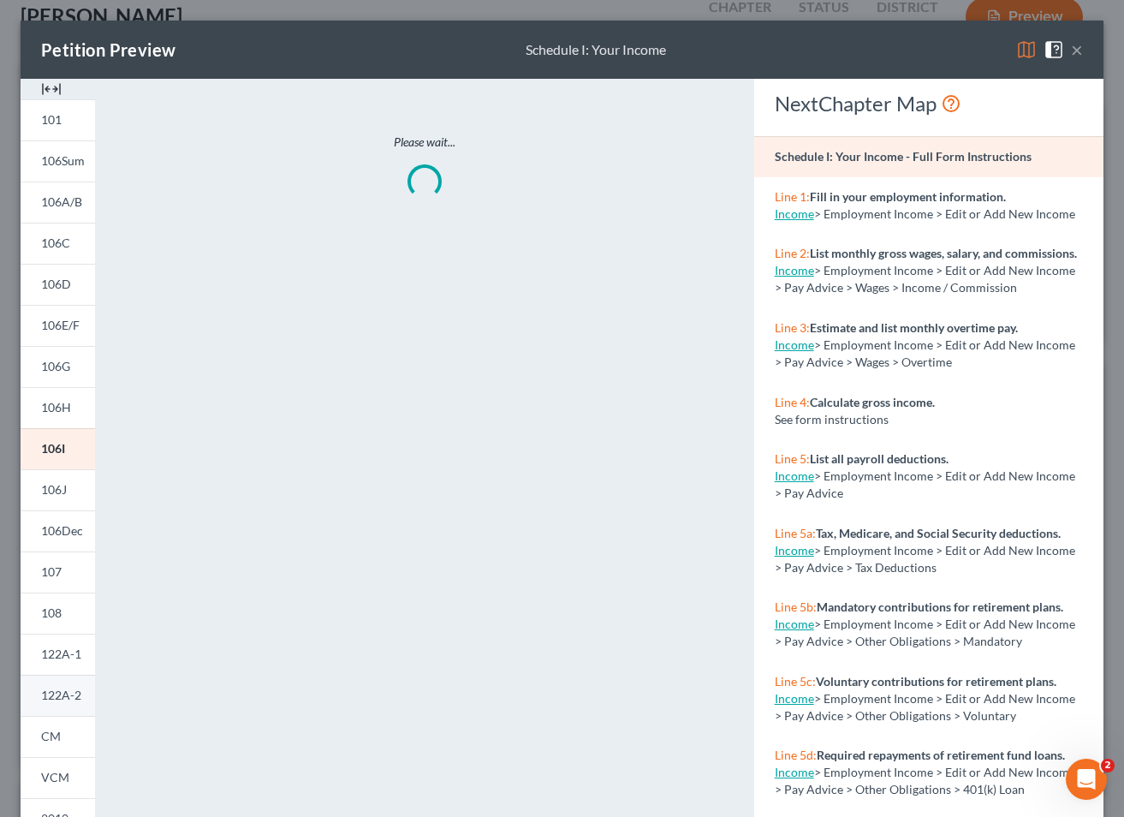
click at [71, 702] on span "122A-2" at bounding box center [61, 695] width 40 height 15
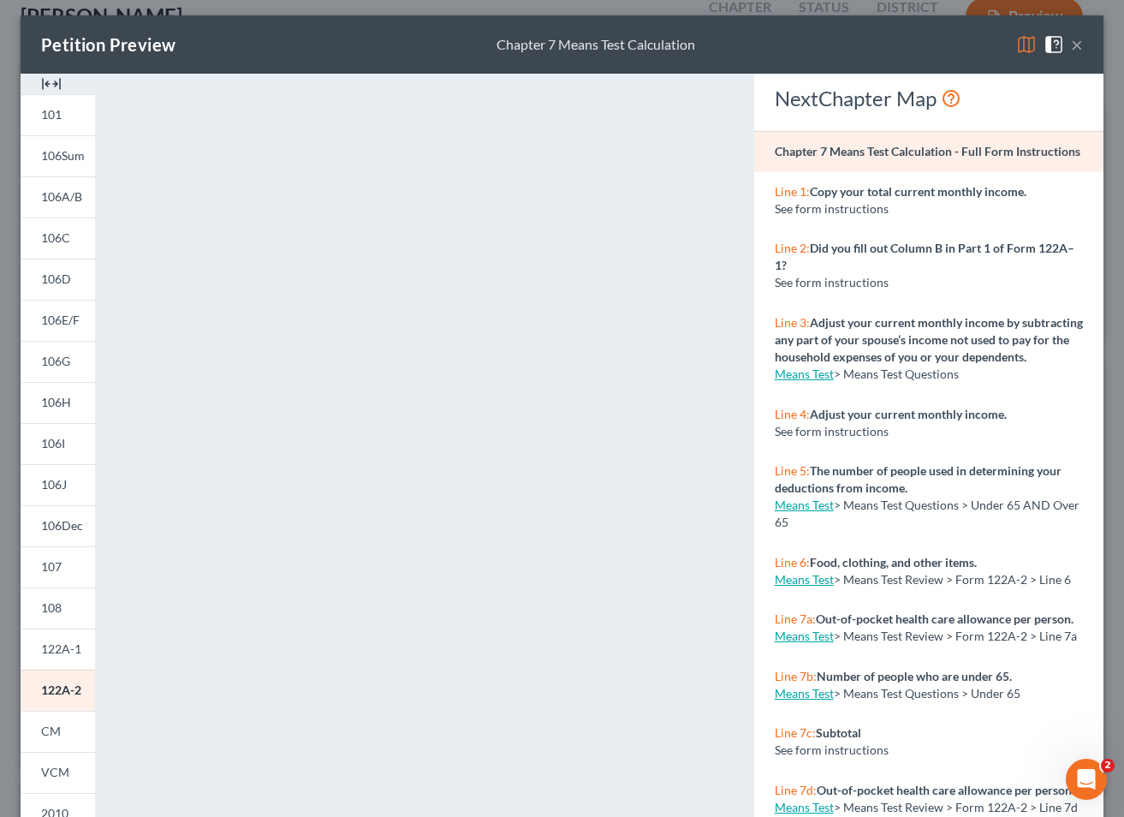
scroll to position [0, 0]
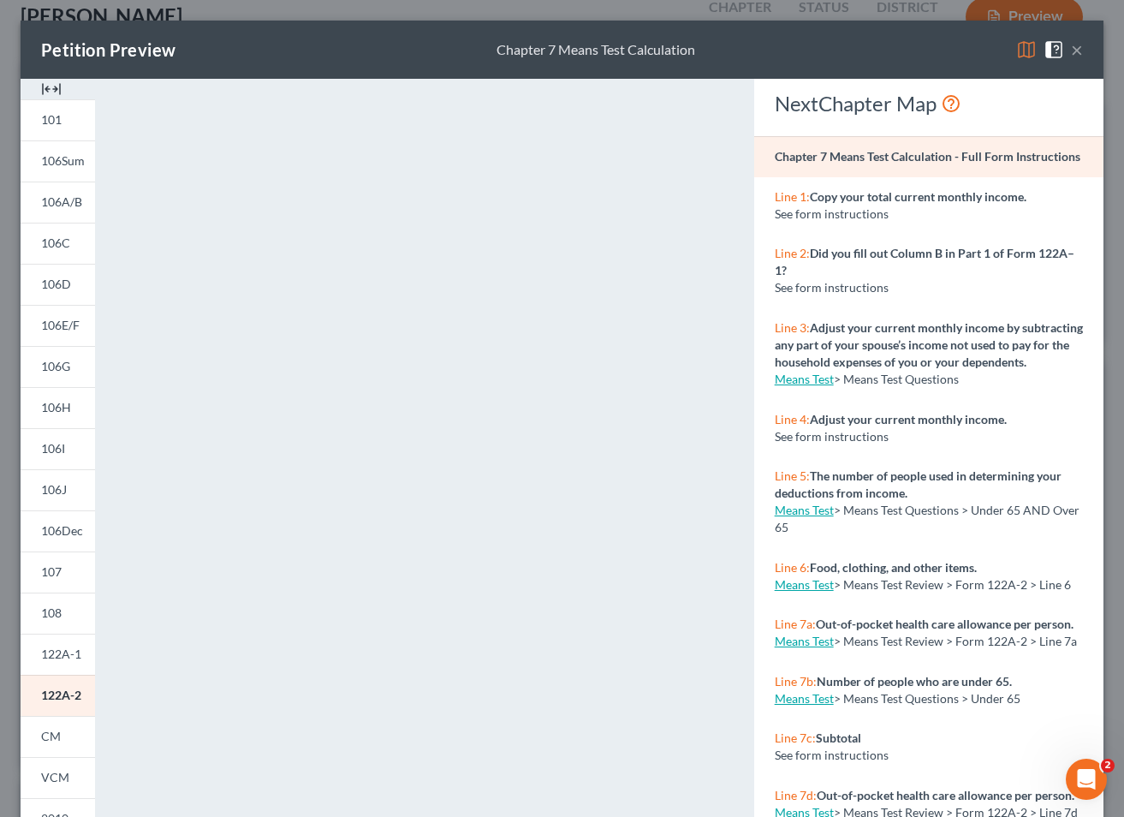
click at [1078, 50] on button "×" at bounding box center [1077, 49] width 12 height 21
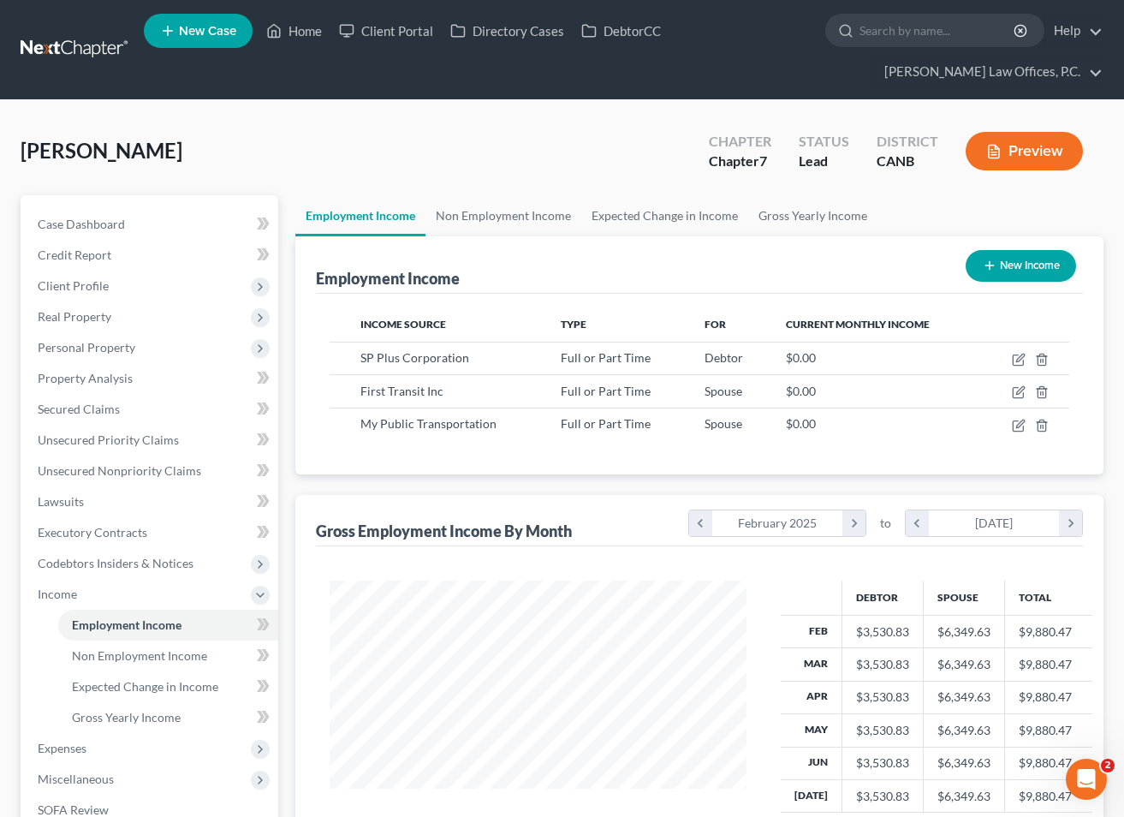
click at [227, 32] on span "New Case" at bounding box center [207, 31] width 57 height 13
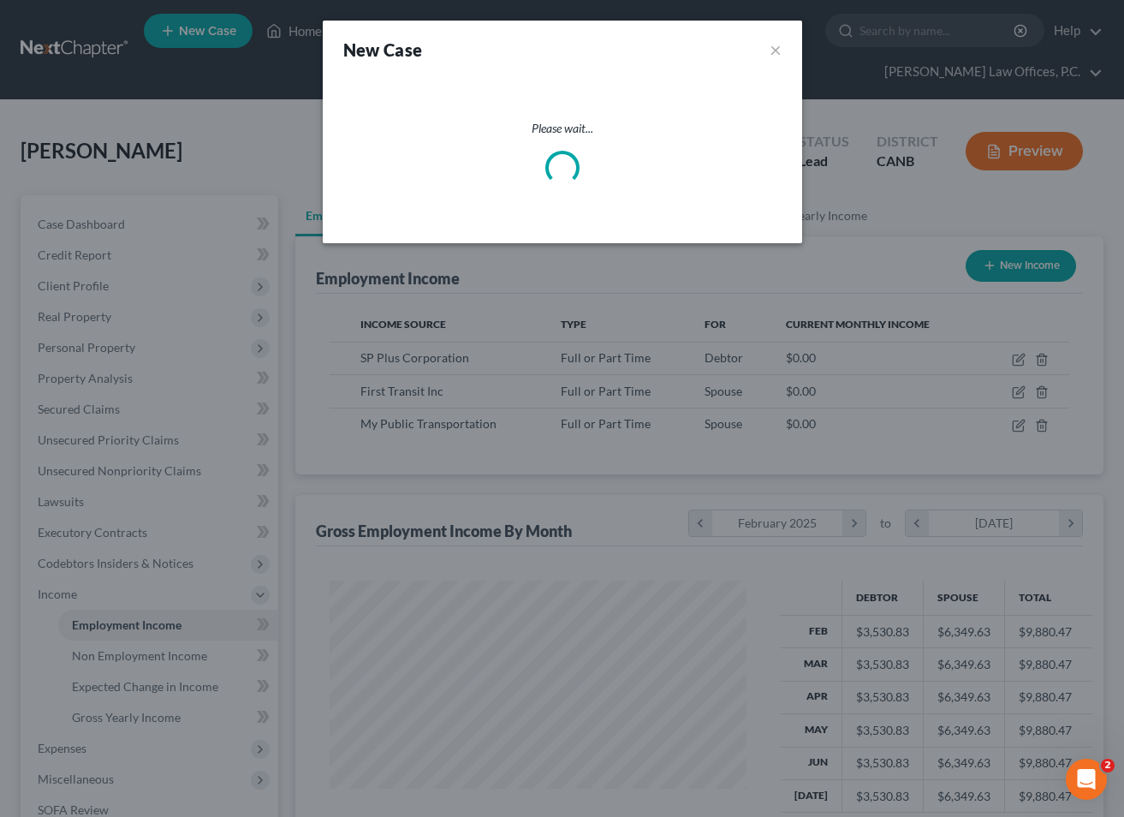
select select "9"
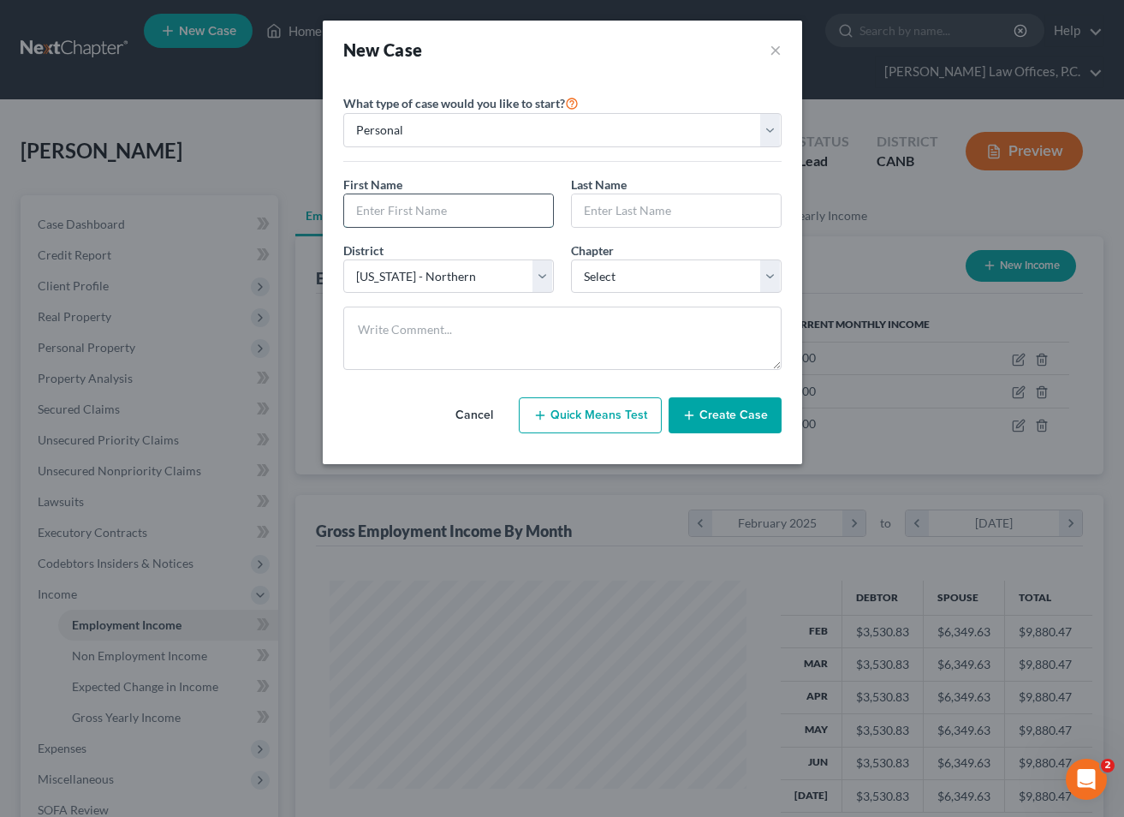
click at [445, 217] on input "text" at bounding box center [448, 210] width 209 height 33
type input "[PERSON_NAME]"
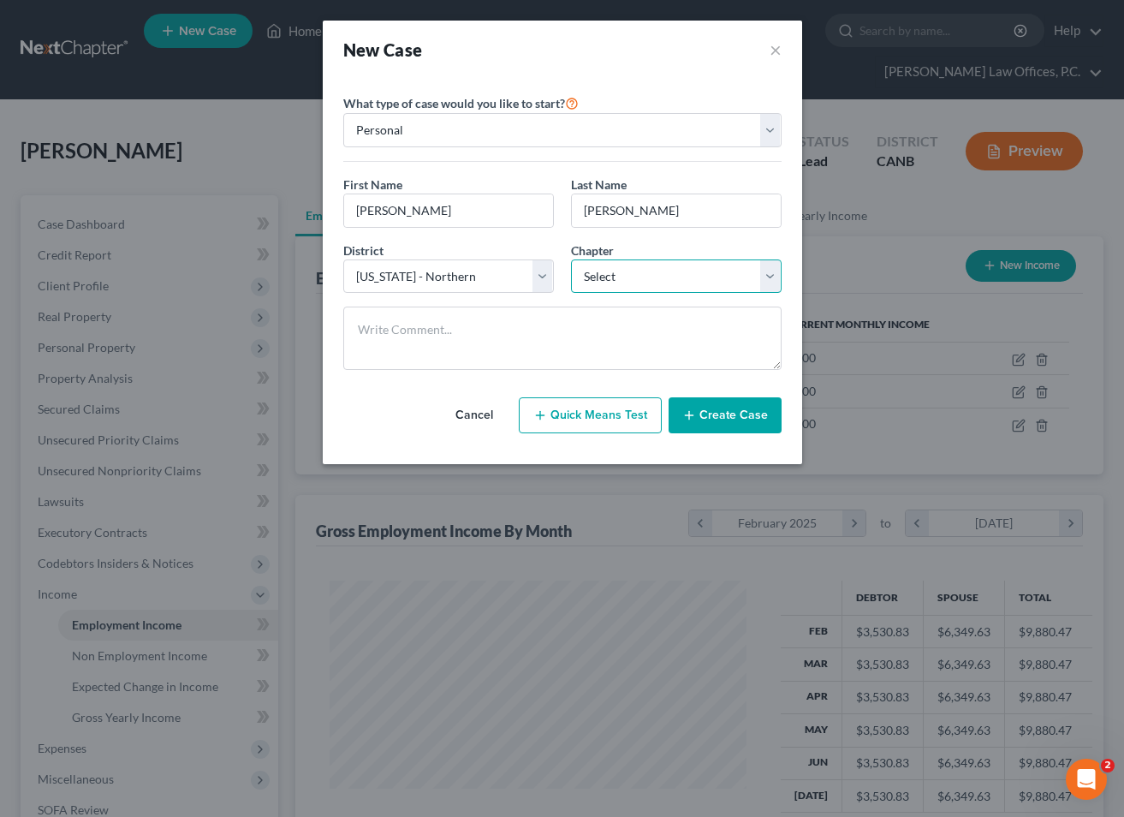
click at [593, 271] on select "Select 7 11 12 13" at bounding box center [676, 276] width 211 height 34
select select "0"
click at [724, 402] on button "Create Case" at bounding box center [725, 415] width 113 height 36
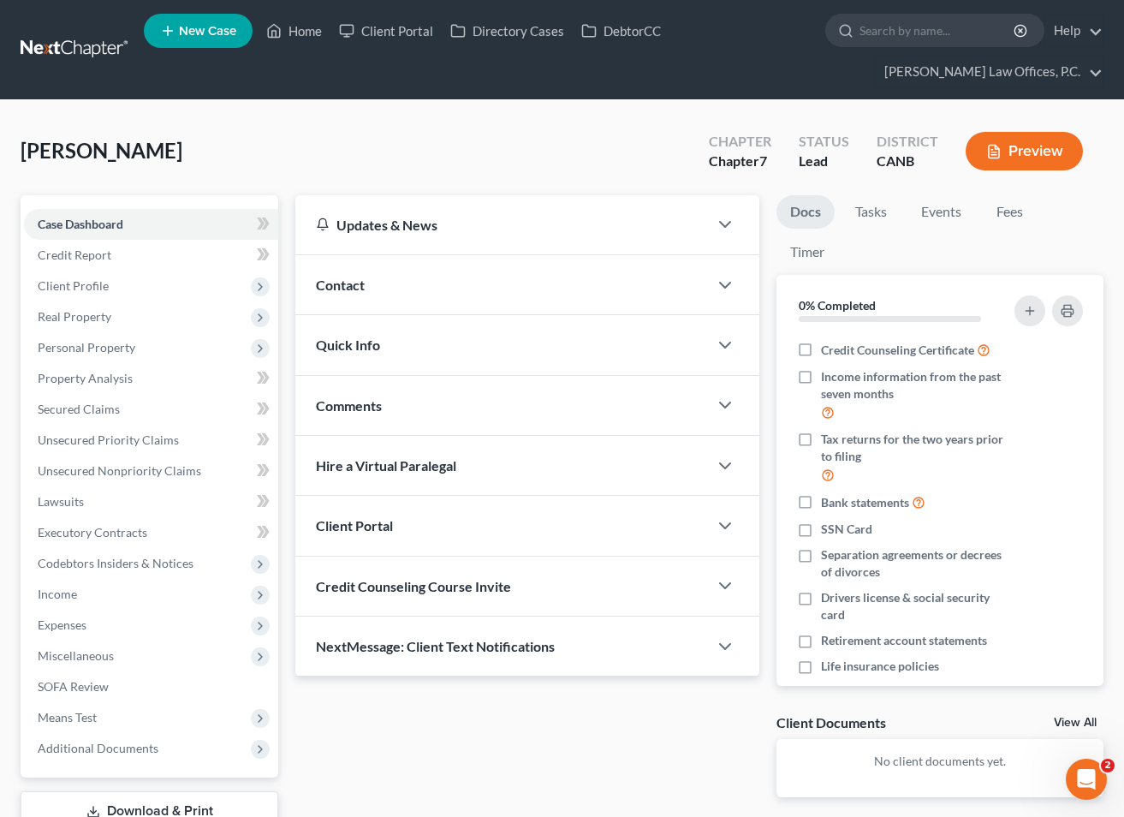
click at [368, 282] on div "Contact" at bounding box center [501, 284] width 413 height 59
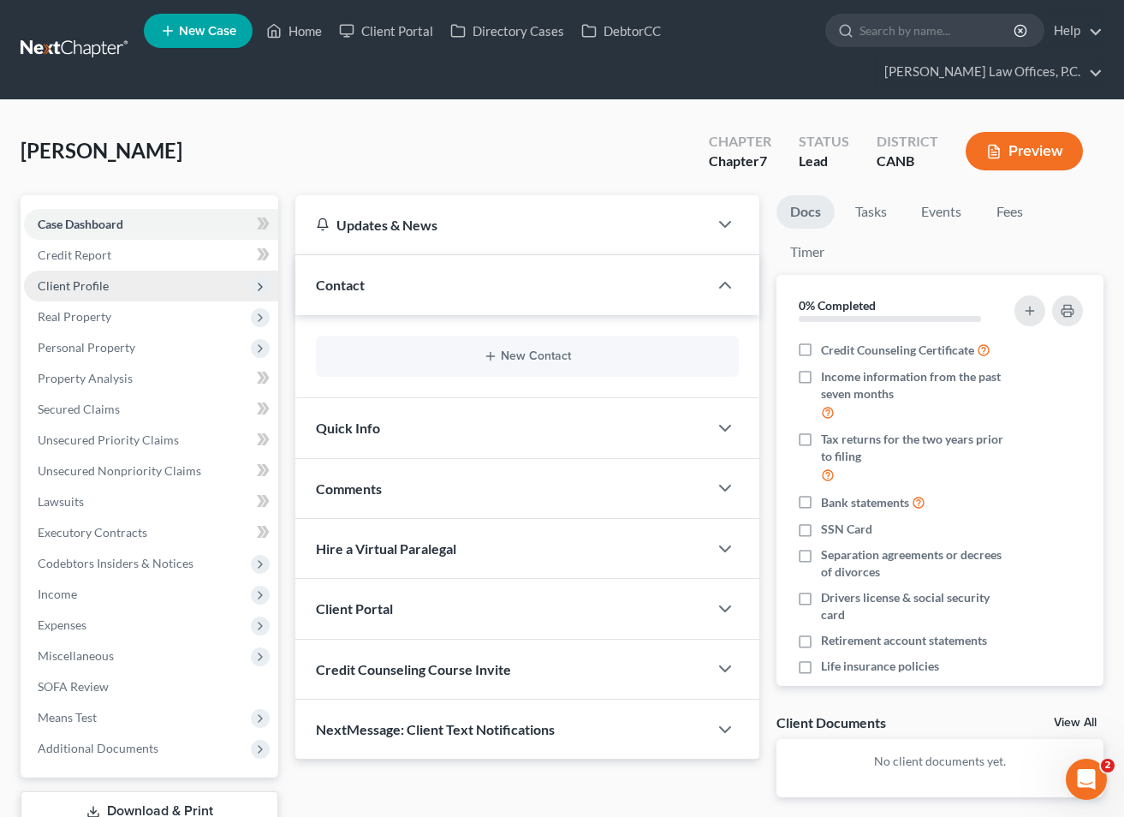
click at [122, 285] on span "Client Profile" at bounding box center [151, 286] width 254 height 31
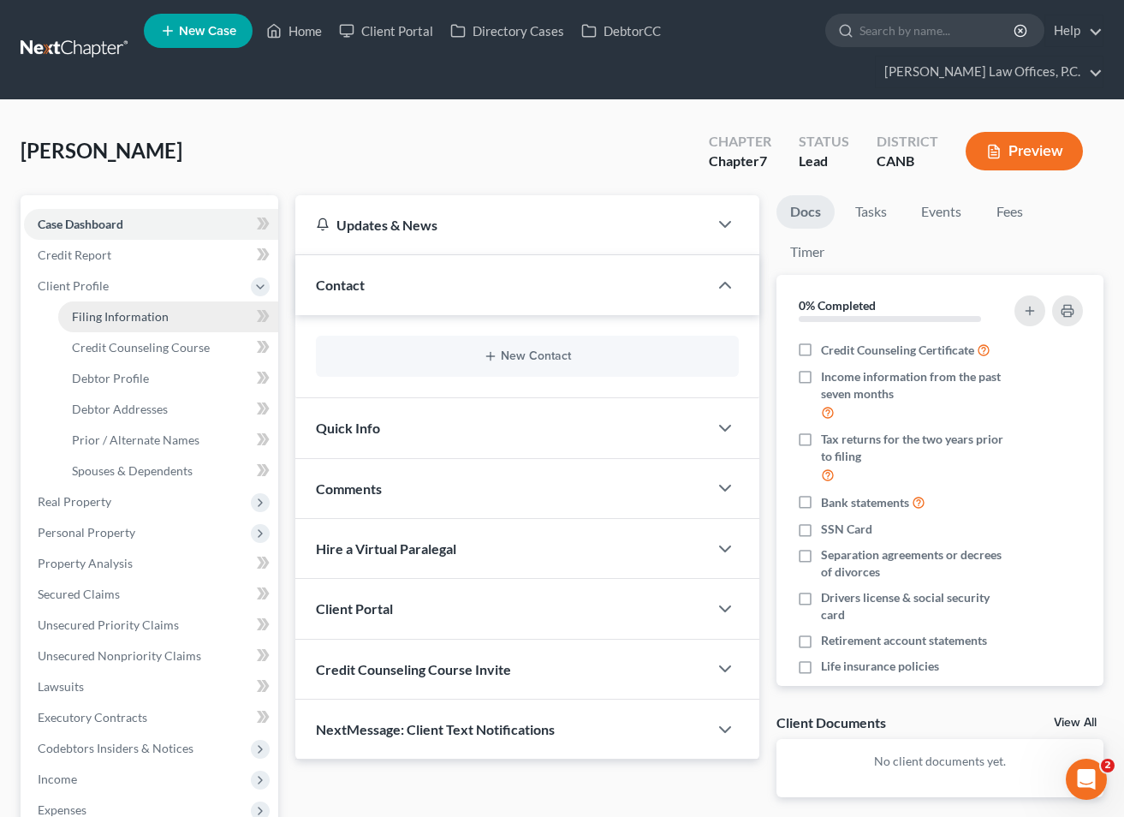
click at [191, 319] on link "Filing Information" at bounding box center [168, 316] width 220 height 31
select select "1"
select select "0"
select select "9"
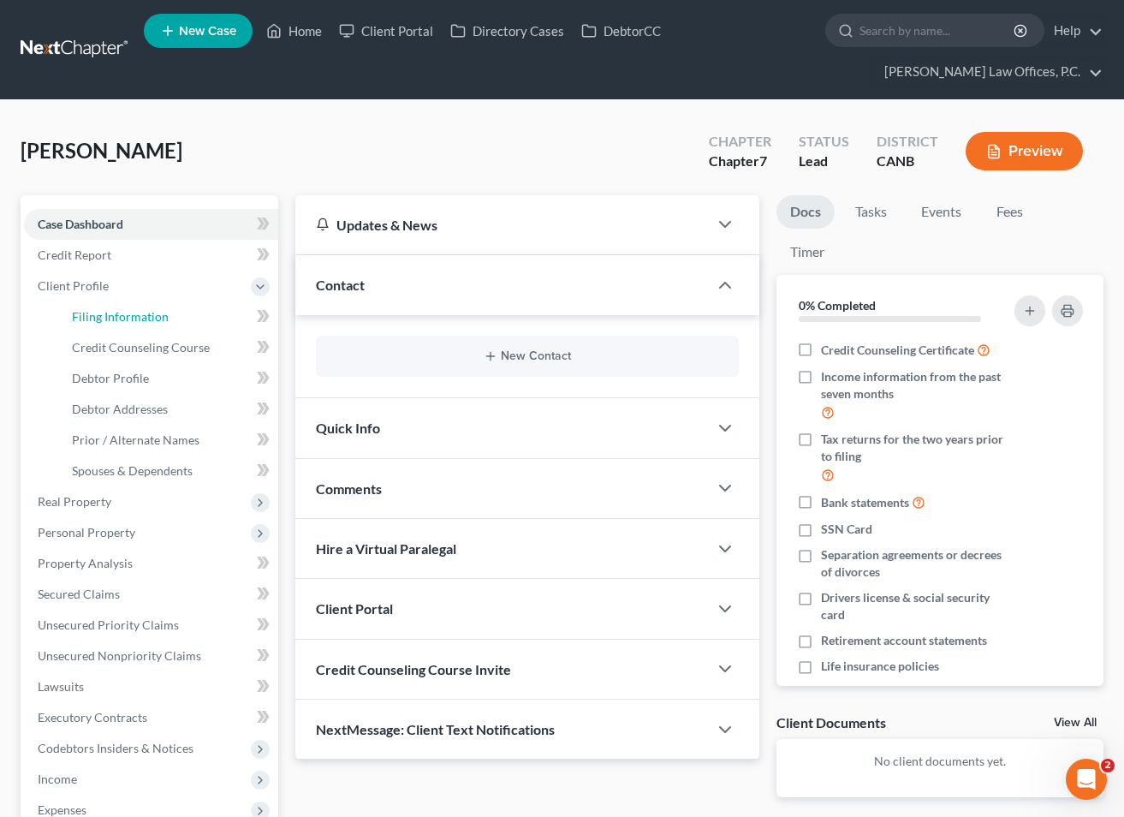
select select "0"
select select "4"
select select "0"
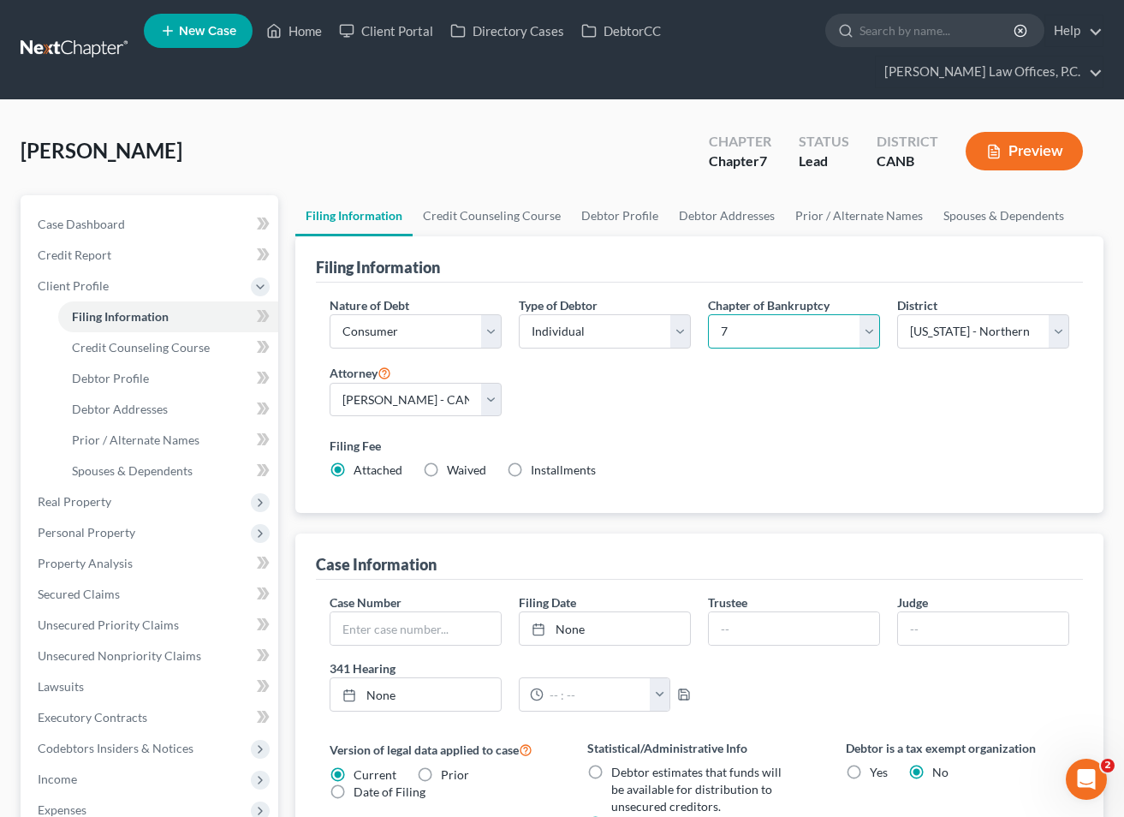
click at [742, 330] on select "Select 7 11 12 13" at bounding box center [794, 331] width 172 height 34
select select "3"
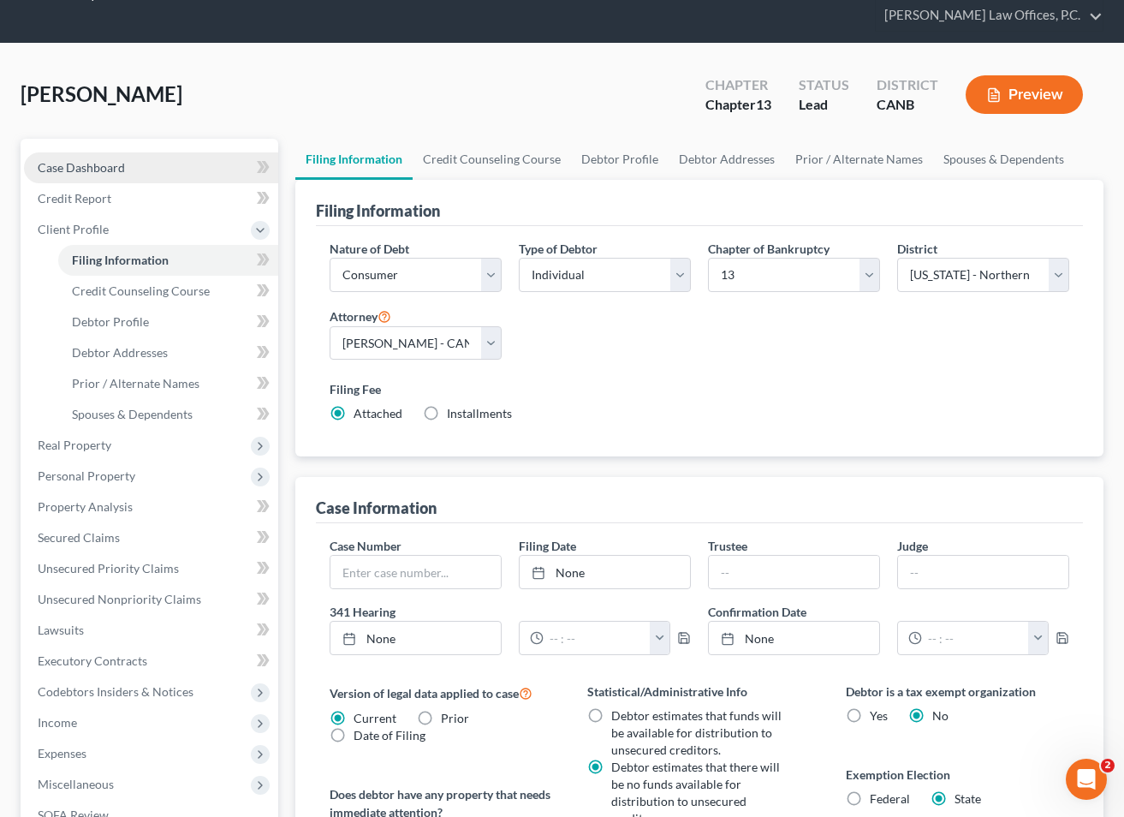
click at [119, 181] on link "Case Dashboard" at bounding box center [151, 167] width 254 height 31
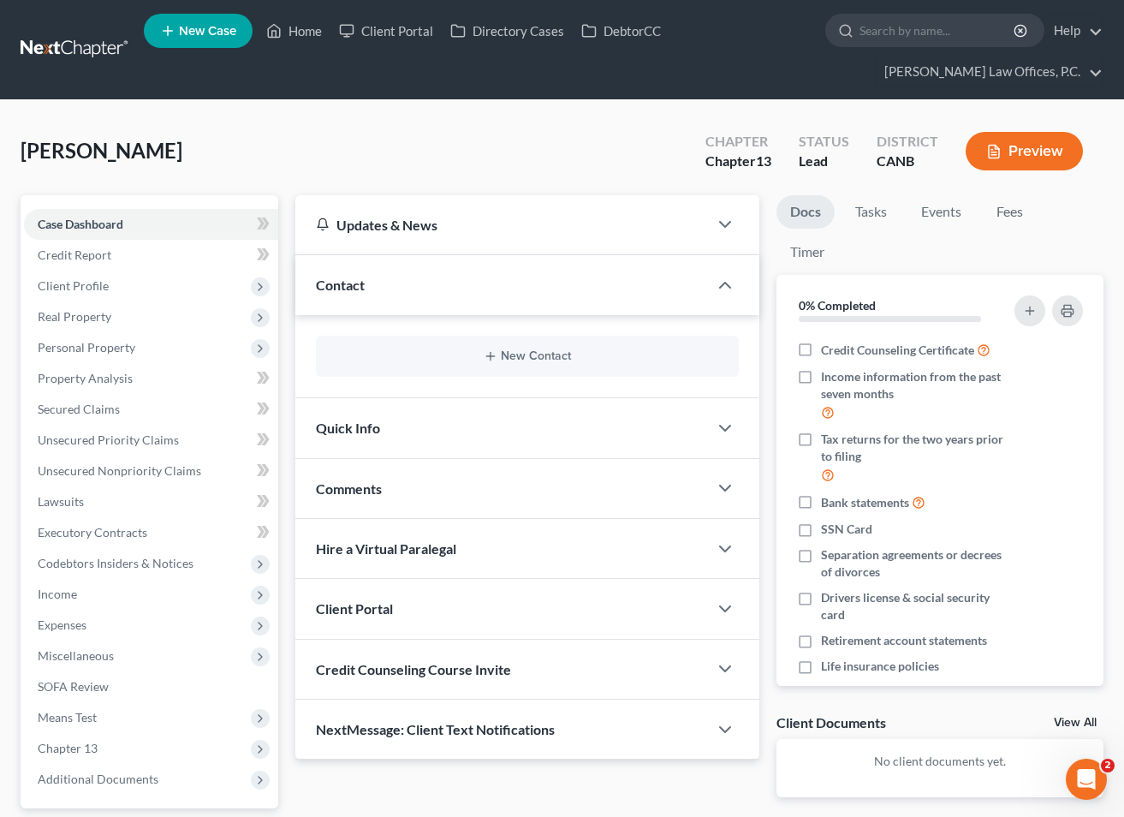
click at [518, 363] on div "New Contact" at bounding box center [527, 356] width 423 height 41
click at [499, 360] on button "New Contact" at bounding box center [528, 356] width 396 height 14
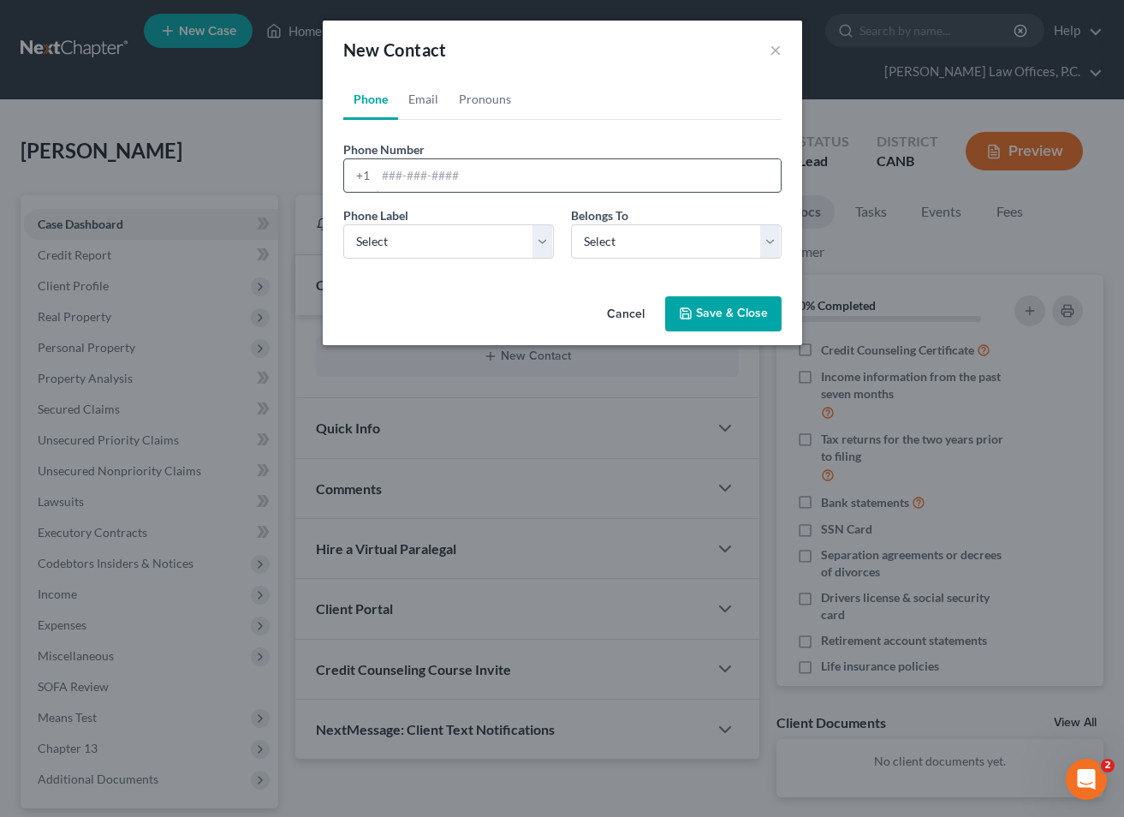
click at [560, 174] on input "tel" at bounding box center [578, 175] width 405 height 33
click at [414, 99] on link "Email" at bounding box center [423, 99] width 51 height 41
click at [438, 162] on input "email" at bounding box center [578, 175] width 405 height 33
paste input "[EMAIL_ADDRESS][DOMAIN_NAME]"
type input "[EMAIL_ADDRESS][DOMAIN_NAME]"
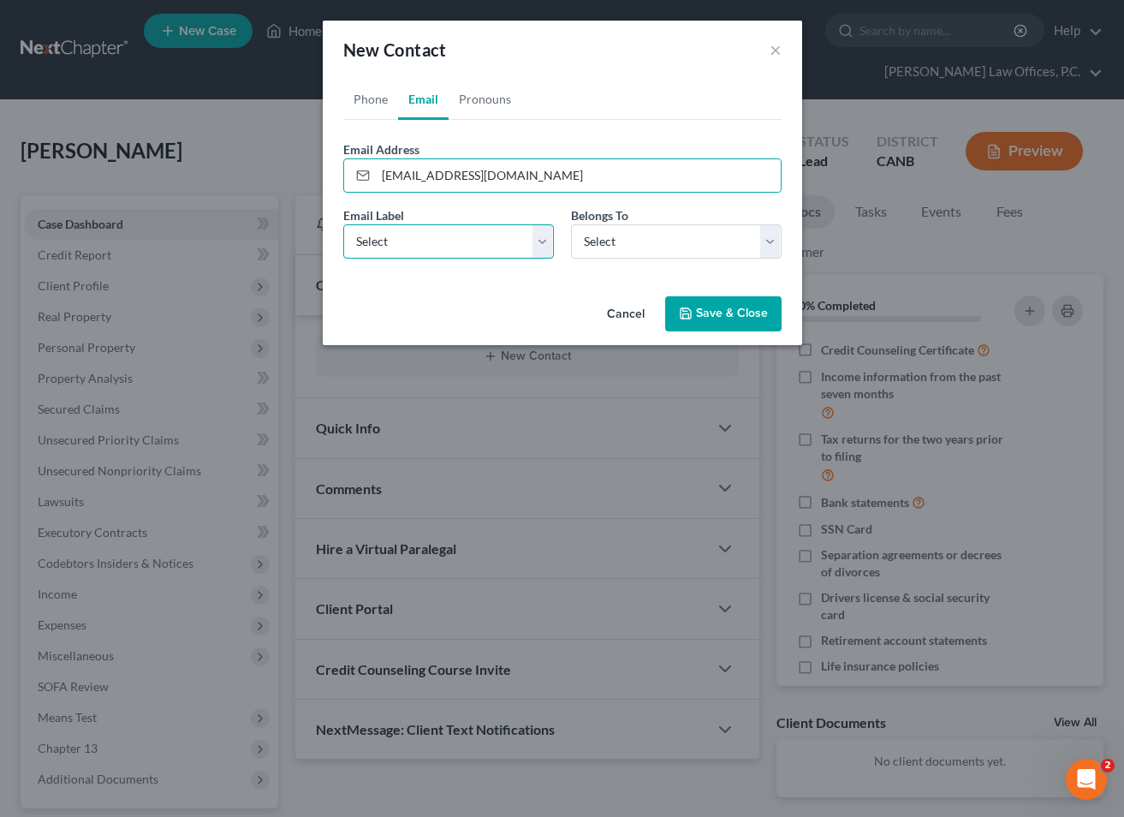
click at [431, 235] on select "Select Home Work Other" at bounding box center [448, 241] width 211 height 34
select select "0"
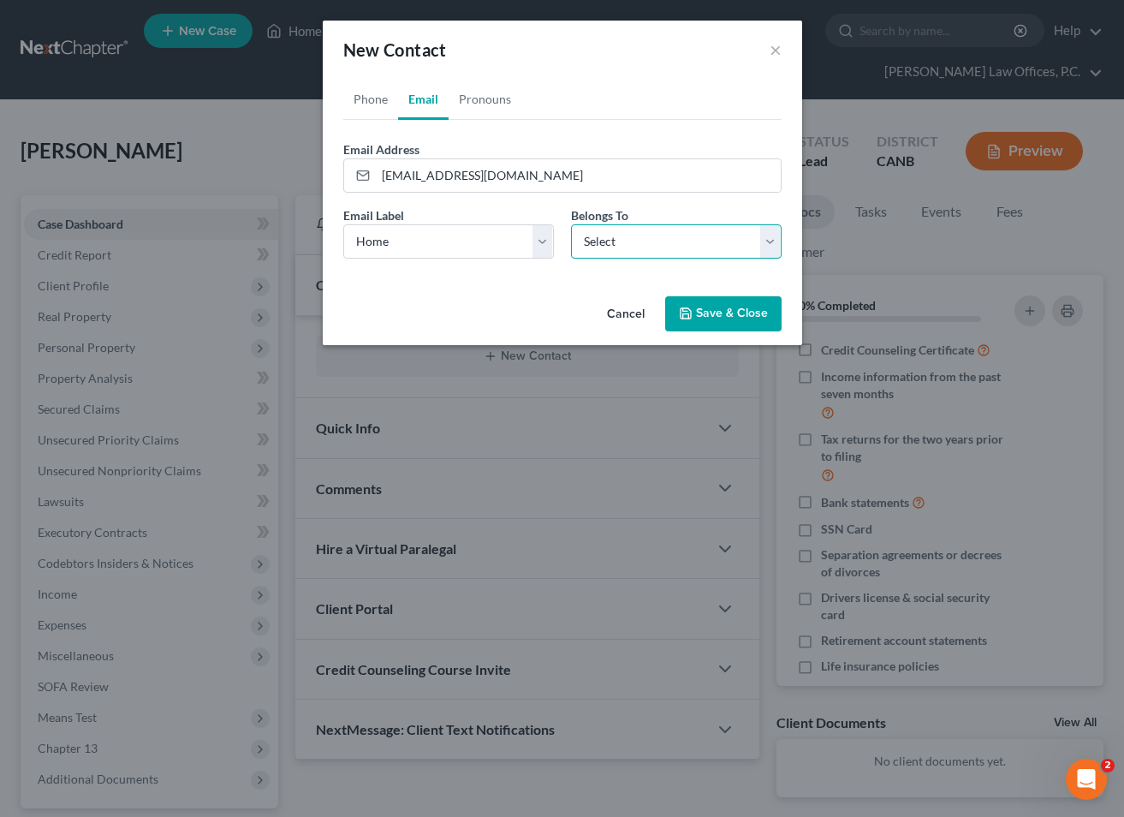
click at [587, 253] on select "Select Client Other" at bounding box center [676, 241] width 211 height 34
select select "0"
click at [700, 314] on button "Save & Close" at bounding box center [723, 314] width 116 height 36
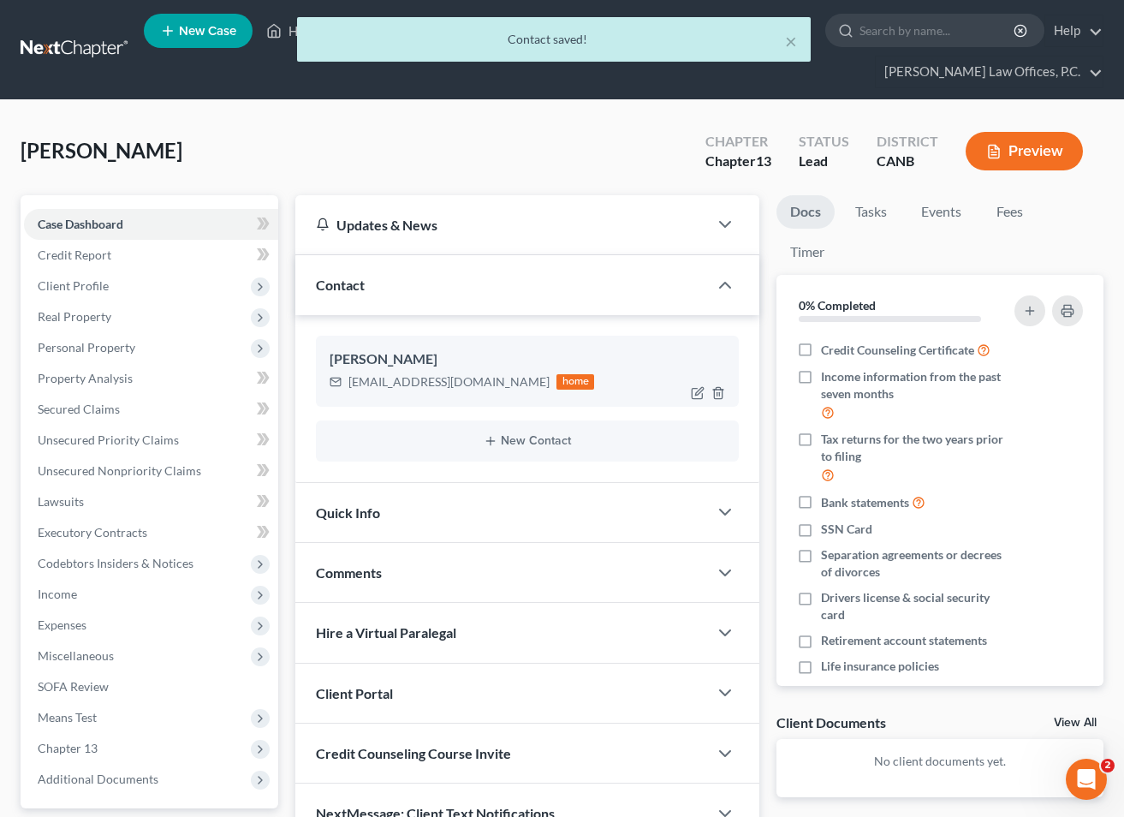
click at [706, 402] on div at bounding box center [711, 392] width 55 height 27
click at [701, 394] on icon "button" at bounding box center [698, 393] width 14 height 14
select select "0"
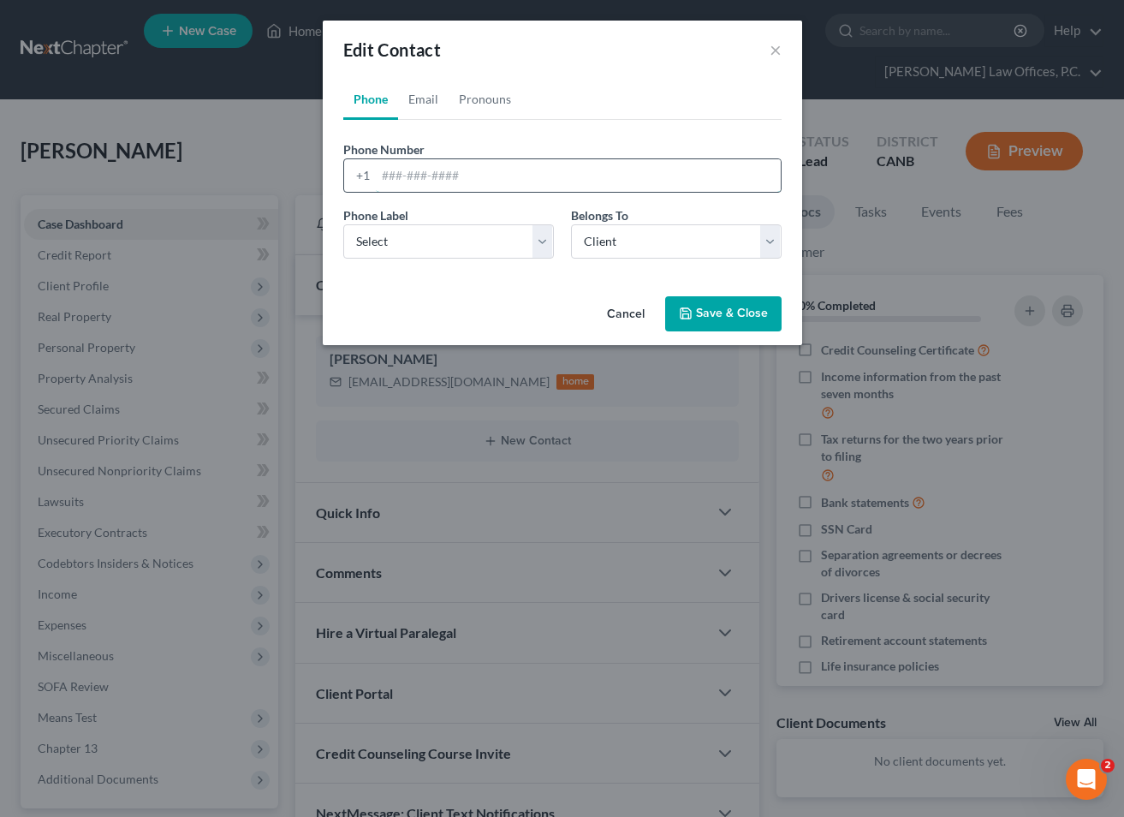
click at [427, 183] on input "tel" at bounding box center [578, 175] width 405 height 33
paste input "5107086327"
type input "5107086327"
click at [426, 233] on select "Select Mobile Home Work Other" at bounding box center [448, 241] width 211 height 34
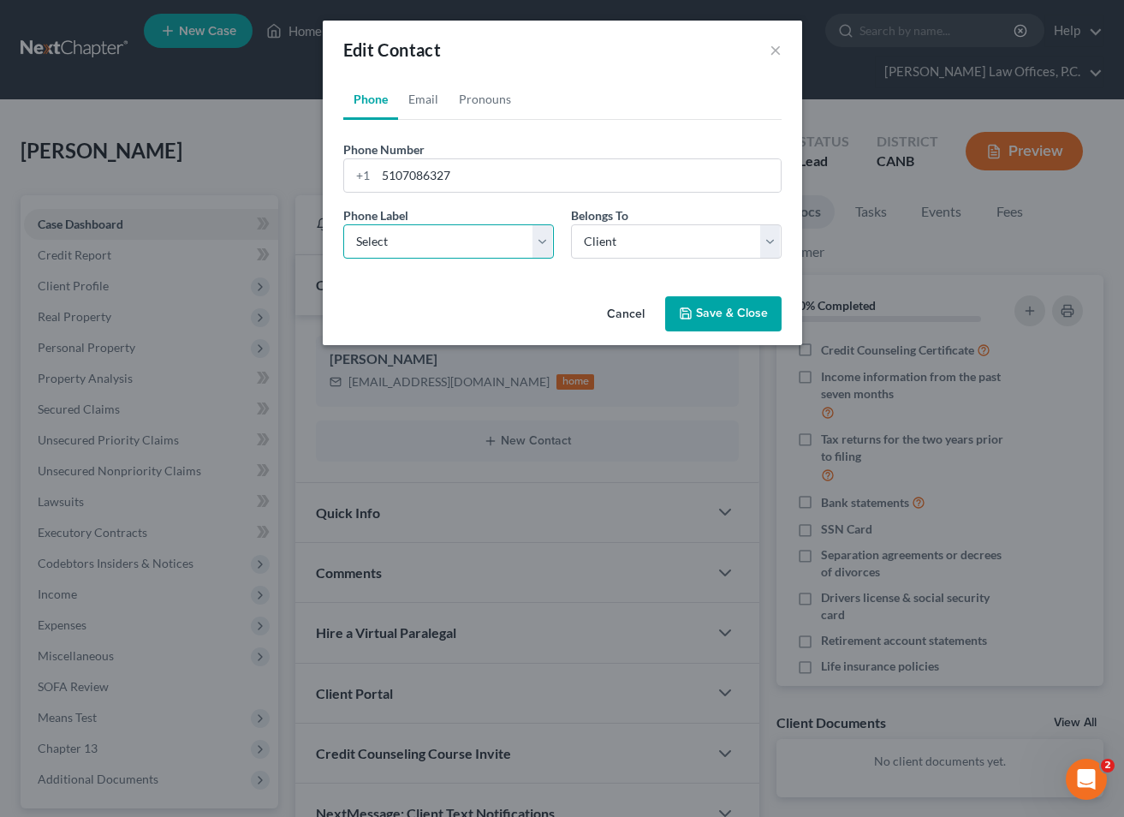
select select "0"
click at [708, 306] on button "Save & Close" at bounding box center [723, 314] width 116 height 36
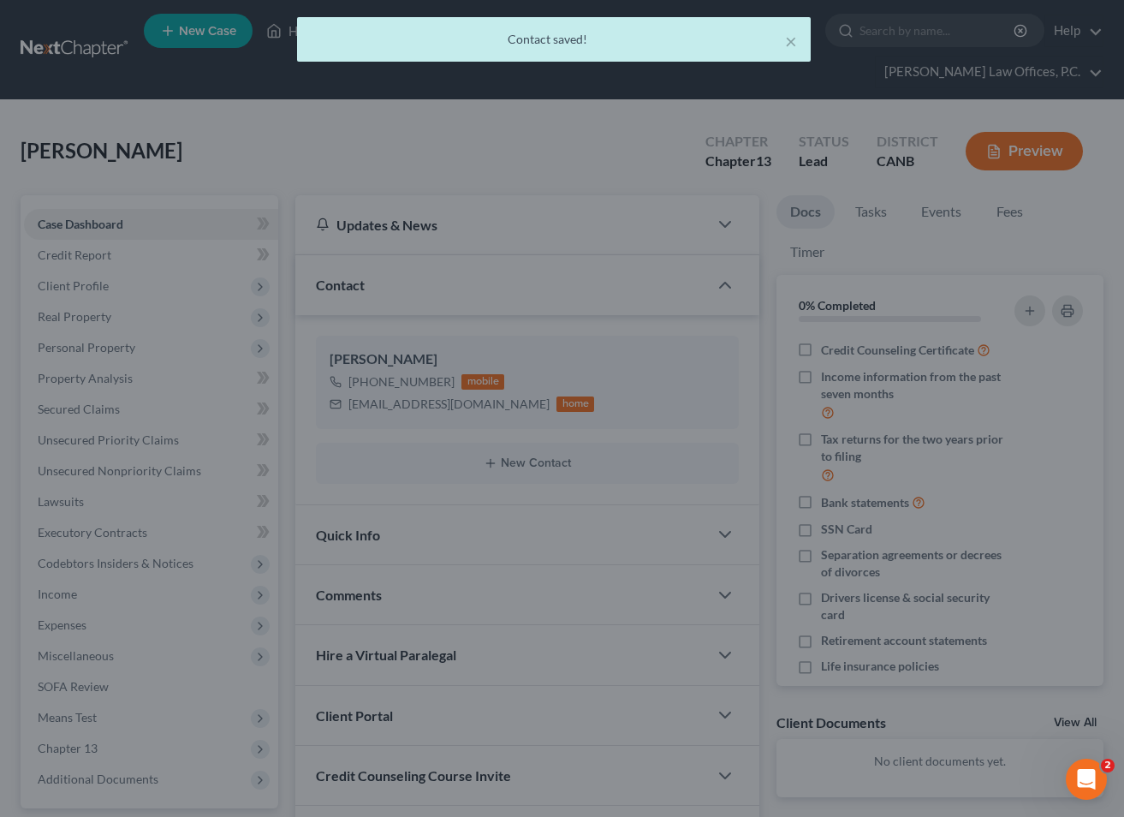
scroll to position [153, 0]
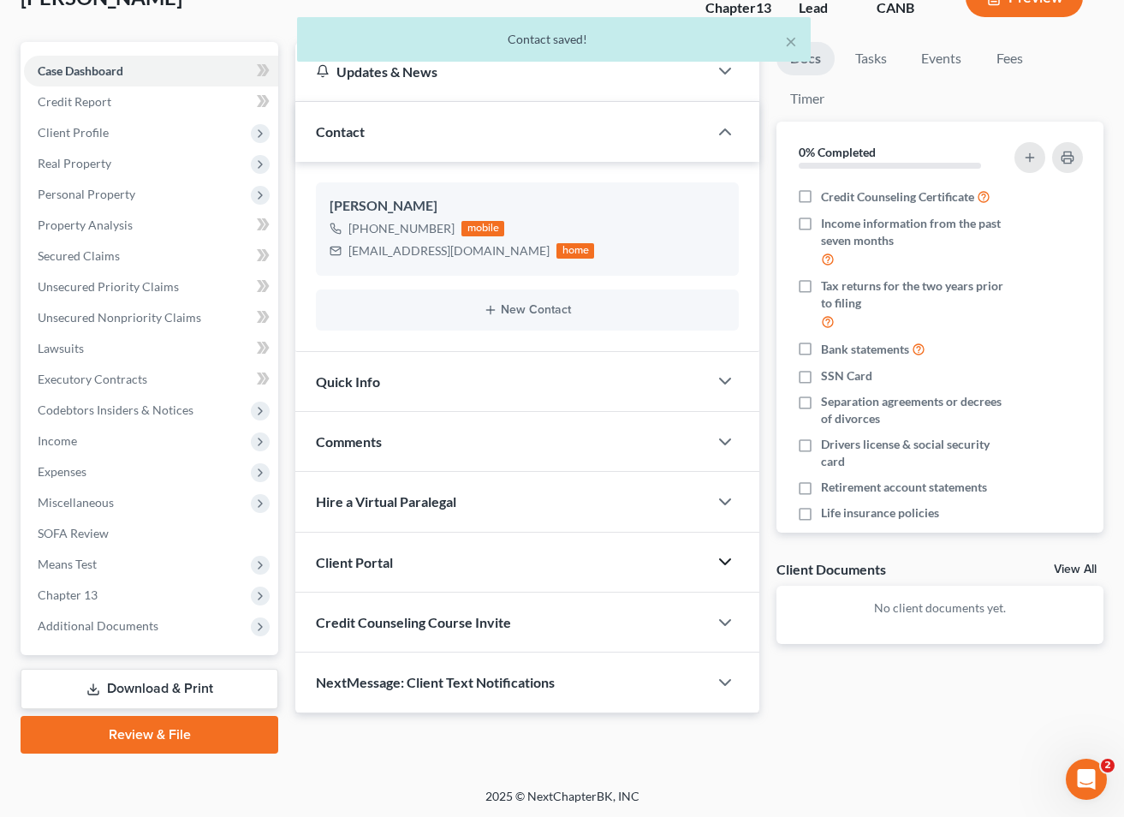
click at [718, 552] on icon "button" at bounding box center [725, 561] width 21 height 21
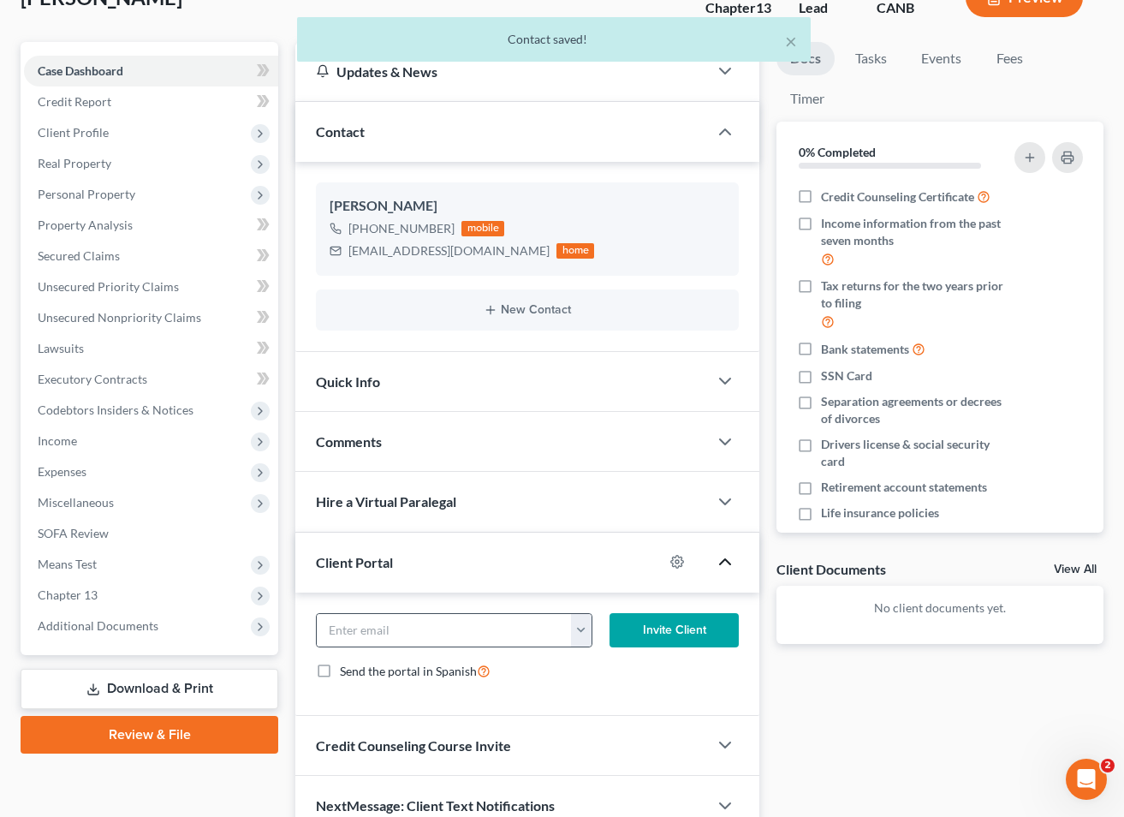
click at [580, 639] on button "button" at bounding box center [581, 630] width 21 height 33
click at [609, 671] on link "[EMAIL_ADDRESS][DOMAIN_NAME]" at bounding box center [688, 667] width 234 height 29
type input "[EMAIL_ADDRESS][DOMAIN_NAME]"
click at [655, 637] on button "Invite Client" at bounding box center [674, 630] width 129 height 34
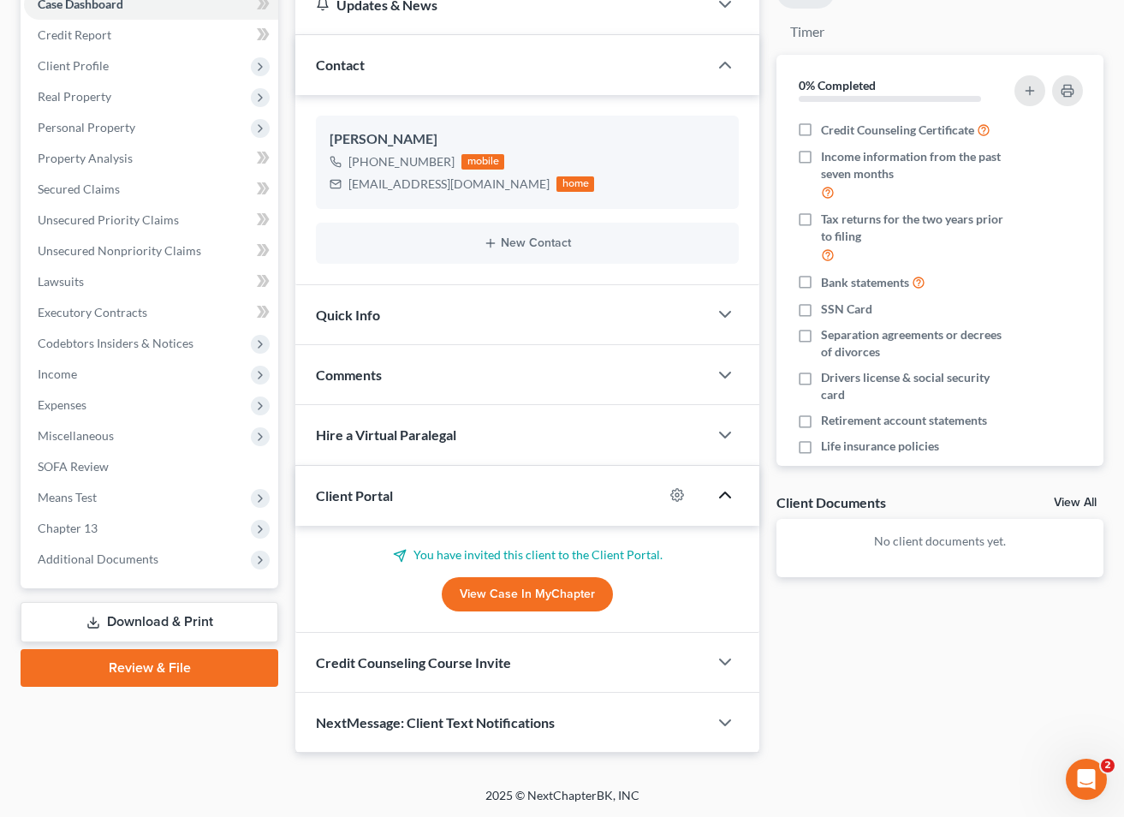
click at [669, 658] on div "Credit Counseling Course Invite" at bounding box center [501, 662] width 413 height 59
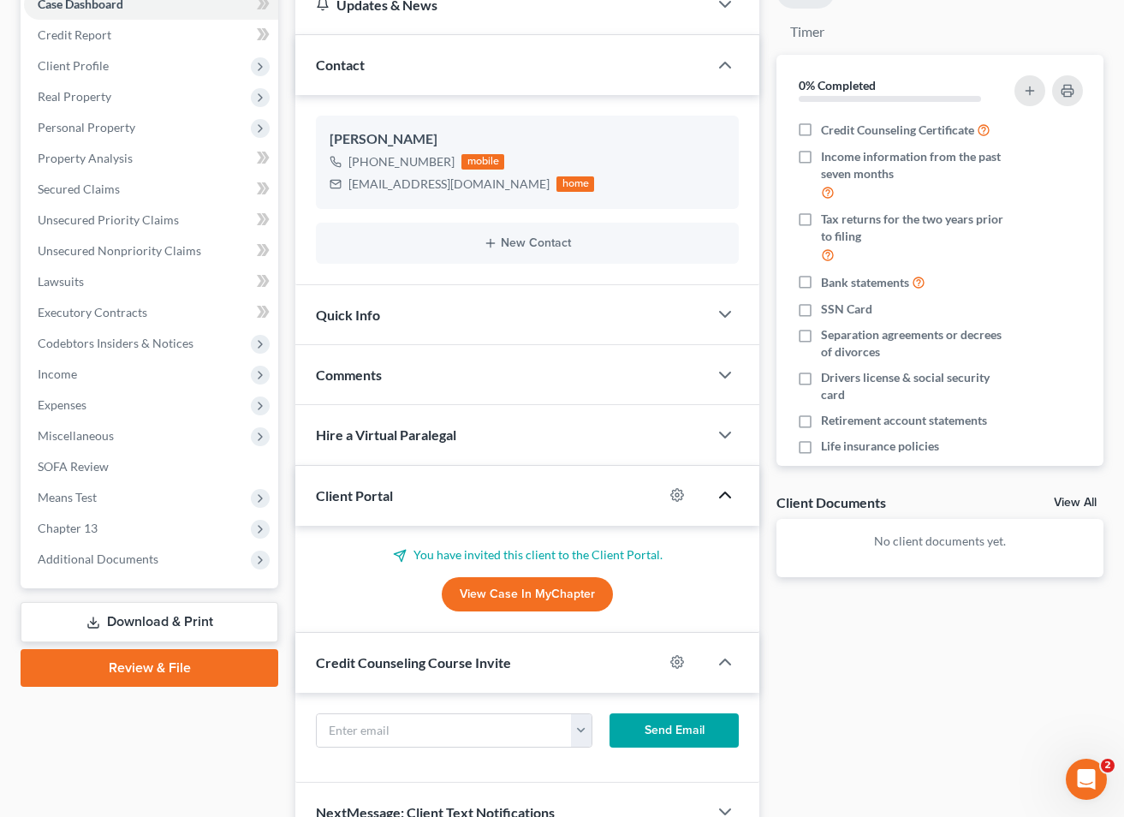
scroll to position [302, 0]
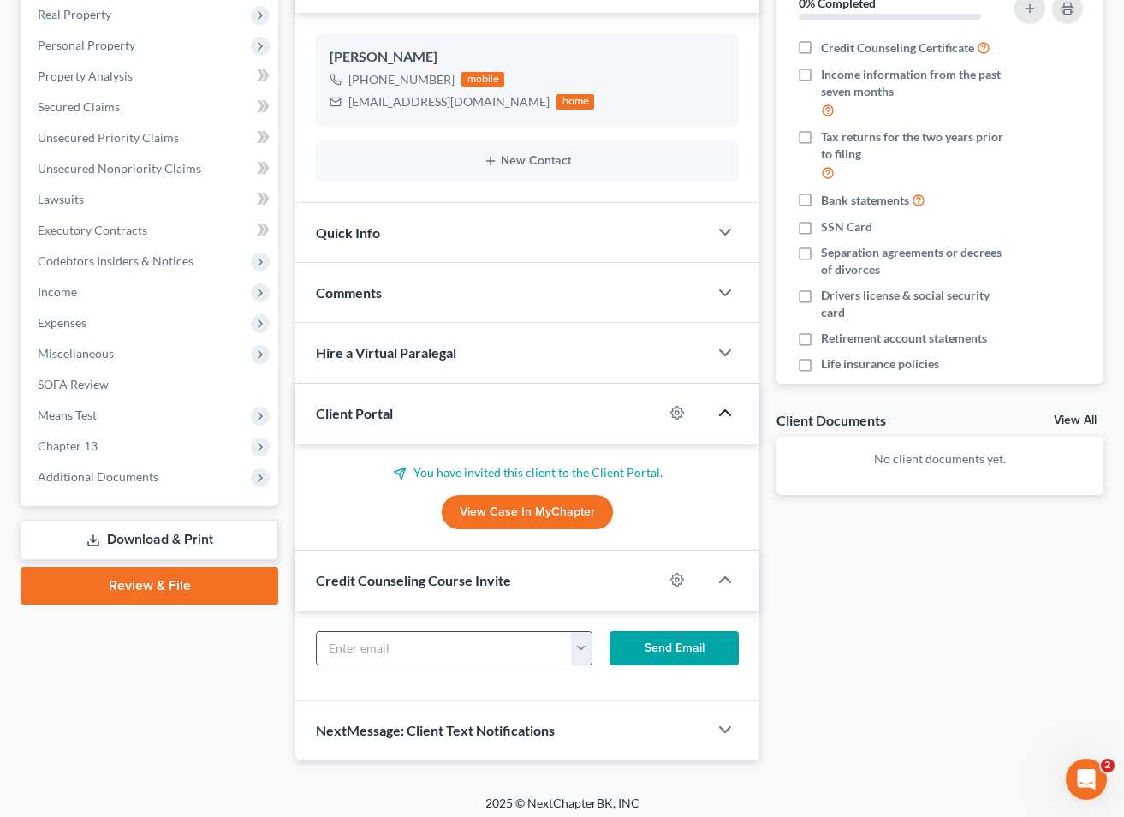
click at [586, 645] on button "button" at bounding box center [581, 648] width 21 height 33
click at [618, 685] on link "[EMAIL_ADDRESS][DOMAIN_NAME]" at bounding box center [688, 685] width 234 height 29
type input "[EMAIL_ADDRESS][DOMAIN_NAME]"
click at [652, 645] on button "Send Email" at bounding box center [674, 648] width 129 height 34
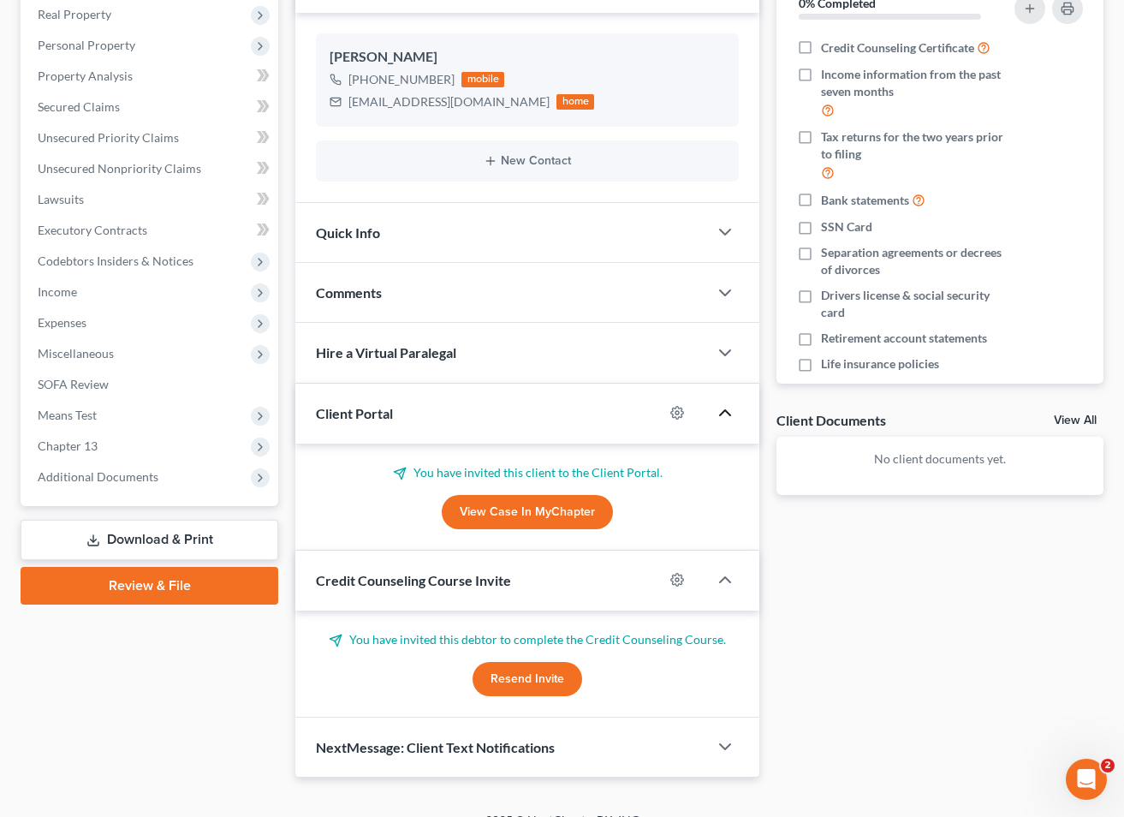
scroll to position [0, 0]
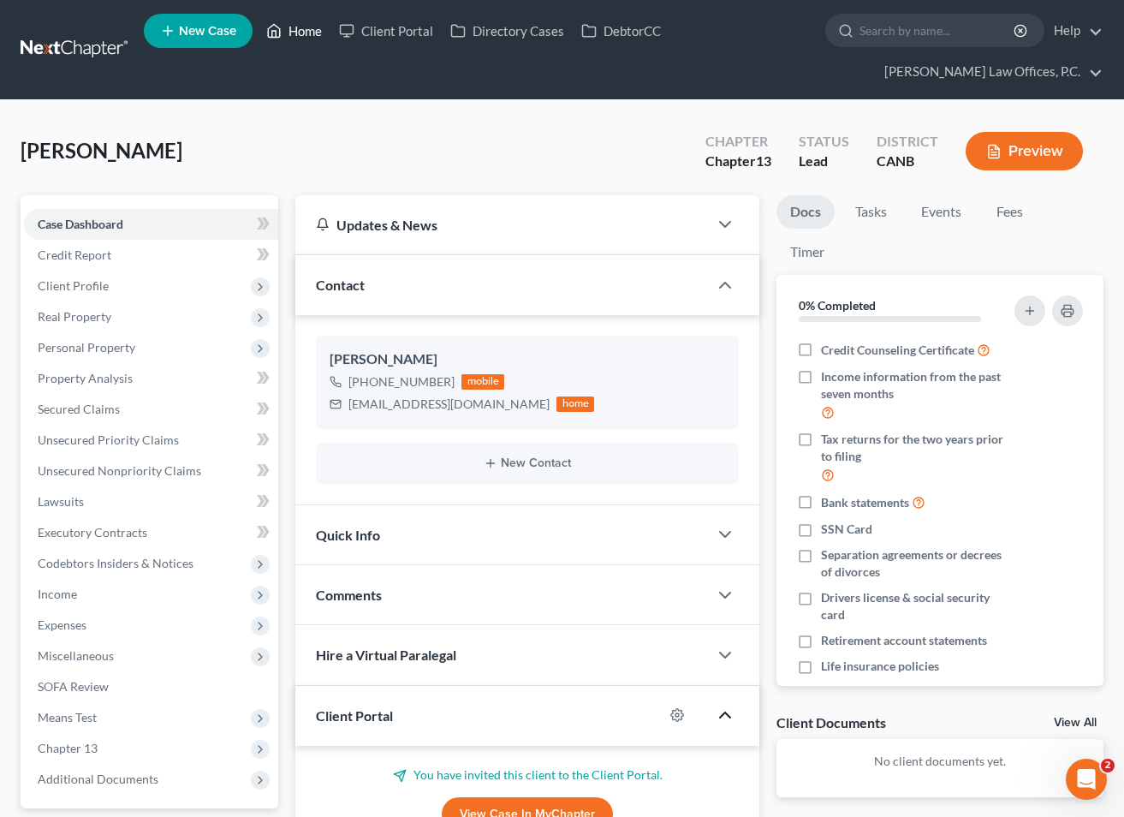
click at [306, 45] on link "Home" at bounding box center [294, 30] width 73 height 31
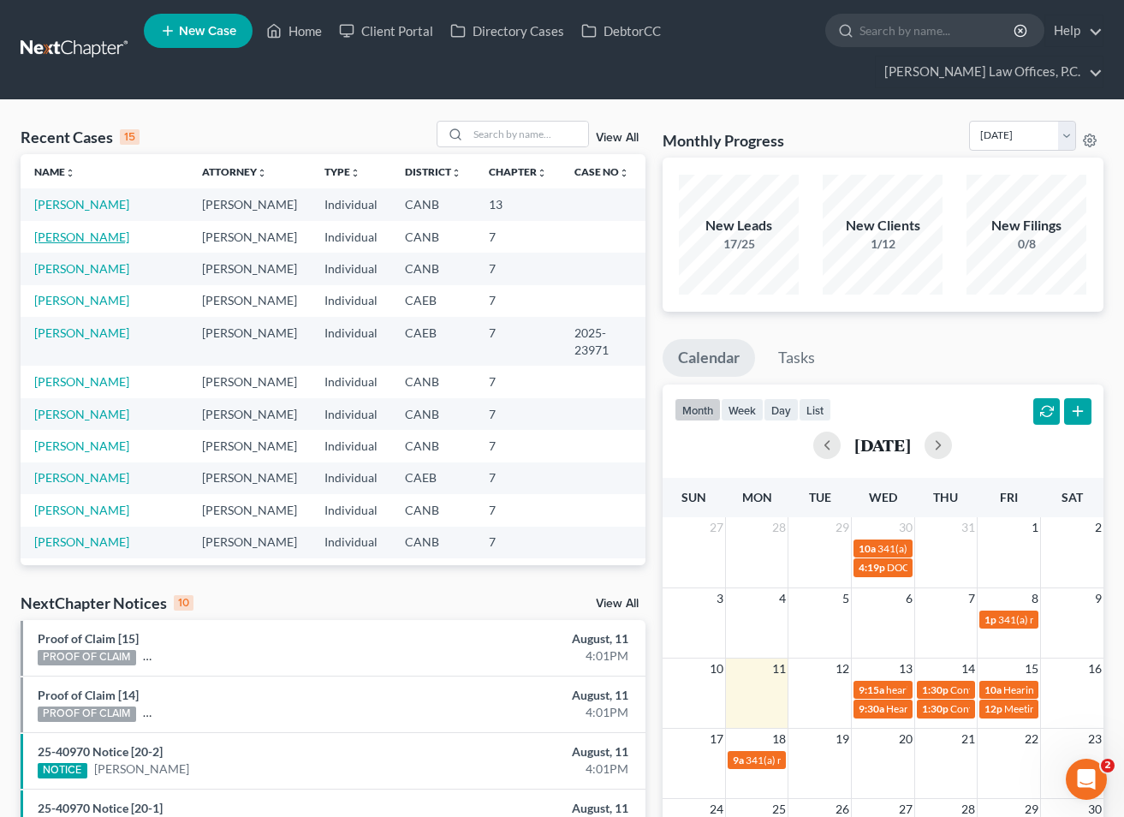
click at [102, 240] on link "[PERSON_NAME]" at bounding box center [81, 236] width 95 height 15
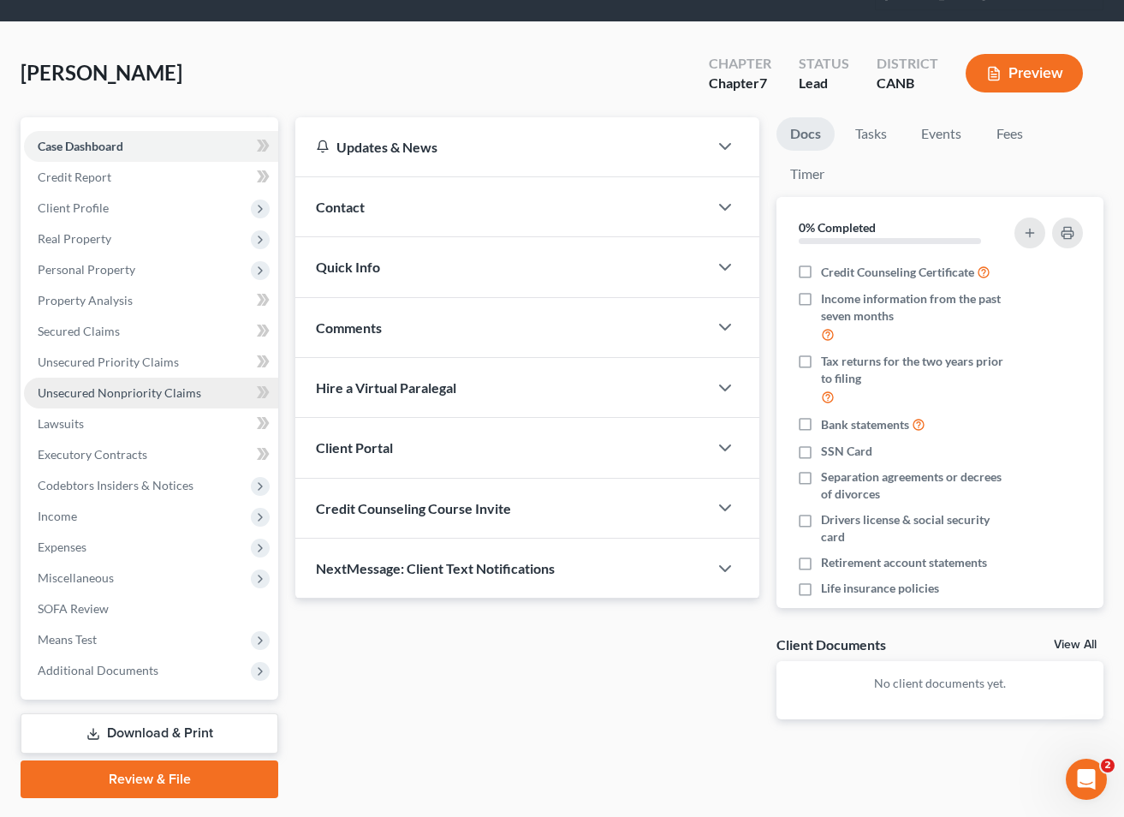
scroll to position [110, 0]
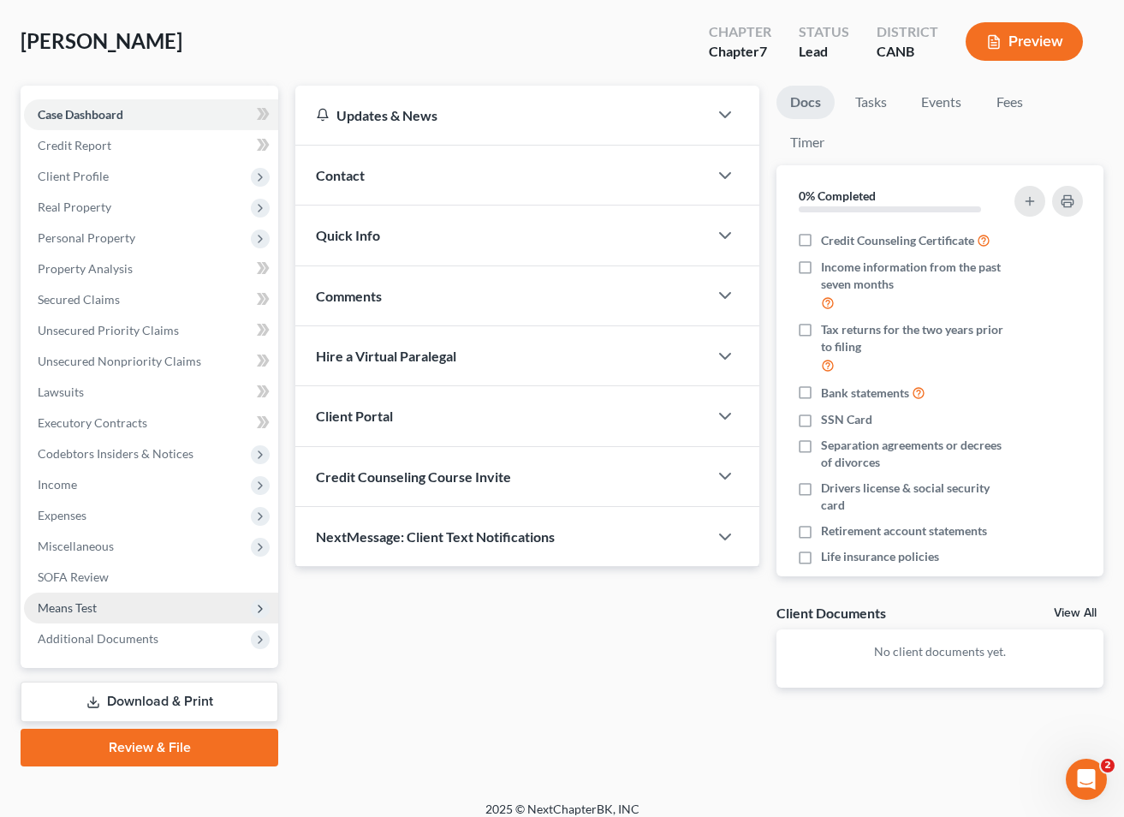
click at [198, 599] on span "Means Test" at bounding box center [151, 608] width 254 height 31
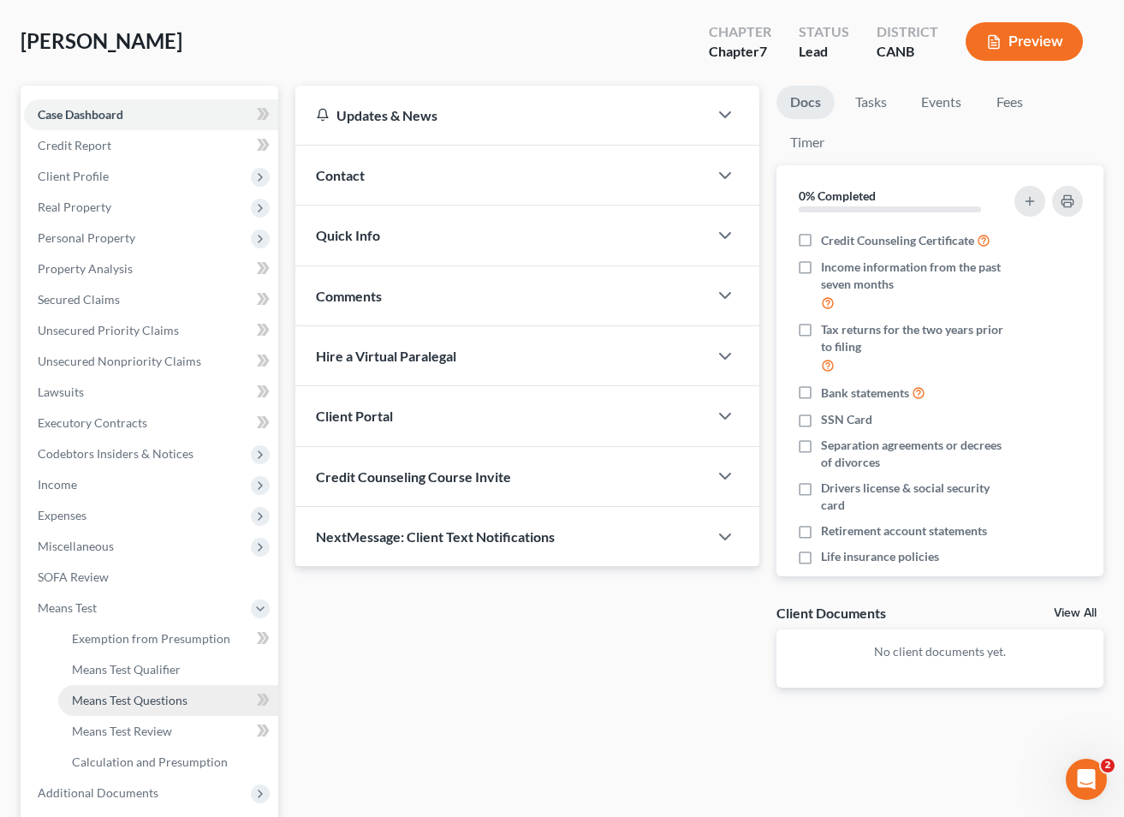
click at [191, 691] on link "Means Test Questions" at bounding box center [168, 700] width 220 height 31
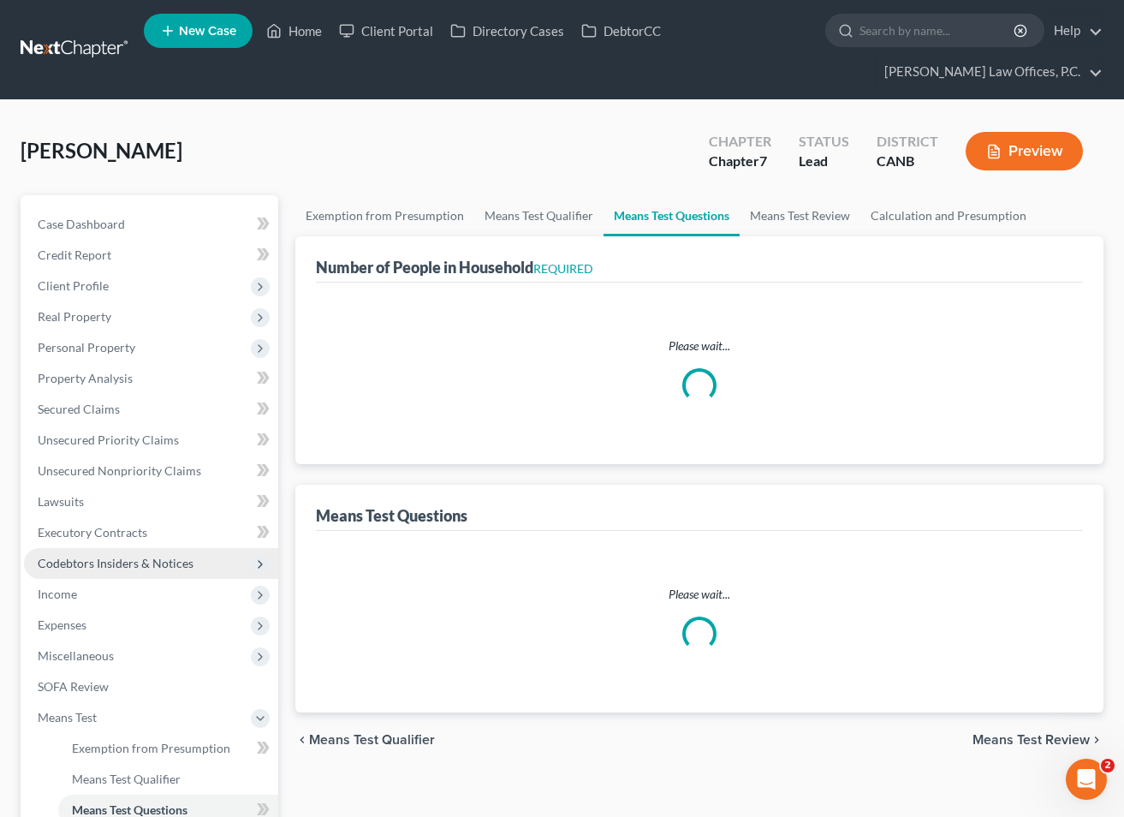
select select "2"
select select "3"
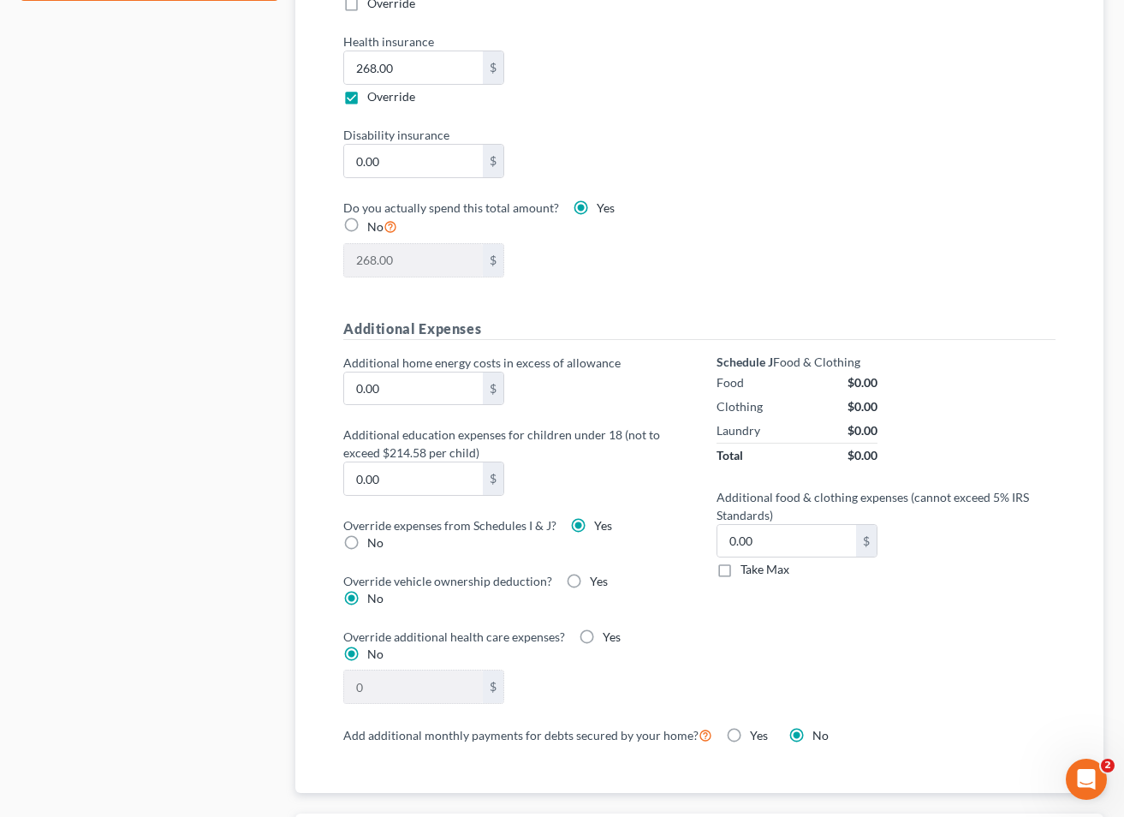
scroll to position [1030, 0]
click at [603, 635] on label "Yes" at bounding box center [612, 636] width 18 height 17
click at [610, 635] on input "Yes" at bounding box center [615, 633] width 11 height 11
radio input "true"
click at [372, 647] on span "No" at bounding box center [375, 653] width 16 height 15
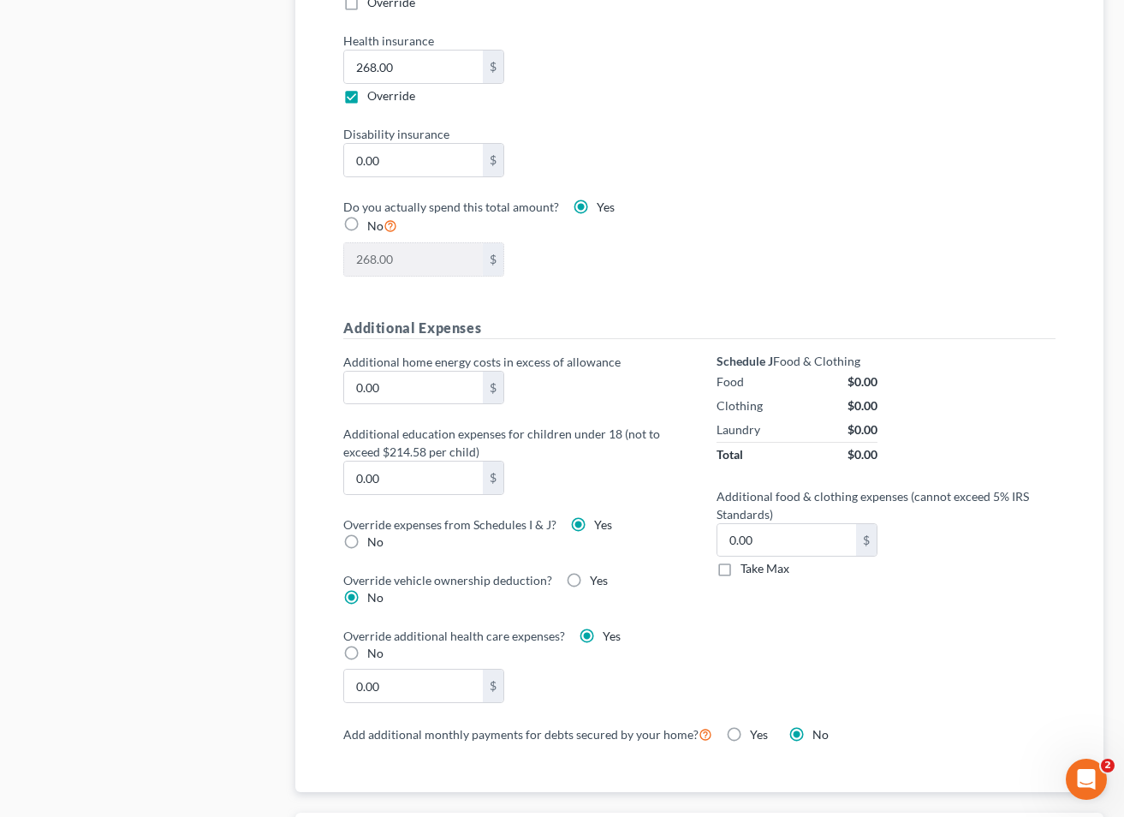
click at [374, 647] on input "No" at bounding box center [379, 650] width 11 height 11
radio input "true"
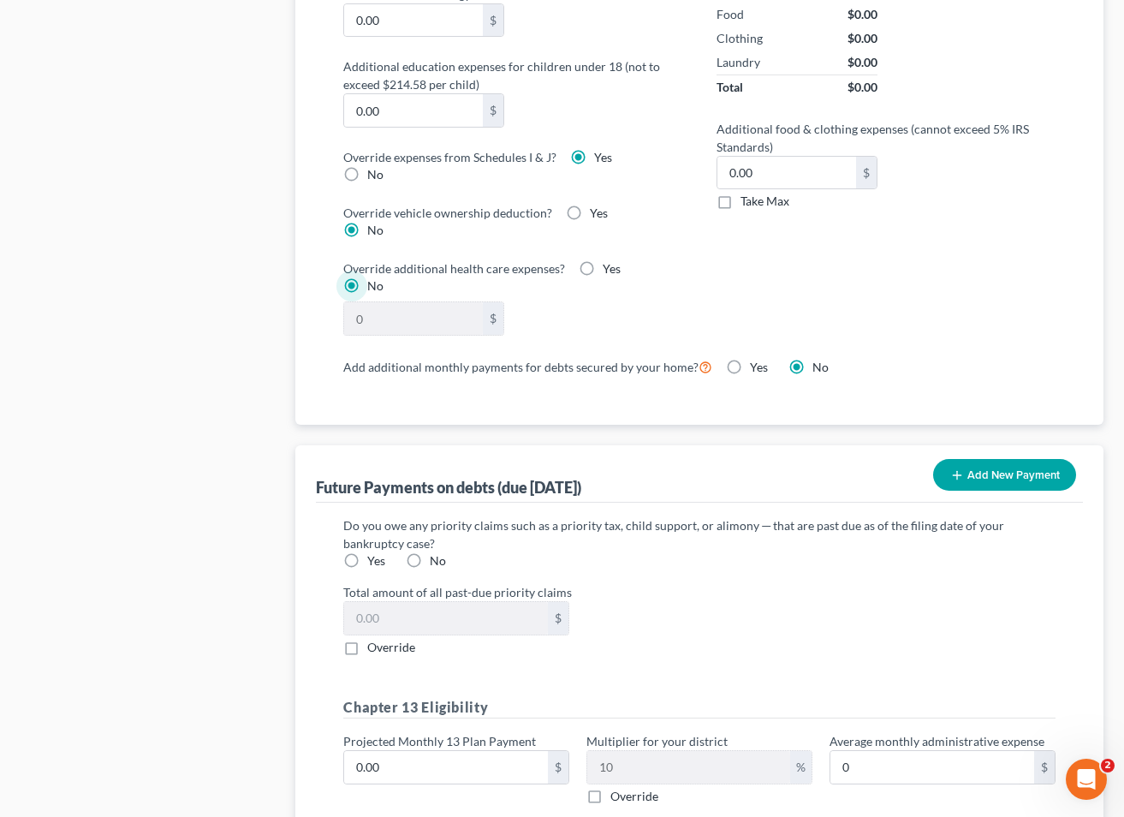
scroll to position [1618, 0]
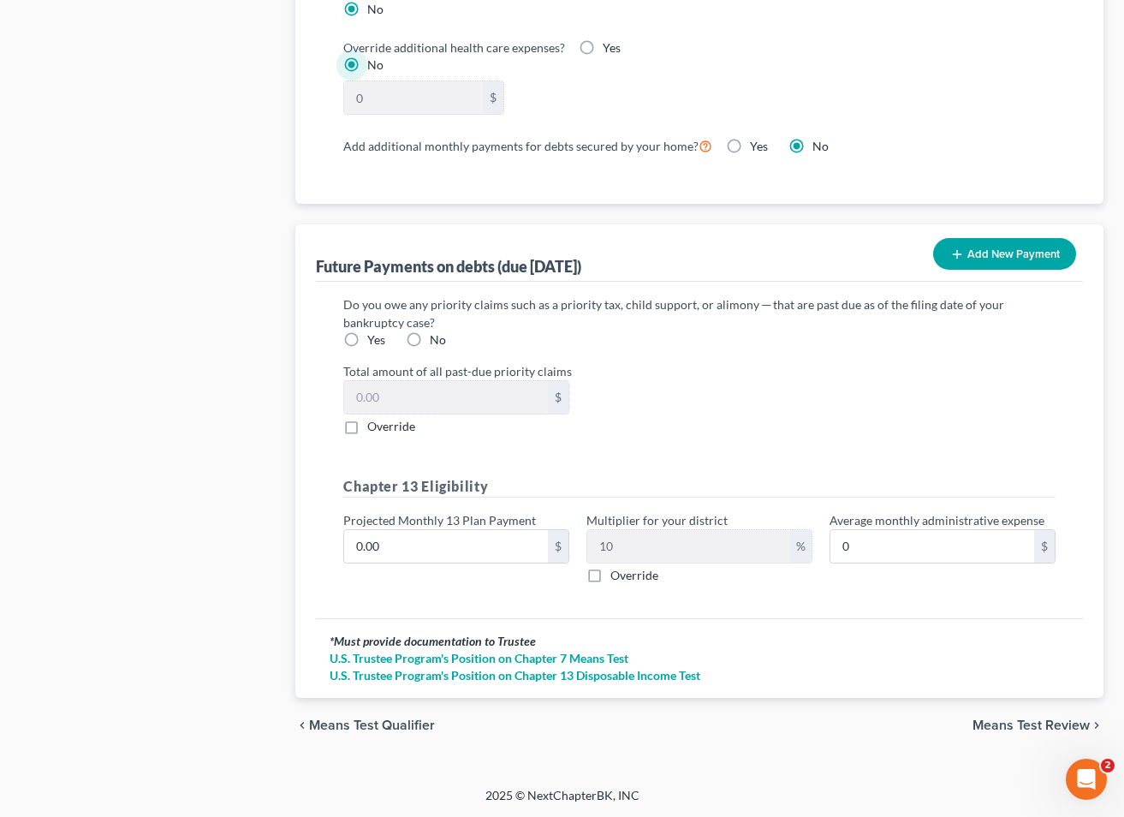
click at [430, 338] on label "No" at bounding box center [438, 339] width 16 height 17
click at [437, 338] on input "No" at bounding box center [442, 336] width 11 height 11
radio input "true"
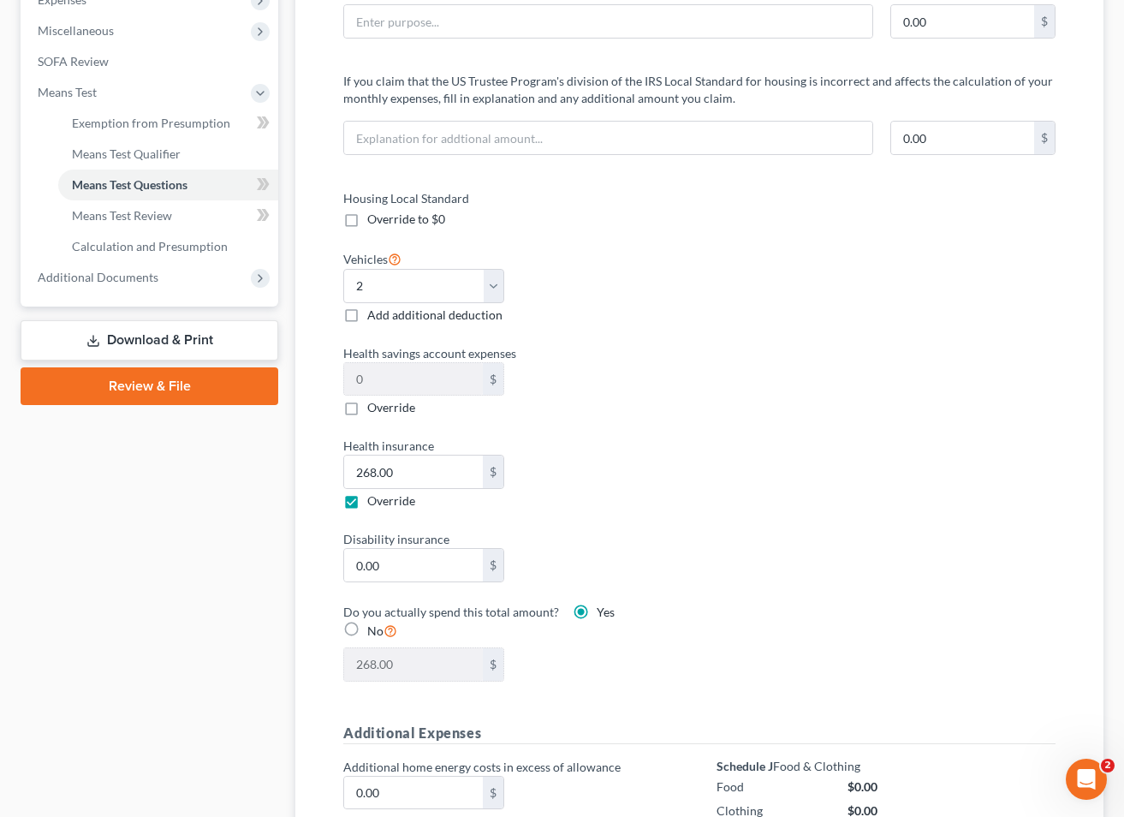
scroll to position [0, 0]
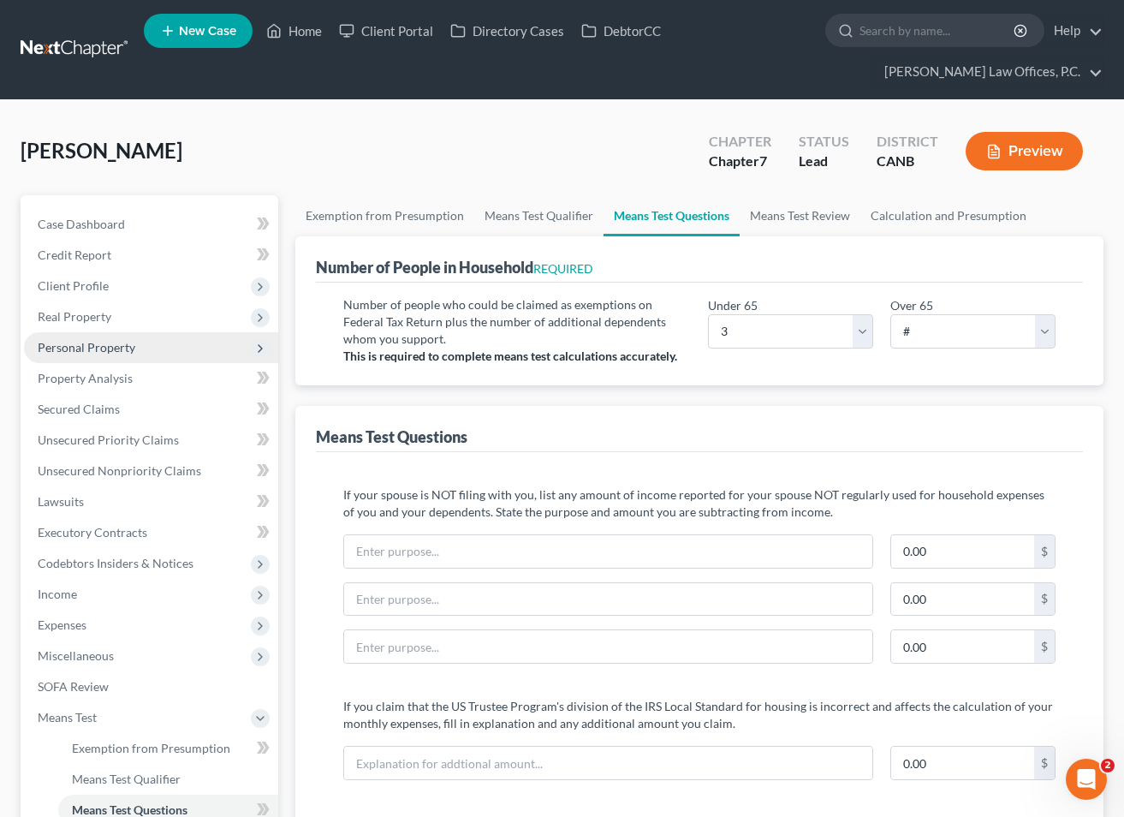
click at [124, 351] on span "Personal Property" at bounding box center [87, 347] width 98 height 15
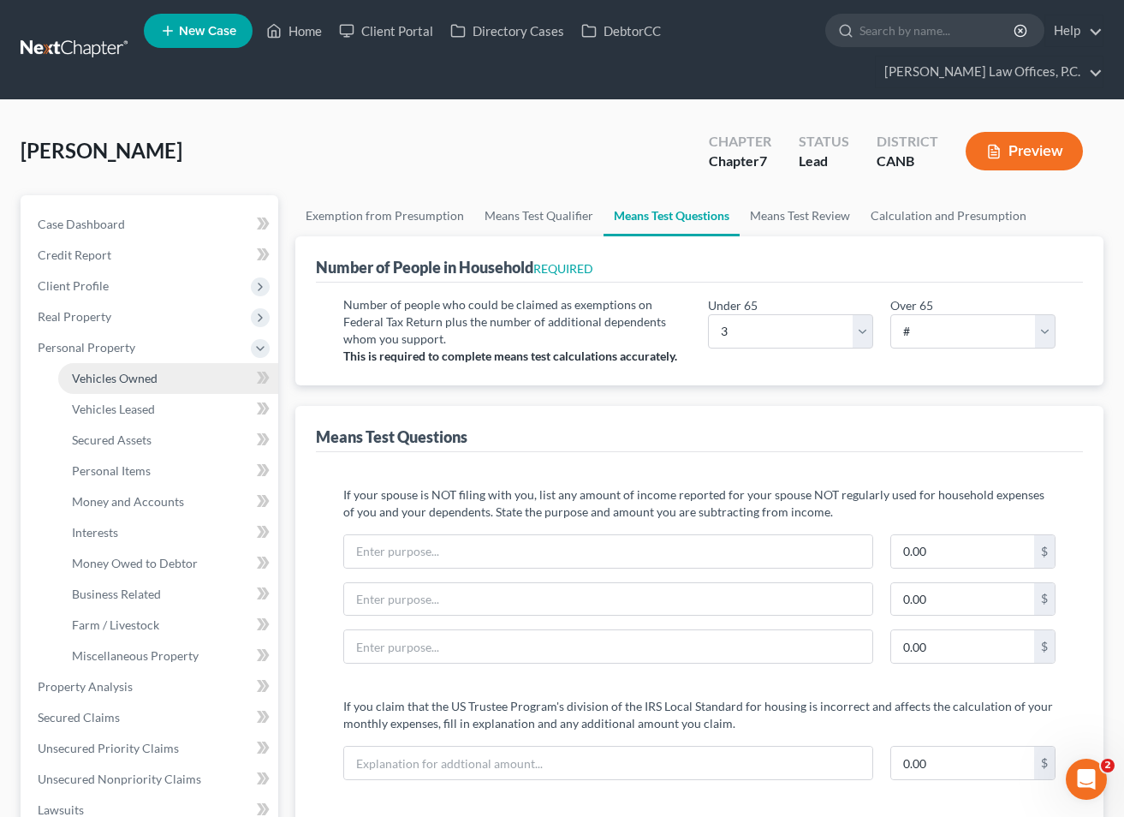
click at [135, 385] on link "Vehicles Owned" at bounding box center [168, 378] width 220 height 31
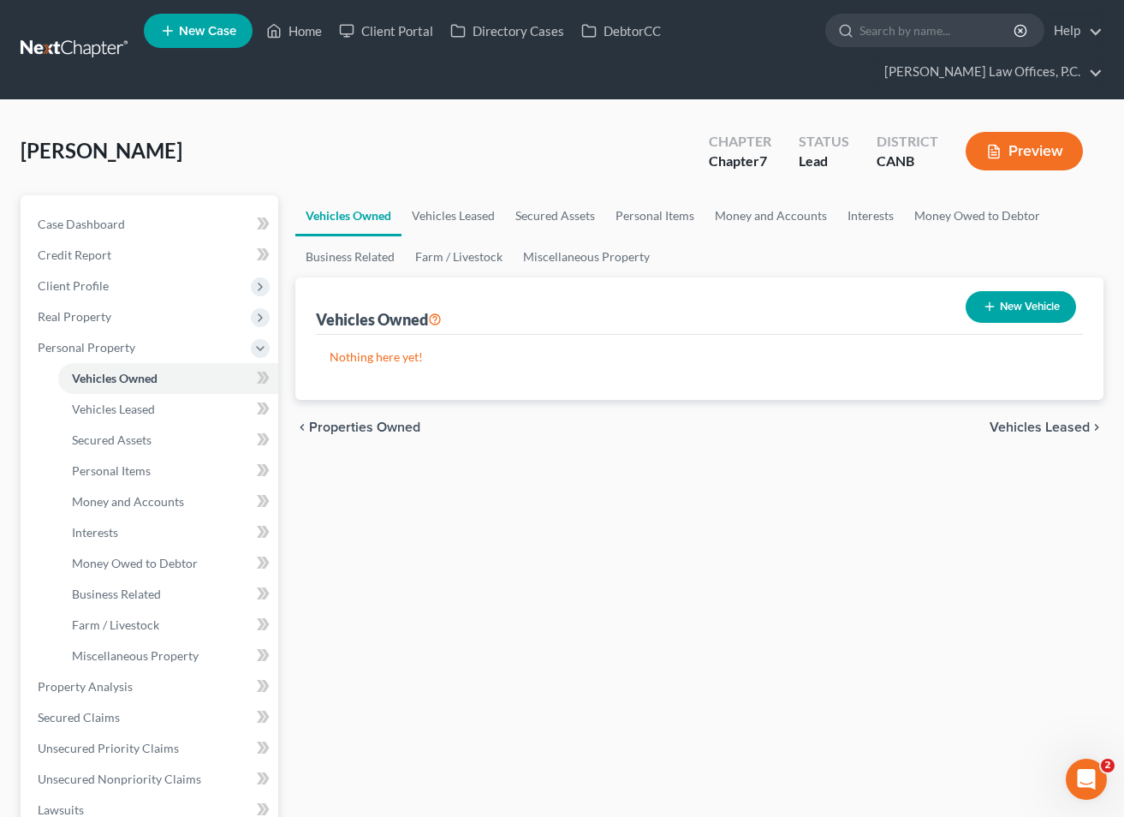
click at [1020, 317] on button "New Vehicle" at bounding box center [1021, 307] width 110 height 32
select select "0"
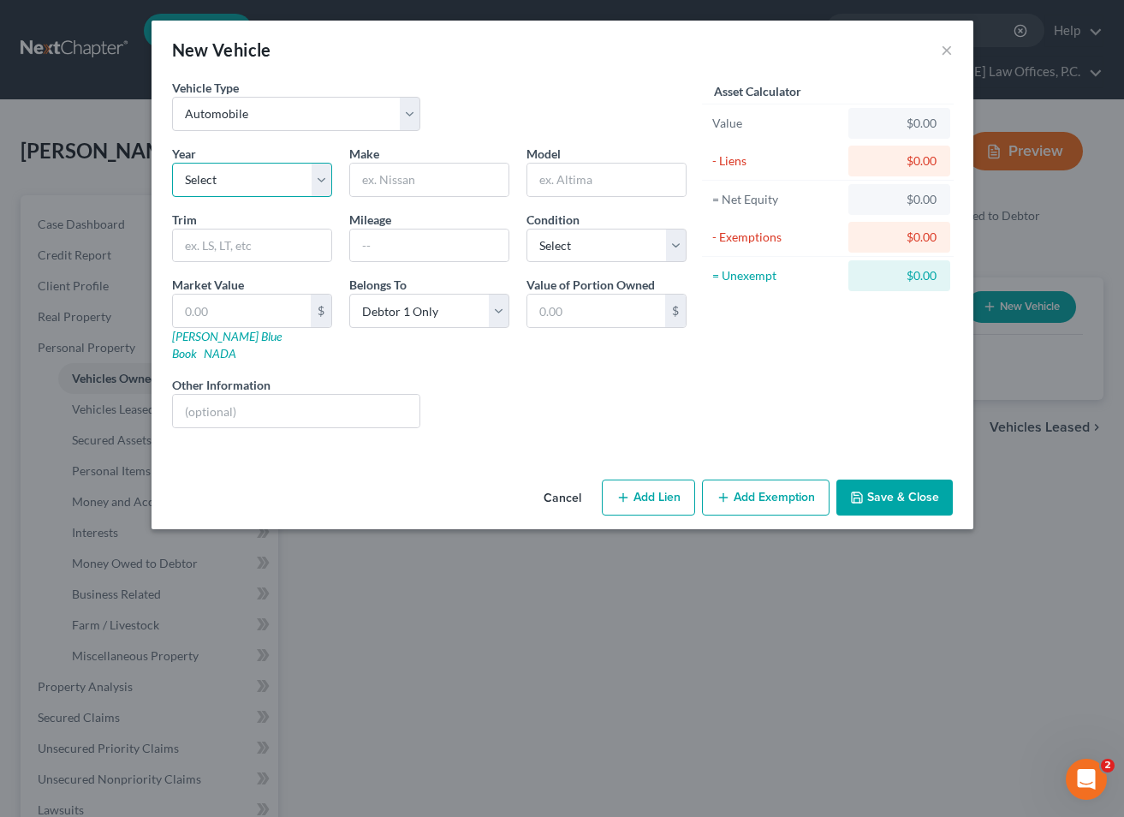
click at [247, 175] on select "Select 2026 2025 2024 2023 2022 2021 2020 2019 2018 2017 2016 2015 2014 2013 20…" at bounding box center [252, 180] width 160 height 34
select select "5"
click at [434, 162] on div "Make *" at bounding box center [429, 171] width 177 height 52
click at [425, 183] on input "text" at bounding box center [429, 180] width 158 height 33
type input "car"
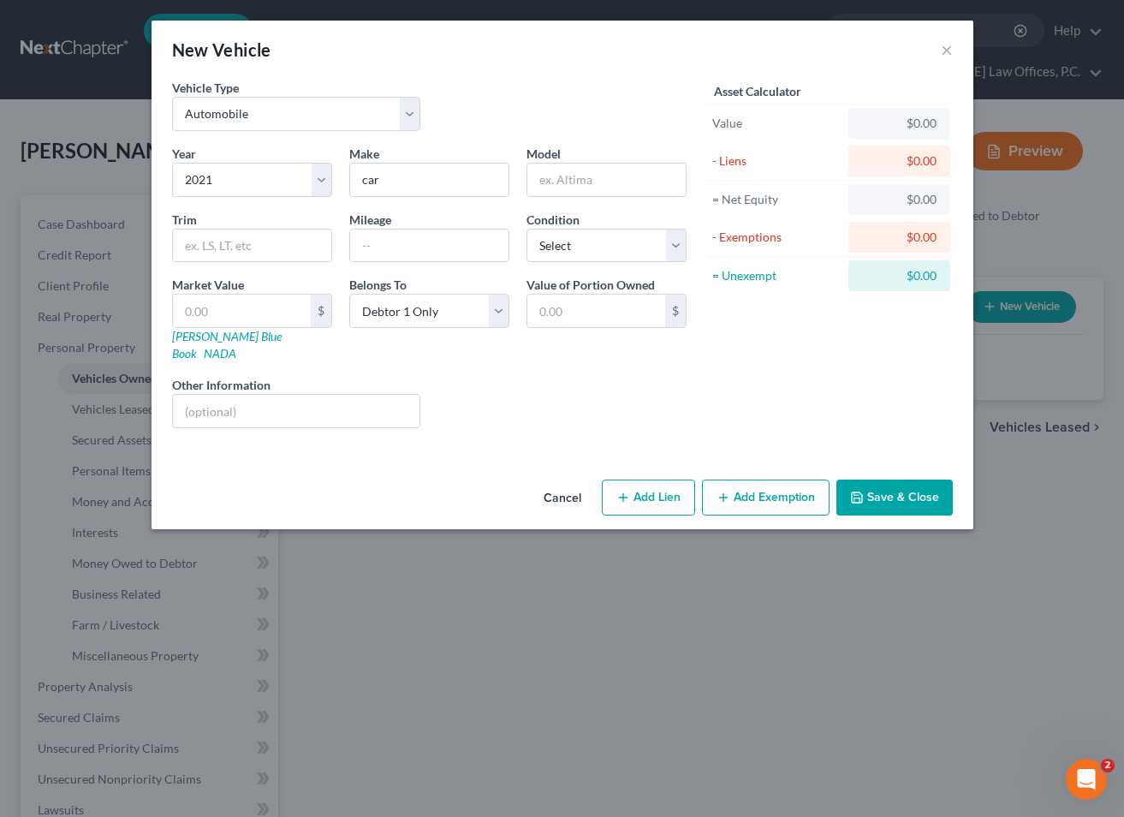
click at [640, 480] on button "Add Lien" at bounding box center [648, 498] width 93 height 36
select select "0"
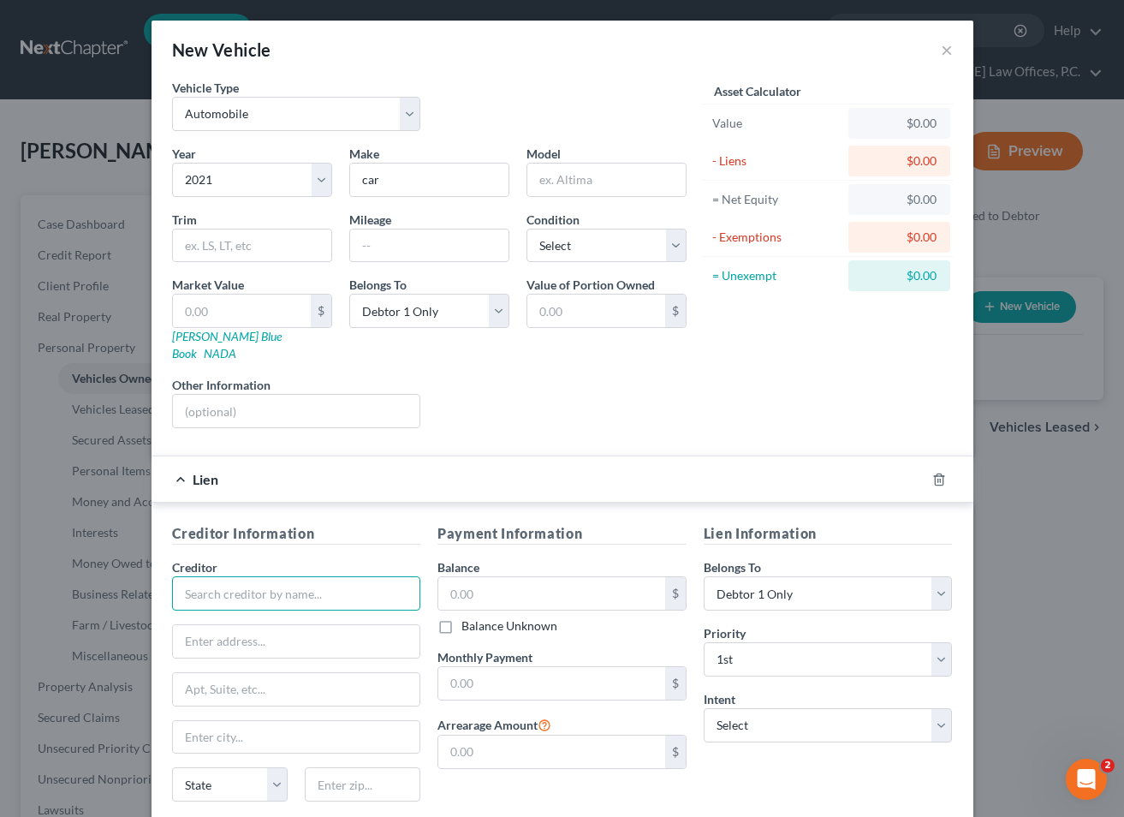
click at [295, 576] on input "text" at bounding box center [296, 593] width 249 height 34
type input "car"
click at [554, 593] on div "$ Balance Unknown" at bounding box center [562, 605] width 249 height 58
click at [524, 586] on input "text" at bounding box center [551, 593] width 227 height 33
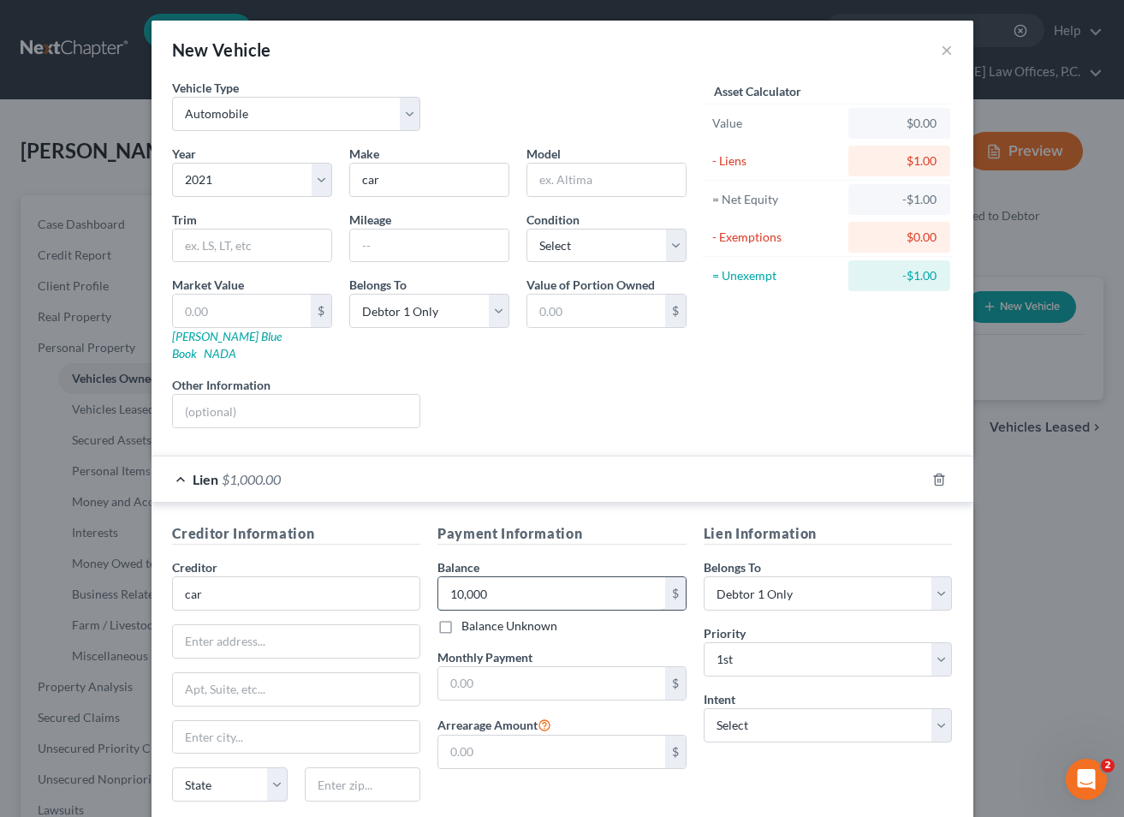
type input "10,000"
click at [532, 667] on input "text" at bounding box center [551, 683] width 227 height 33
type input "6"
type input "500"
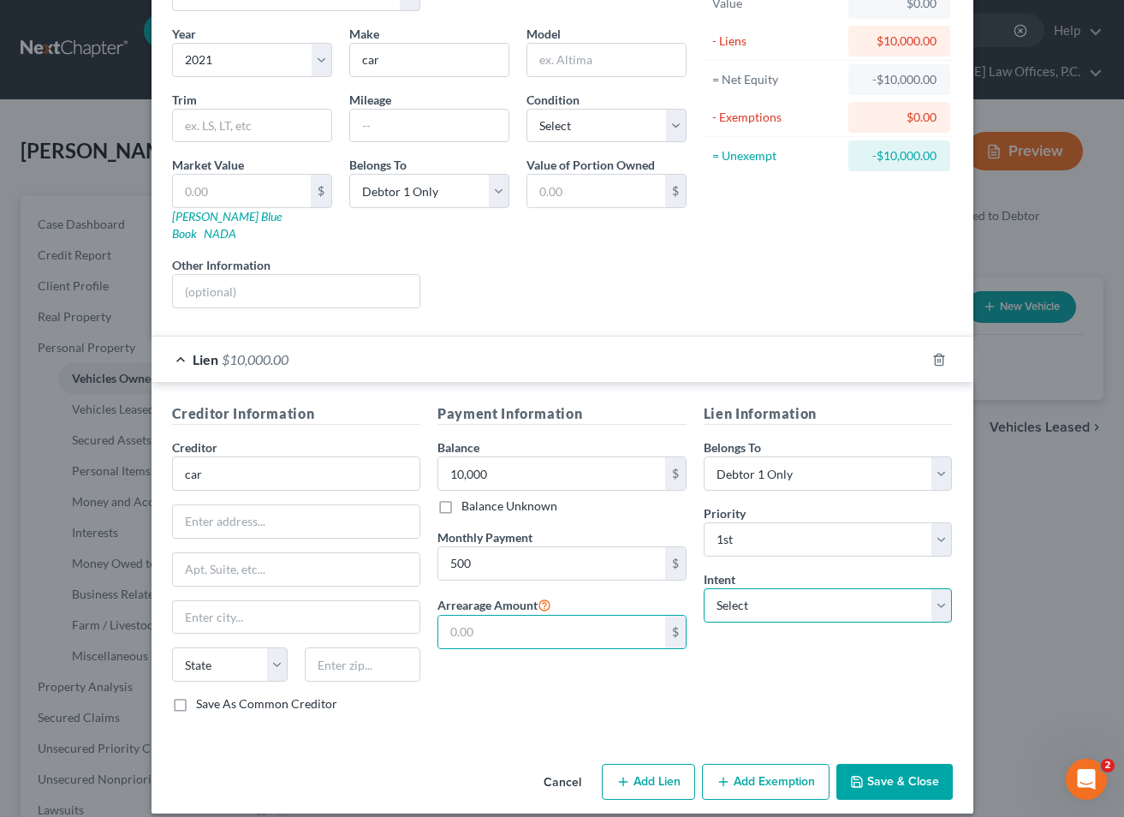
click at [782, 588] on select "Select Surrender Redeem Reaffirm Avoid Other" at bounding box center [828, 605] width 249 height 34
select select "2"
click at [896, 773] on button "Save & Close" at bounding box center [895, 782] width 116 height 36
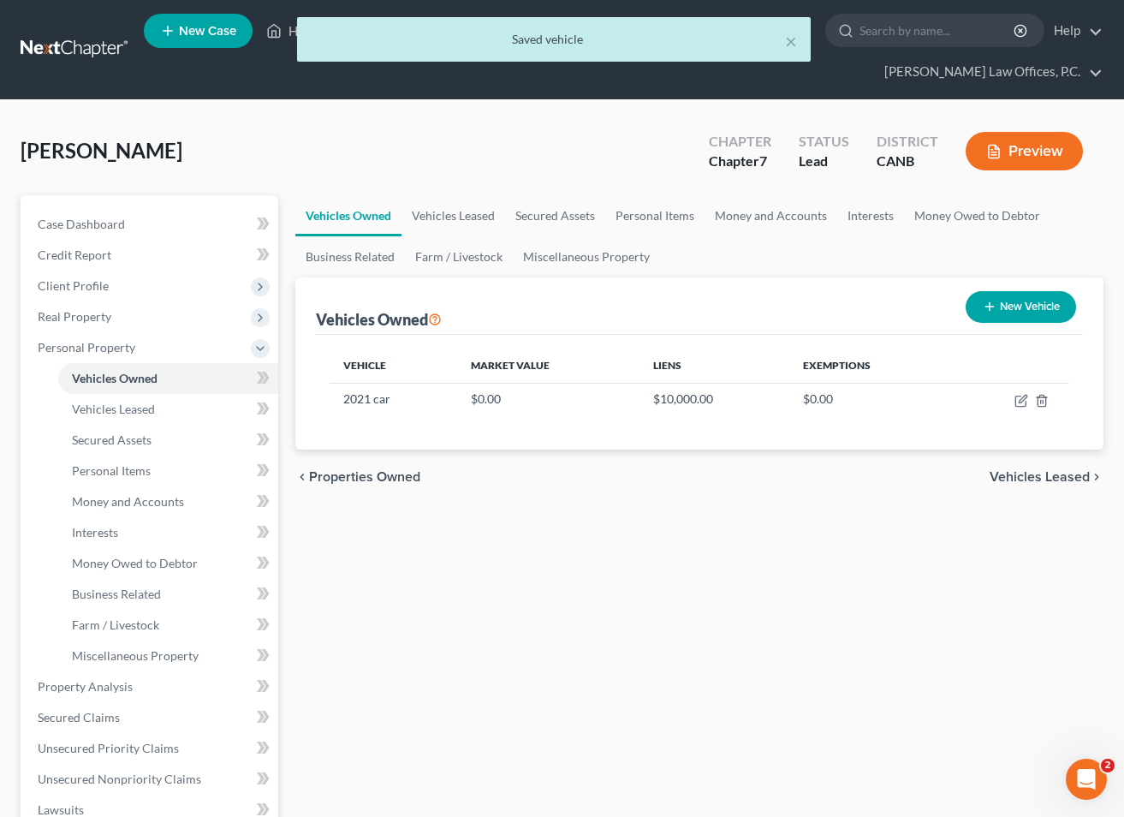
click at [1004, 319] on button "New Vehicle" at bounding box center [1021, 307] width 110 height 32
select select "0"
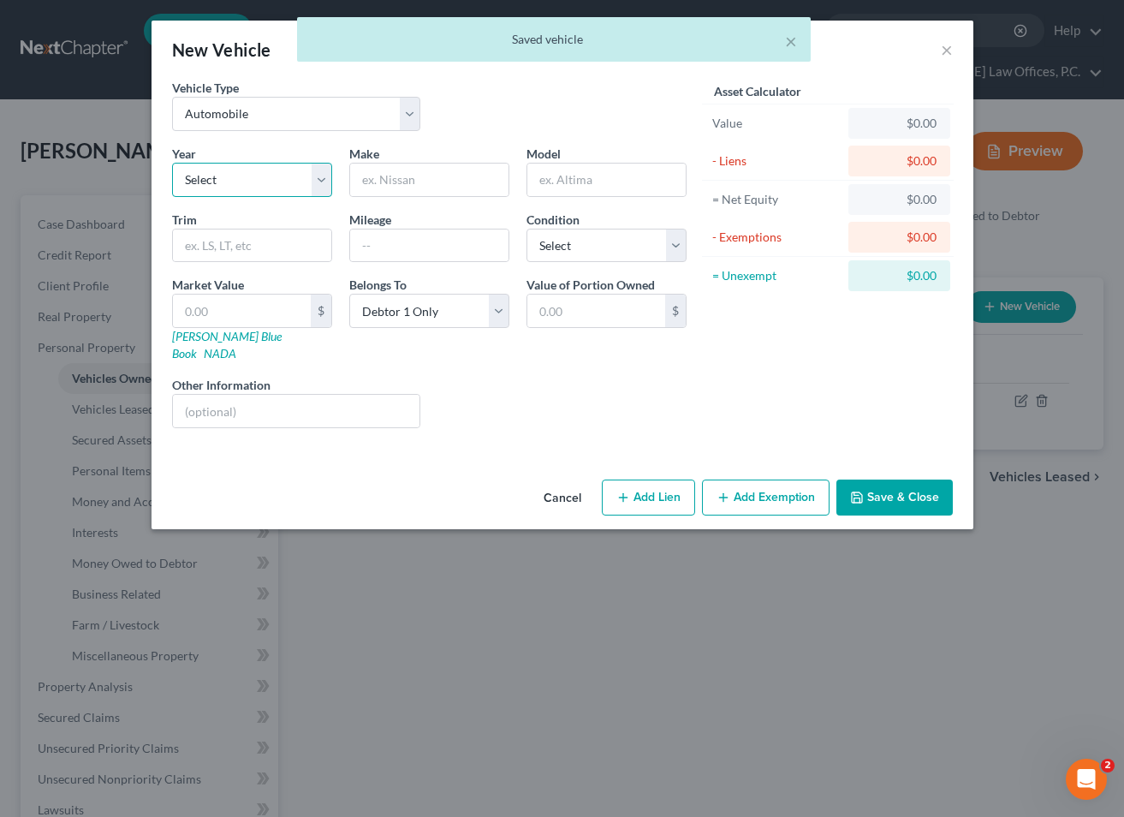
click at [280, 173] on select "Select 2026 2025 2024 2023 2022 2021 2020 2019 2018 2017 2016 2015 2014 2013 20…" at bounding box center [252, 180] width 160 height 34
select select "11"
click at [402, 182] on input "text" at bounding box center [429, 180] width 158 height 33
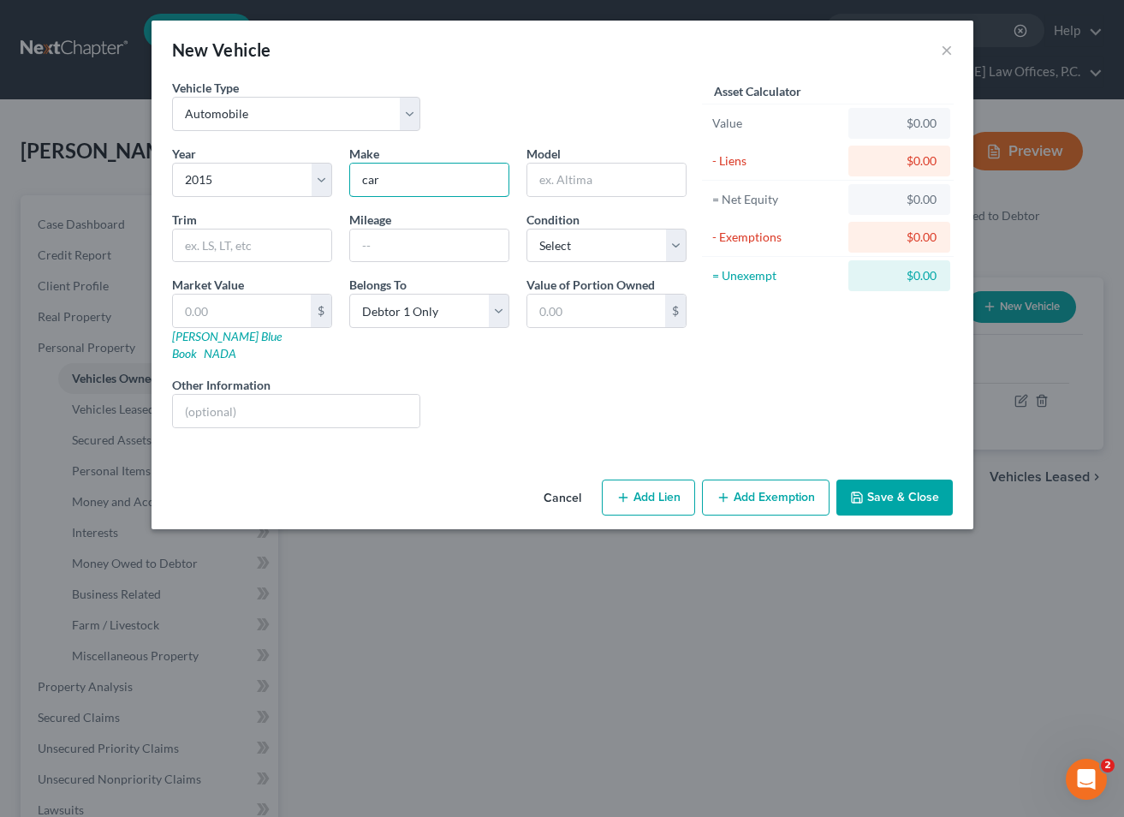
type input "car"
click at [672, 486] on button "Add Lien" at bounding box center [648, 498] width 93 height 36
select select "0"
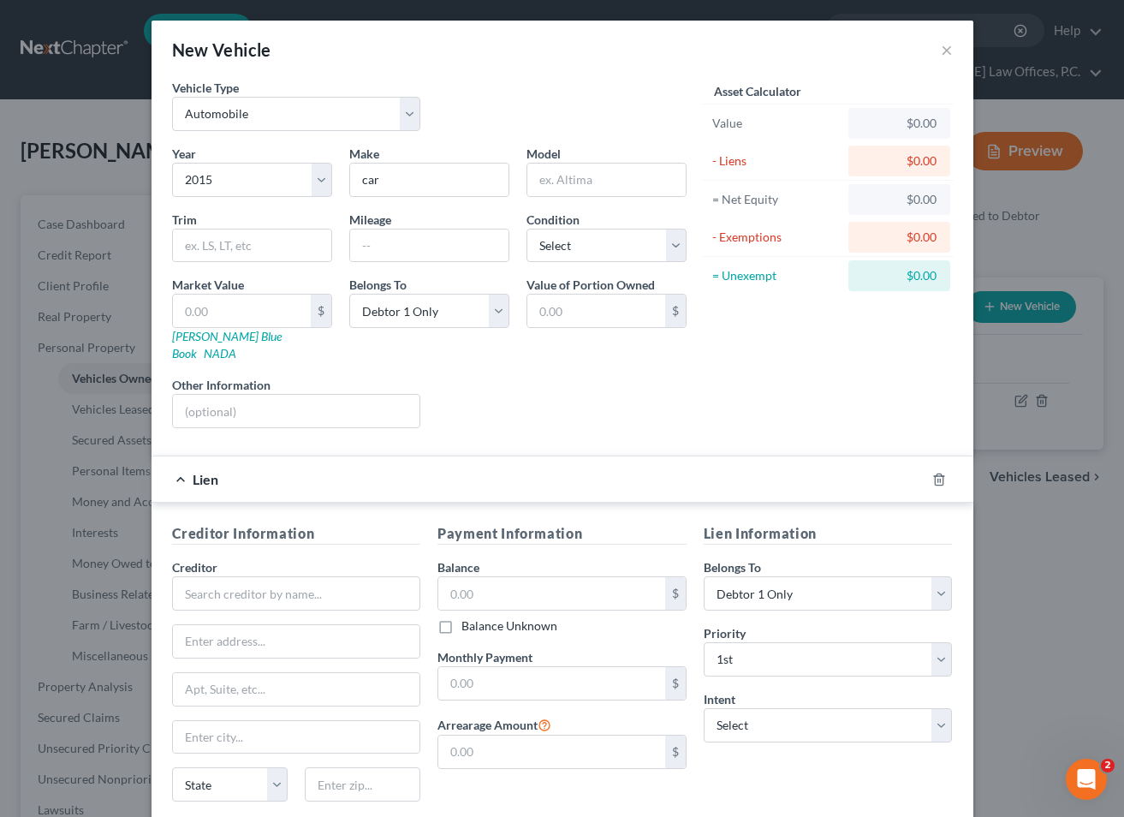
click at [374, 601] on div "Creditor * State [US_STATE] AK AR AZ CA CO [GEOGRAPHIC_DATA] DE DC [GEOGRAPHIC_…" at bounding box center [296, 686] width 249 height 257
click at [365, 588] on input "text" at bounding box center [296, 593] width 249 height 34
type input "car 2"
click at [495, 577] on input "text" at bounding box center [551, 593] width 227 height 33
type input "20,000"
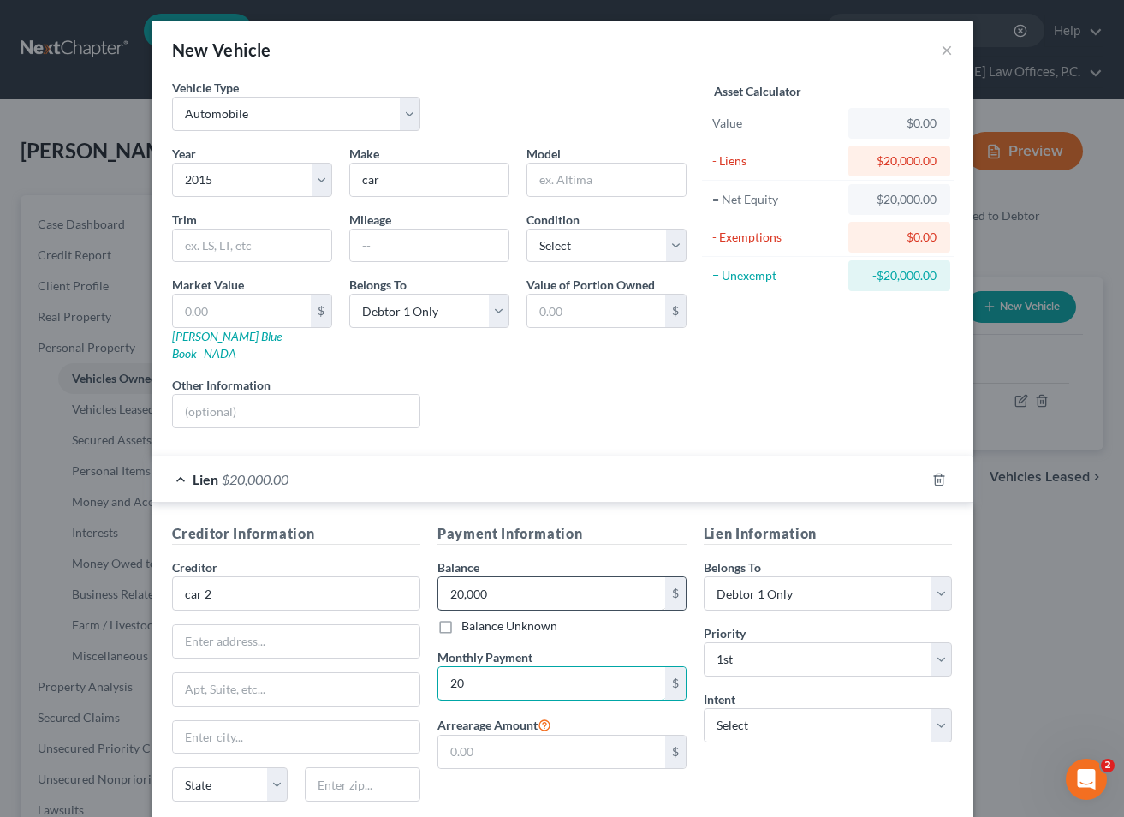
type input "2"
type input "7"
type input "600"
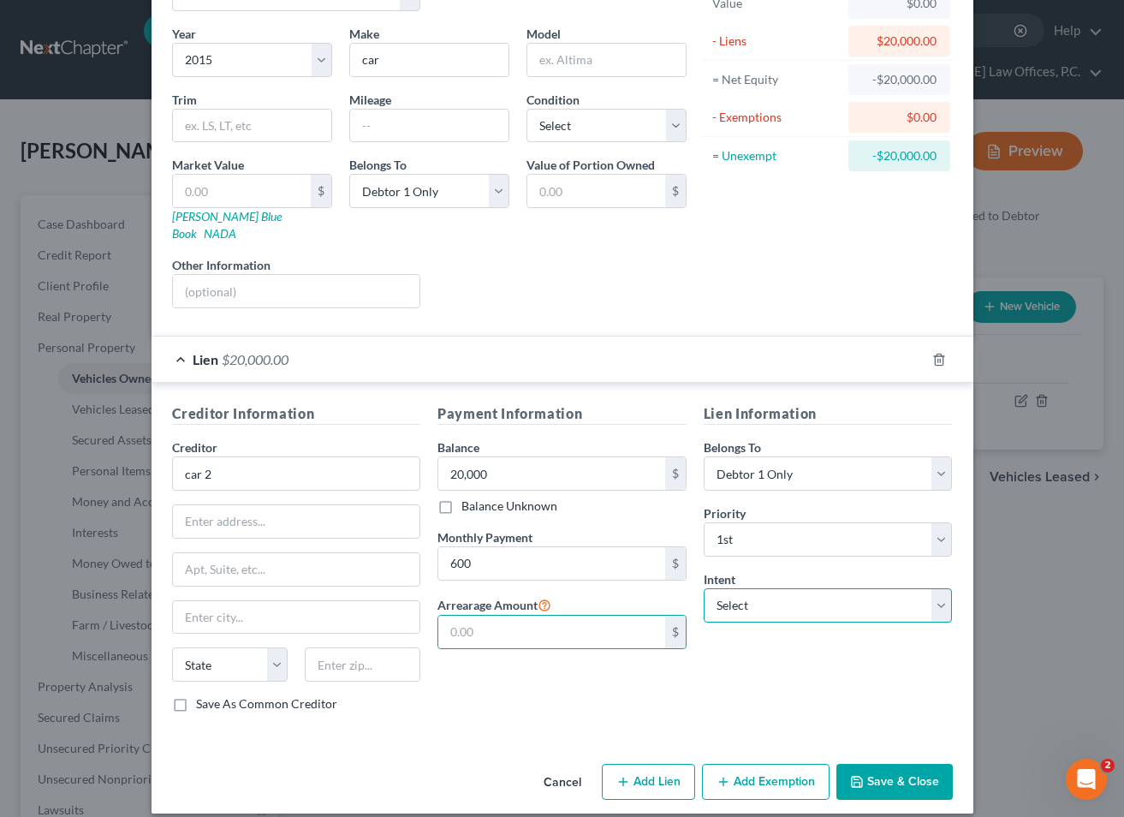
click at [752, 591] on select "Select Surrender Redeem Reaffirm Avoid Other" at bounding box center [828, 605] width 249 height 34
select select "2"
click at [886, 768] on button "Save & Close" at bounding box center [895, 782] width 116 height 36
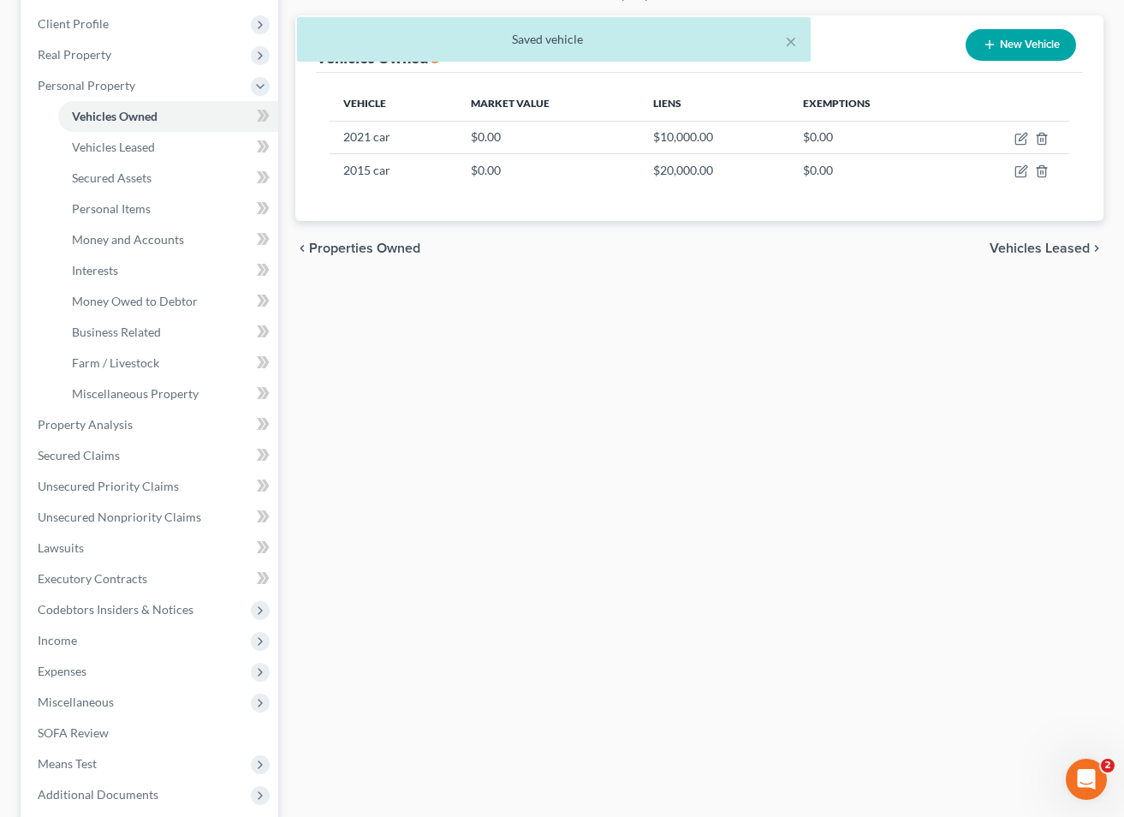
scroll to position [431, 0]
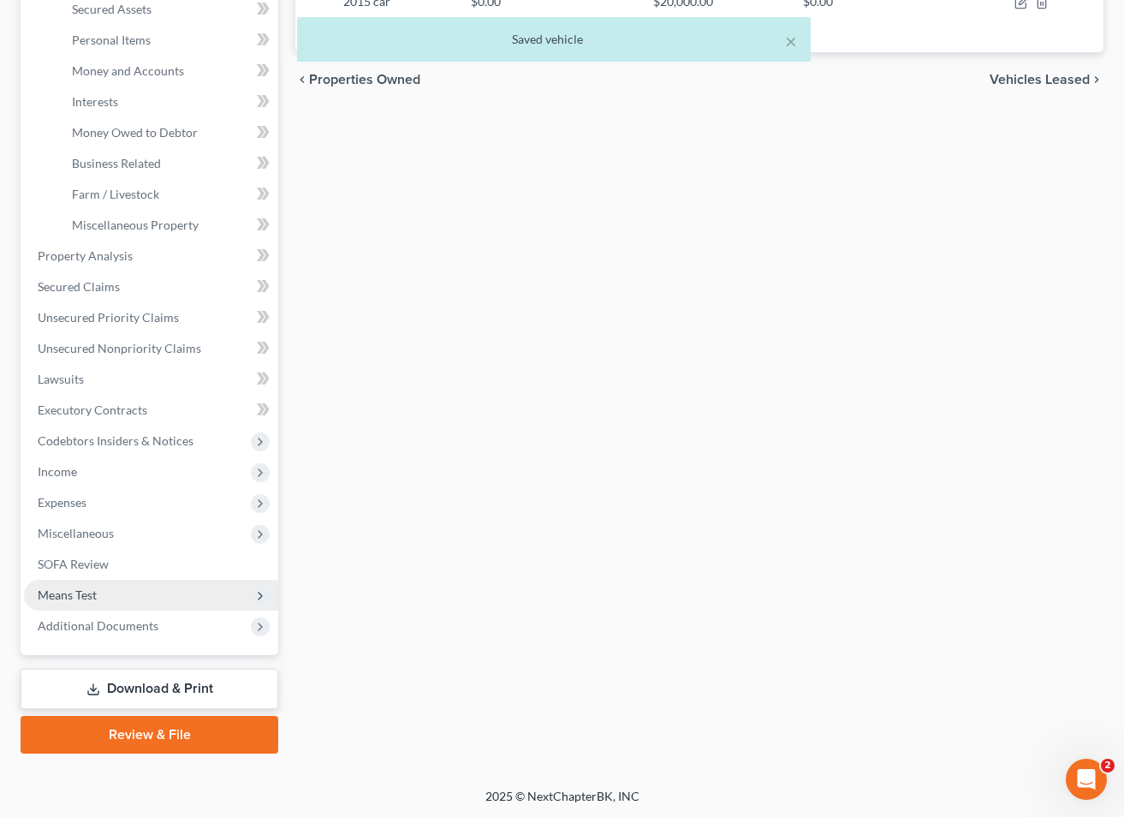
click at [149, 596] on span "Means Test" at bounding box center [151, 595] width 254 height 31
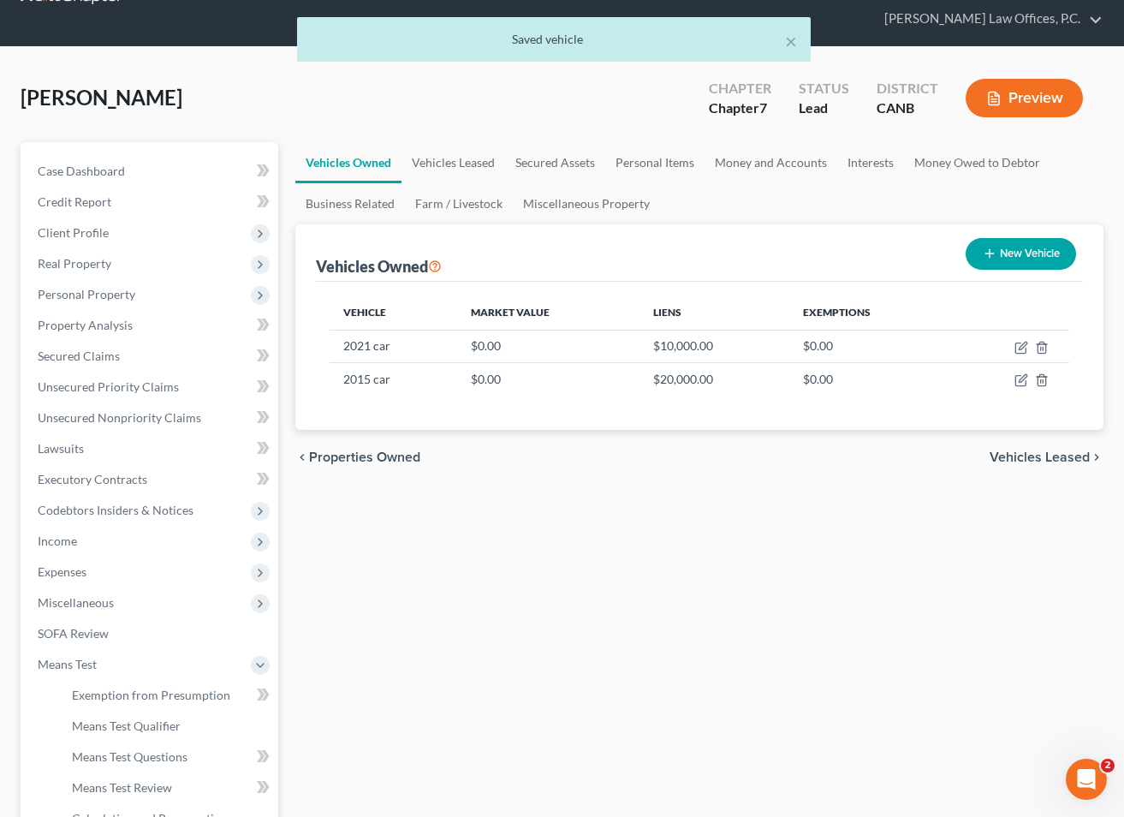
scroll to position [0, 0]
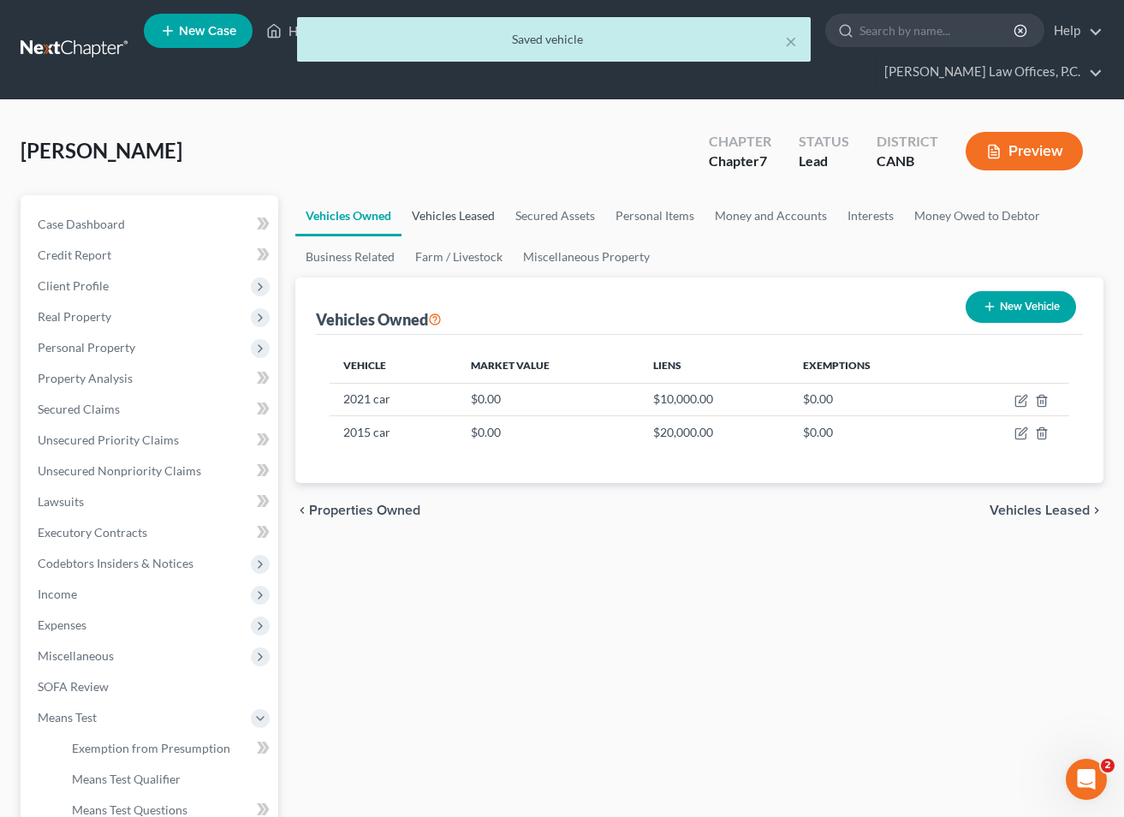
click at [468, 223] on link "Vehicles Leased" at bounding box center [454, 215] width 104 height 41
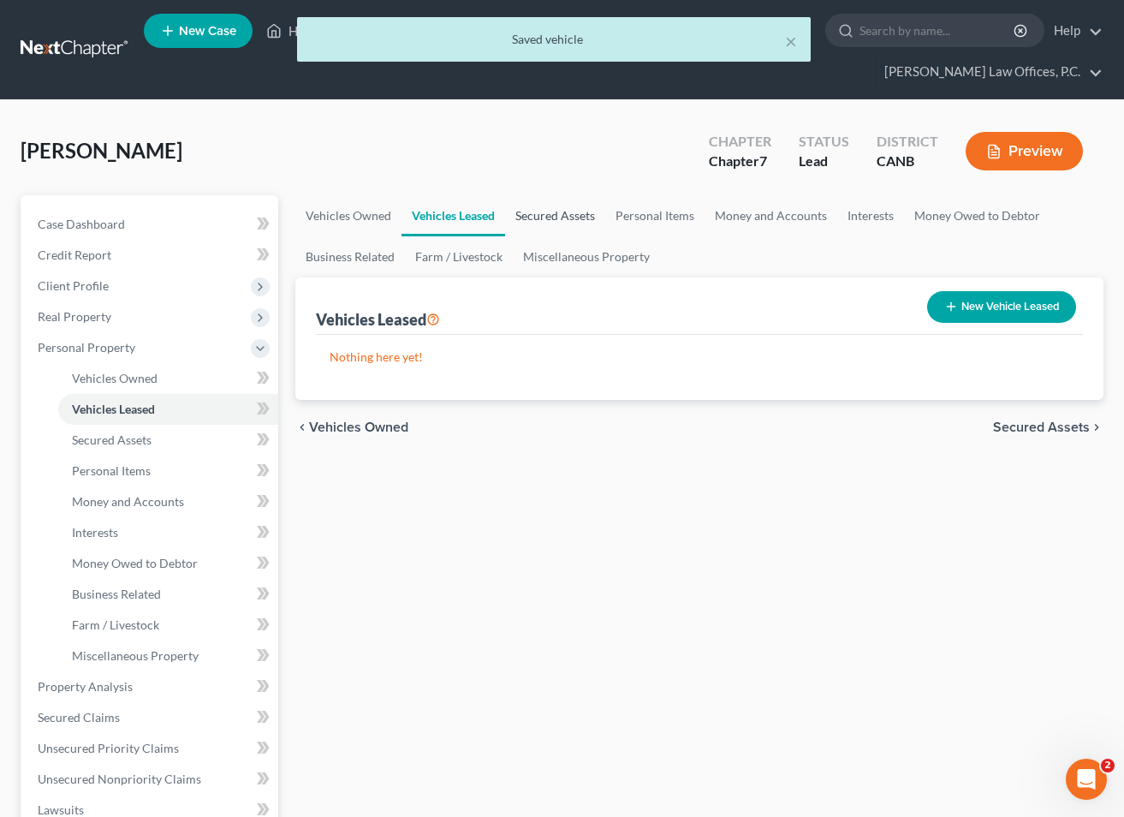
click at [549, 229] on link "Secured Assets" at bounding box center [555, 215] width 100 height 41
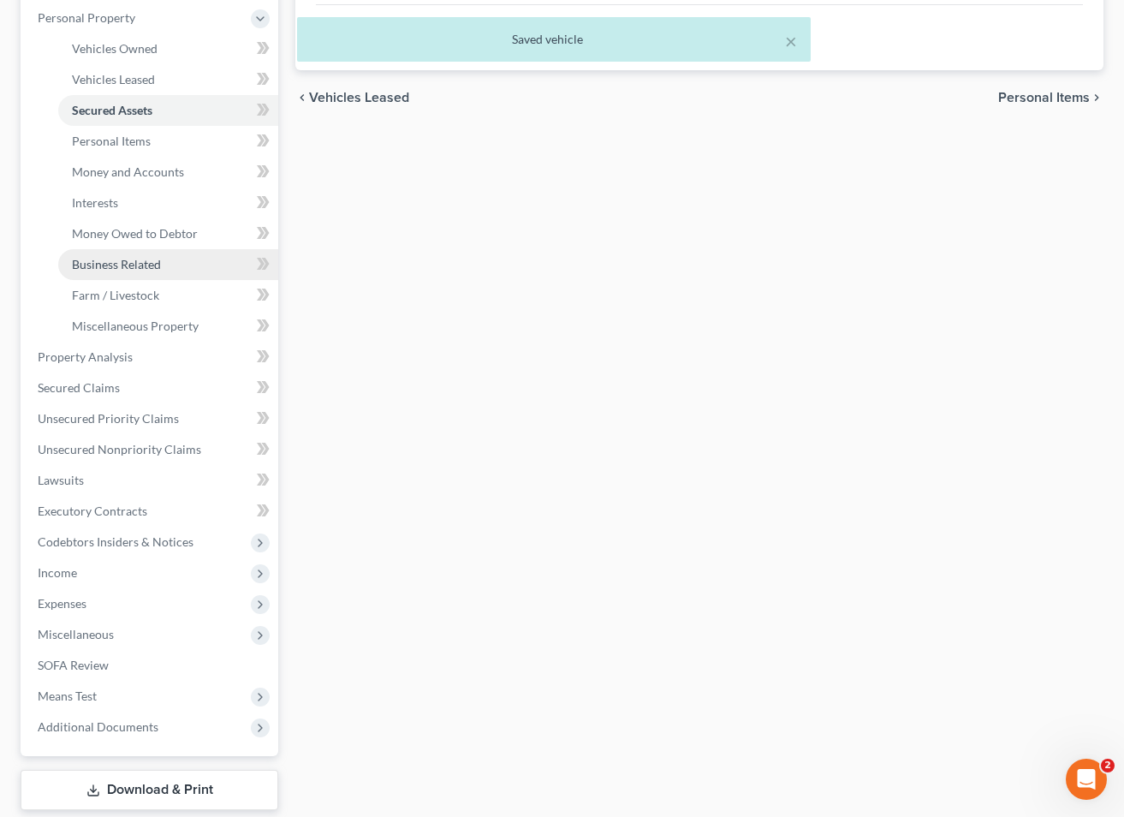
scroll to position [340, 0]
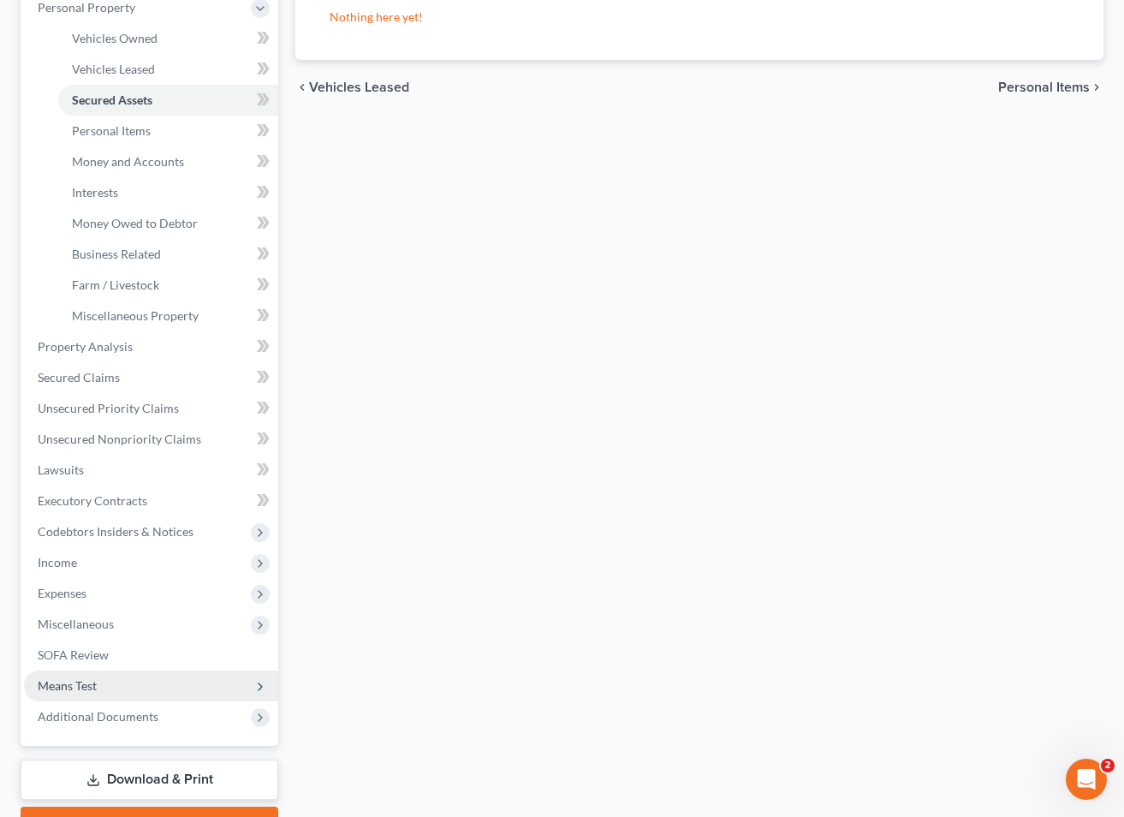
click at [96, 678] on span "Means Test" at bounding box center [67, 685] width 59 height 15
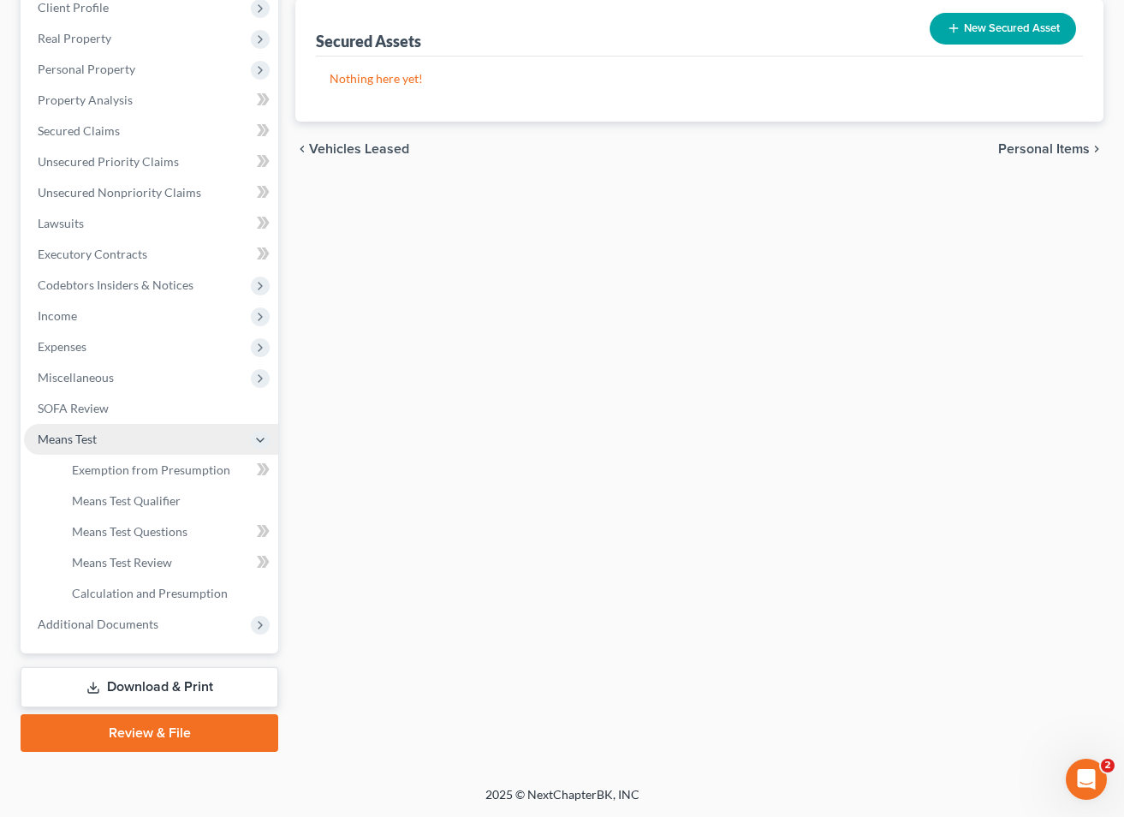
scroll to position [277, 0]
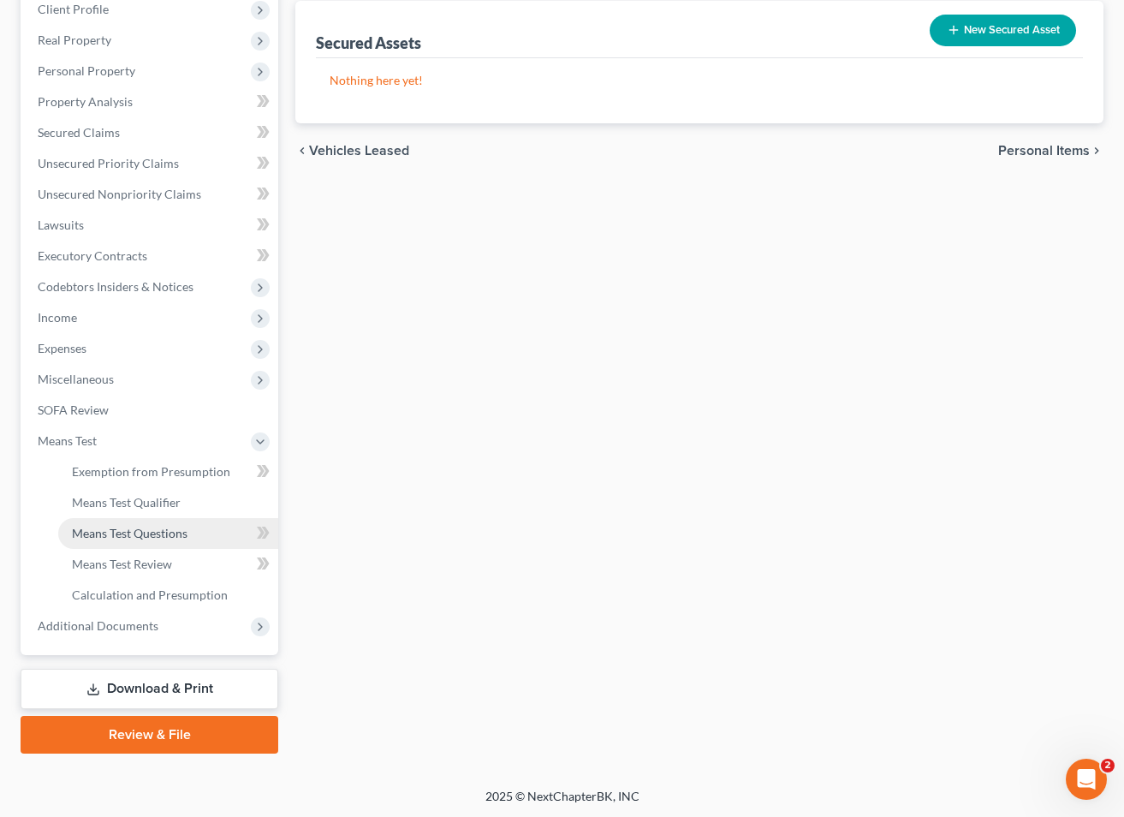
click at [137, 534] on span "Means Test Questions" at bounding box center [130, 533] width 116 height 15
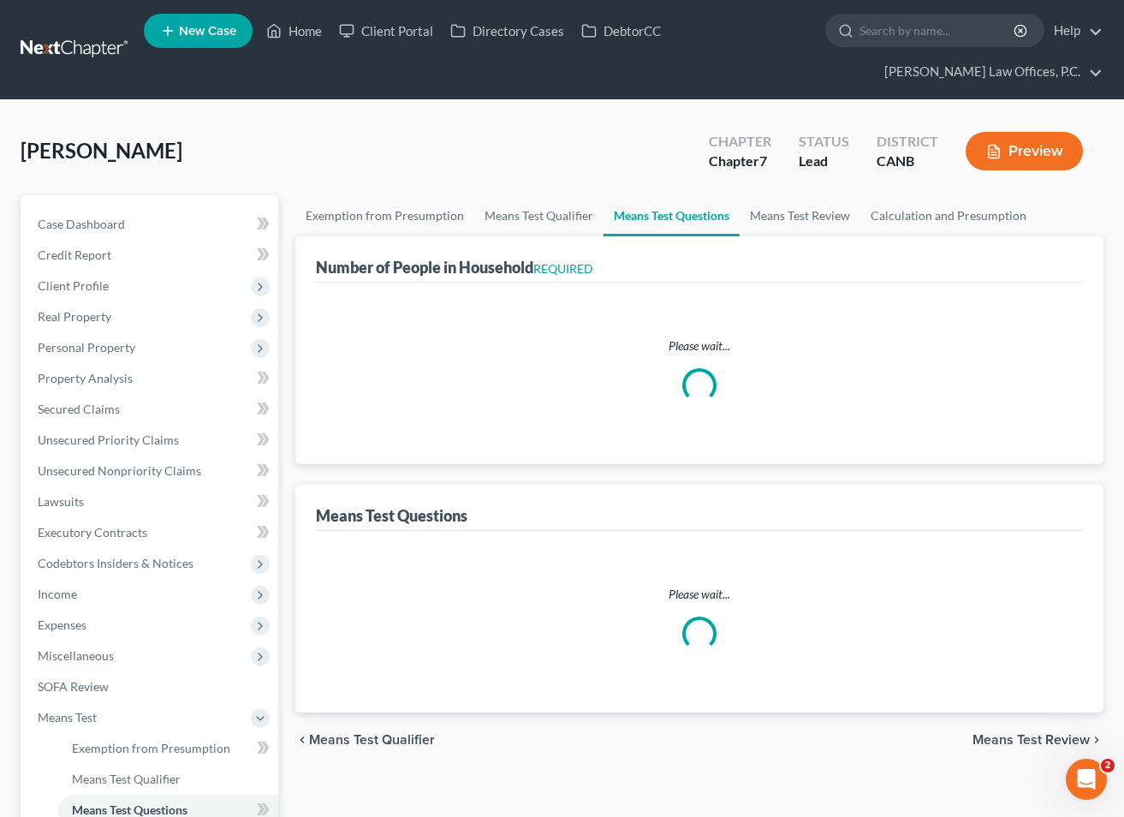
select select "1"
select select "60"
select select "1"
select select "60"
select select "2"
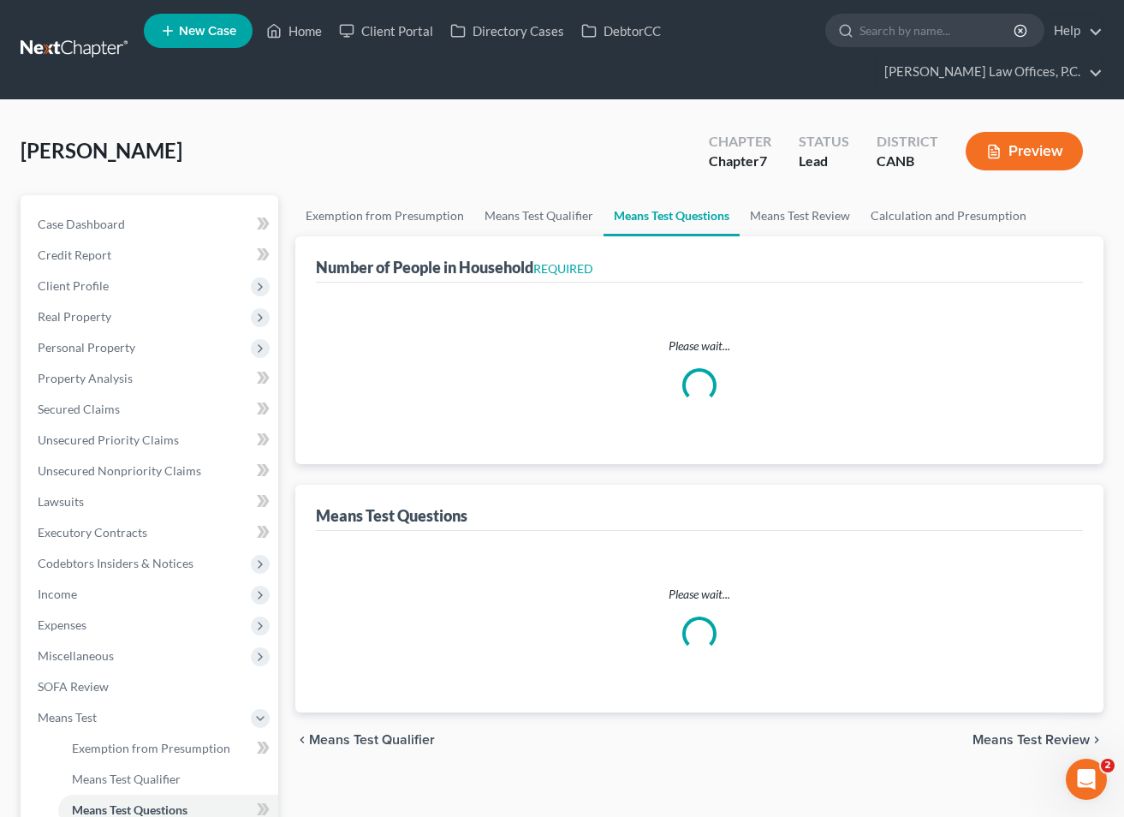
select select "3"
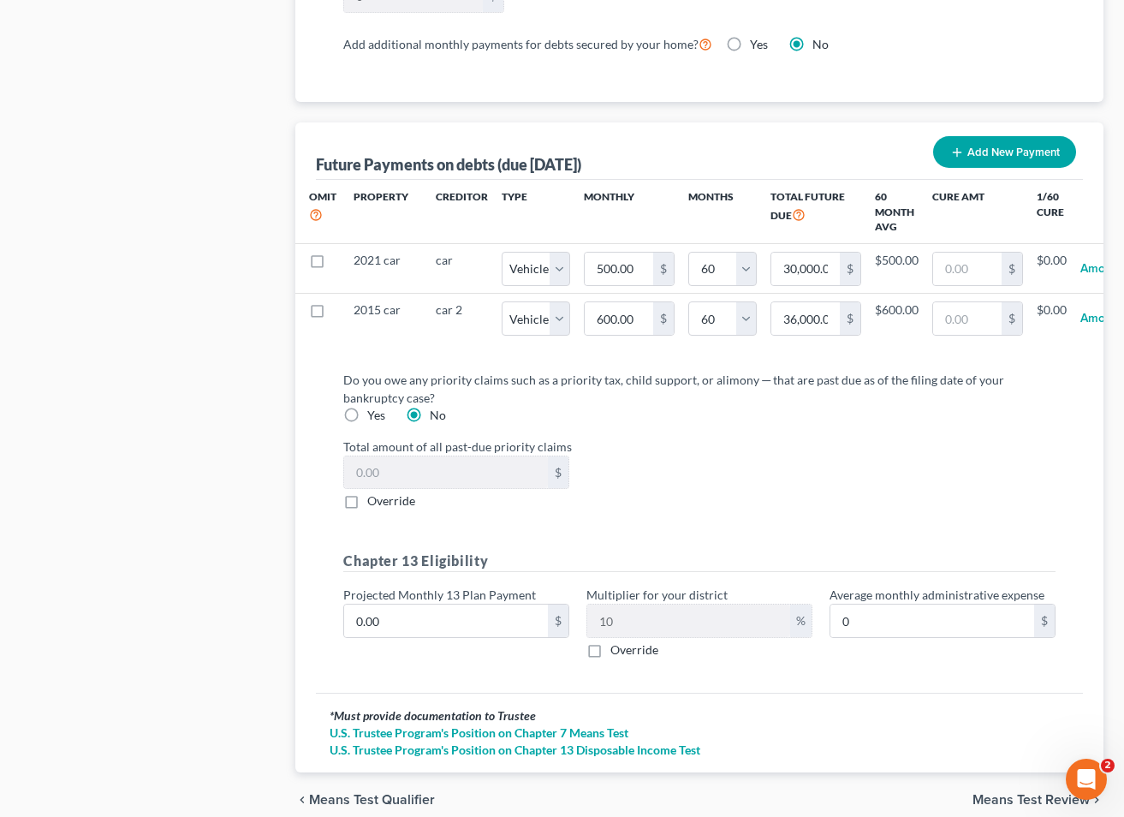
scroll to position [1795, 0]
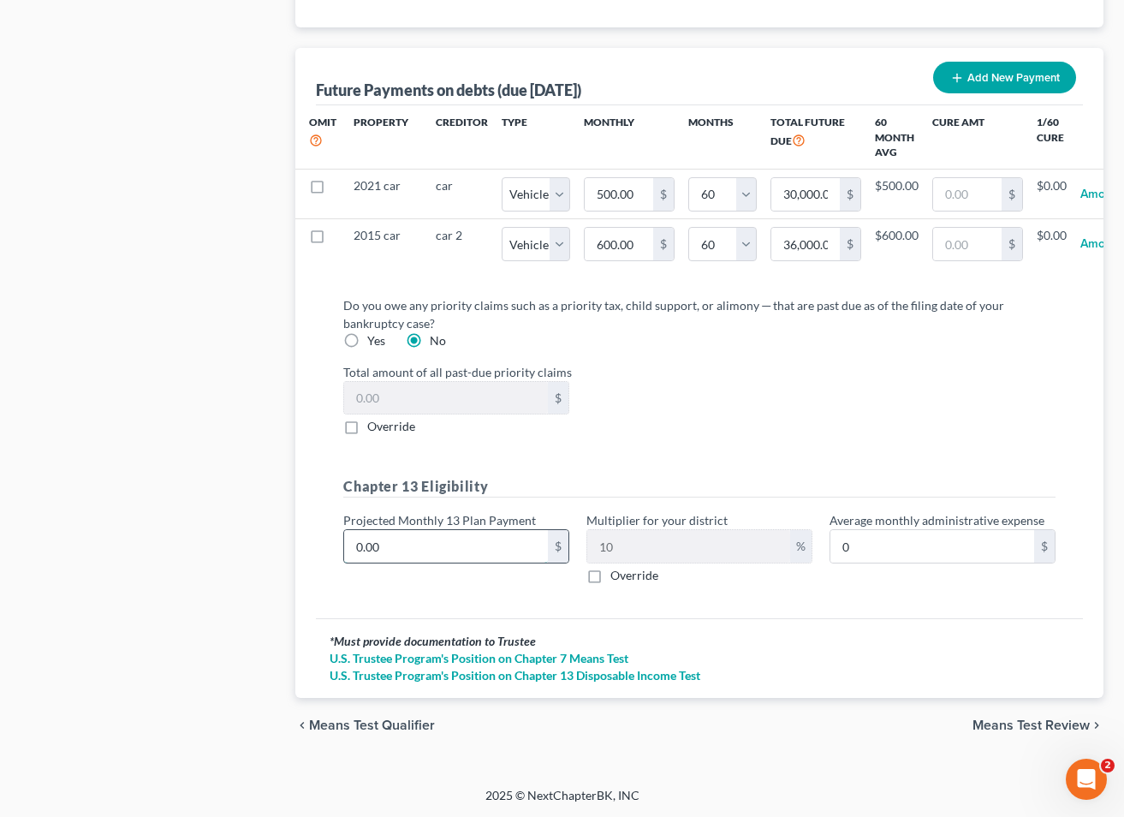
click at [407, 549] on input "0.00" at bounding box center [446, 546] width 204 height 33
type input "2"
type input "0.20"
type input "20"
type input "2.00"
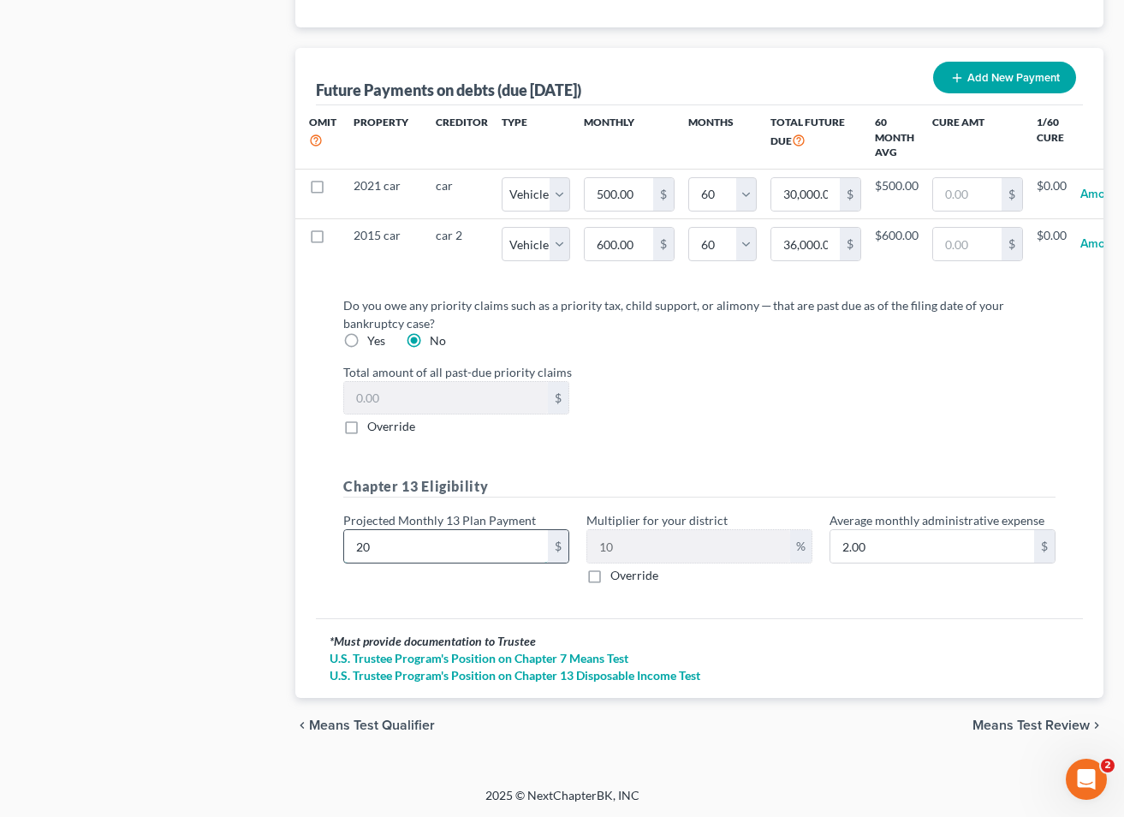
type input "200"
type input "20.00"
type input "2000"
type input "200.00"
type input "2,0000"
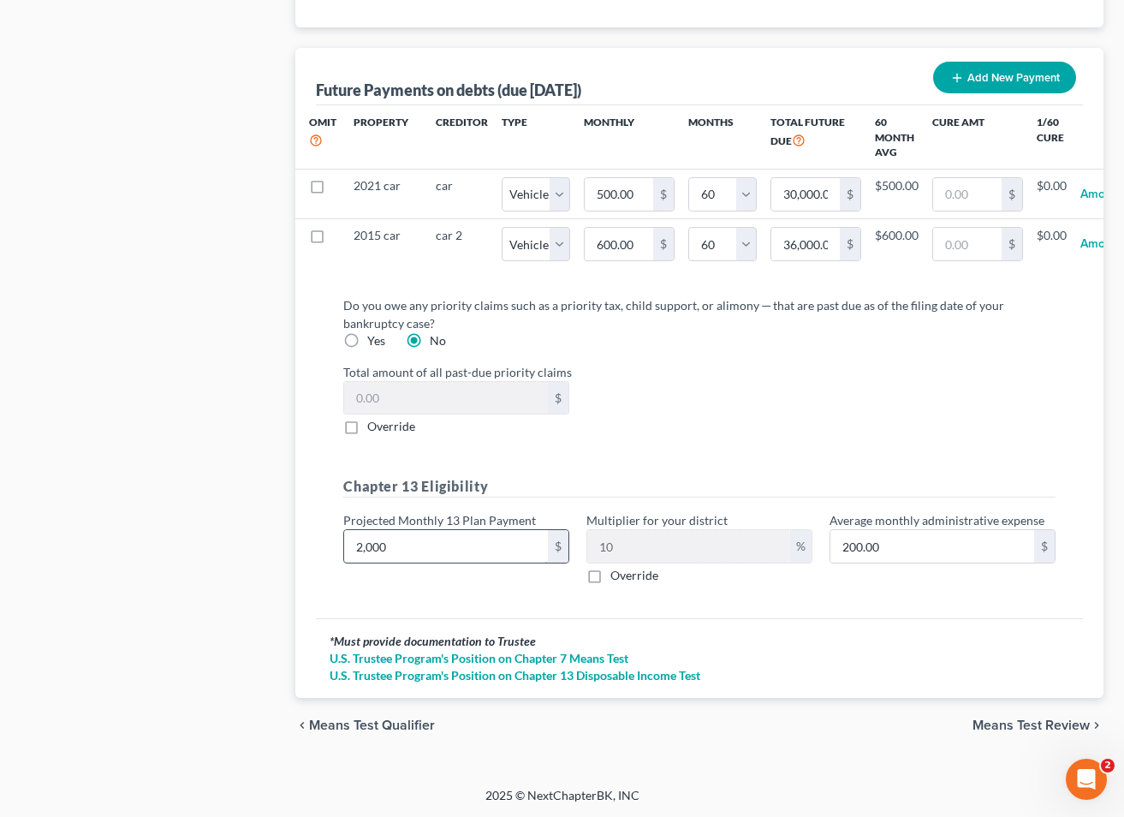
type input "2,000.00"
type input "20,00"
type input "200.00"
type input "2,000"
click at [1034, 722] on span "Means Test Review" at bounding box center [1031, 725] width 117 height 14
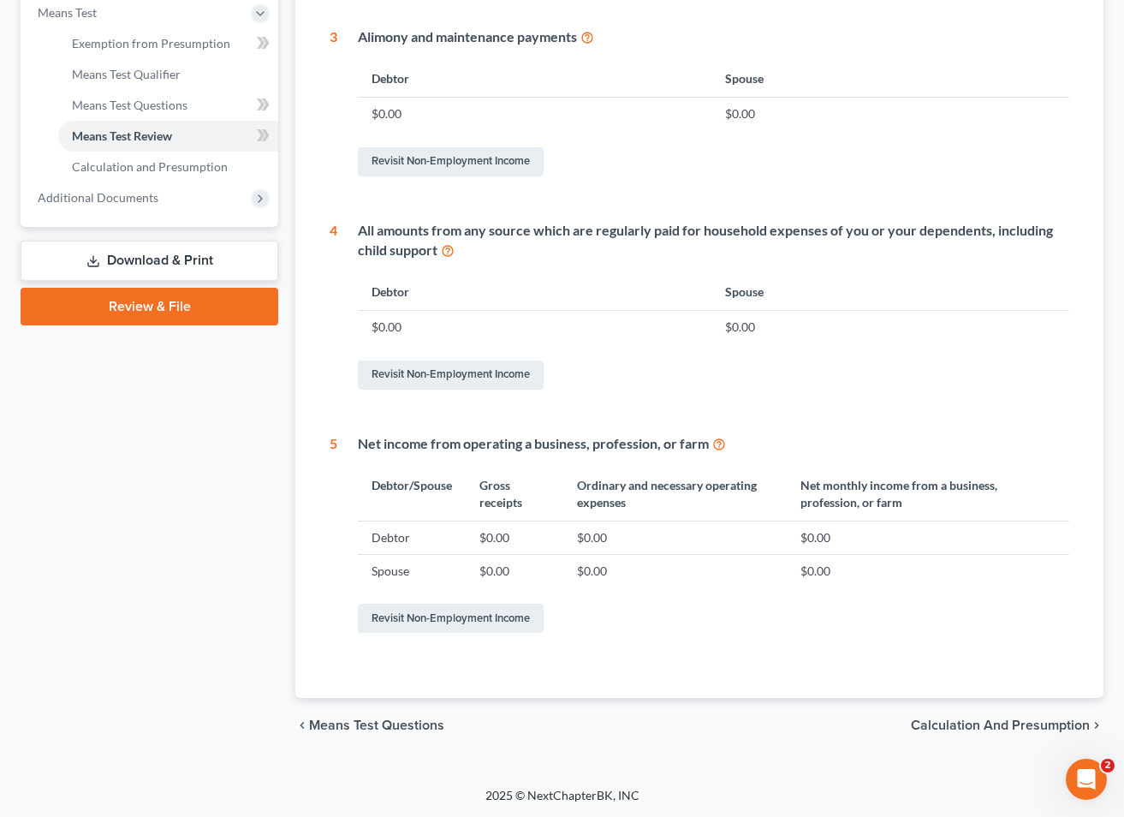
click at [962, 724] on span "Calculation and Presumption" at bounding box center [1000, 725] width 179 height 14
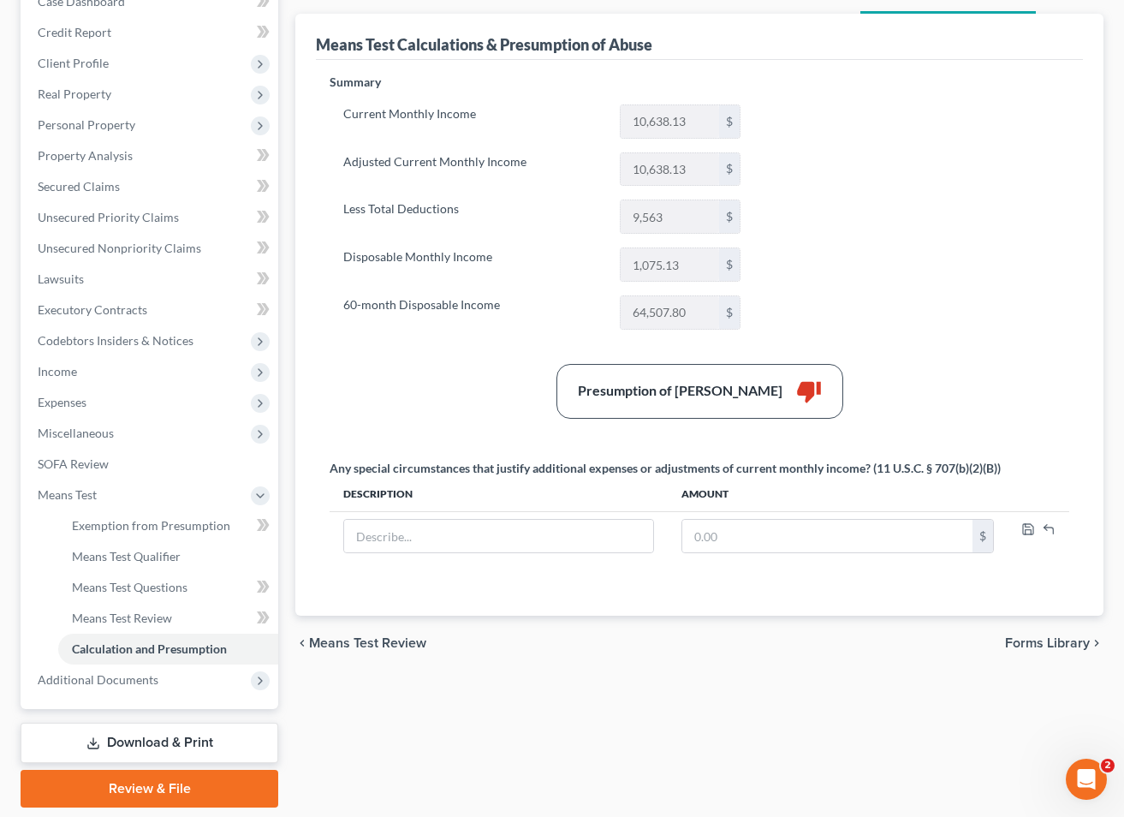
scroll to position [244, 0]
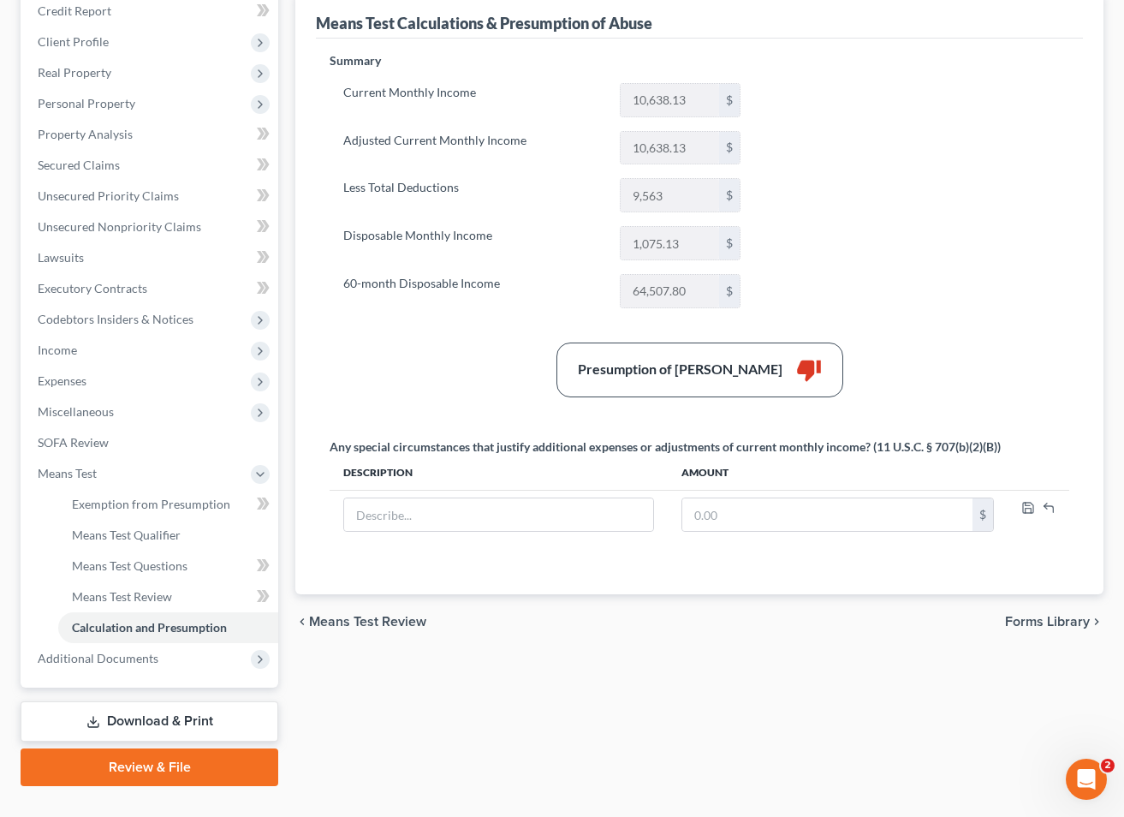
click at [1056, 610] on div "chevron_left Means Test Review Forms Library chevron_right" at bounding box center [699, 621] width 808 height 55
click at [1048, 620] on span "Forms Library" at bounding box center [1047, 622] width 85 height 14
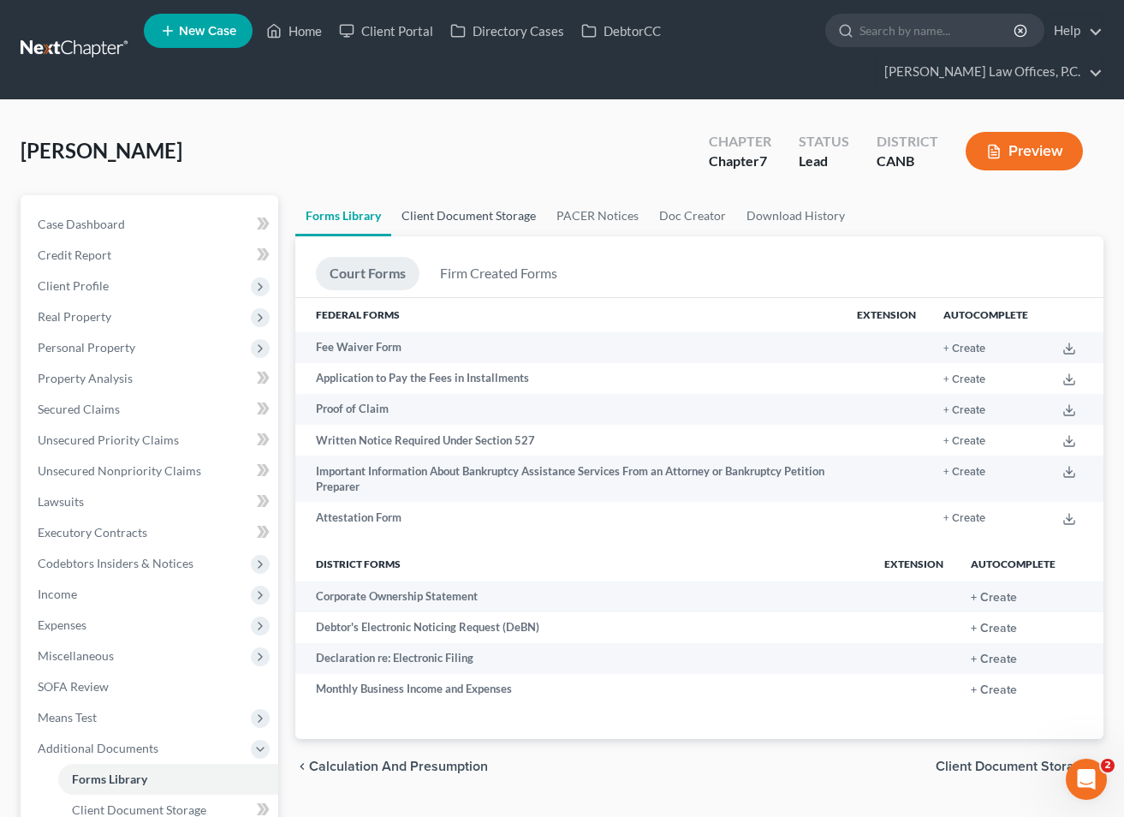
click at [466, 218] on link "Client Document Storage" at bounding box center [468, 215] width 155 height 41
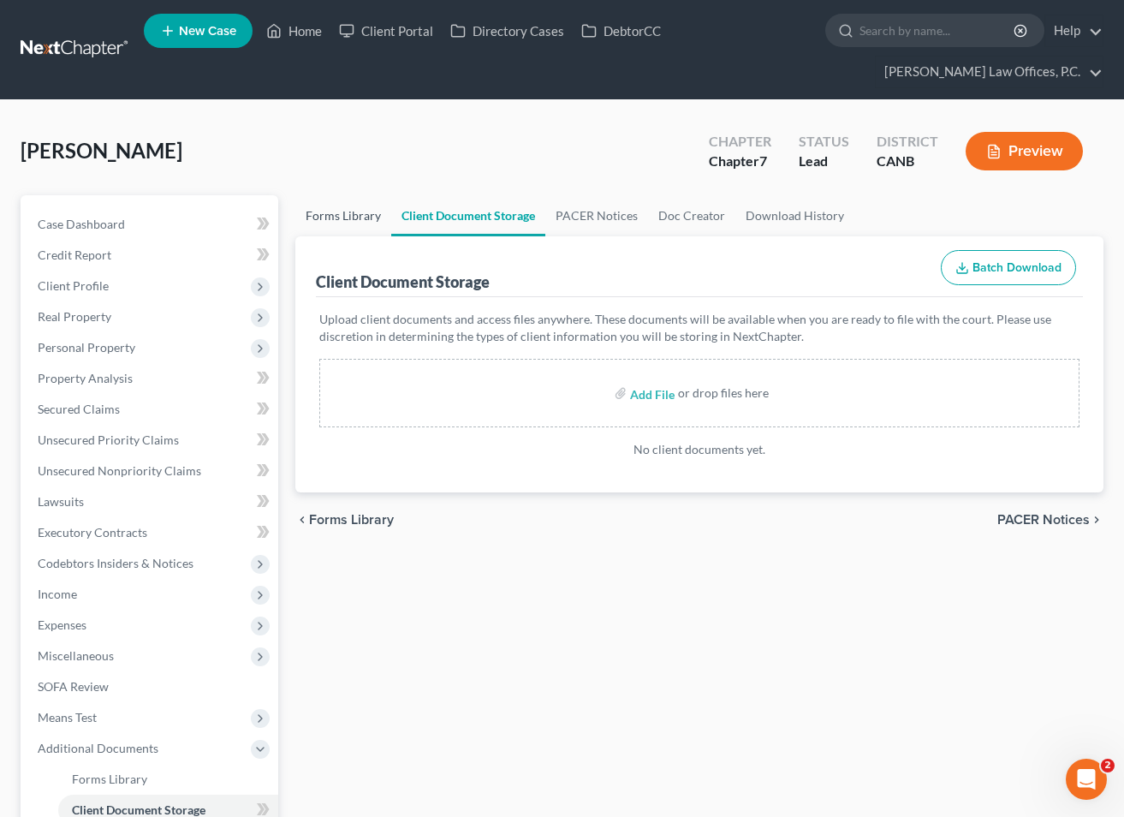
click at [362, 201] on link "Forms Library" at bounding box center [343, 215] width 96 height 41
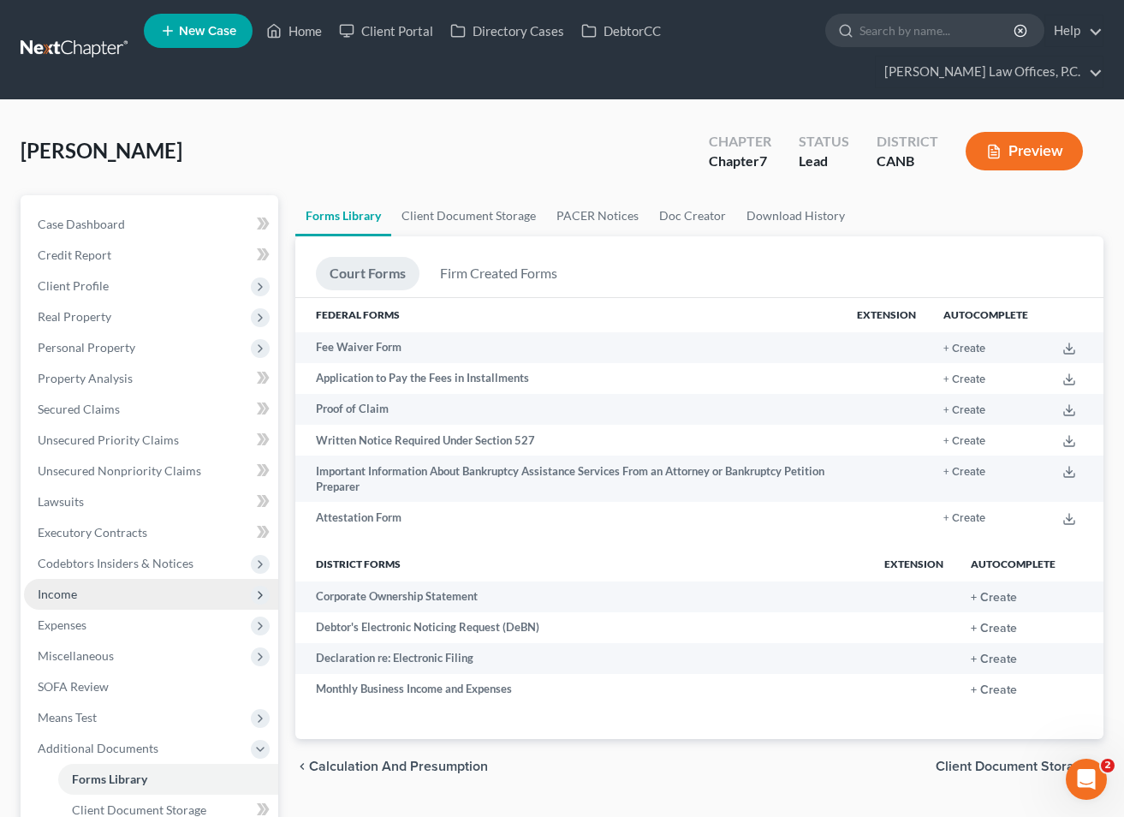
click at [135, 599] on span "Income" at bounding box center [151, 594] width 254 height 31
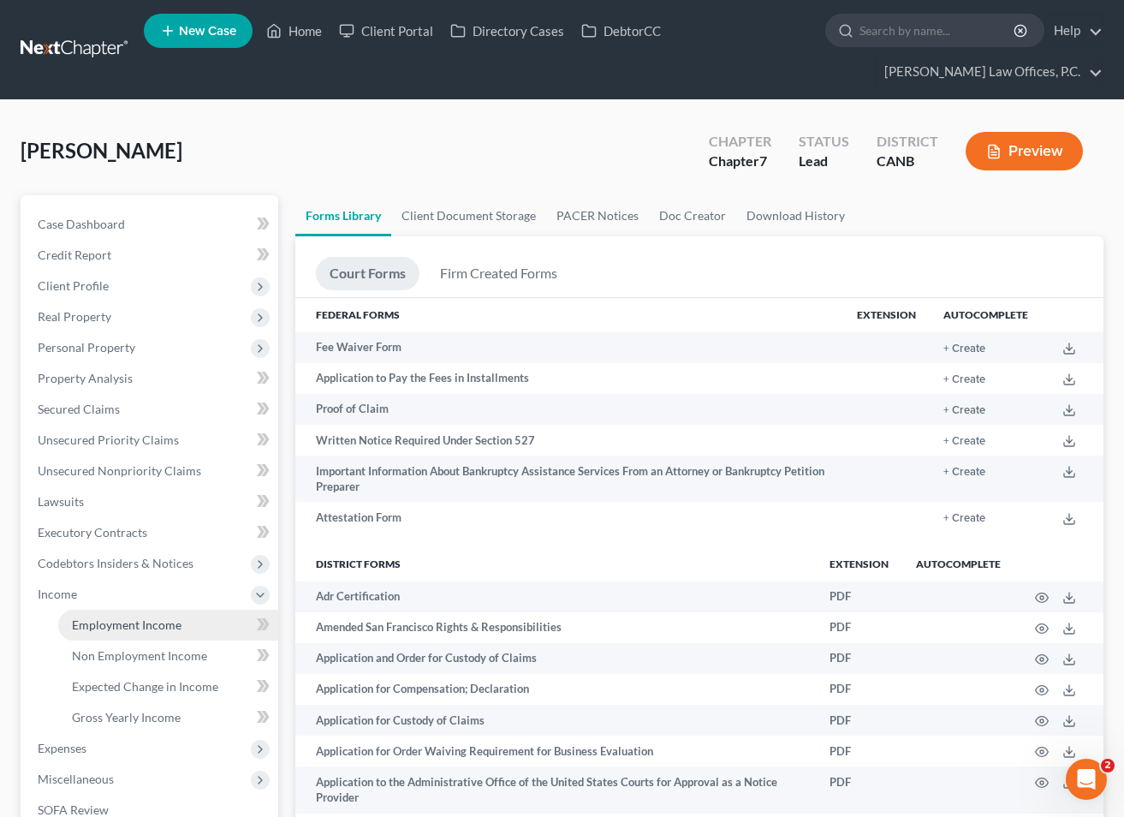
click at [140, 633] on link "Employment Income" at bounding box center [168, 625] width 220 height 31
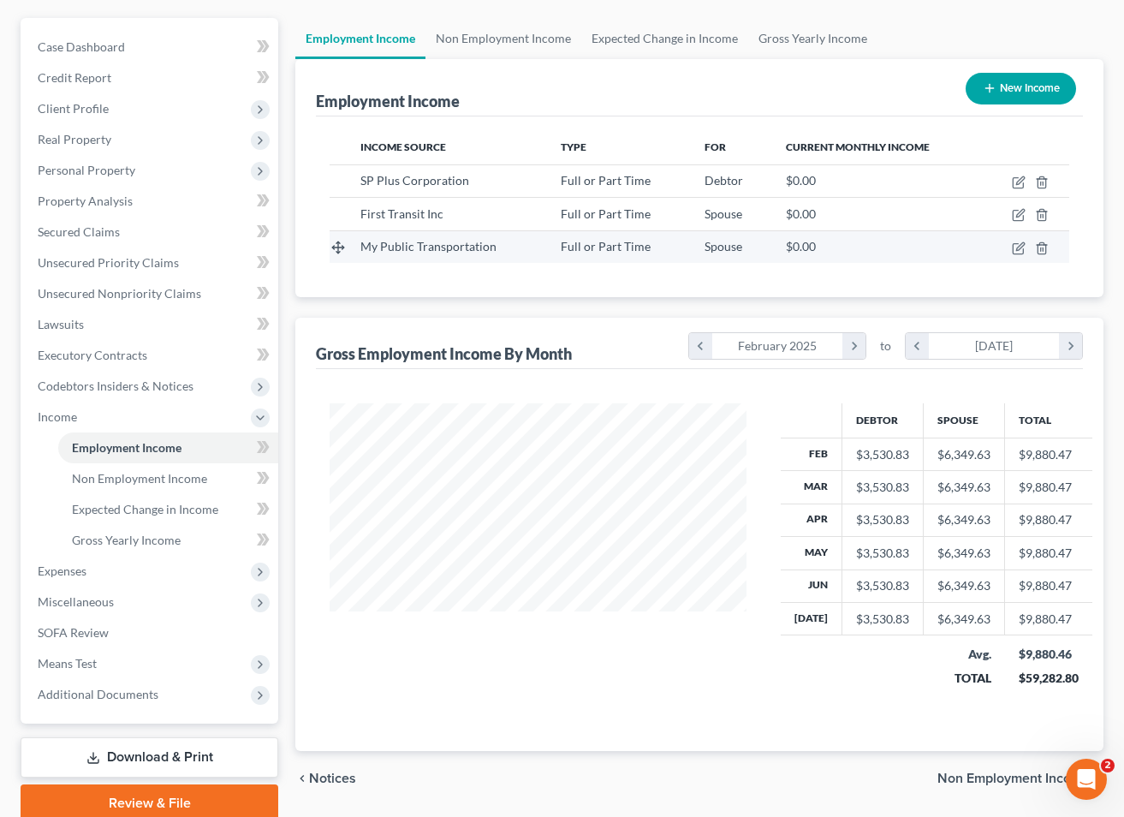
scroll to position [246, 0]
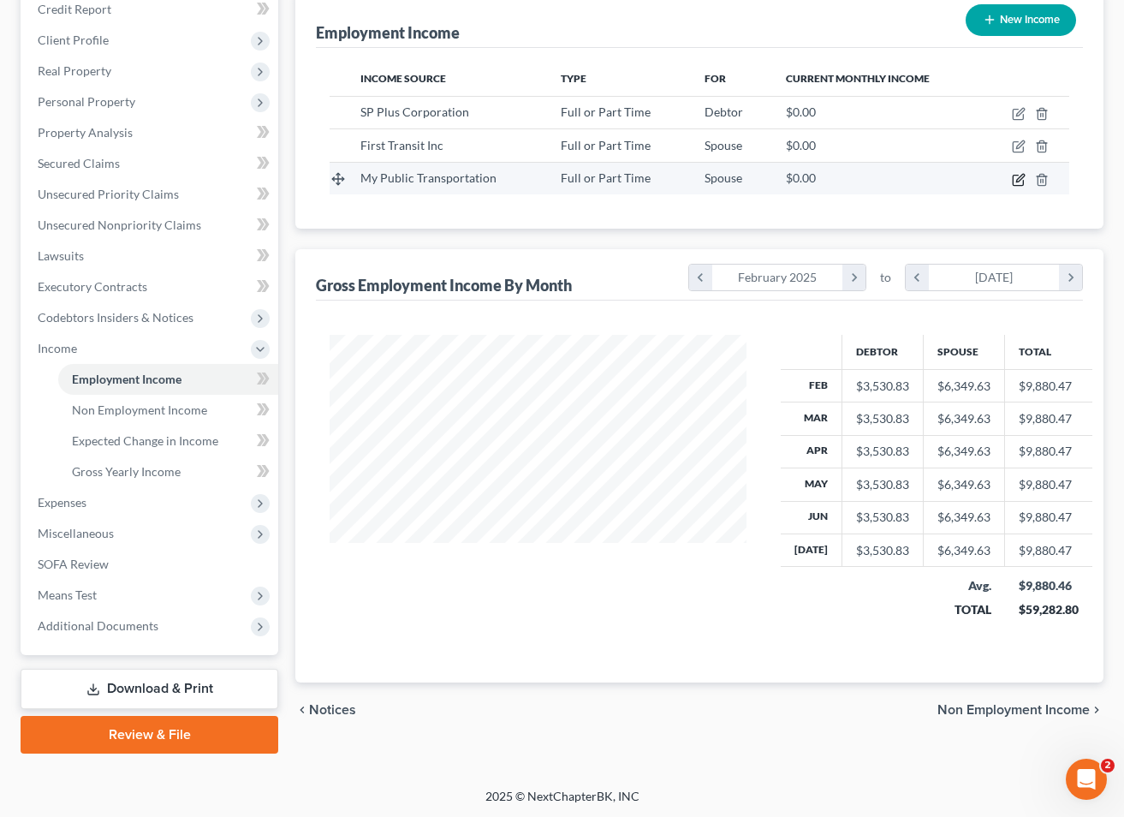
click at [1013, 182] on icon "button" at bounding box center [1018, 180] width 10 height 10
select select "0"
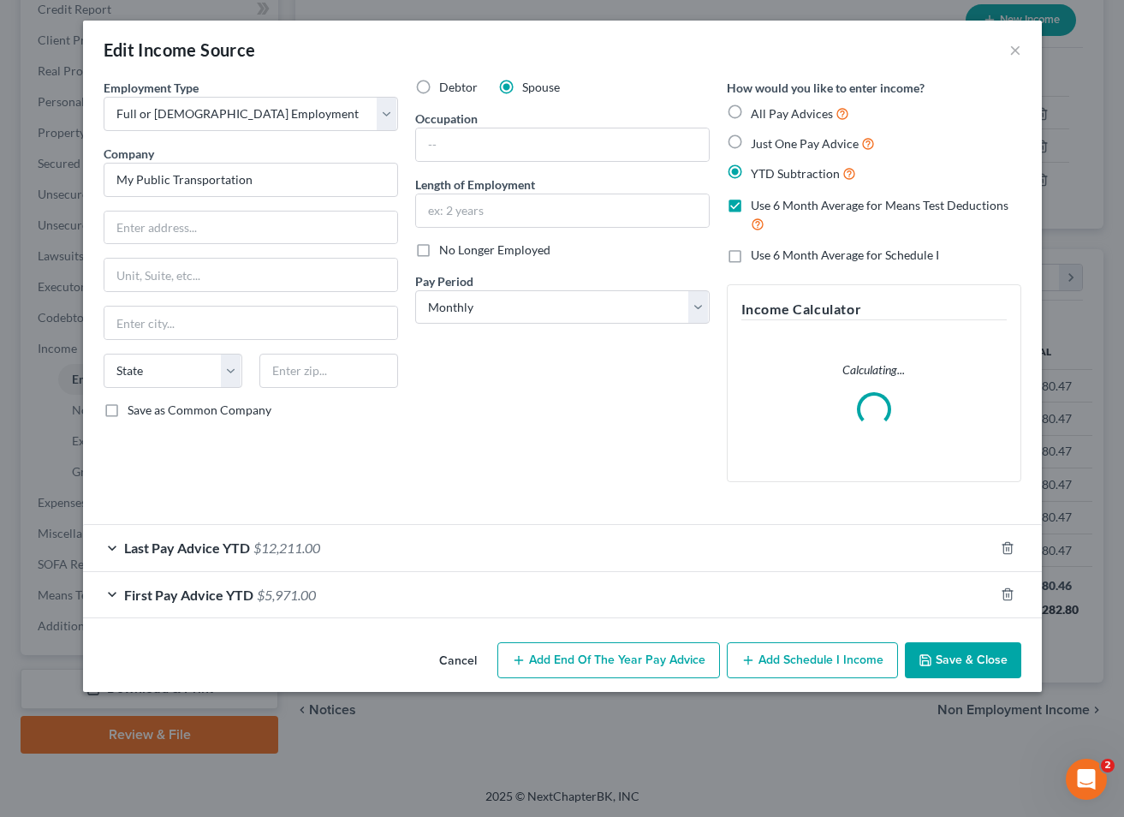
click at [360, 605] on div "First Pay Advice YTD $5,971.00" at bounding box center [538, 594] width 911 height 45
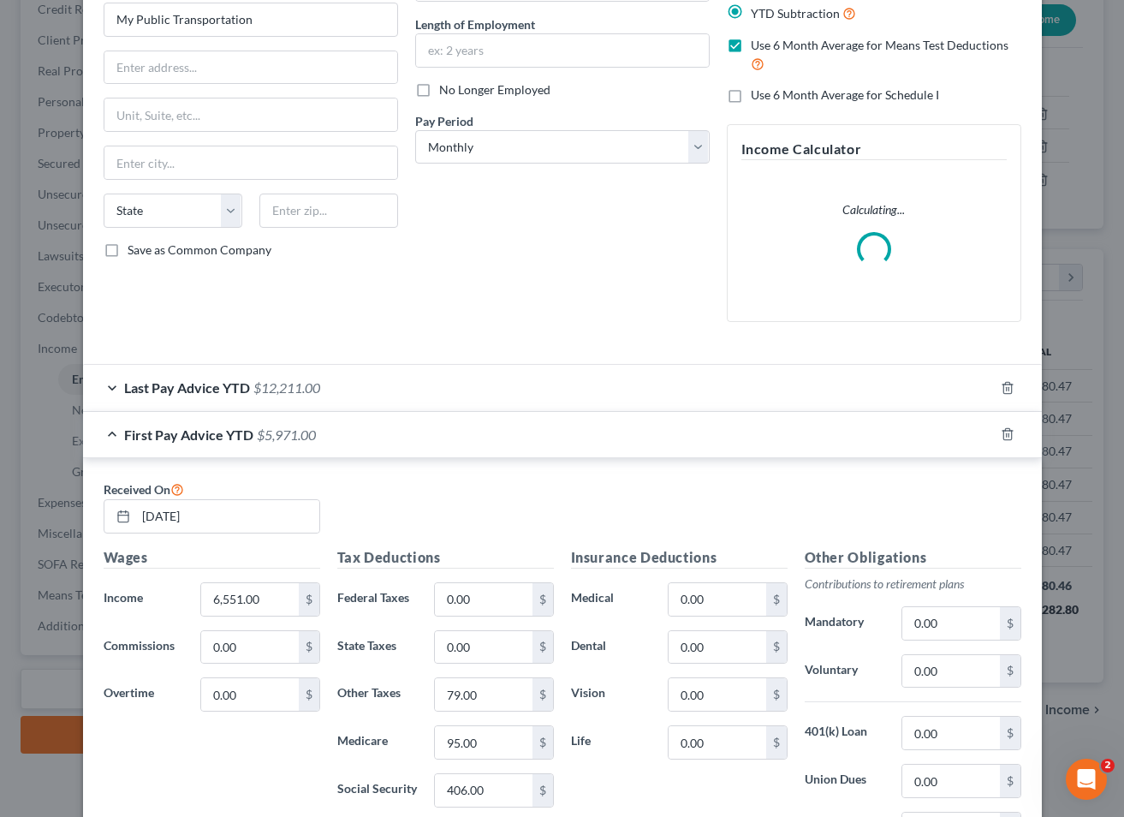
scroll to position [0, 0]
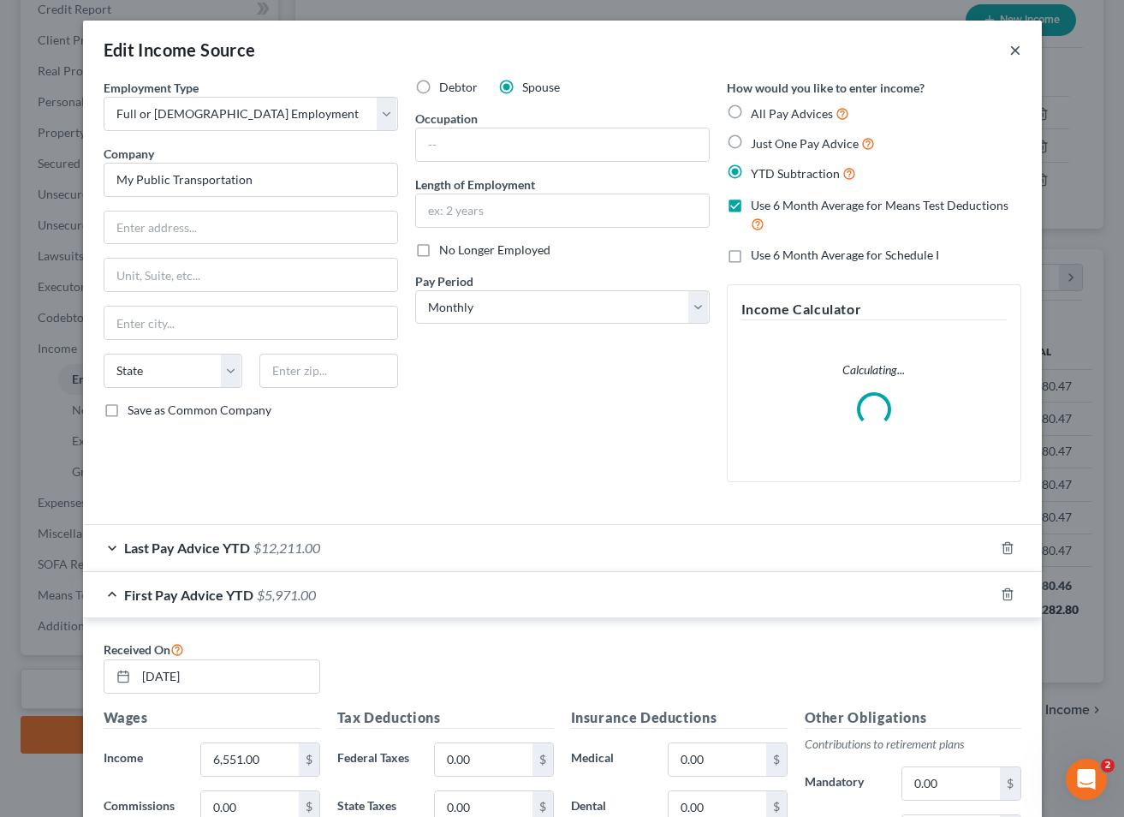
click at [1020, 55] on button "×" at bounding box center [1016, 49] width 12 height 21
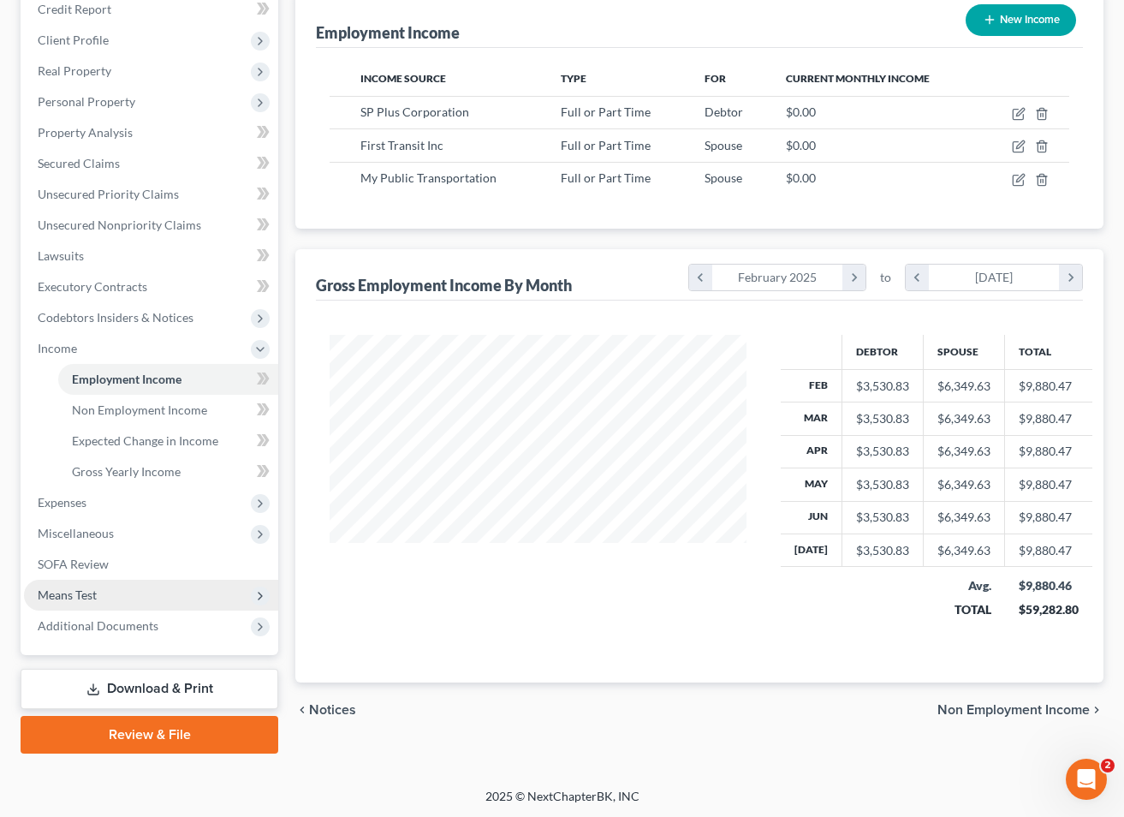
click at [176, 590] on span "Means Test" at bounding box center [151, 595] width 254 height 31
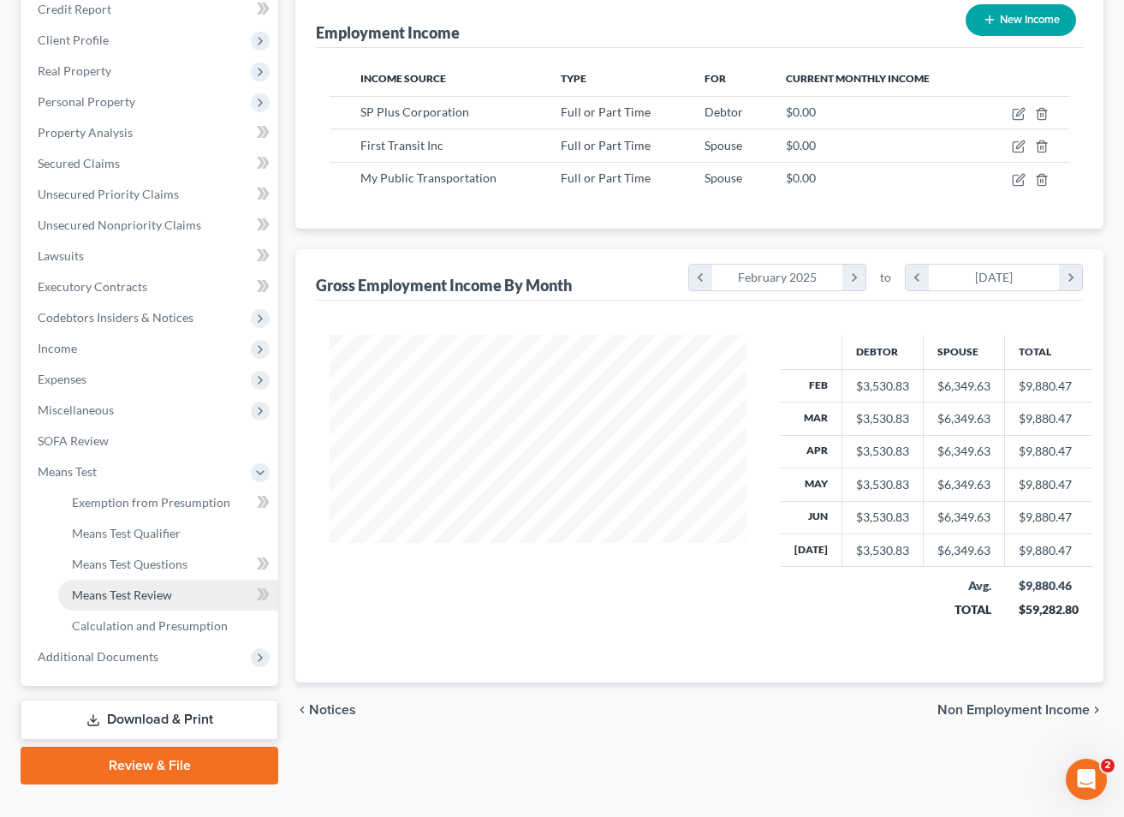
click at [141, 586] on link "Means Test Review" at bounding box center [168, 595] width 220 height 31
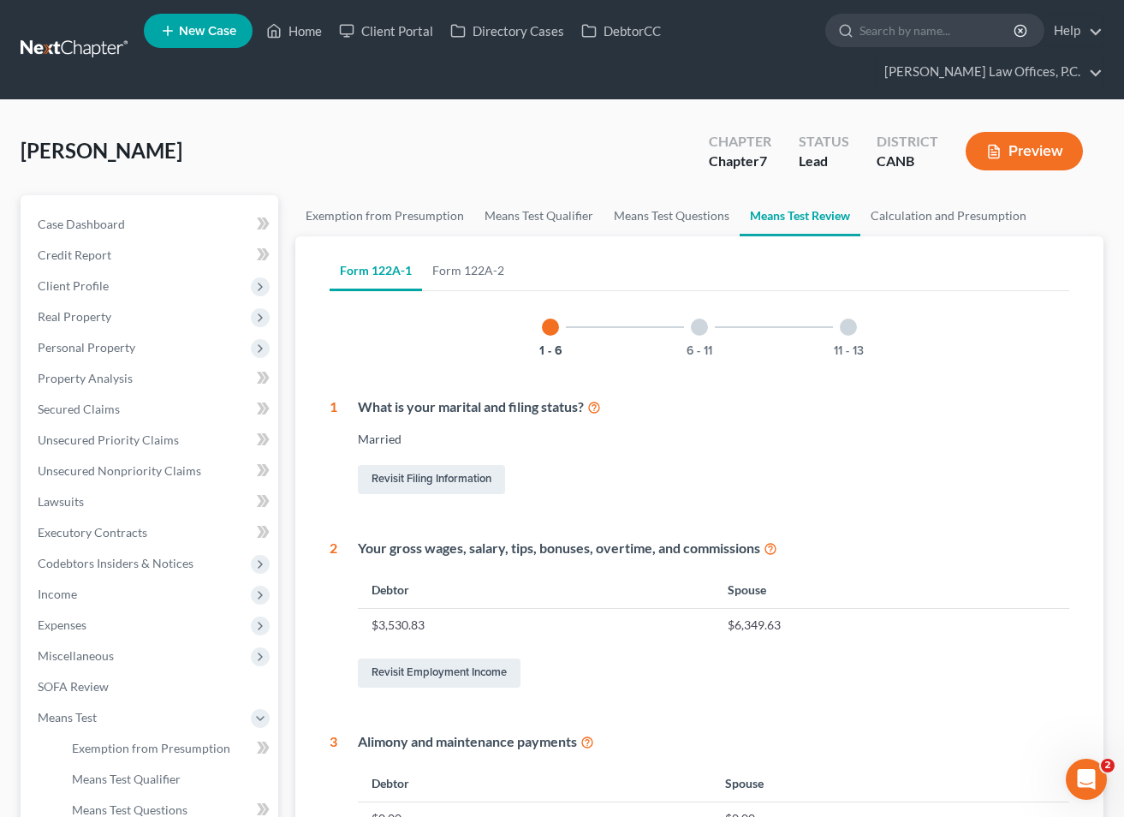
click at [1000, 154] on icon "button" at bounding box center [993, 151] width 15 height 15
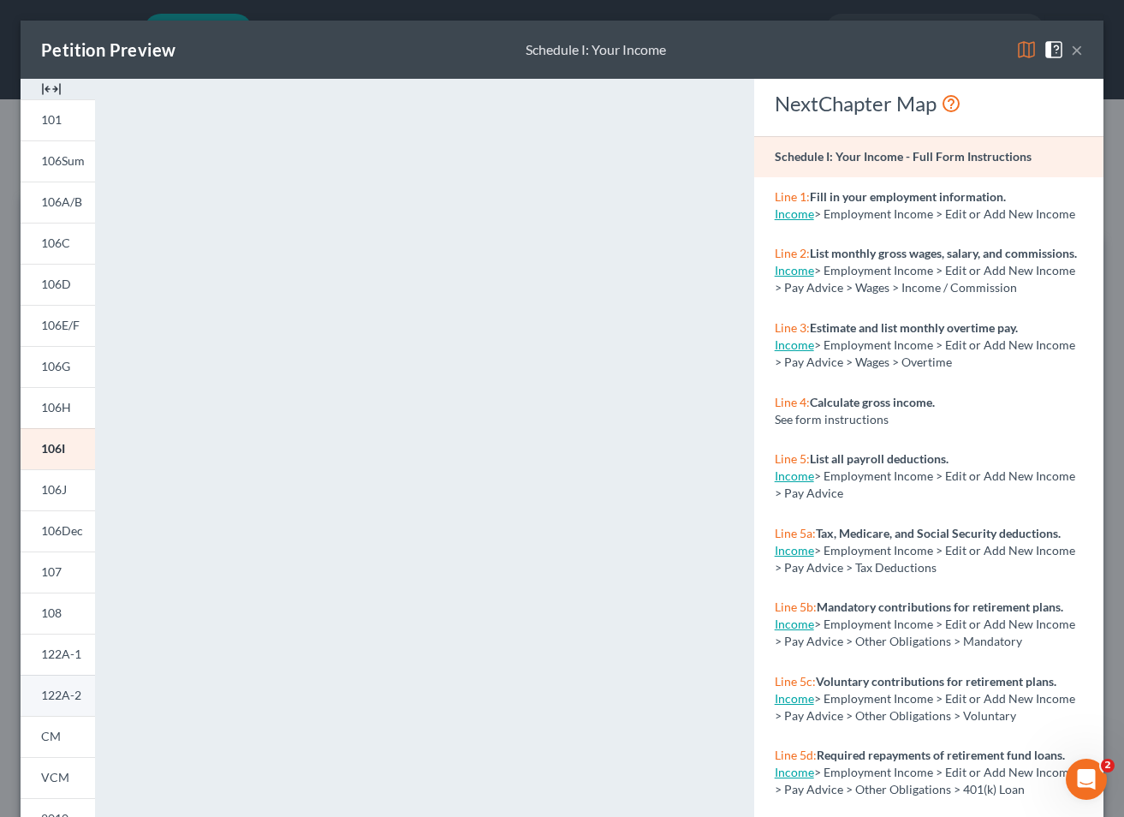
click at [75, 700] on span "122A-2" at bounding box center [61, 695] width 40 height 15
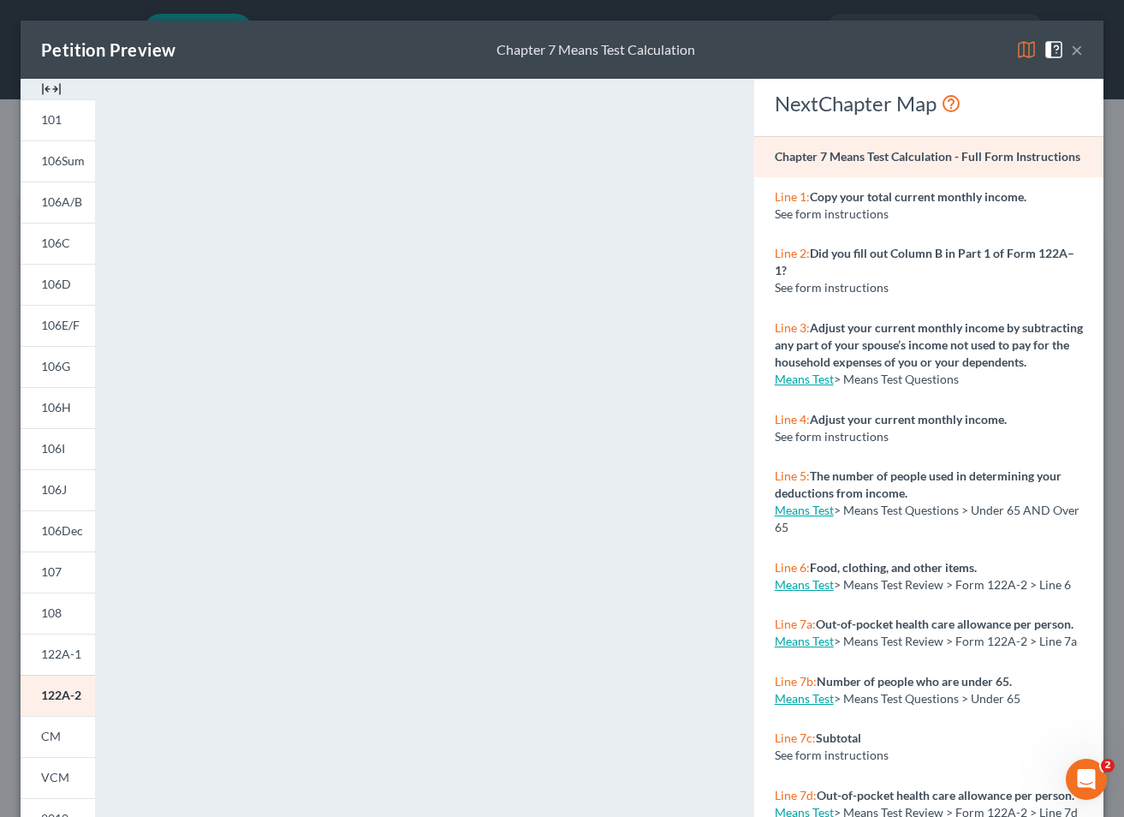
click at [1081, 50] on button "×" at bounding box center [1077, 49] width 12 height 21
